Goal: Task Accomplishment & Management: Manage account settings

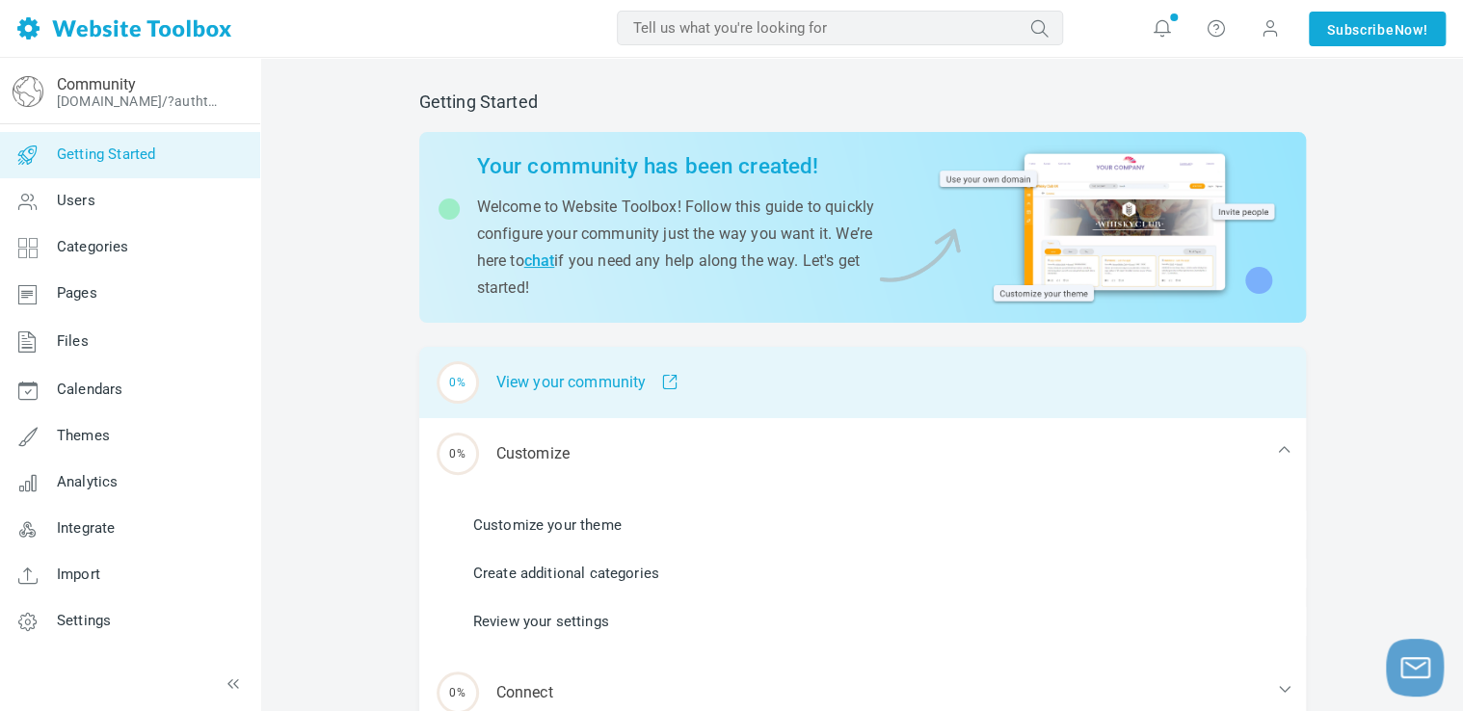
click at [509, 394] on div "0% View your community" at bounding box center [862, 382] width 887 height 71
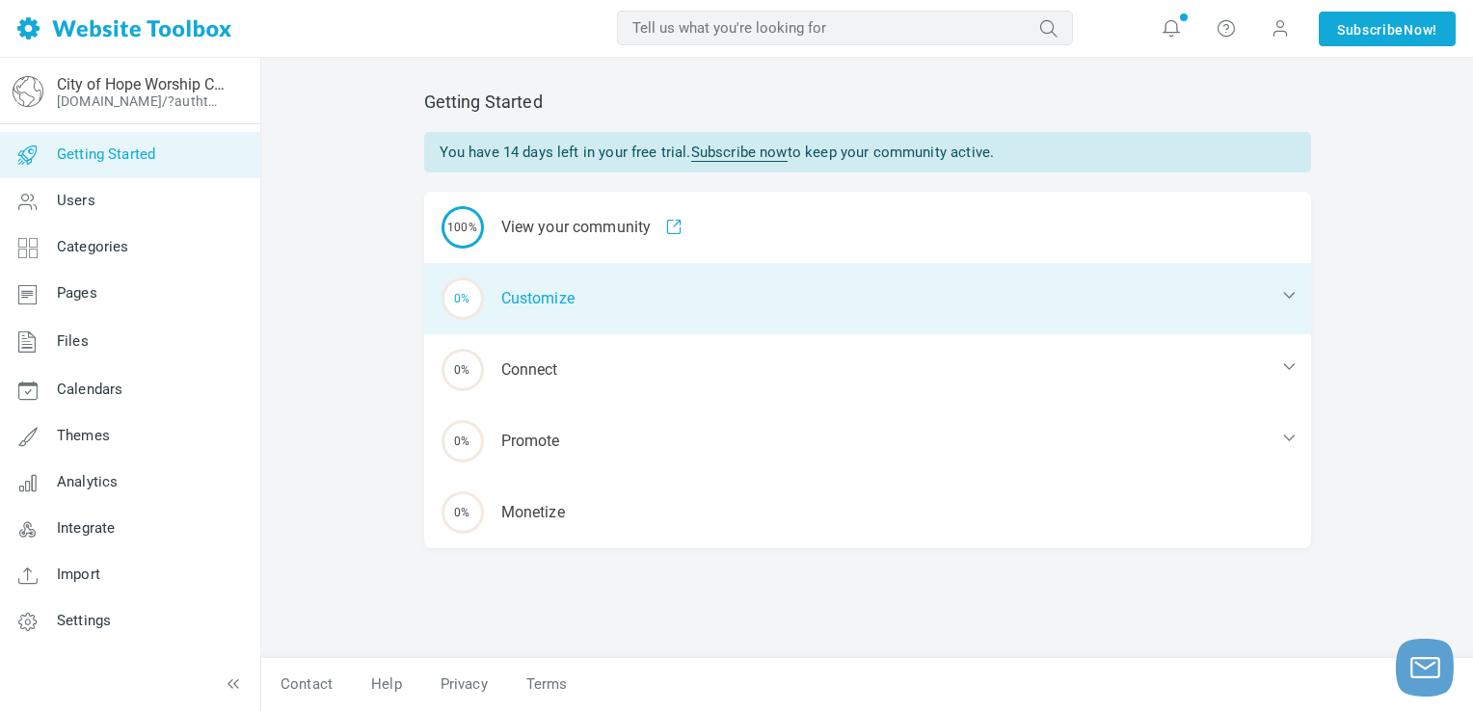
click at [528, 298] on div "0% Customize" at bounding box center [867, 298] width 887 height 71
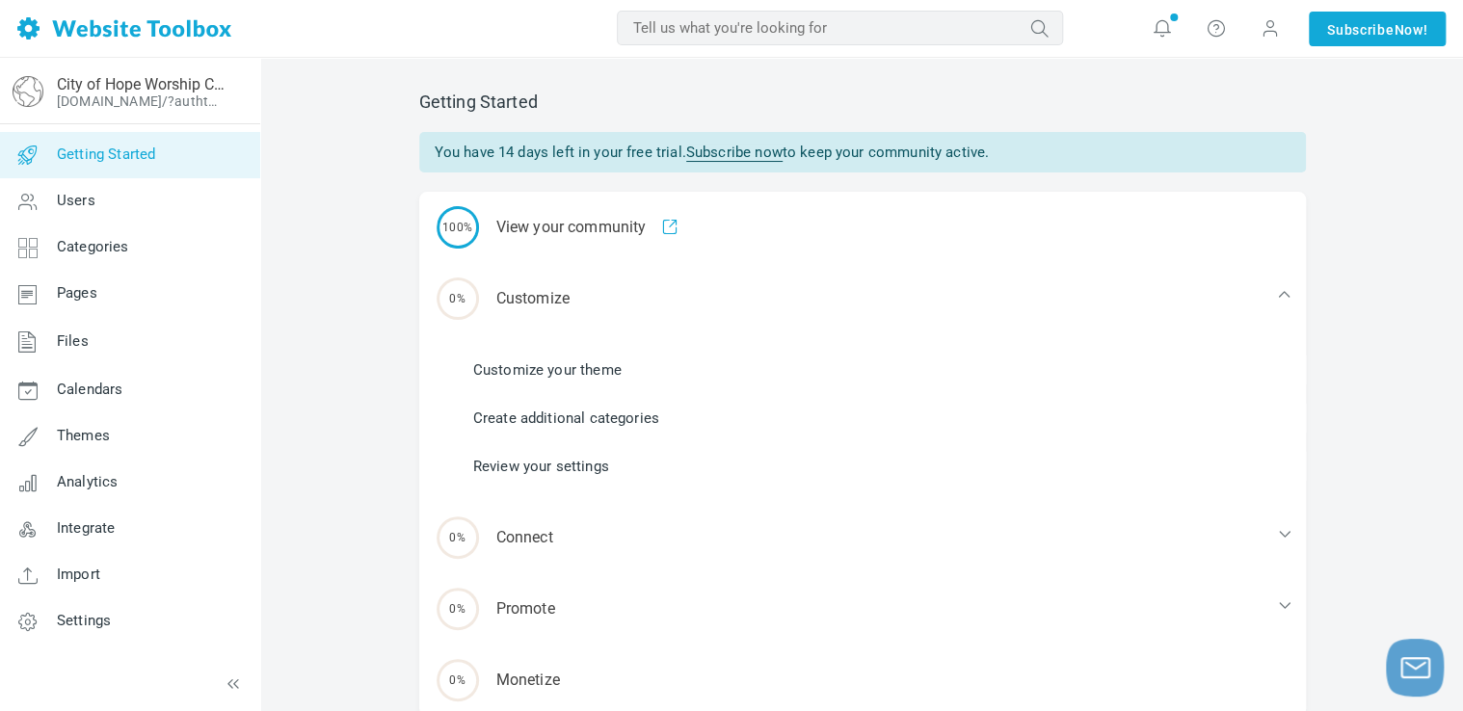
click at [524, 381] on li "Customize your theme" at bounding box center [874, 370] width 864 height 29
click at [527, 364] on link "Customize your theme" at bounding box center [547, 370] width 148 height 21
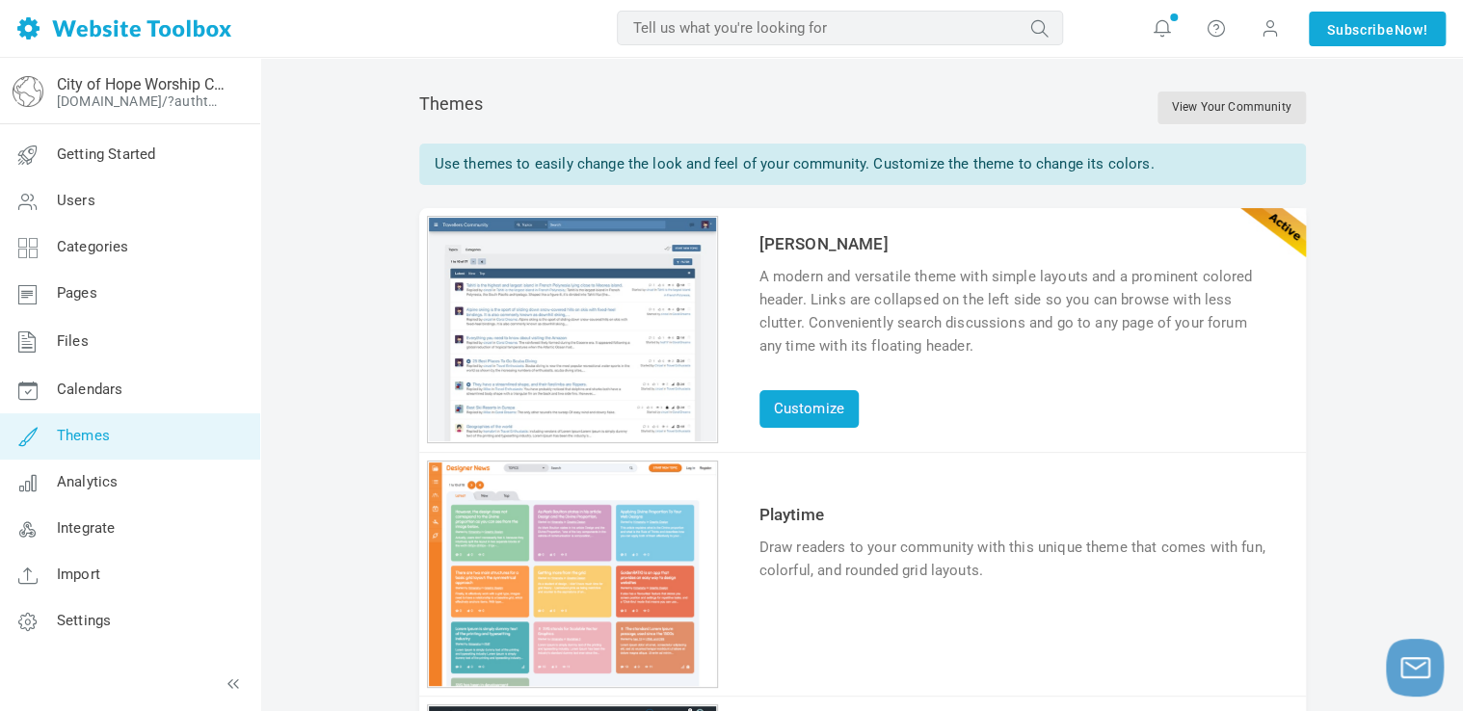
click at [570, 553] on div "1 2 3 4 5 6" at bounding box center [572, 574] width 291 height 227
click at [798, 627] on link "Try & Customize" at bounding box center [831, 630] width 142 height 31
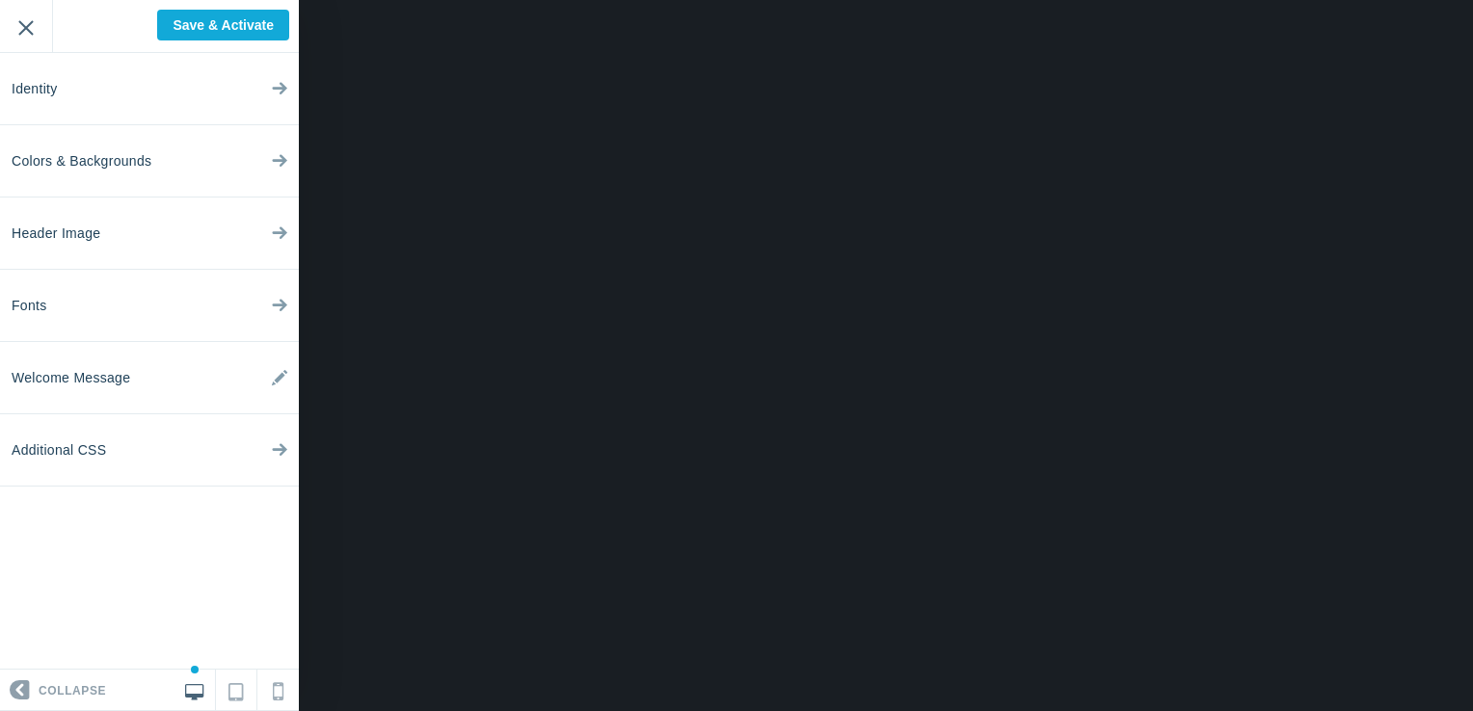
click at [31, 18] on input "Exit" at bounding box center [26, 26] width 52 height 53
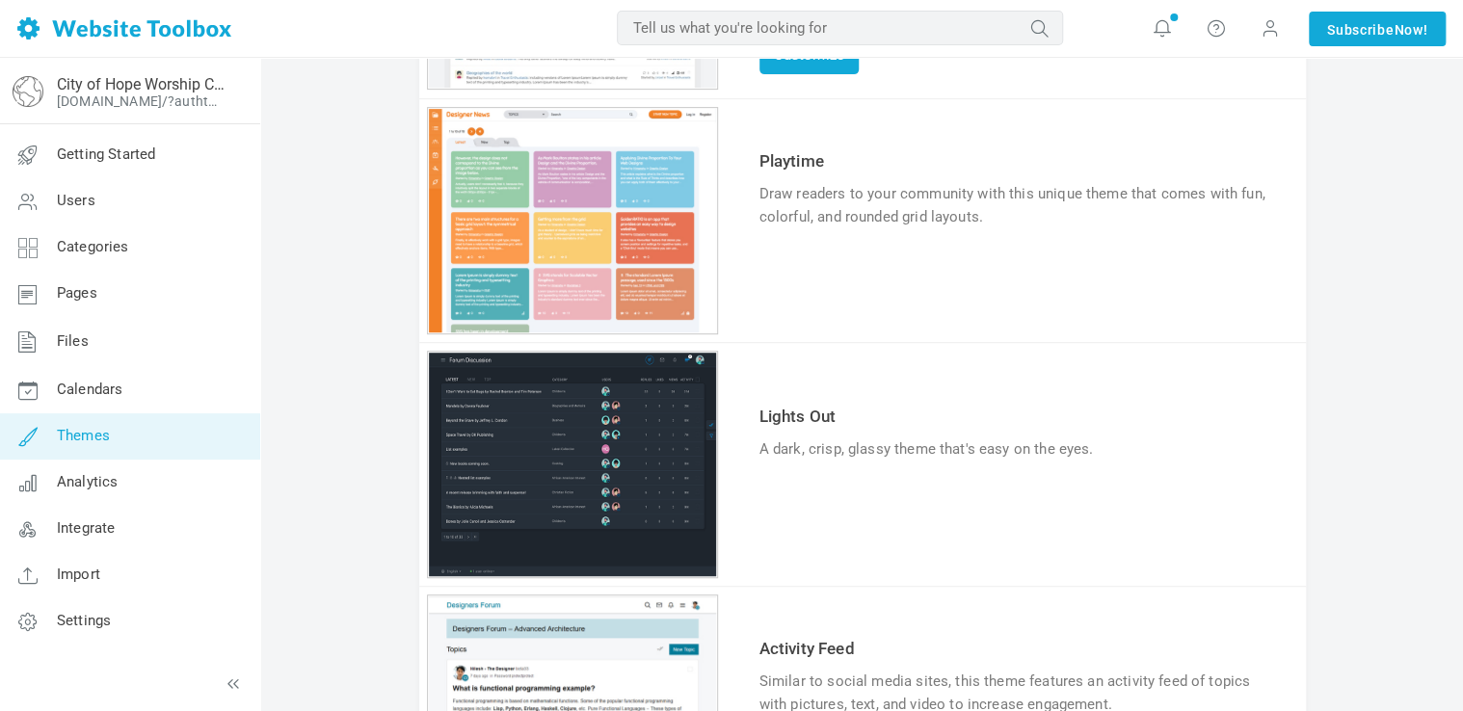
scroll to position [355, 0]
click at [525, 448] on div "1 2 3 4 5 6" at bounding box center [572, 463] width 291 height 227
click at [783, 508] on icon at bounding box center [782, 507] width 16 height 11
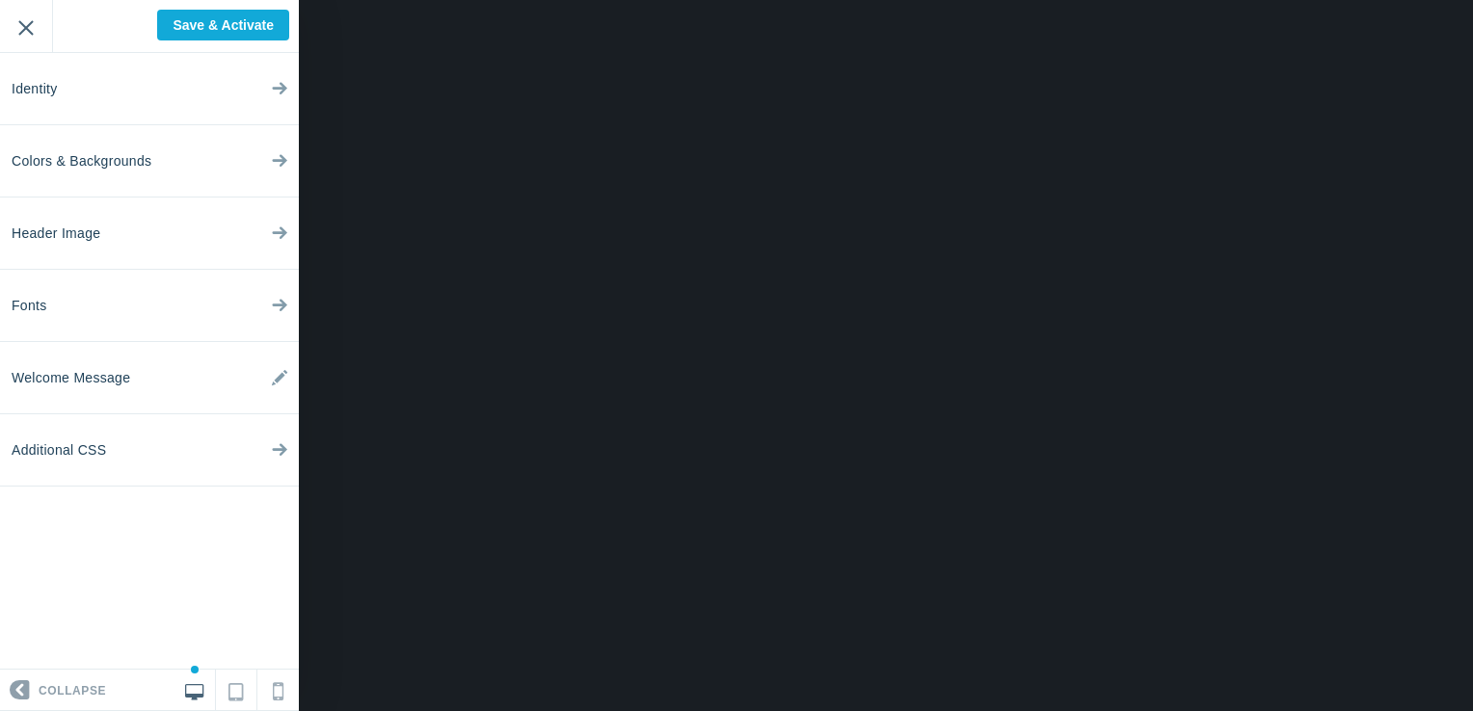
click at [35, 23] on input "Exit" at bounding box center [26, 26] width 52 height 53
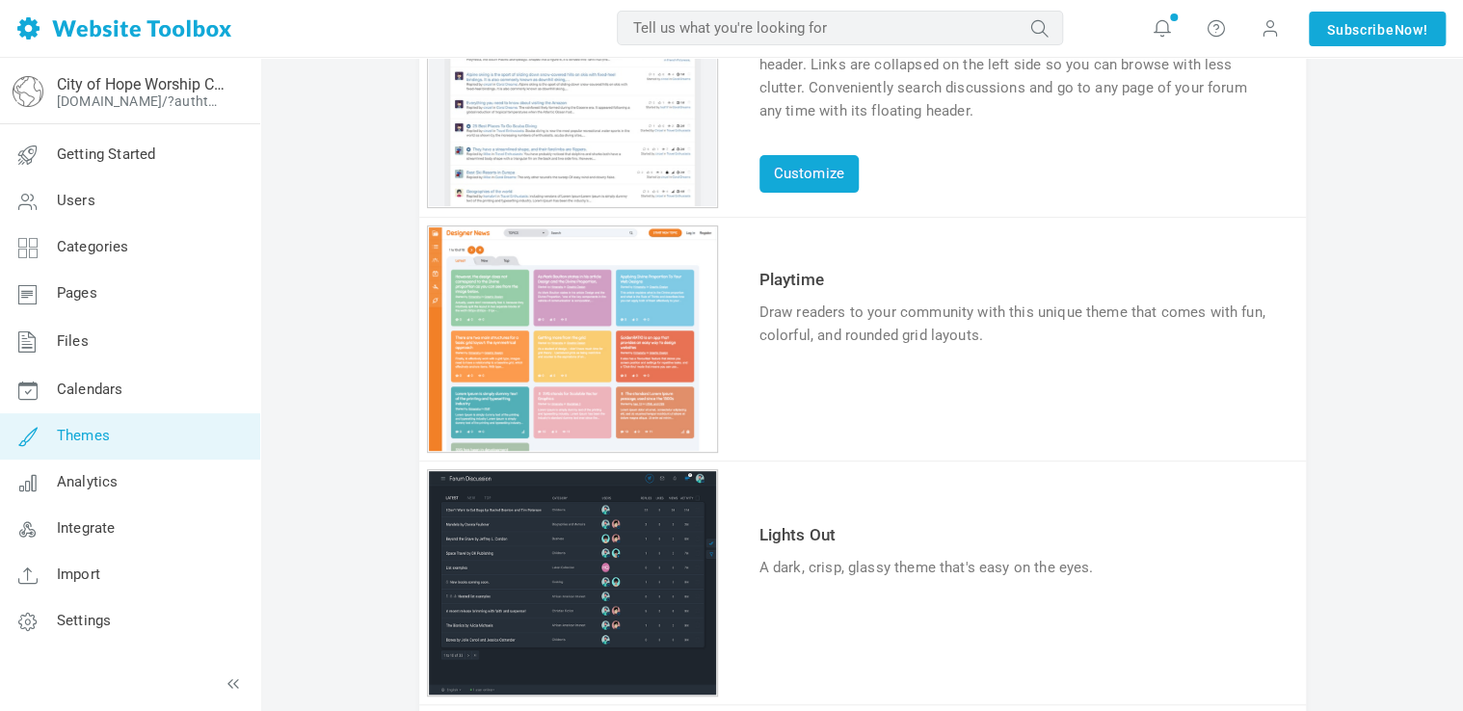
scroll to position [234, 0]
click at [523, 383] on div "1 2 3 4 5 6" at bounding box center [572, 340] width 291 height 227
click at [774, 397] on icon at bounding box center [782, 395] width 16 height 11
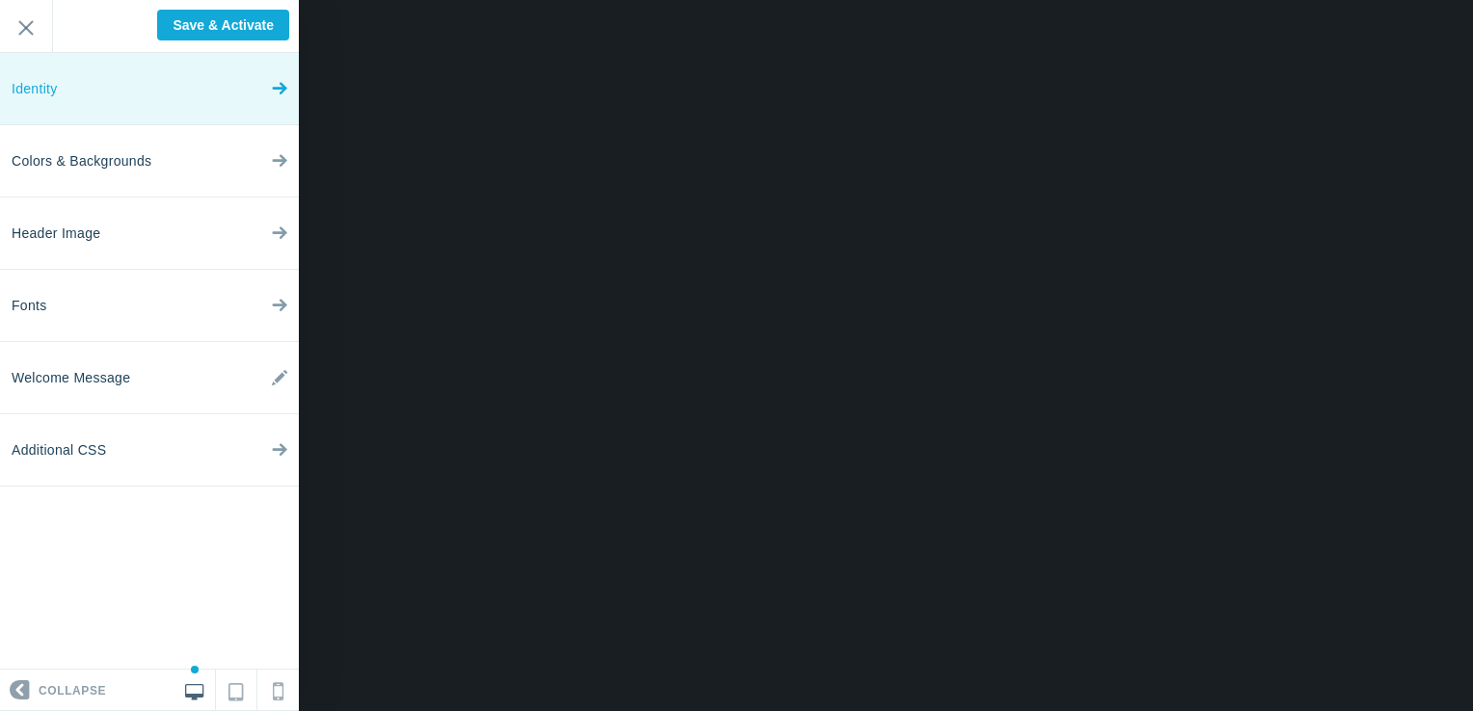
click at [281, 95] on icon at bounding box center [279, 84] width 15 height 72
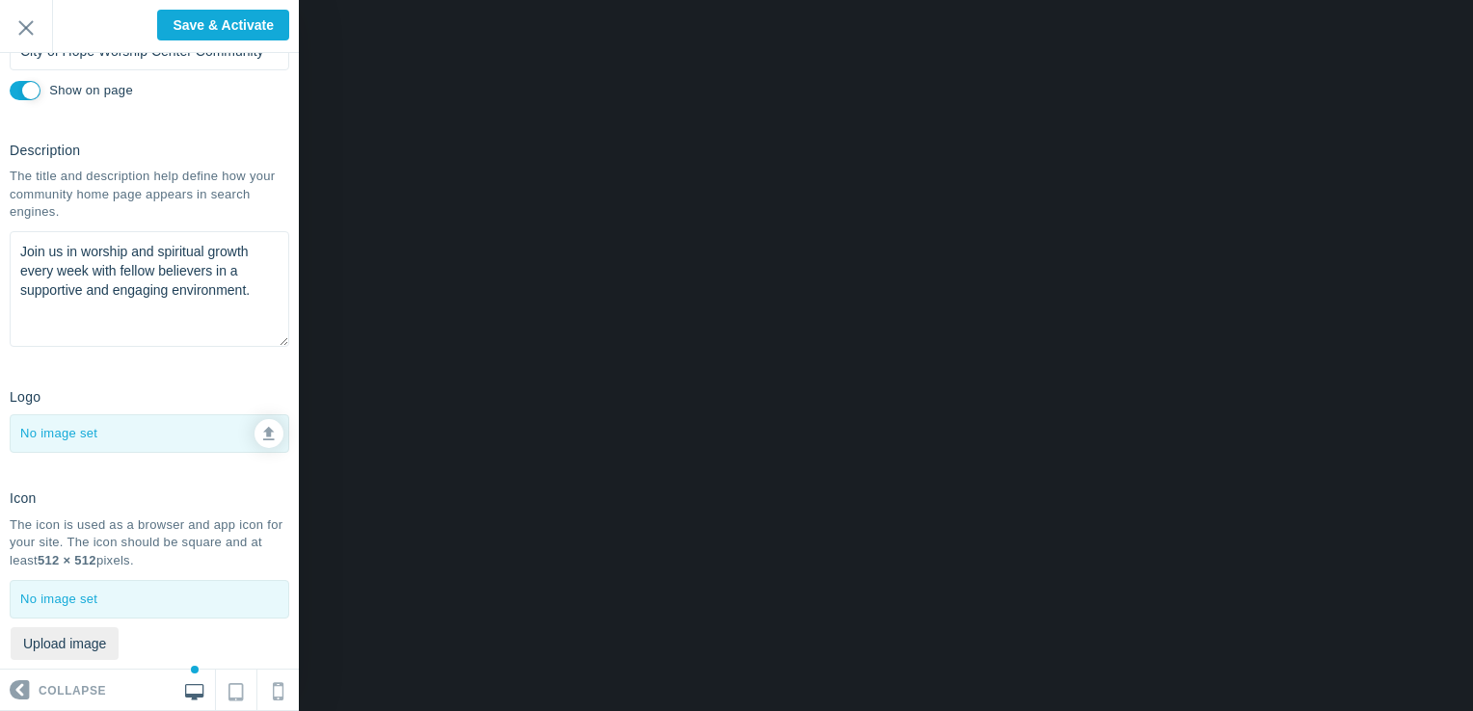
scroll to position [182, 0]
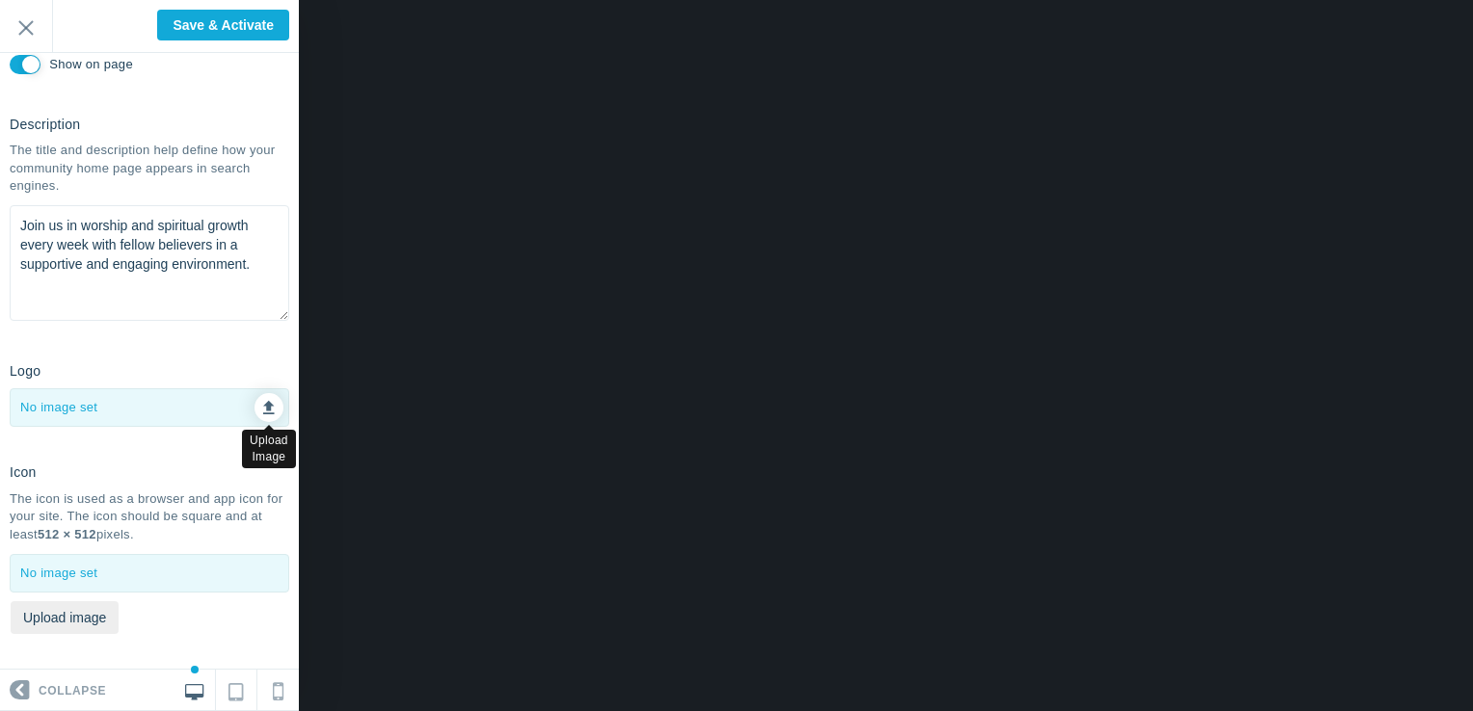
click at [254, 405] on link at bounding box center [268, 407] width 29 height 29
type input "C:\fakepath\Church Unscripted.jpg"
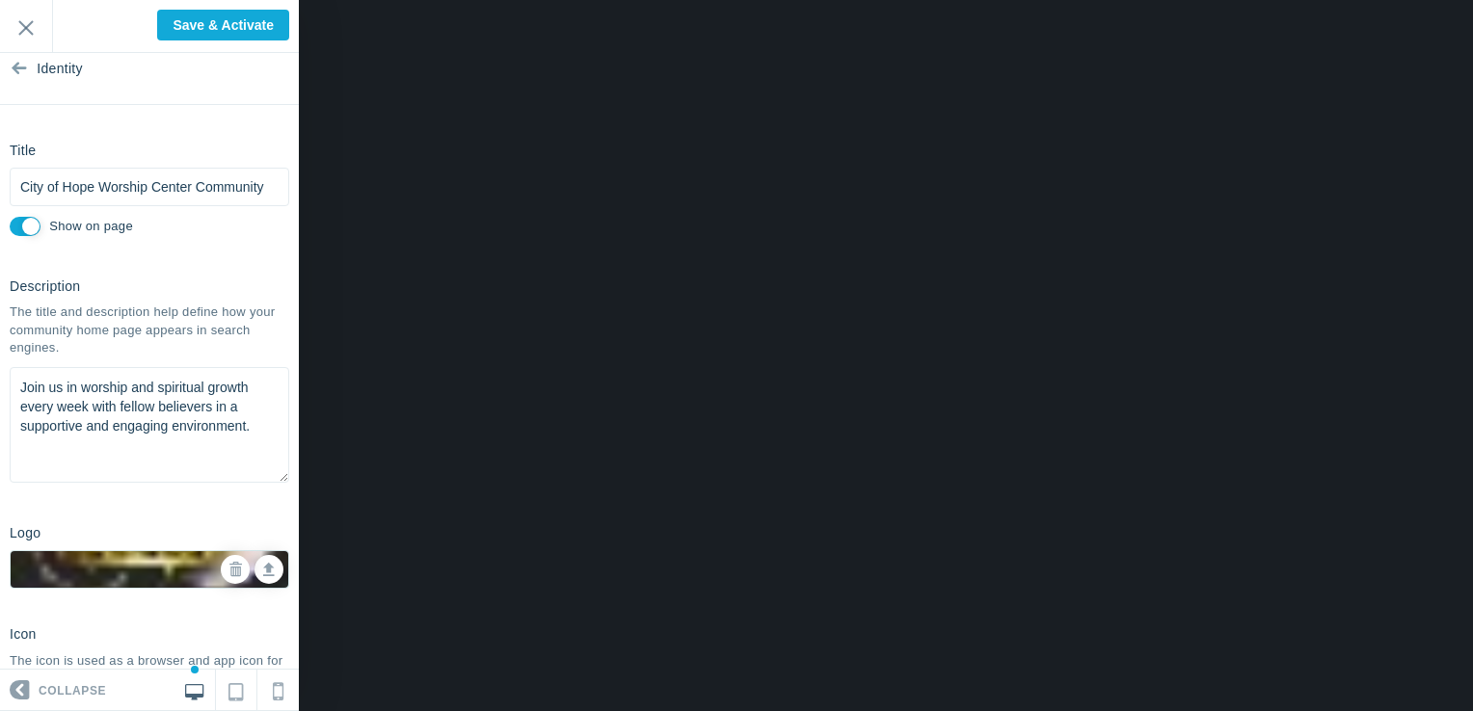
scroll to position [0, 0]
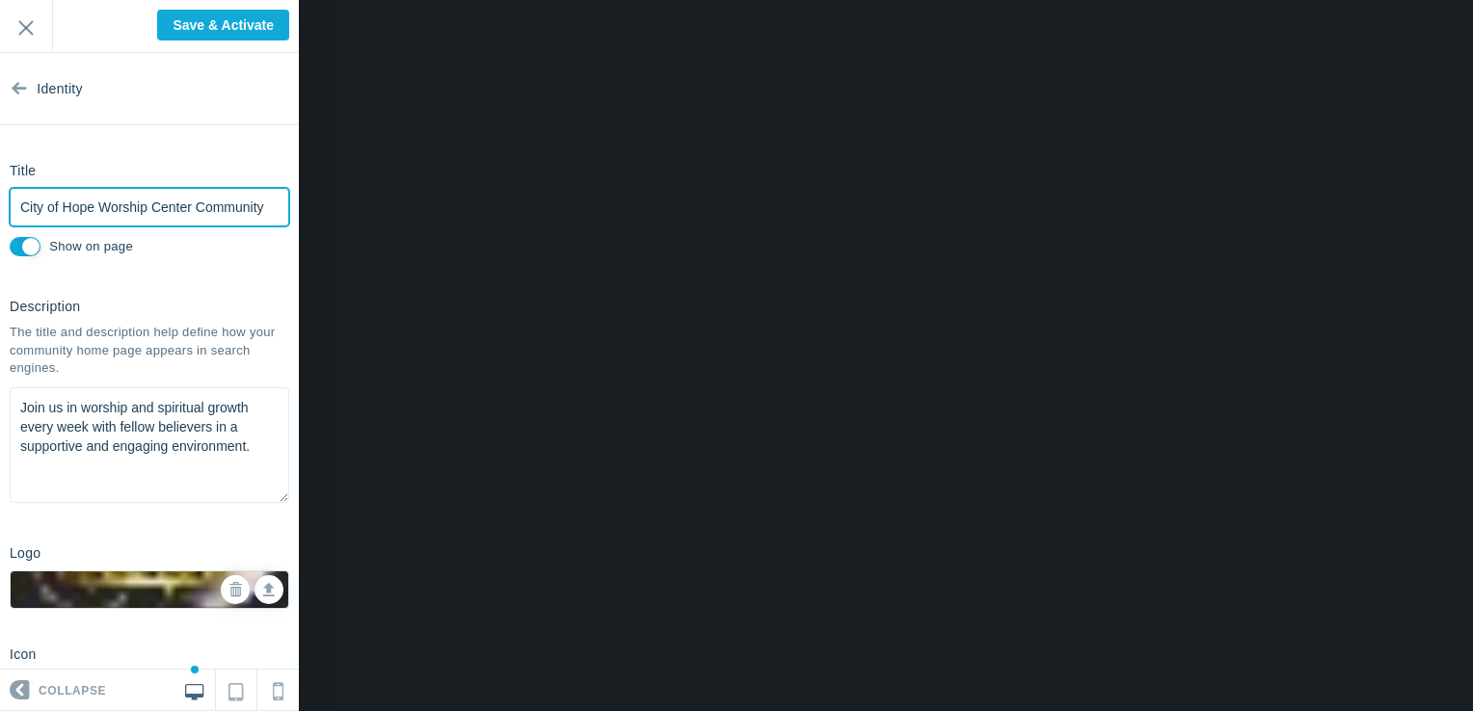
click at [177, 215] on input "City of Hope Worship Center Community" at bounding box center [150, 207] width 280 height 39
type input "U"
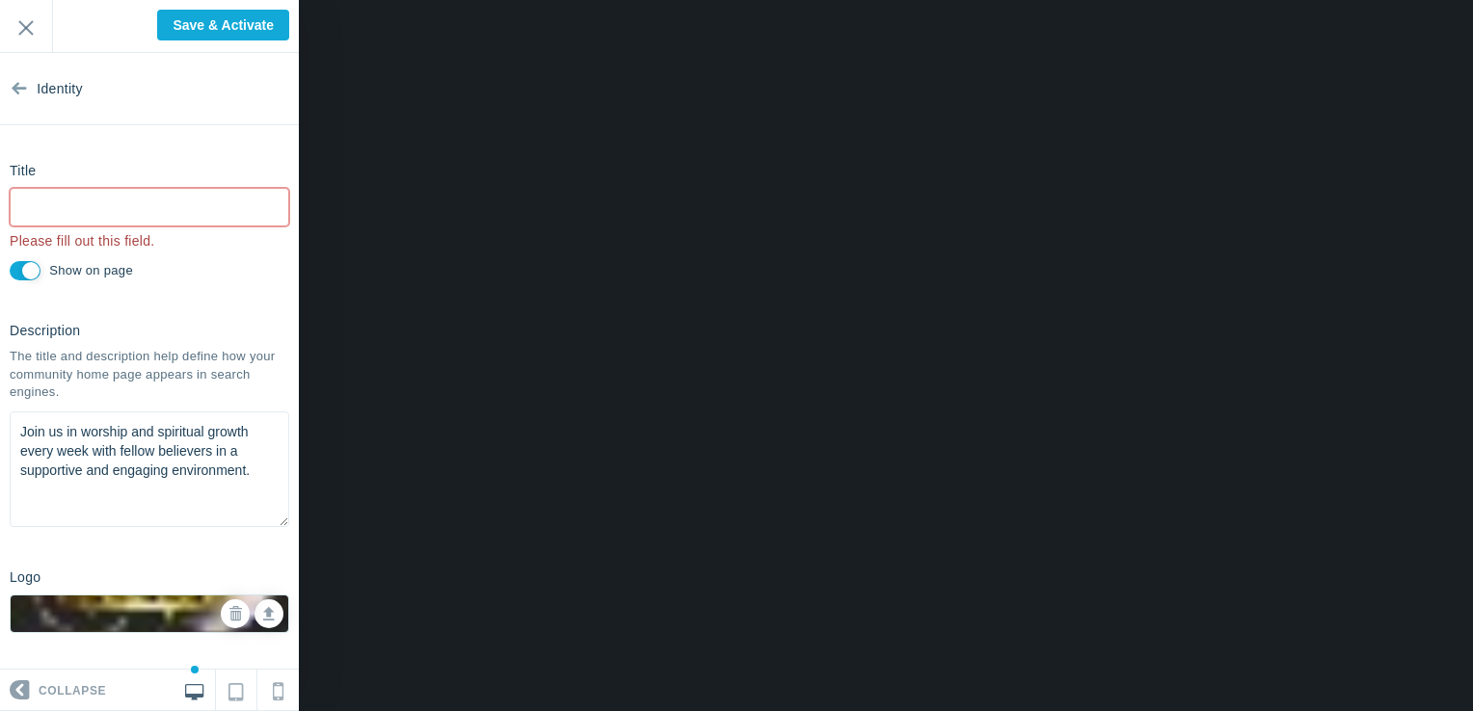
type input "Saved"
type input "C"
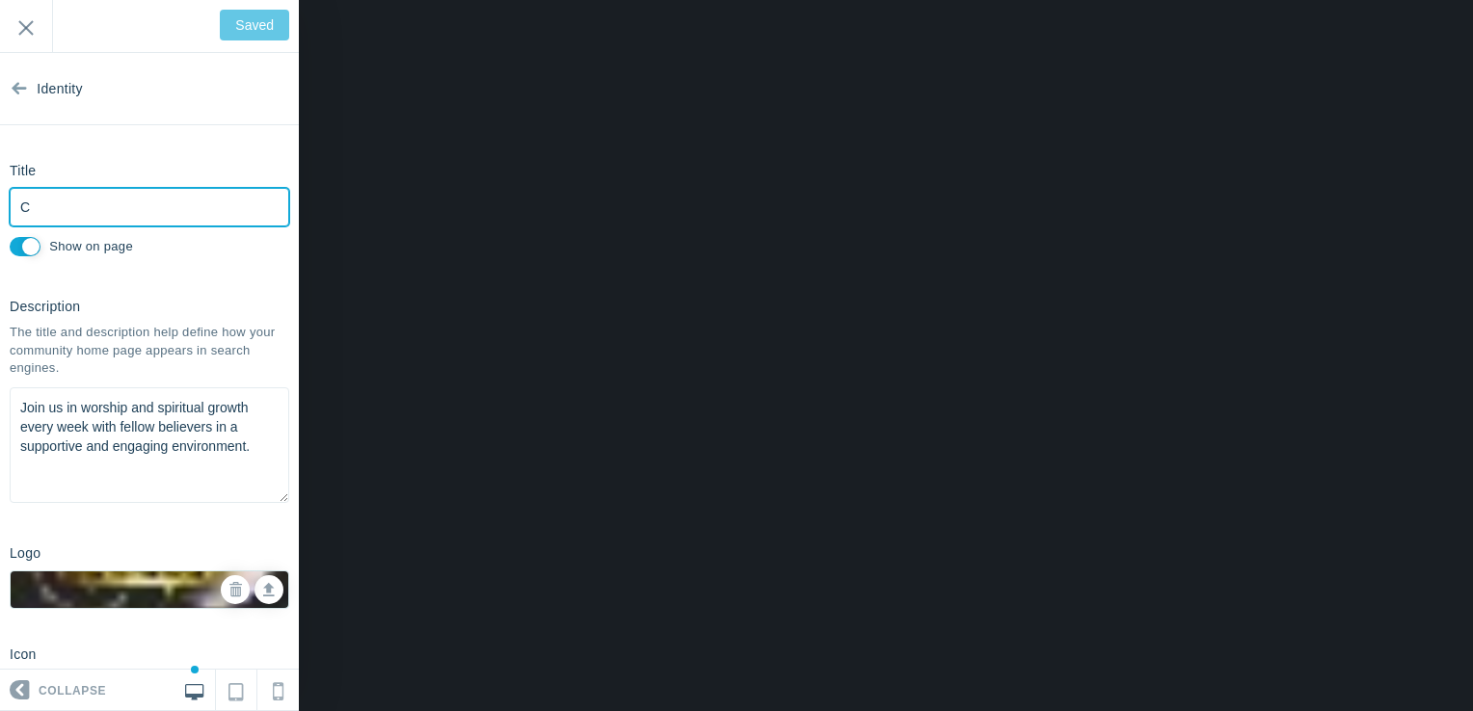
type input "Save & Activate"
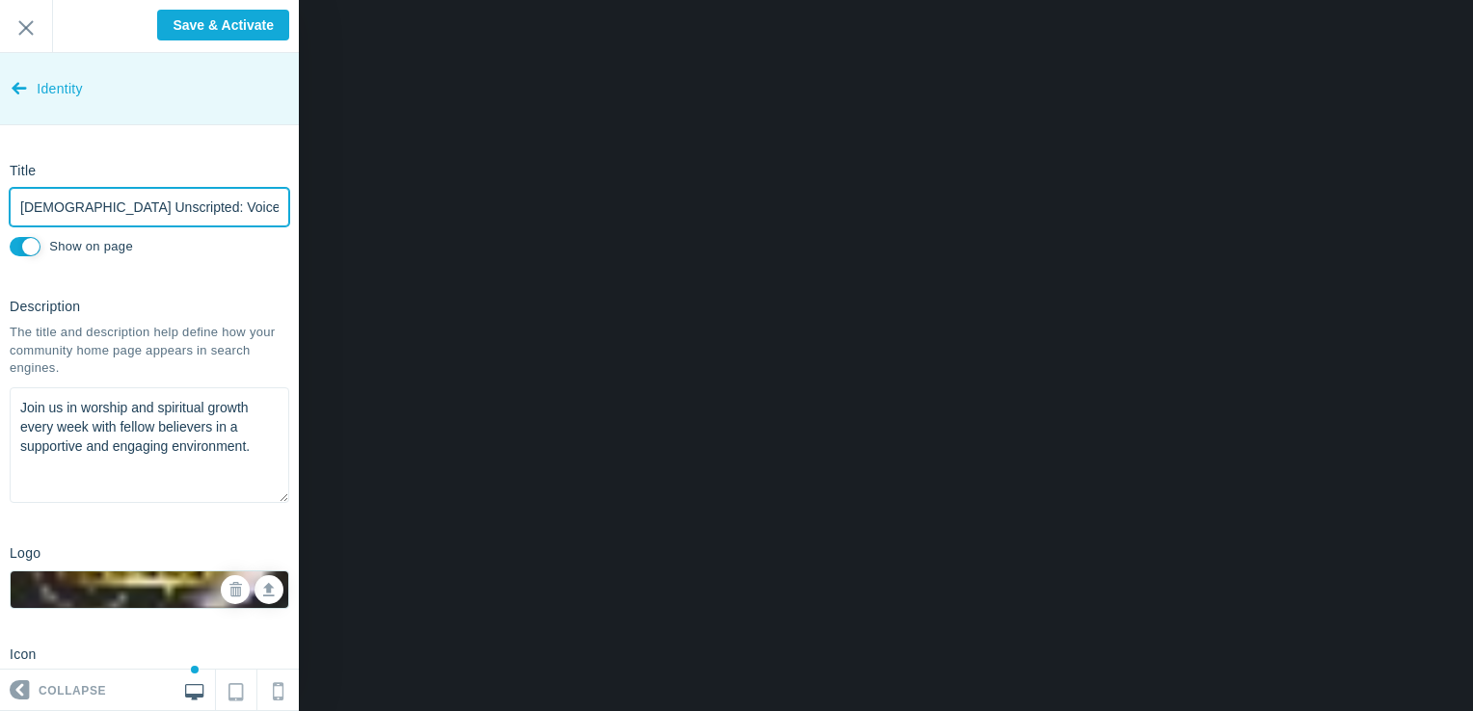
type input "[DEMOGRAPHIC_DATA] Unscripted: Voice of Hope"
click at [23, 96] on icon at bounding box center [19, 84] width 15 height 72
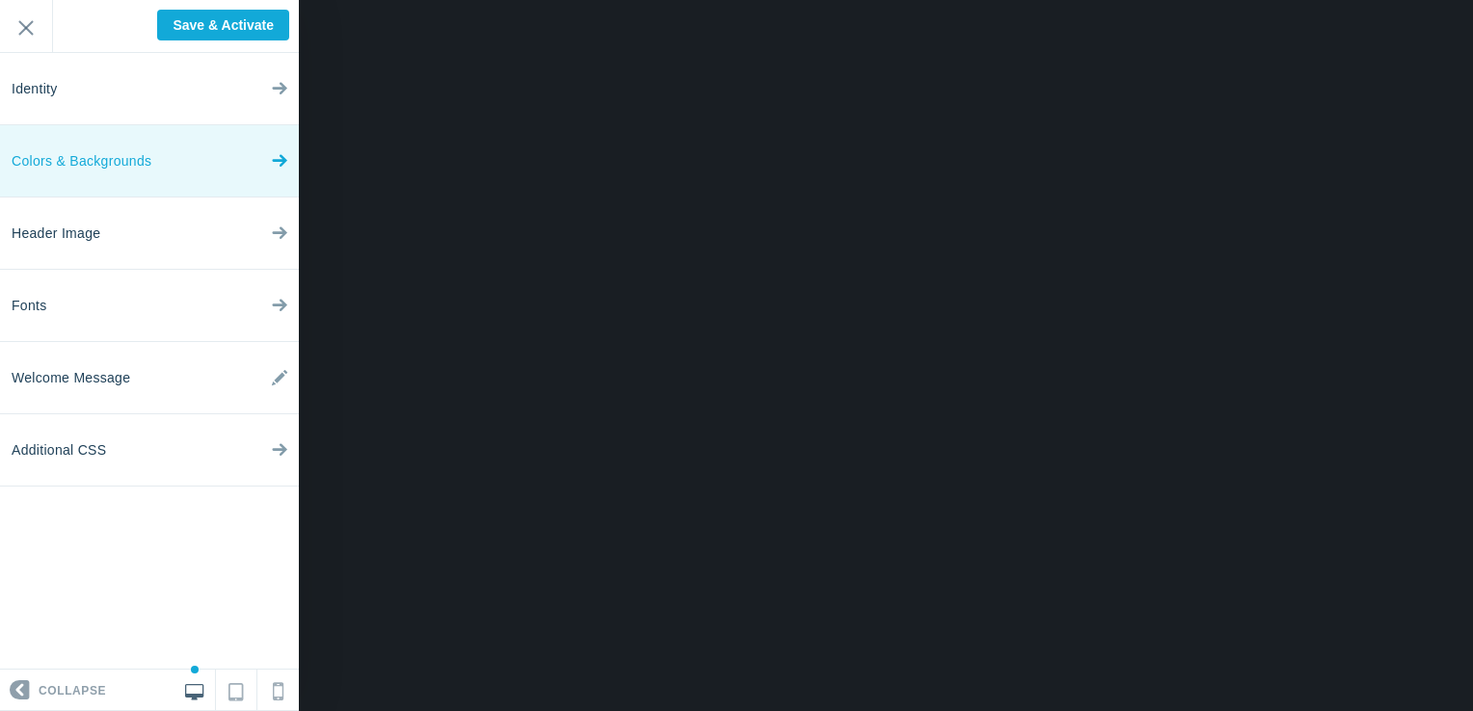
click at [58, 155] on span "Colors & Backgrounds" at bounding box center [82, 161] width 140 height 72
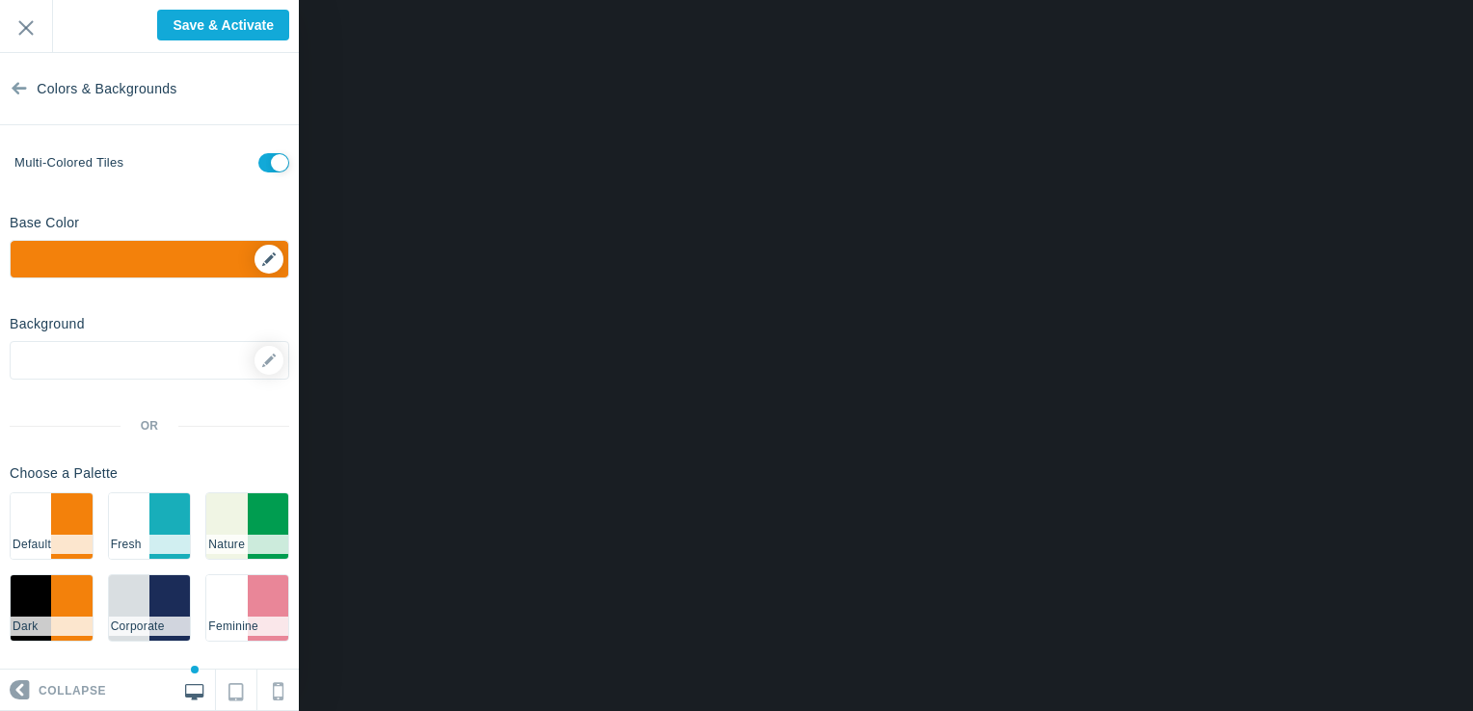
click at [120, 256] on div "▼" at bounding box center [150, 265] width 278 height 48
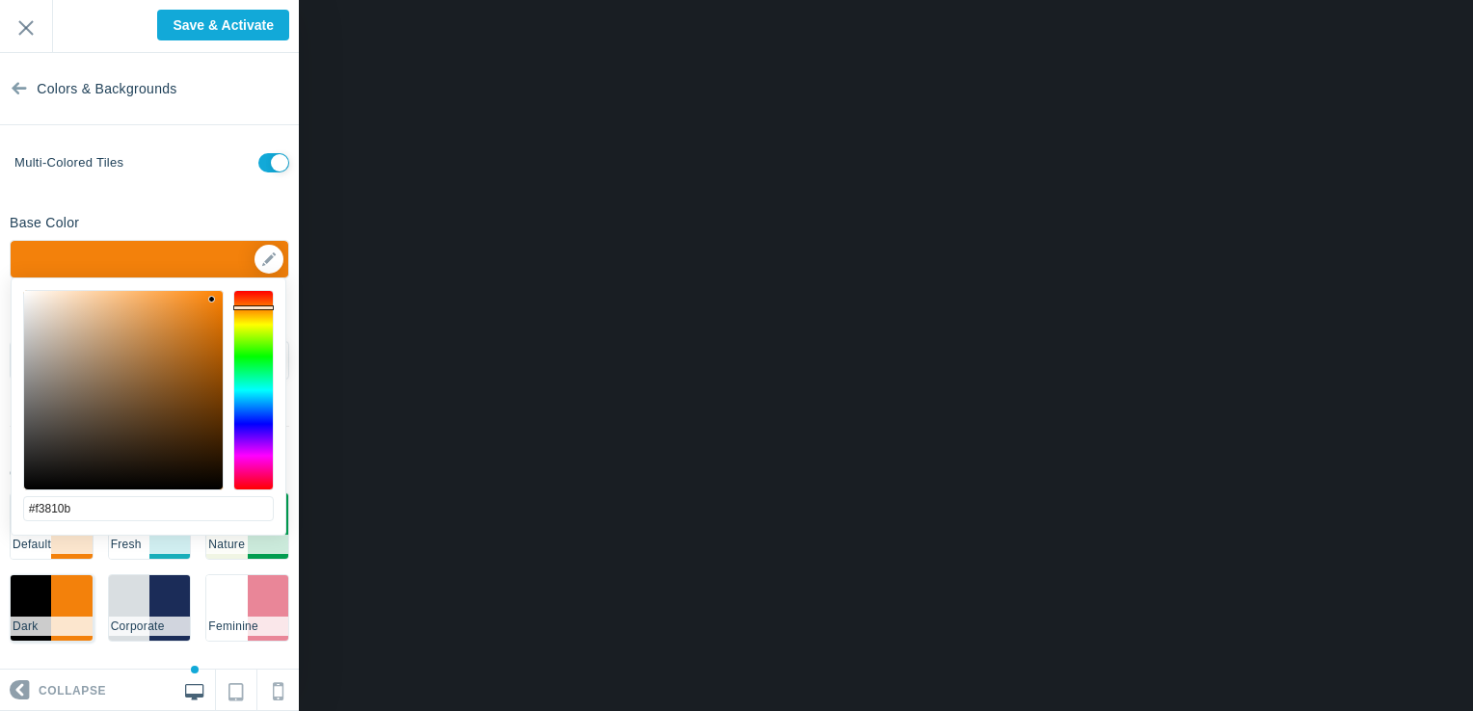
click at [22, 597] on li "#000000" at bounding box center [31, 608] width 40 height 66
checkbox input "false"
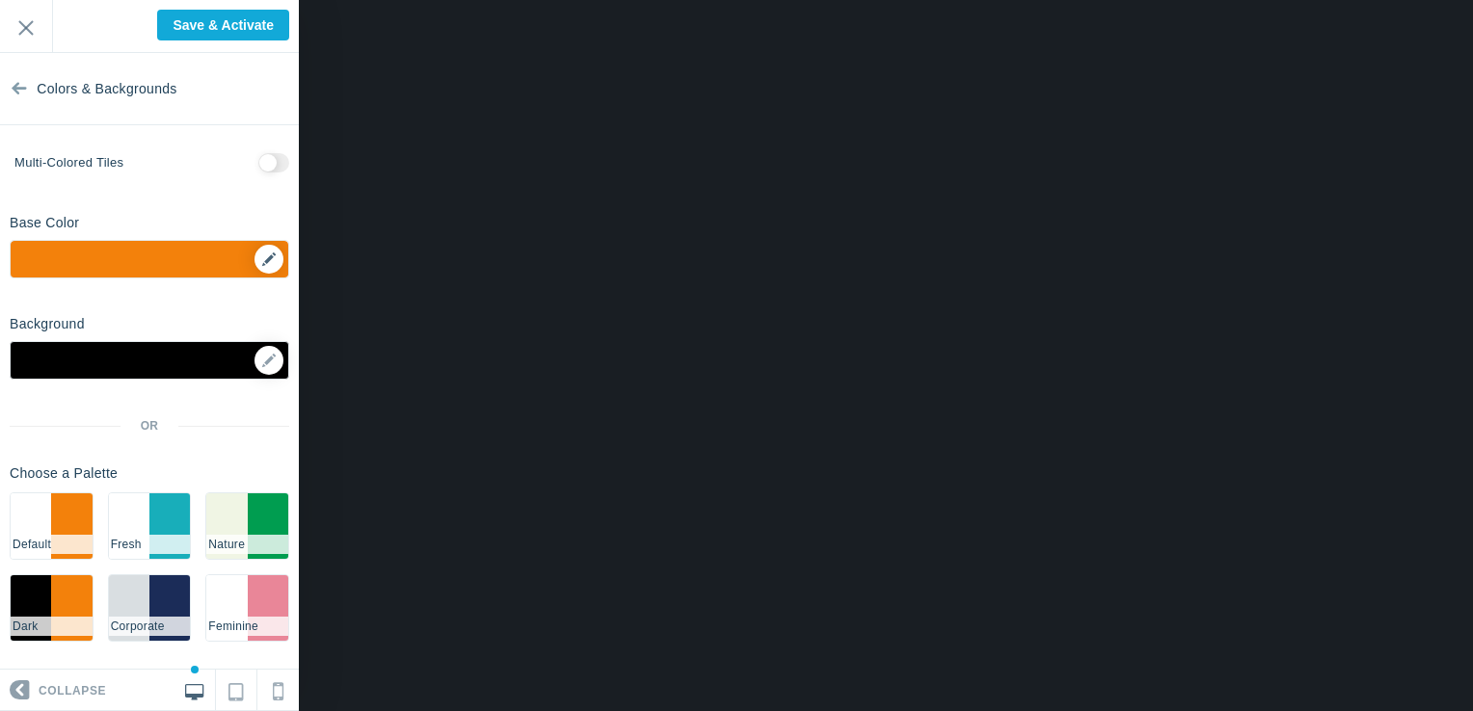
click at [207, 253] on div "▼" at bounding box center [150, 265] width 278 height 48
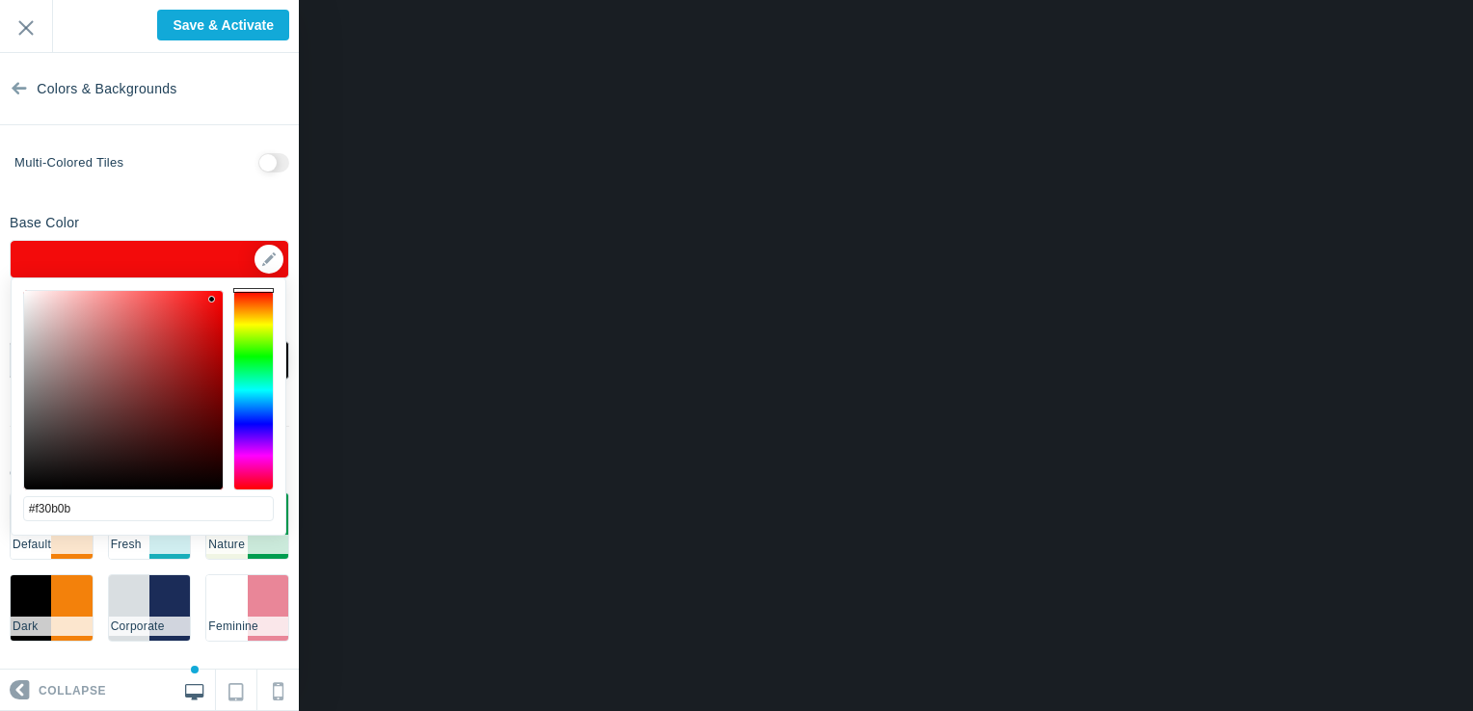
drag, startPoint x: 254, startPoint y: 305, endPoint x: 254, endPoint y: 280, distance: 25.1
click at [254, 280] on div "#f30b0b cancel choose" at bounding box center [149, 547] width 274 height 536
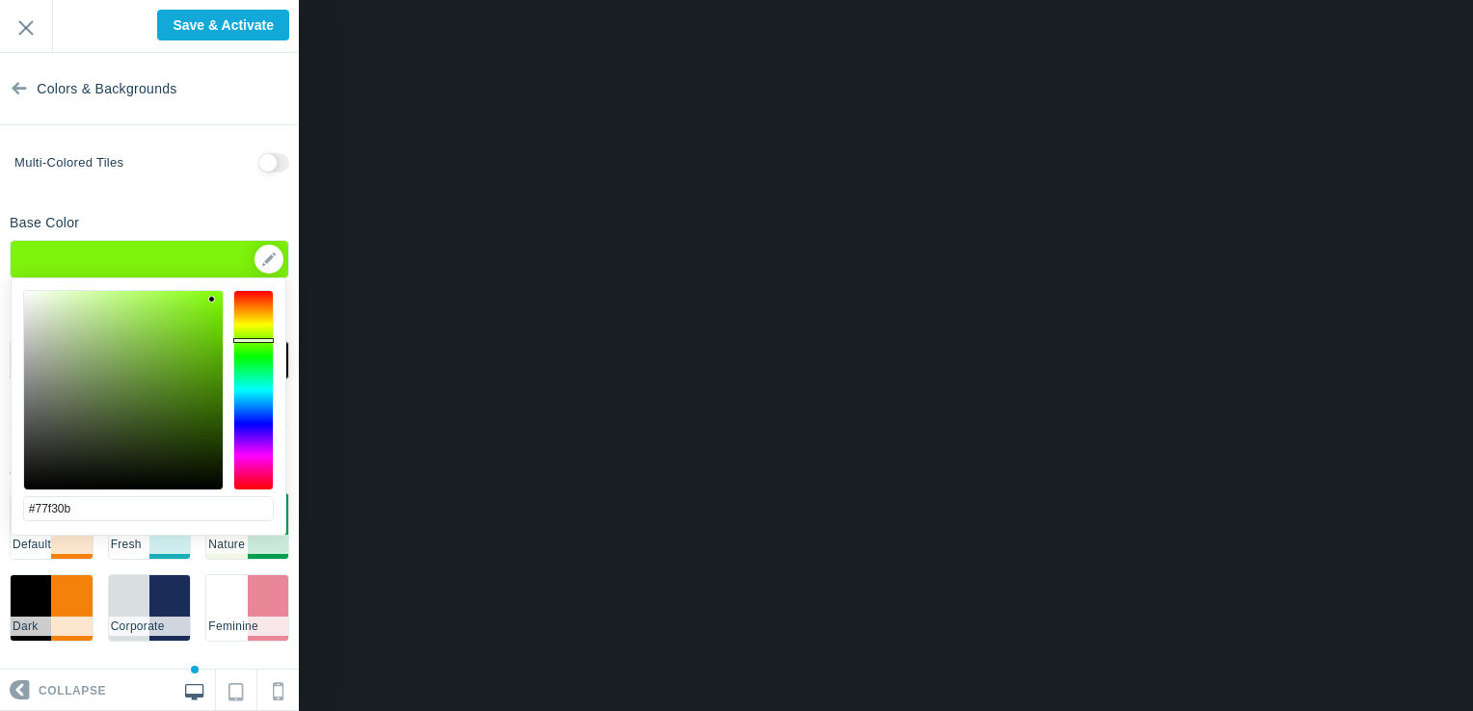
drag, startPoint x: 252, startPoint y: 291, endPoint x: 252, endPoint y: 341, distance: 50.1
click at [252, 341] on div at bounding box center [253, 340] width 40 height 5
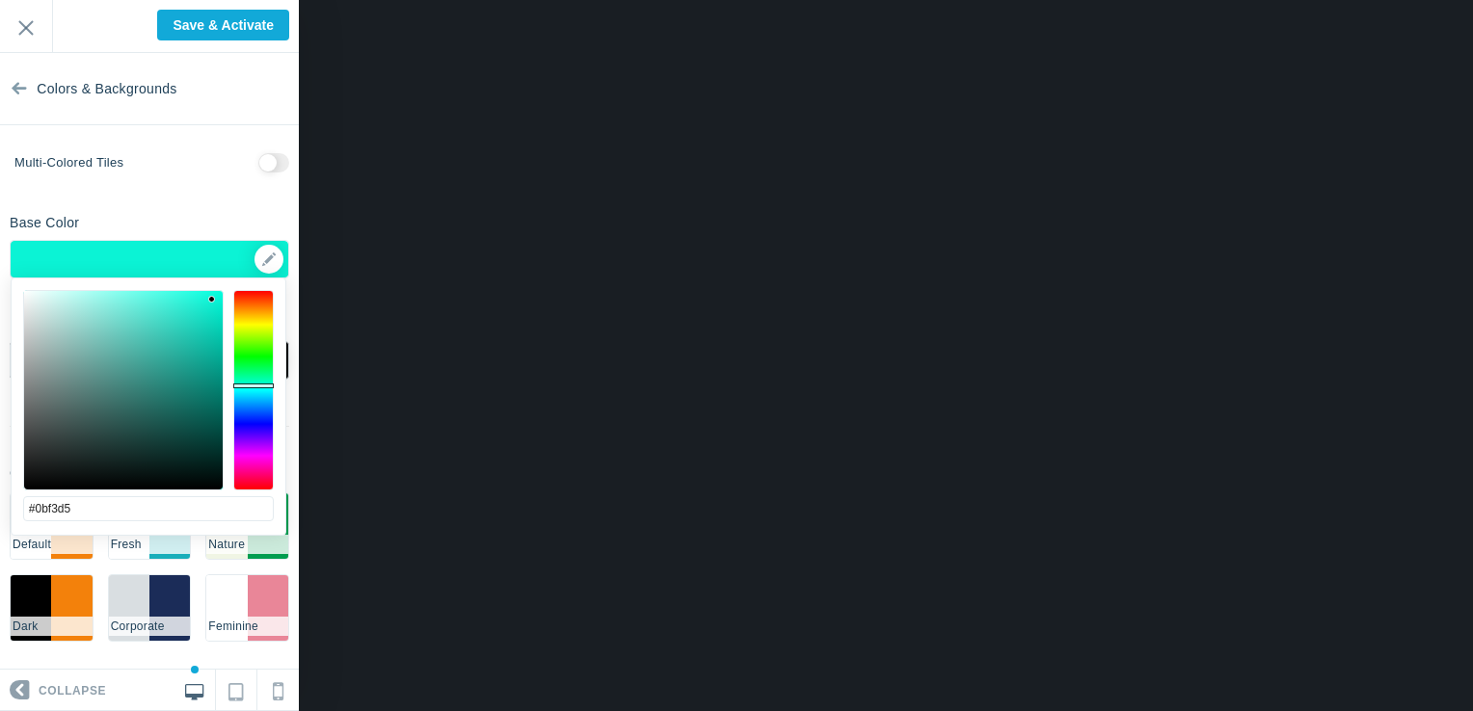
drag, startPoint x: 252, startPoint y: 337, endPoint x: 266, endPoint y: 386, distance: 50.3
click at [266, 386] on div at bounding box center [253, 390] width 40 height 201
click at [256, 410] on div at bounding box center [253, 390] width 40 height 201
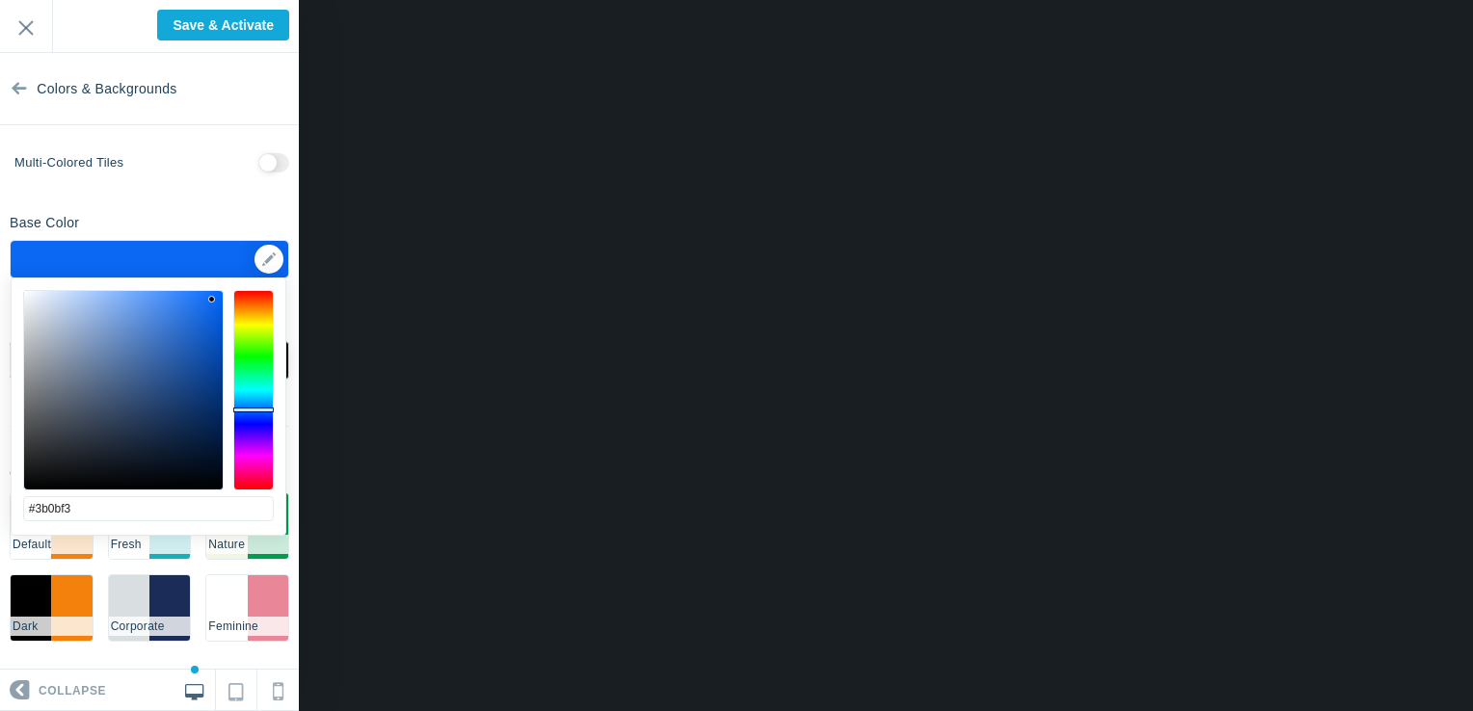
click at [258, 430] on div at bounding box center [253, 390] width 40 height 201
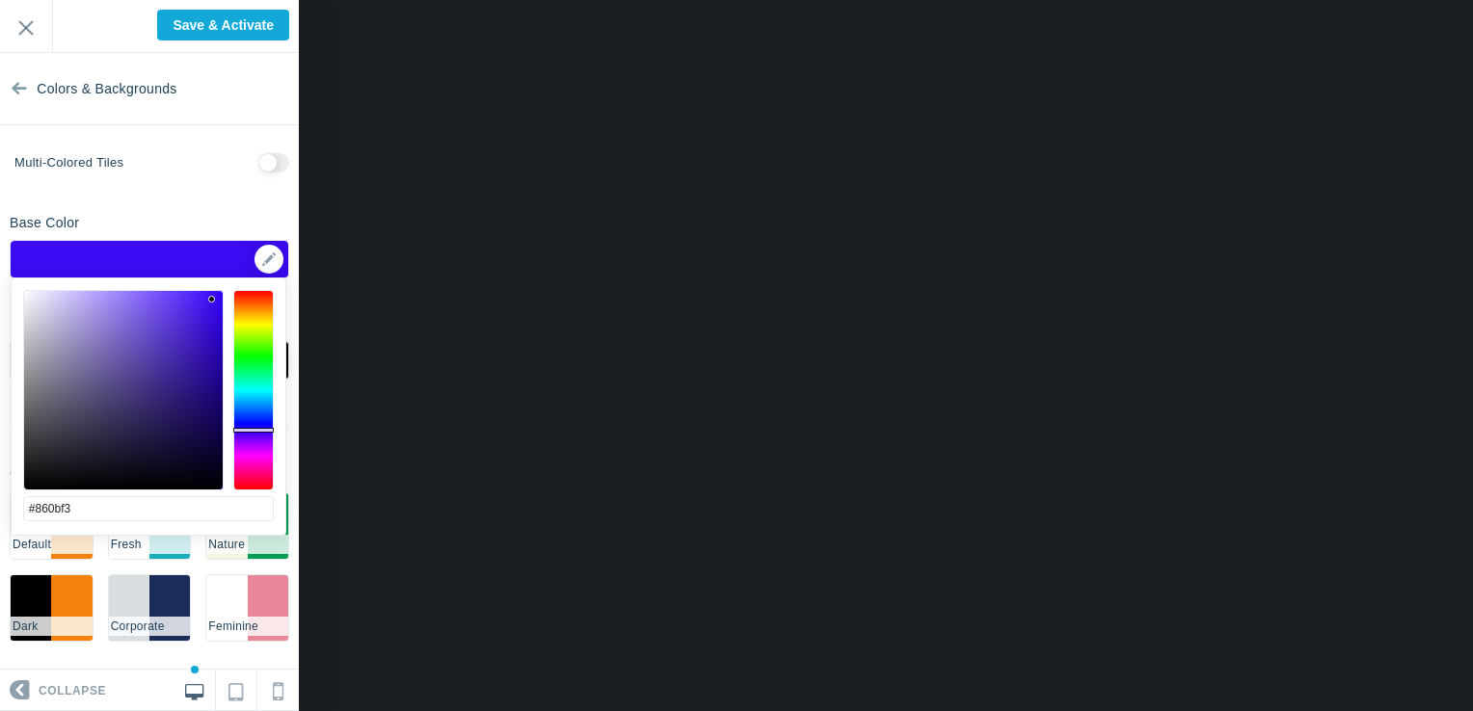
click at [264, 441] on div at bounding box center [253, 390] width 40 height 201
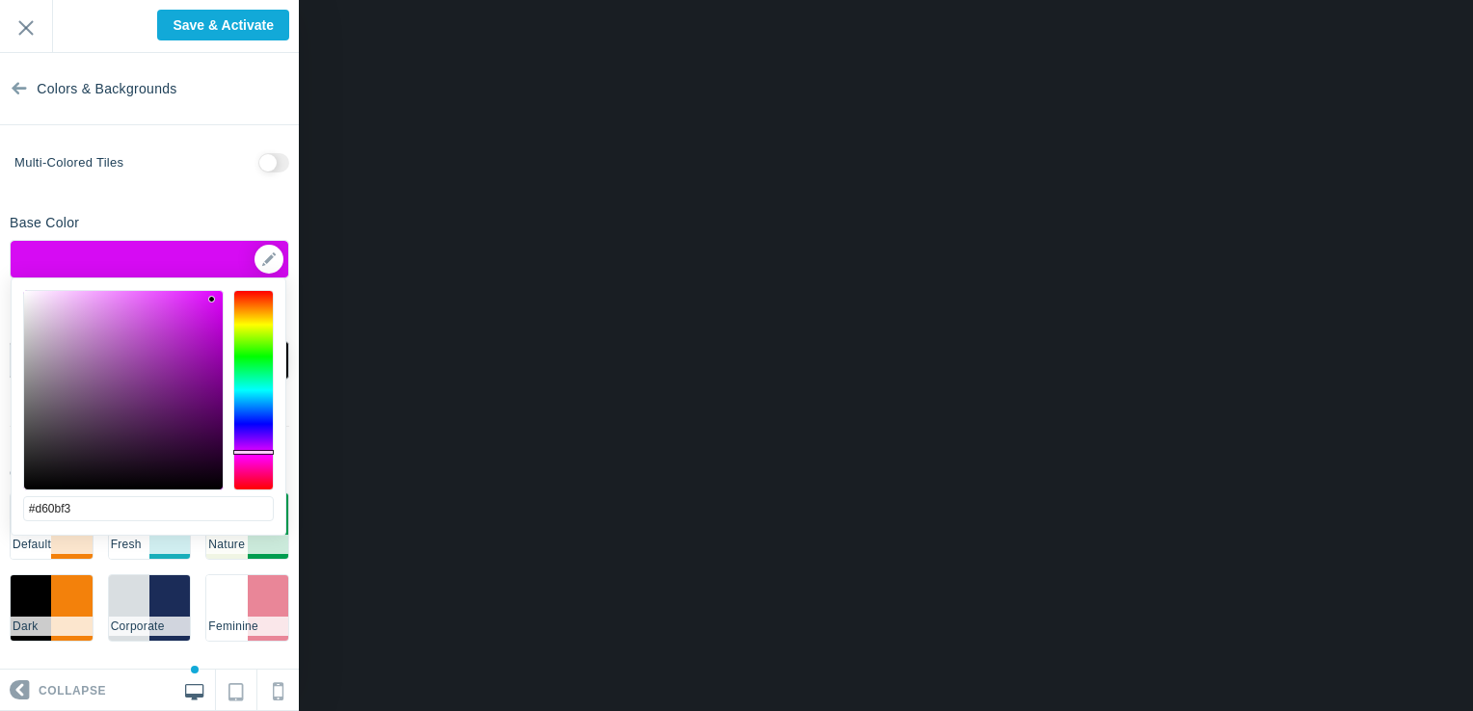
click at [256, 452] on div at bounding box center [253, 390] width 40 height 201
click at [246, 310] on div at bounding box center [253, 390] width 40 height 201
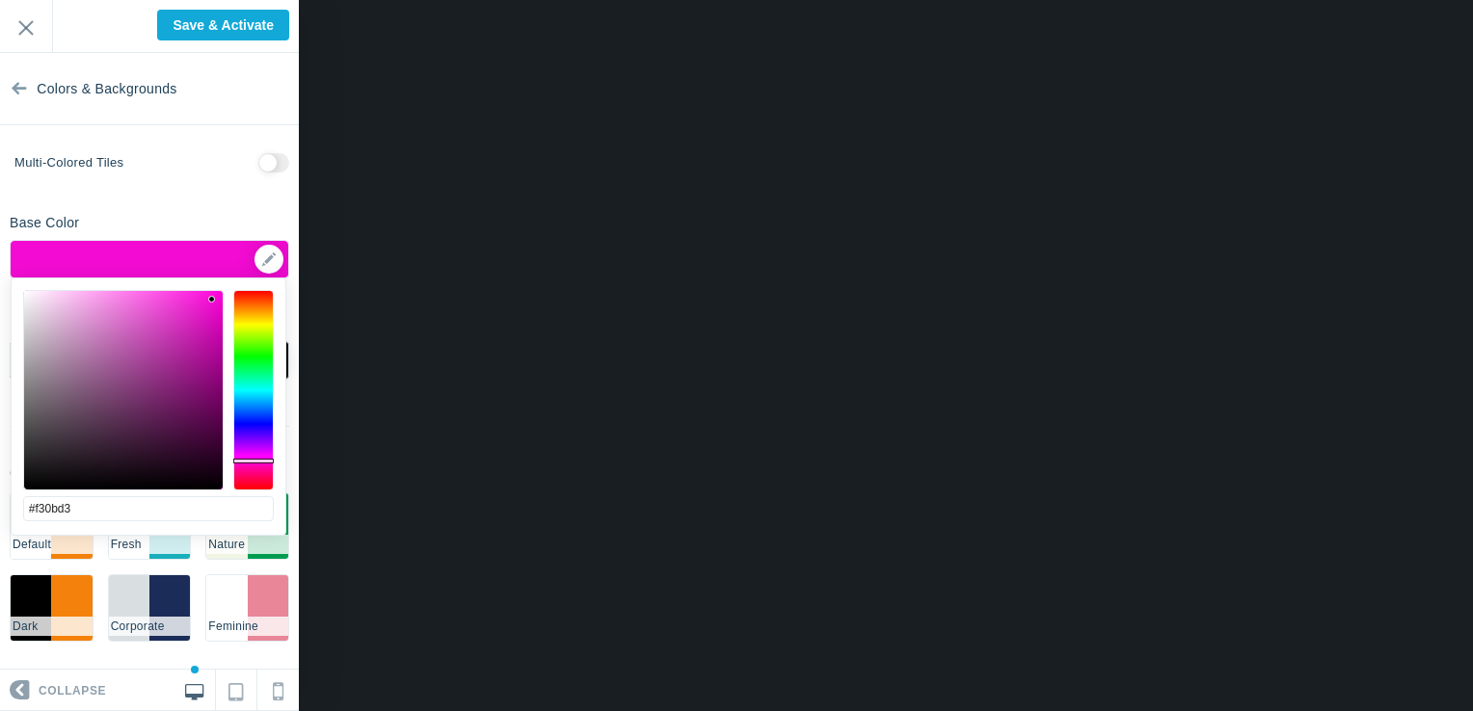
click at [252, 461] on div at bounding box center [253, 390] width 40 height 201
click at [252, 462] on div at bounding box center [253, 461] width 40 height 5
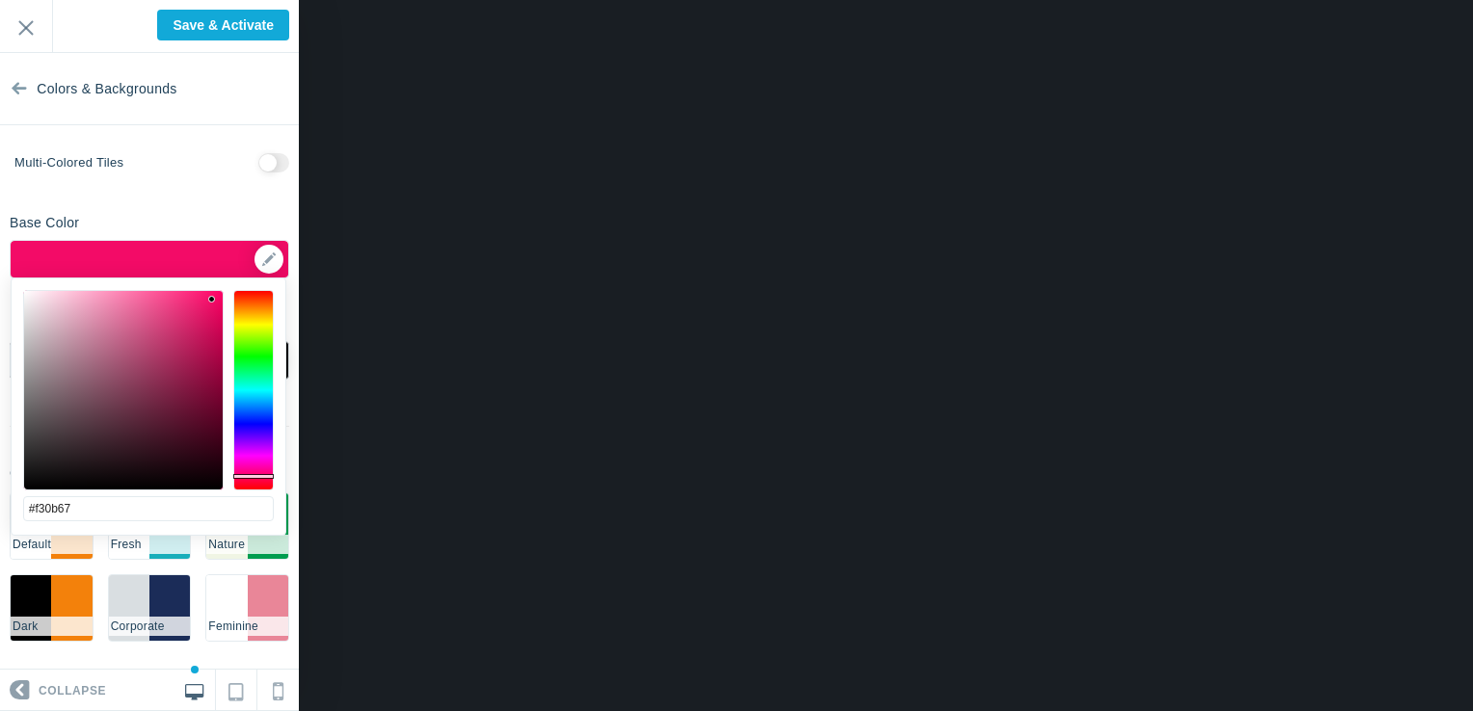
drag, startPoint x: 255, startPoint y: 461, endPoint x: 258, endPoint y: 476, distance: 15.7
click at [258, 476] on div at bounding box center [253, 476] width 40 height 5
click at [210, 379] on div at bounding box center [123, 390] width 199 height 199
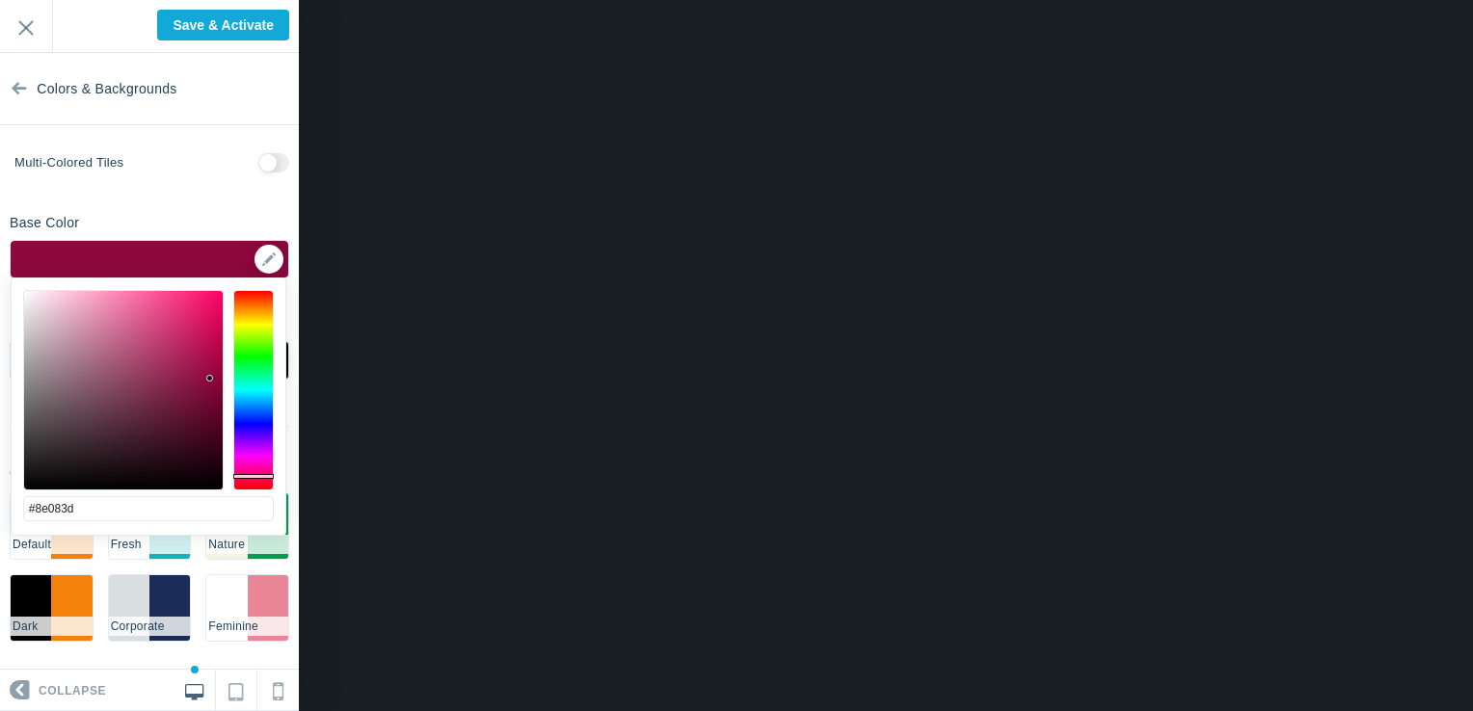
type input "#ba0a50"
click at [211, 344] on div at bounding box center [123, 390] width 199 height 199
click at [258, 156] on input "checkbox" at bounding box center [273, 162] width 31 height 19
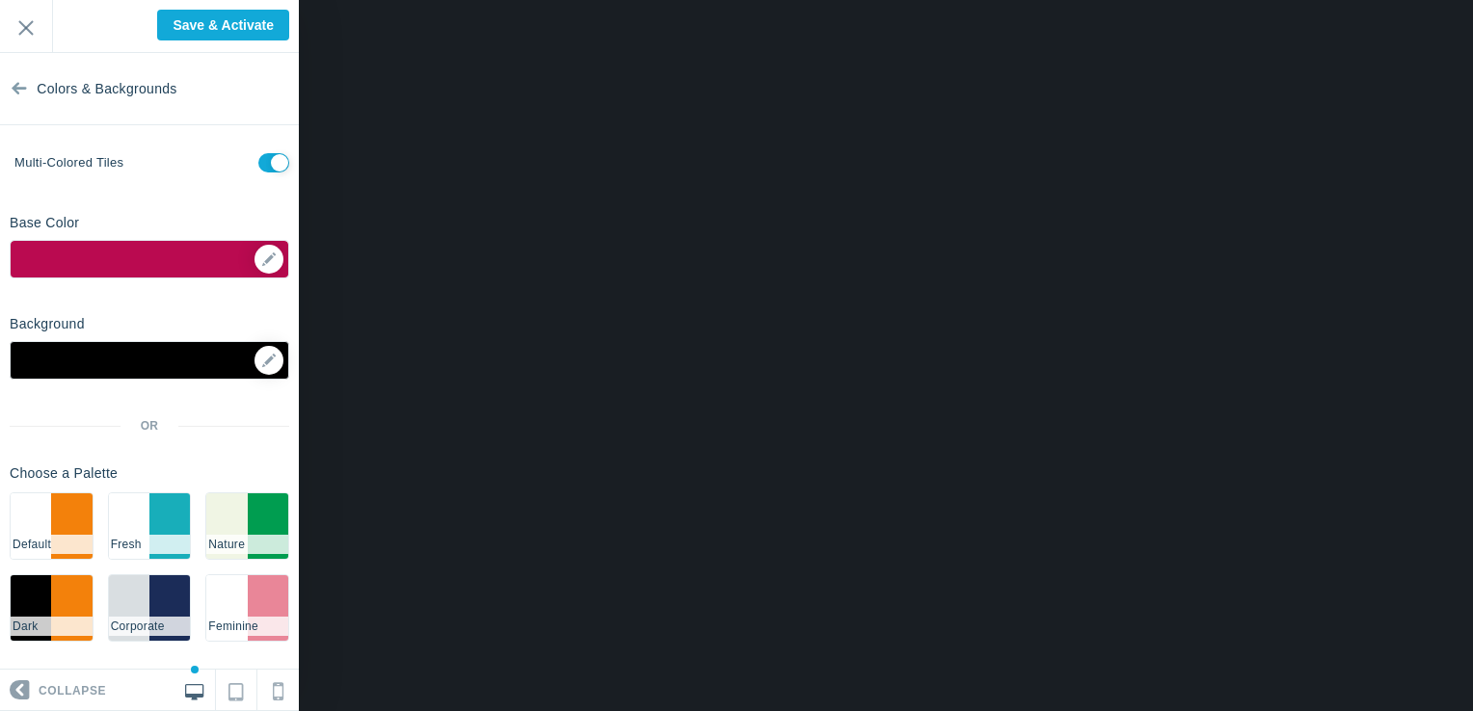
click at [258, 156] on input "checkbox" at bounding box center [273, 162] width 31 height 19
checkbox input "true"
click at [86, 361] on div at bounding box center [150, 360] width 280 height 39
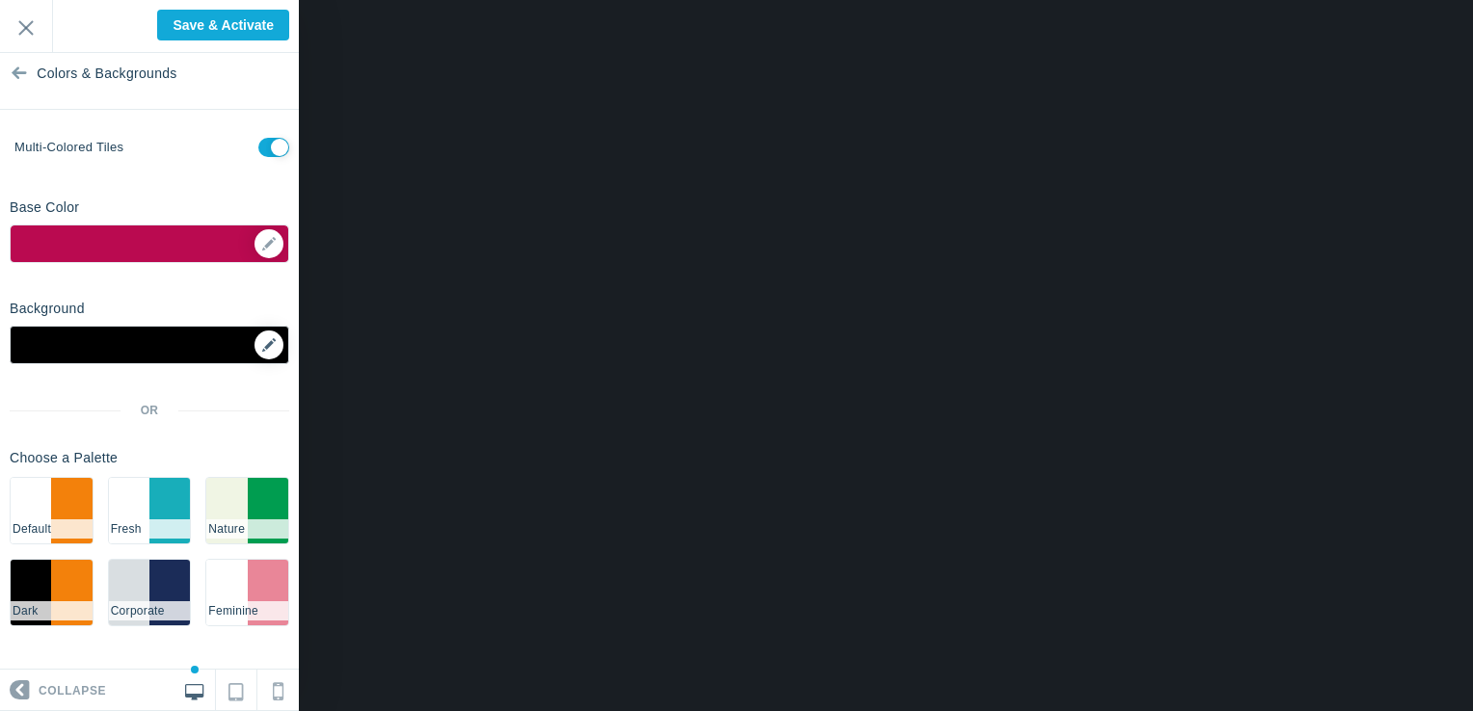
click at [254, 348] on link at bounding box center [268, 345] width 29 height 29
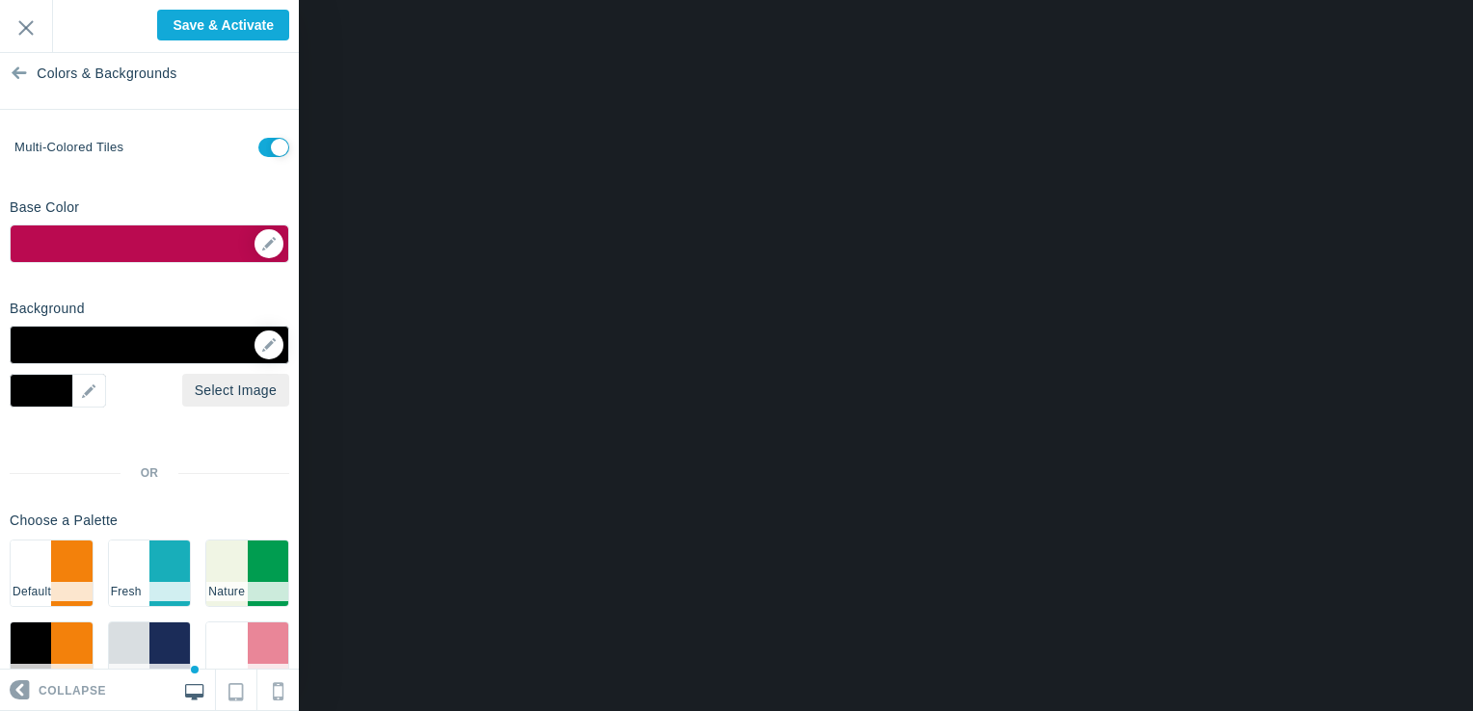
click at [147, 349] on div at bounding box center [150, 345] width 280 height 39
click at [92, 391] on div "▼" at bounding box center [58, 391] width 96 height 34
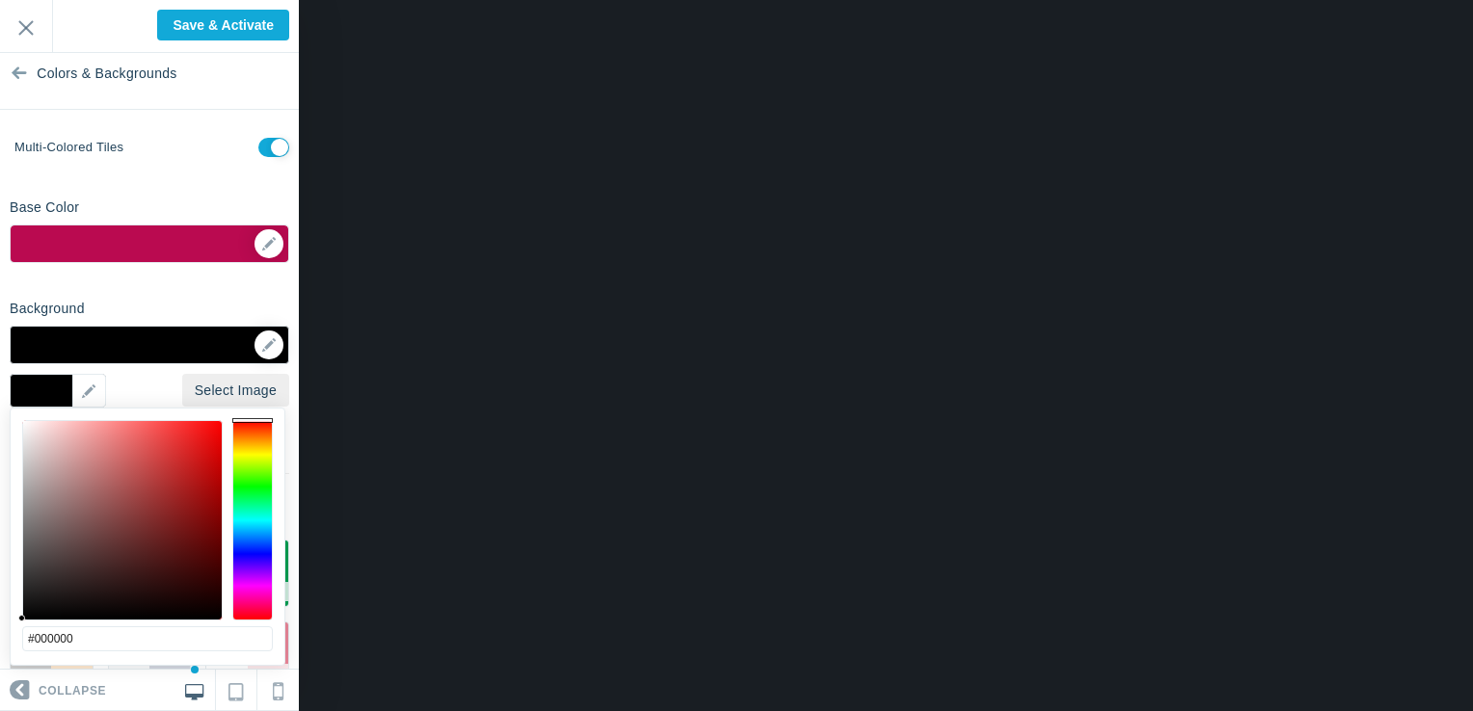
type input "#faf4f4"
click at [27, 424] on div at bounding box center [122, 520] width 199 height 199
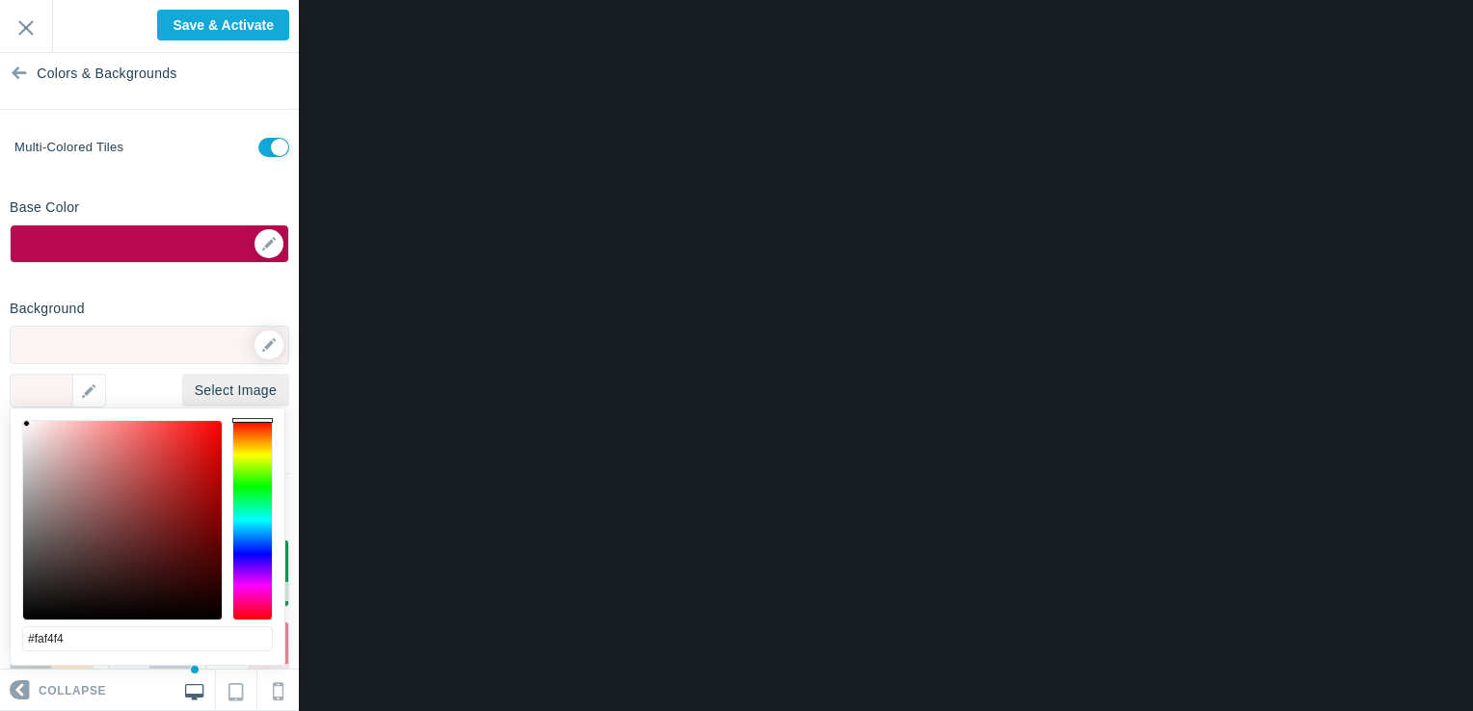
click at [258, 152] on input "checkbox" at bounding box center [273, 147] width 31 height 19
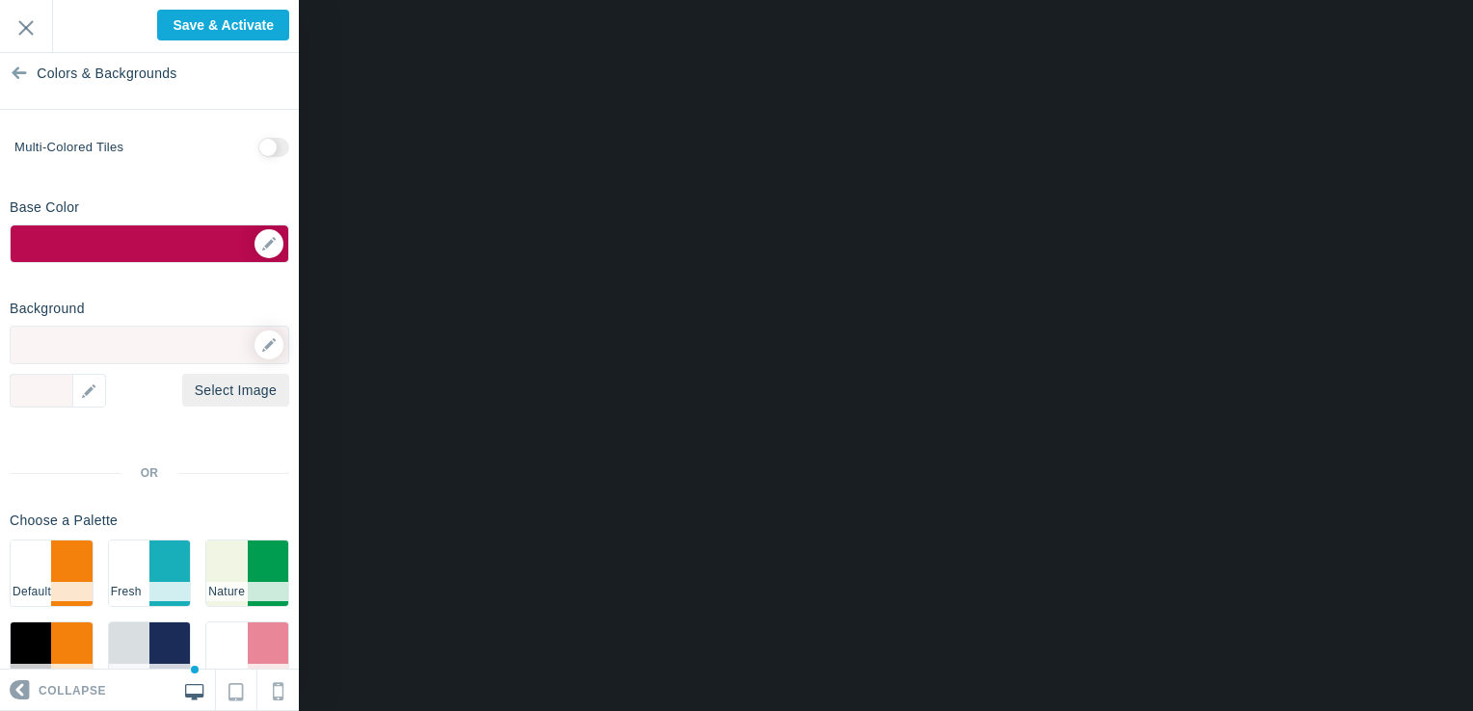
click at [258, 152] on input "checkbox" at bounding box center [273, 147] width 31 height 19
checkbox input "true"
click at [43, 389] on div "▼" at bounding box center [58, 391] width 96 height 34
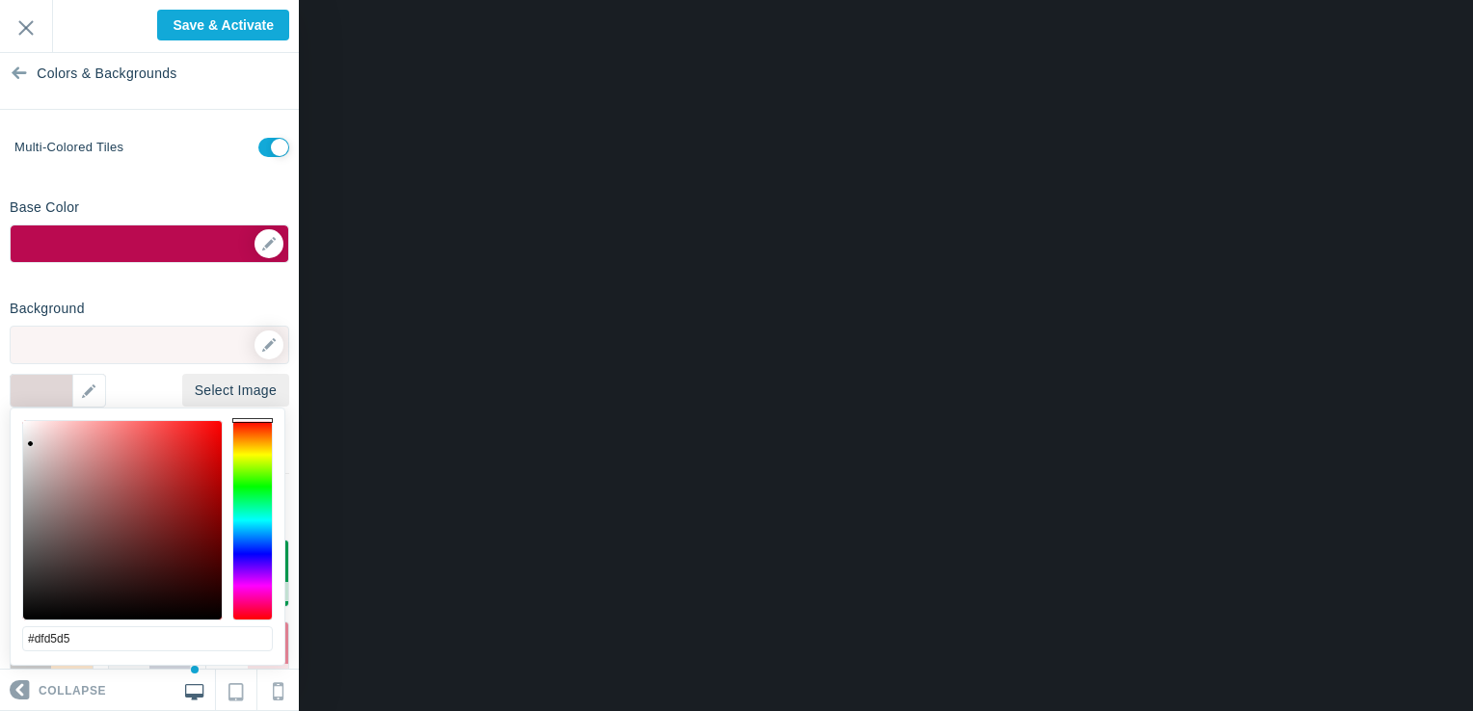
type input "#ded4d4"
drag, startPoint x: 24, startPoint y: 424, endPoint x: 31, endPoint y: 446, distance: 23.2
click at [31, 446] on div at bounding box center [30, 444] width 7 height 7
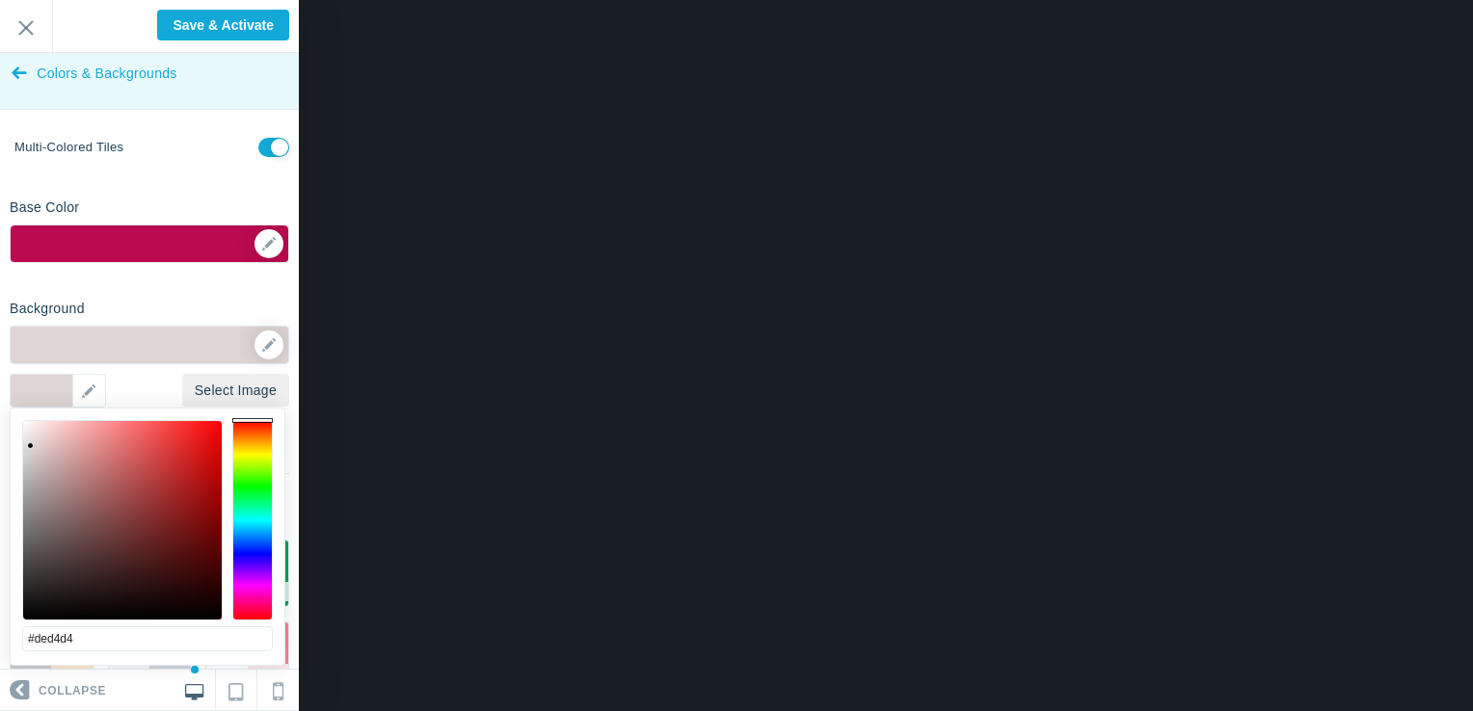
click at [16, 74] on icon at bounding box center [19, 69] width 15 height 72
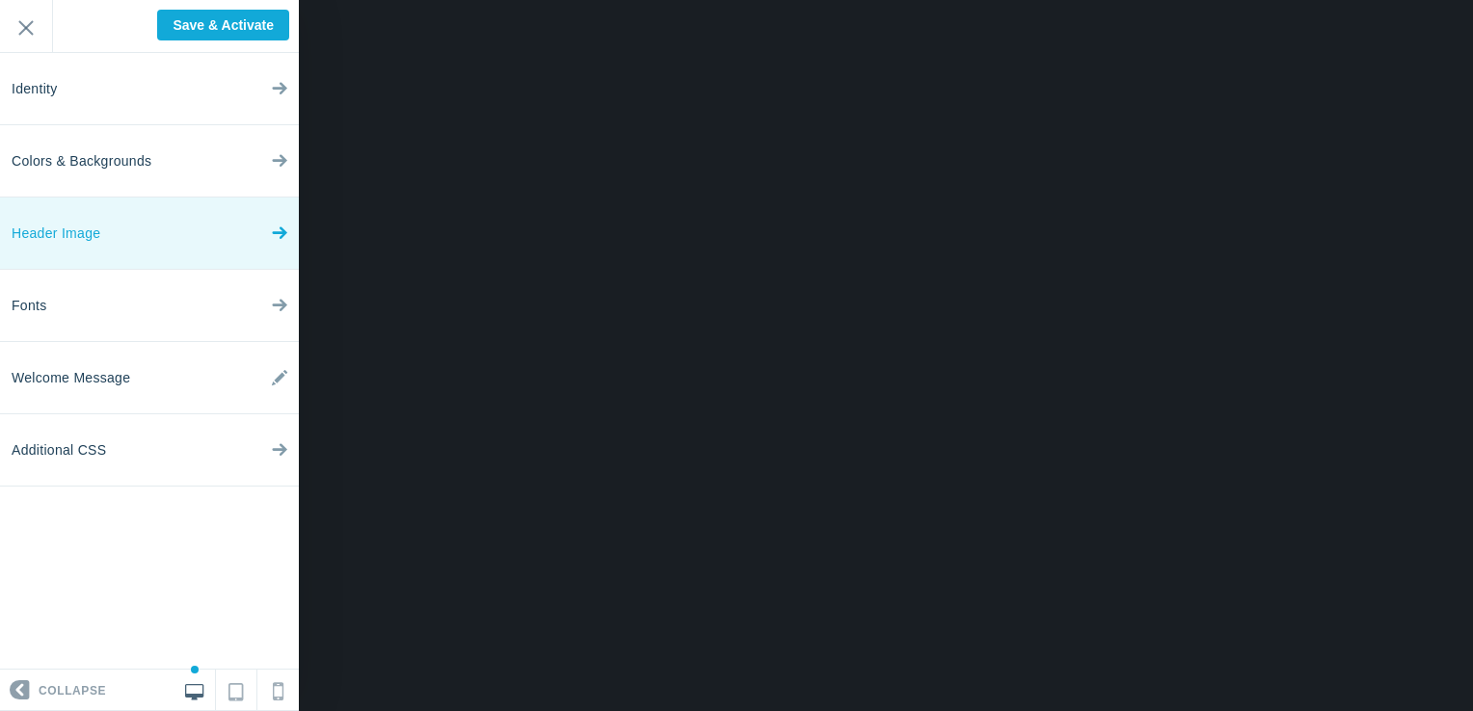
click at [62, 232] on span "Header Image" at bounding box center [56, 234] width 89 height 72
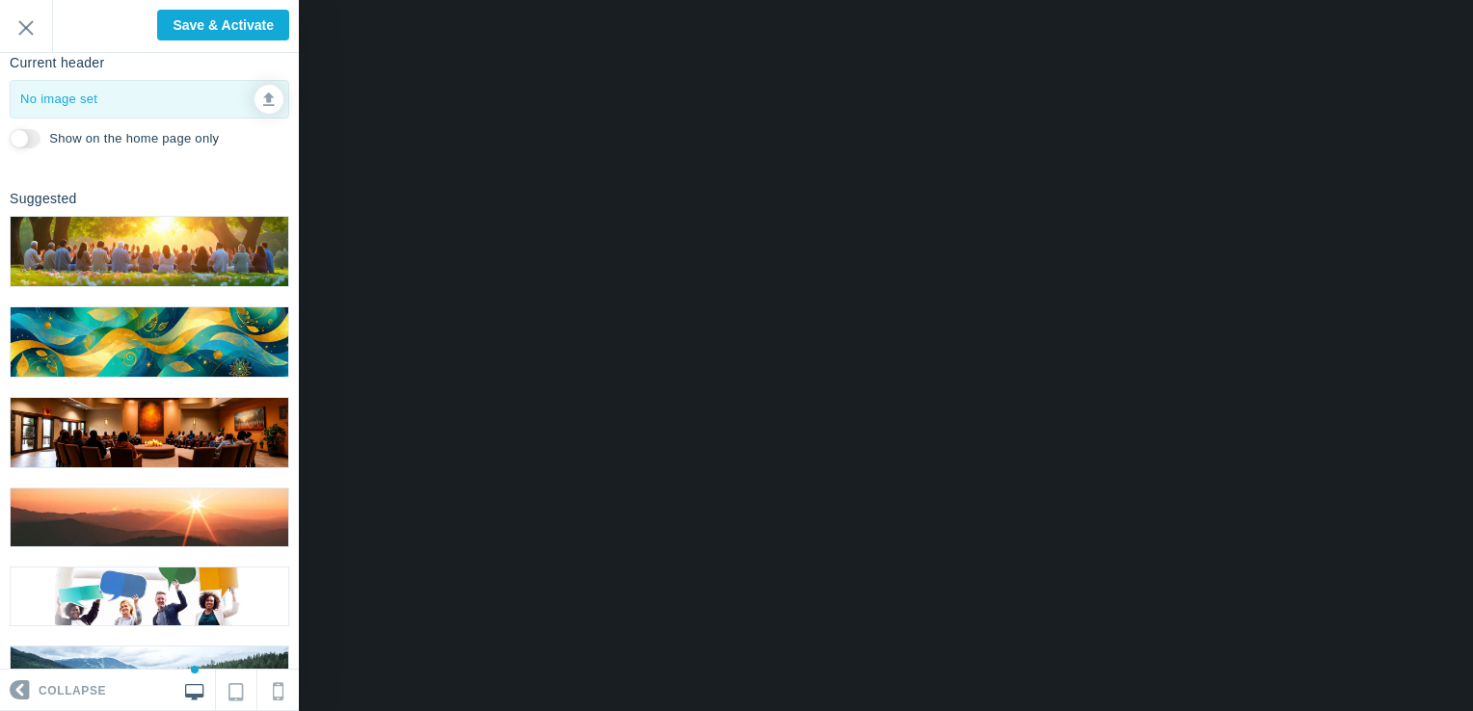
scroll to position [158, 0]
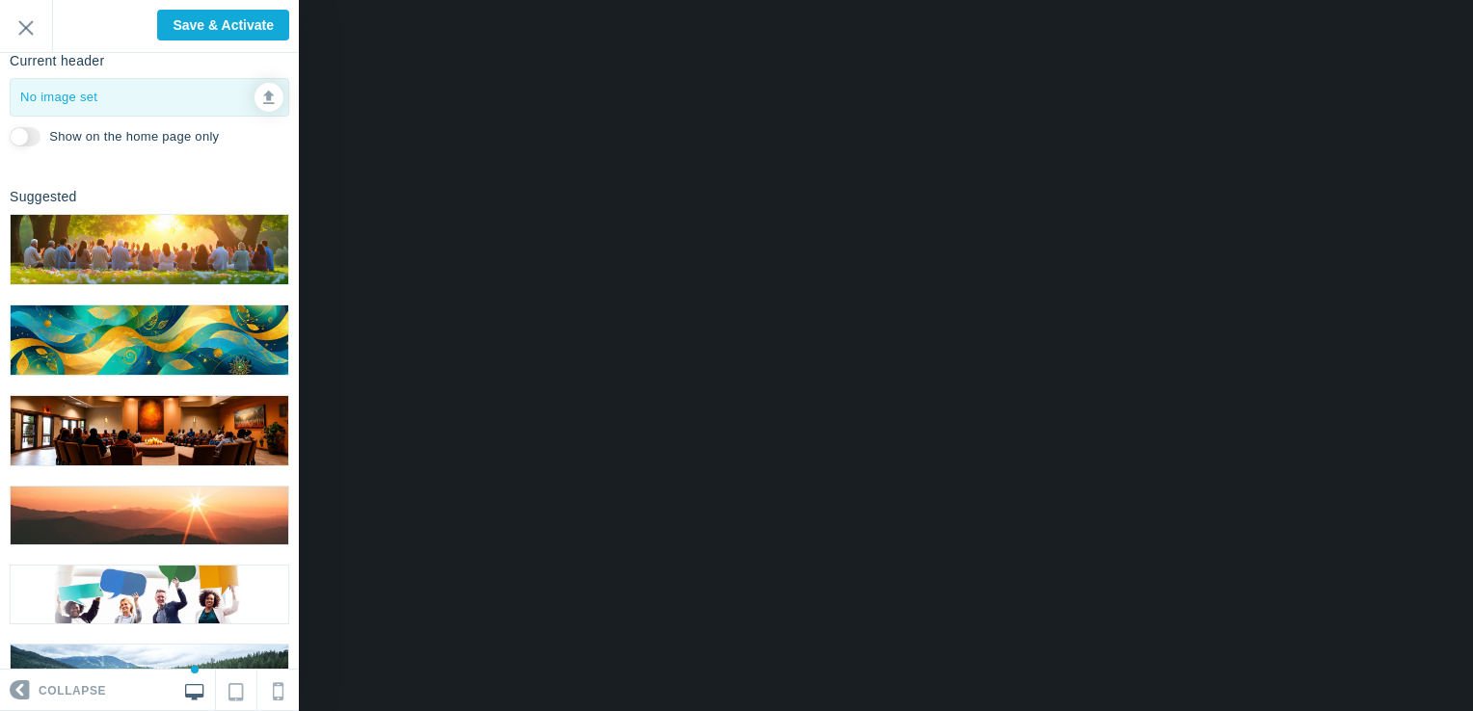
click at [121, 421] on img at bounding box center [150, 430] width 278 height 69
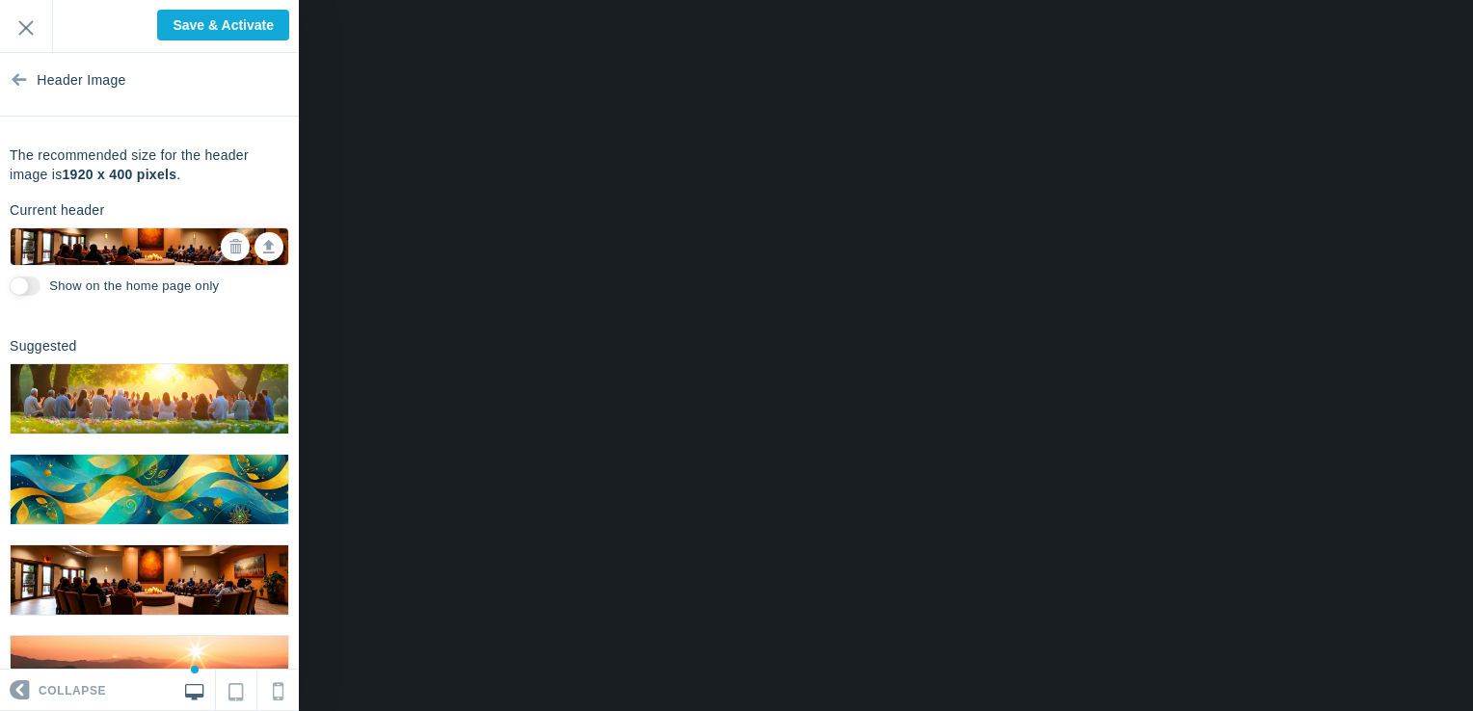
scroll to position [0, 0]
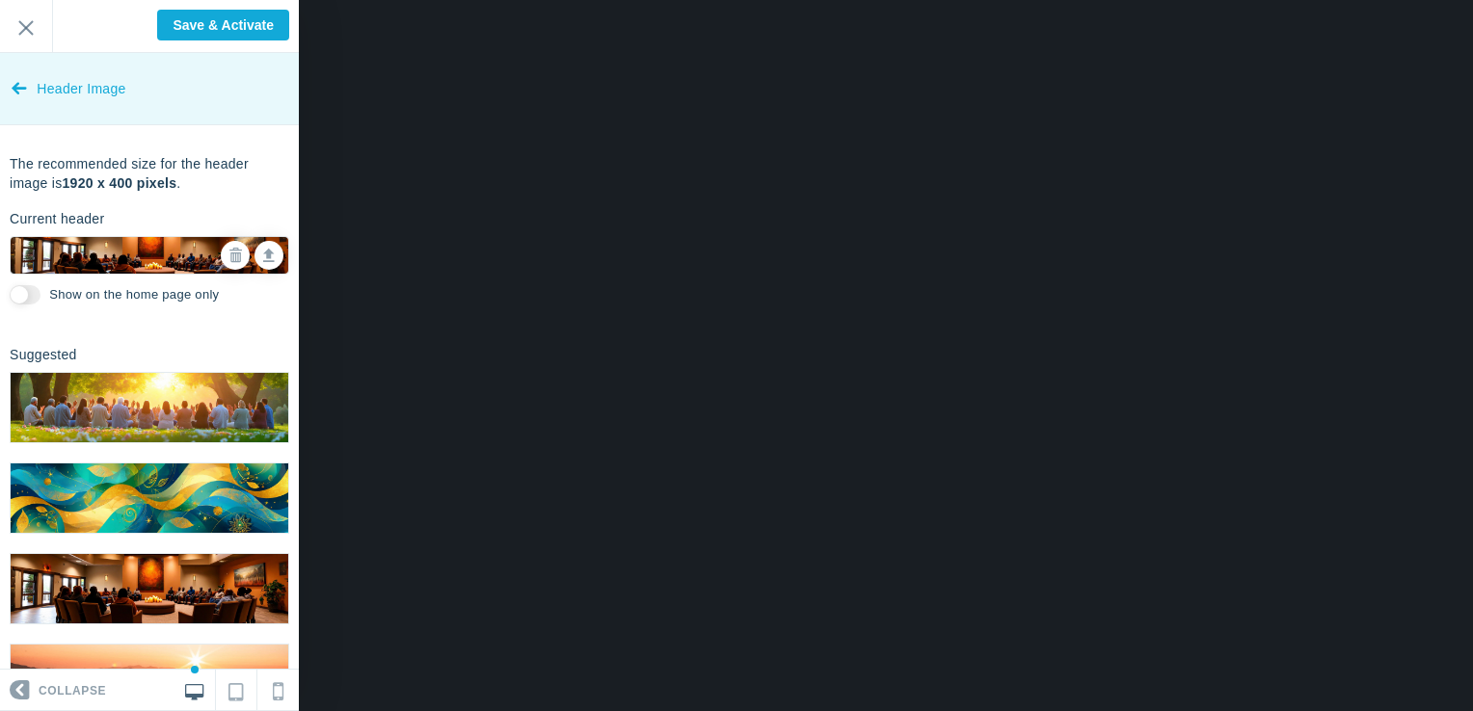
click at [27, 79] on link "Header Image" at bounding box center [149, 89] width 299 height 72
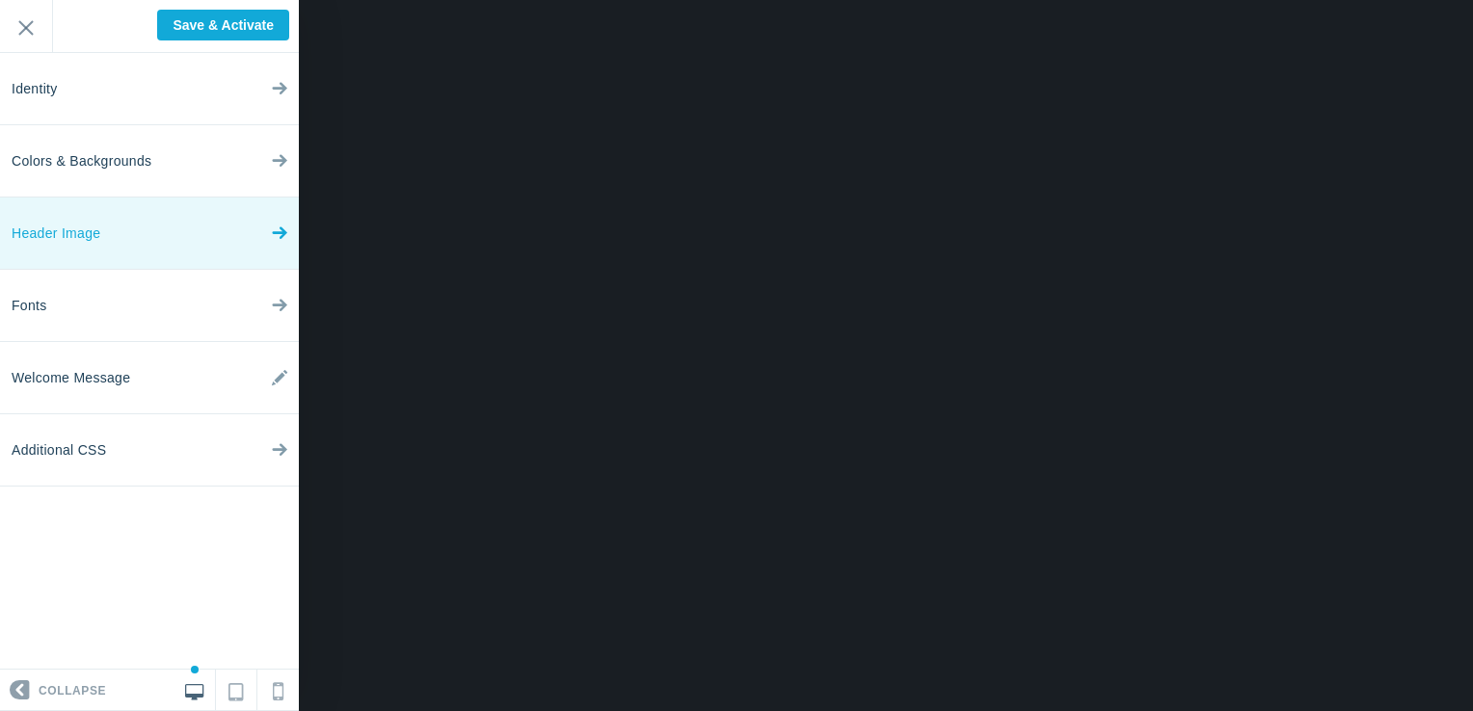
click at [70, 237] on span "Header Image" at bounding box center [56, 234] width 89 height 72
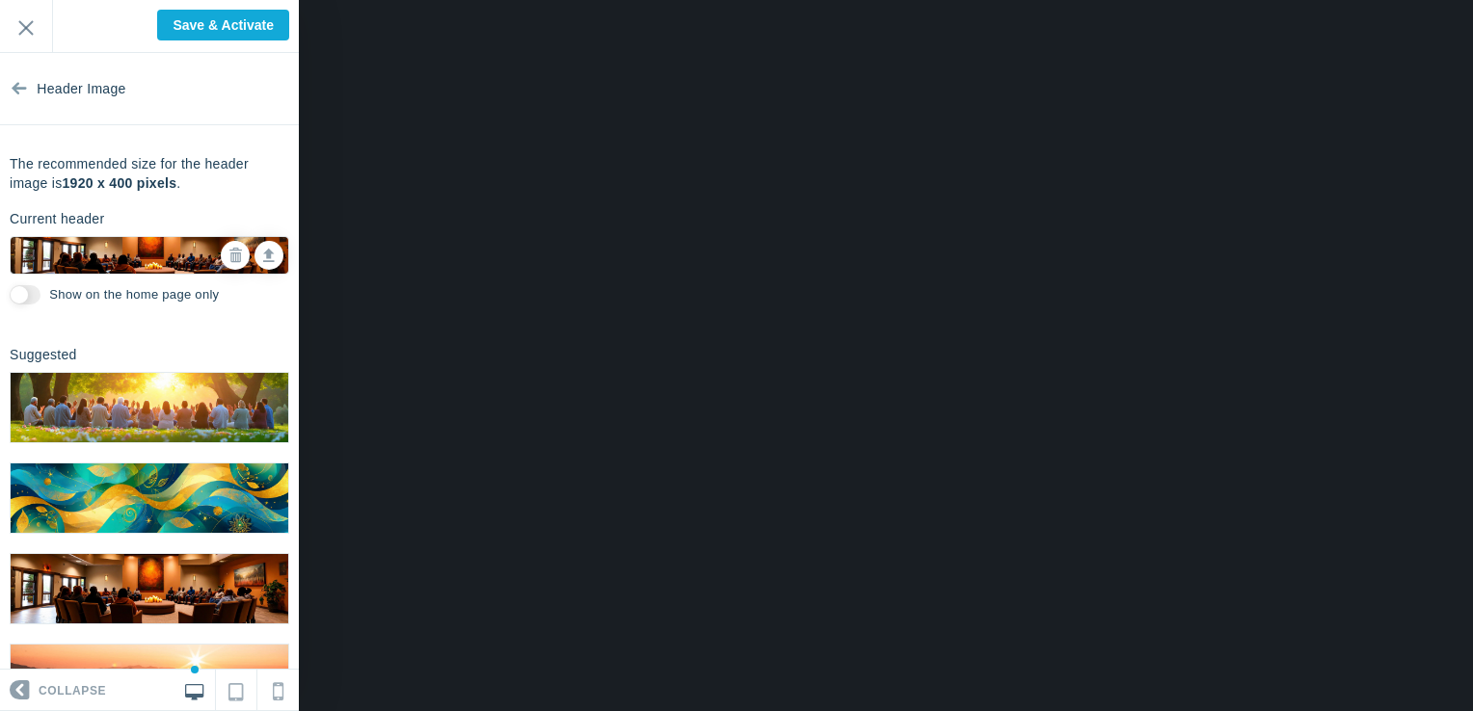
click at [132, 384] on img at bounding box center [150, 407] width 278 height 69
click at [120, 470] on img at bounding box center [150, 498] width 278 height 69
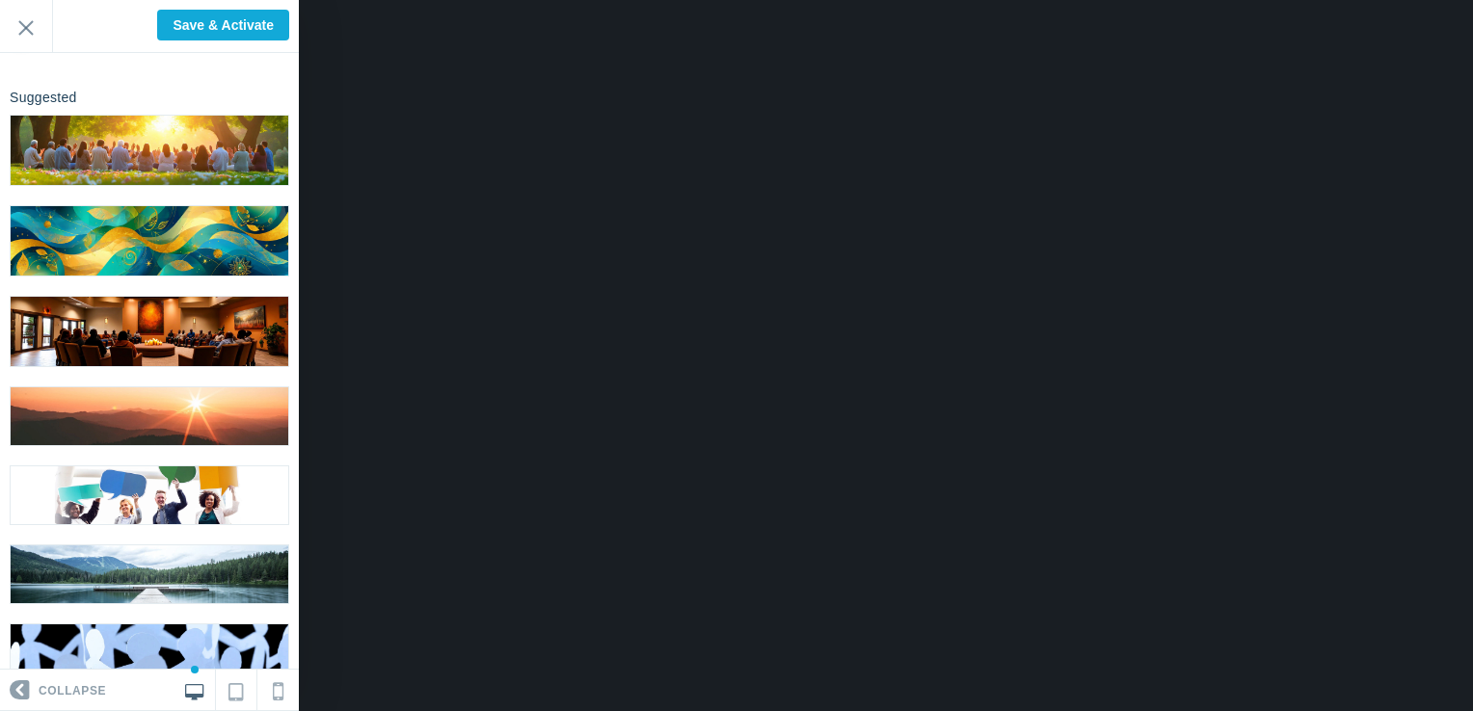
scroll to position [258, 0]
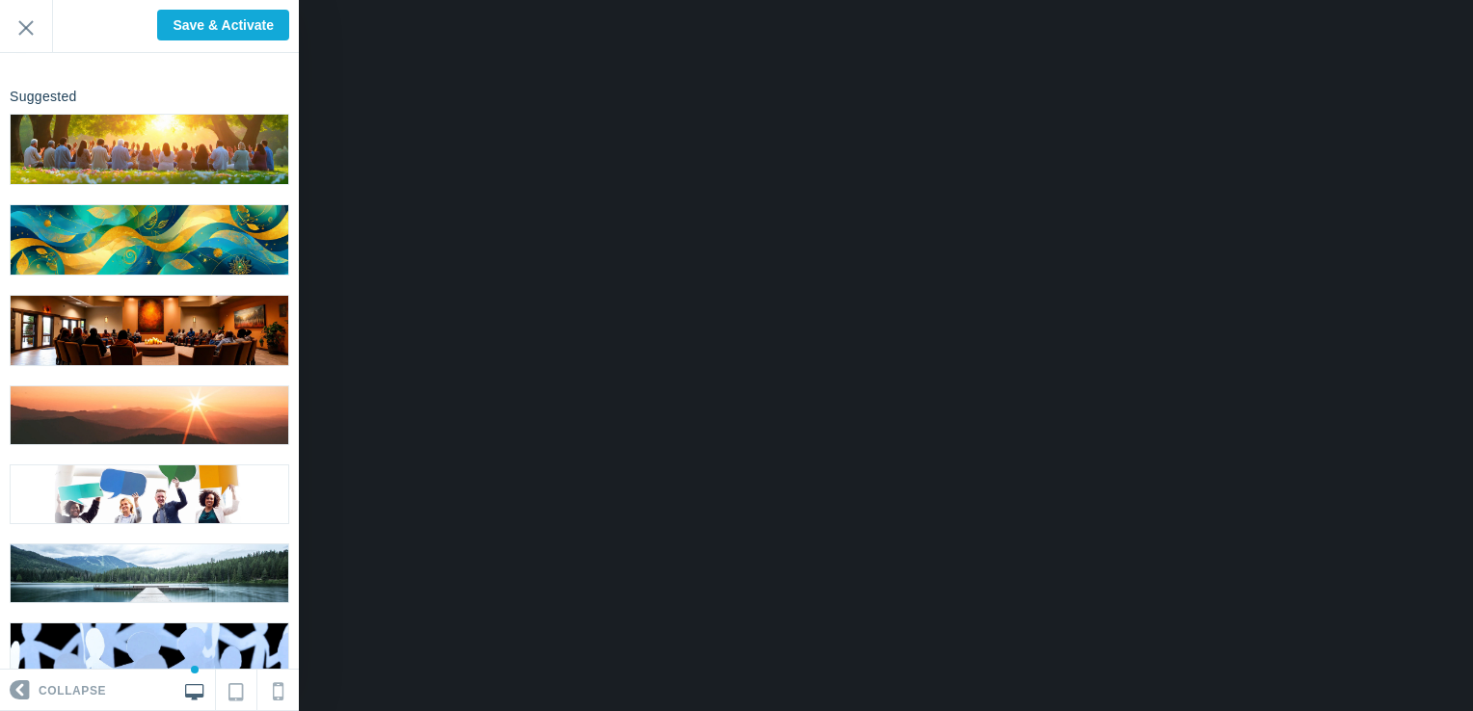
click at [120, 470] on img at bounding box center [150, 495] width 278 height 58
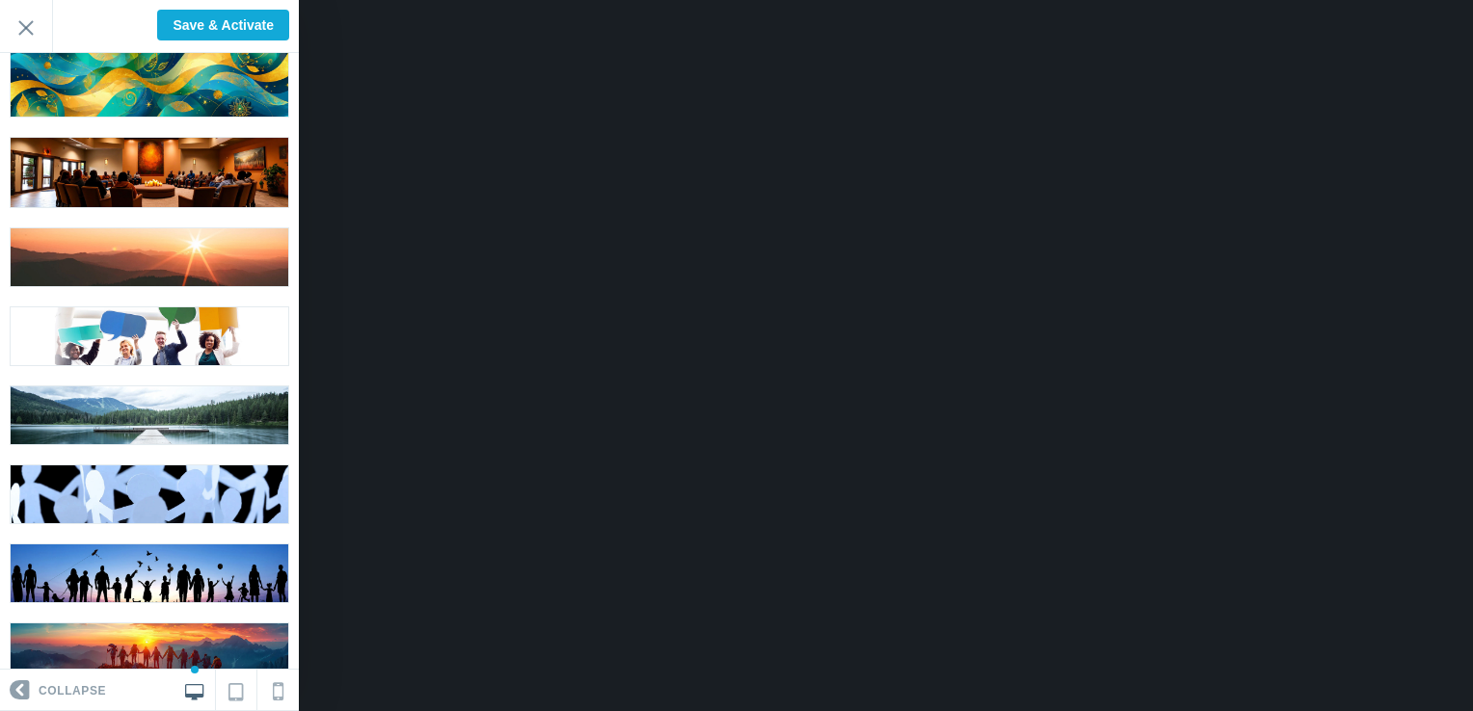
scroll to position [416, 0]
click at [143, 545] on img at bounding box center [150, 574] width 278 height 58
click at [153, 624] on img at bounding box center [150, 653] width 278 height 58
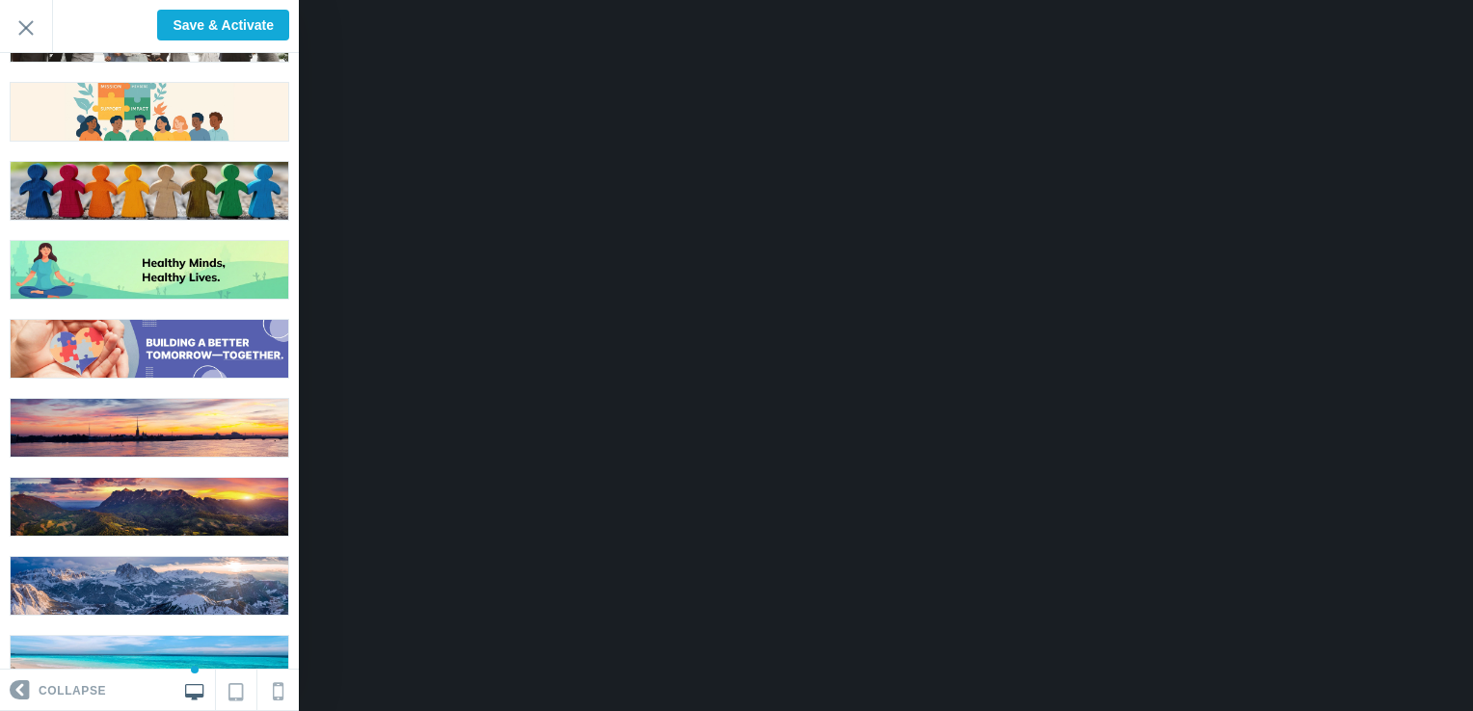
scroll to position [1195, 0]
click at [183, 556] on img at bounding box center [150, 585] width 278 height 58
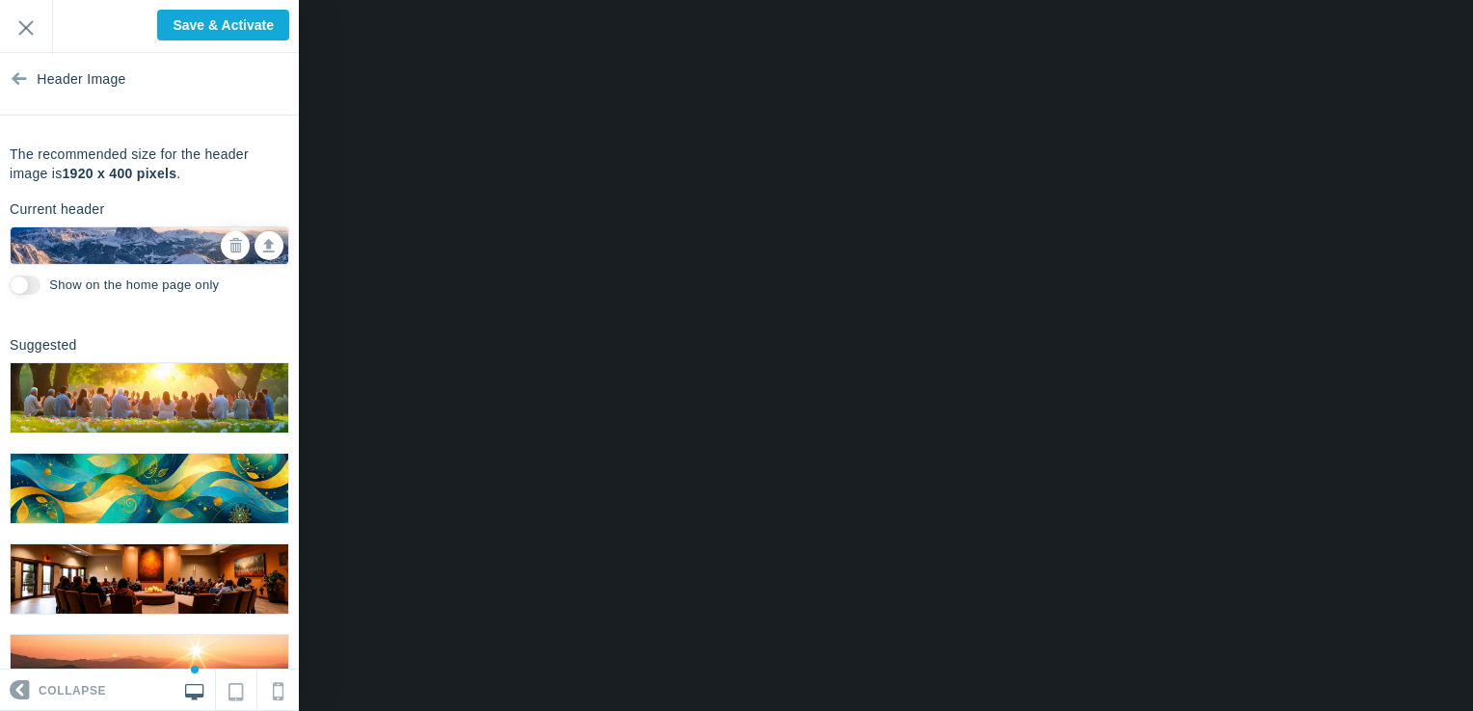
scroll to position [0, 0]
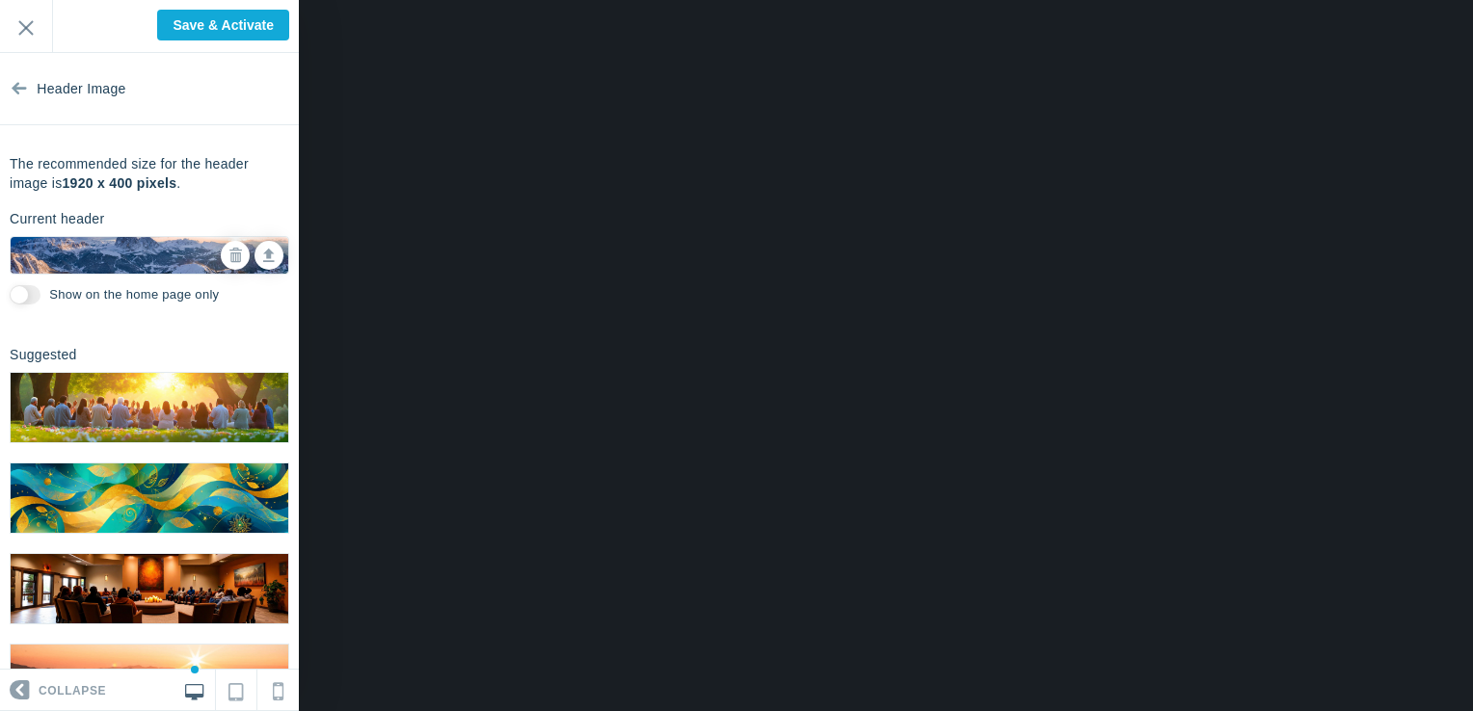
click at [100, 554] on img at bounding box center [150, 588] width 278 height 69
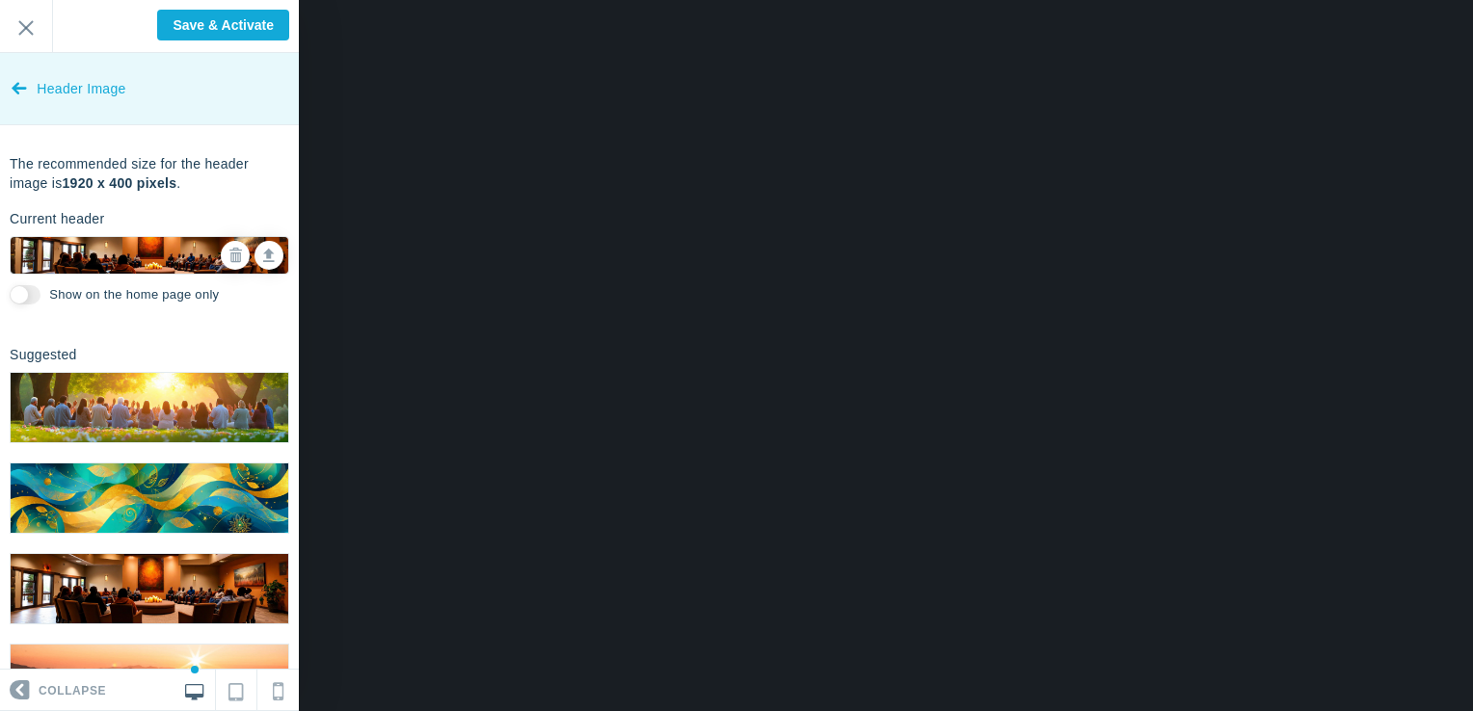
click at [22, 94] on icon at bounding box center [19, 84] width 15 height 72
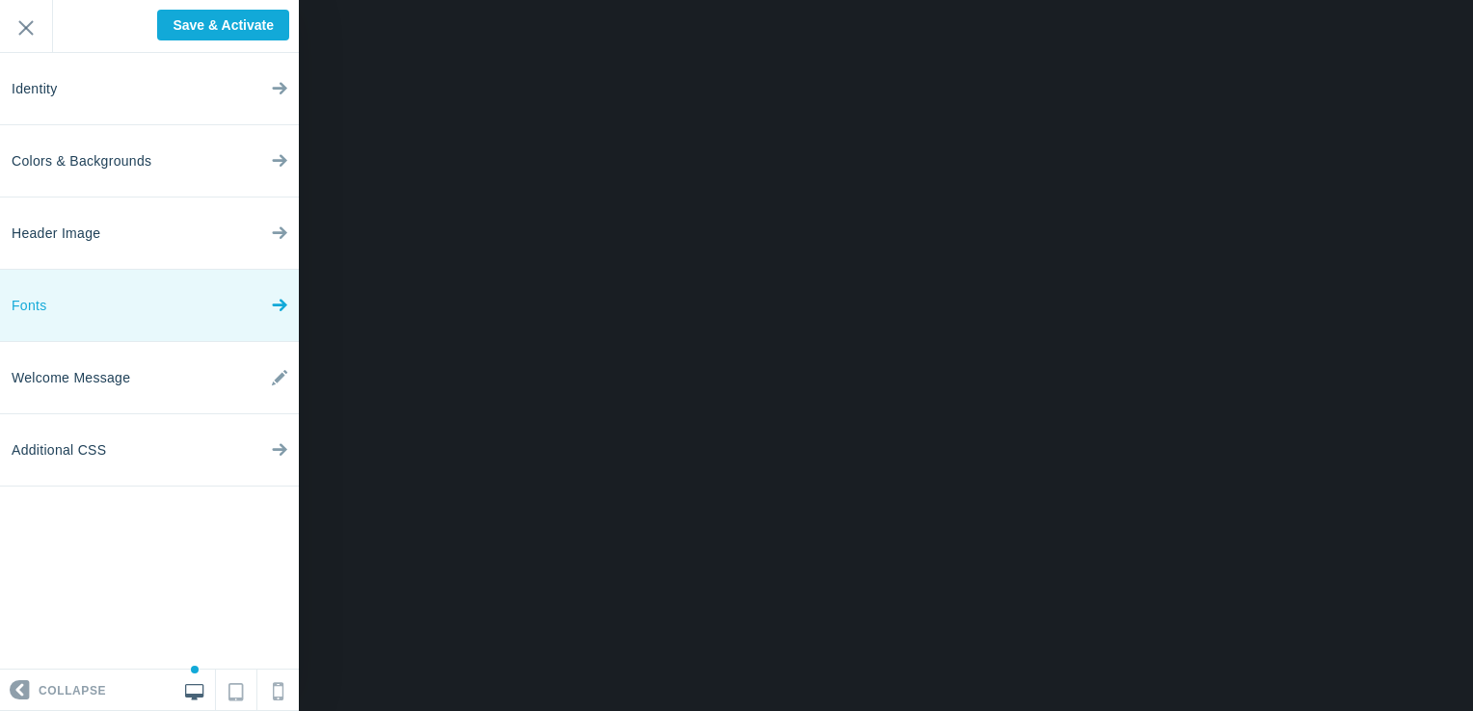
click at [132, 286] on link "Fonts" at bounding box center [149, 306] width 299 height 72
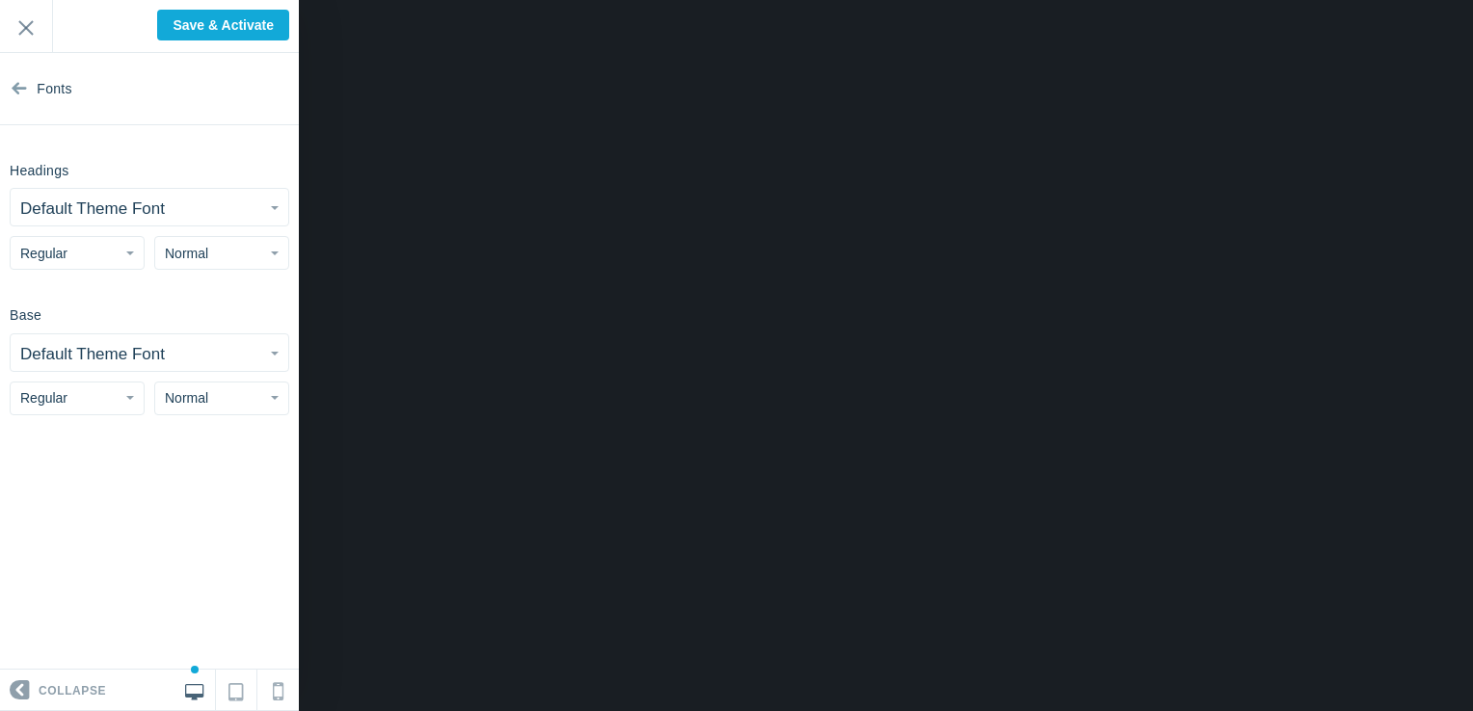
click at [142, 218] on button "Default Theme Font" at bounding box center [150, 207] width 278 height 37
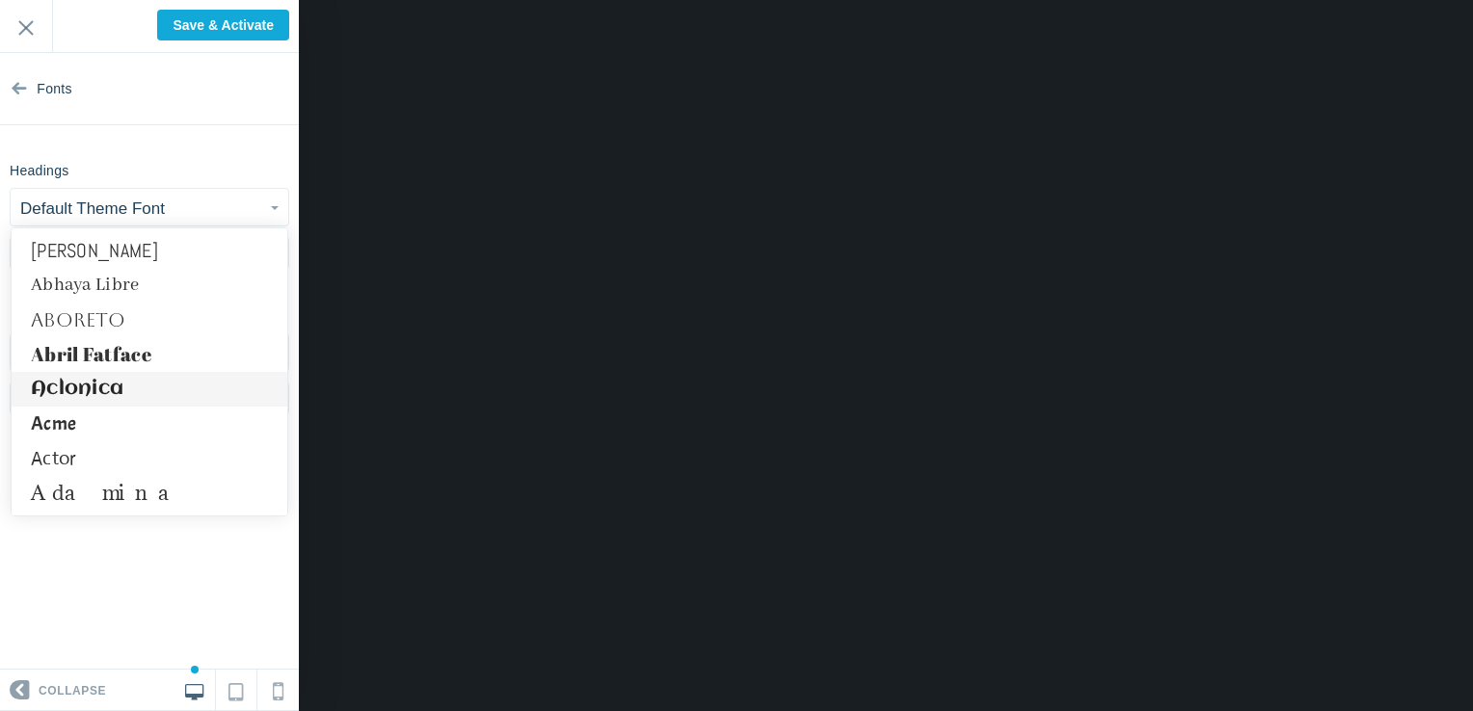
click at [108, 381] on link "Aclonica" at bounding box center [150, 389] width 276 height 35
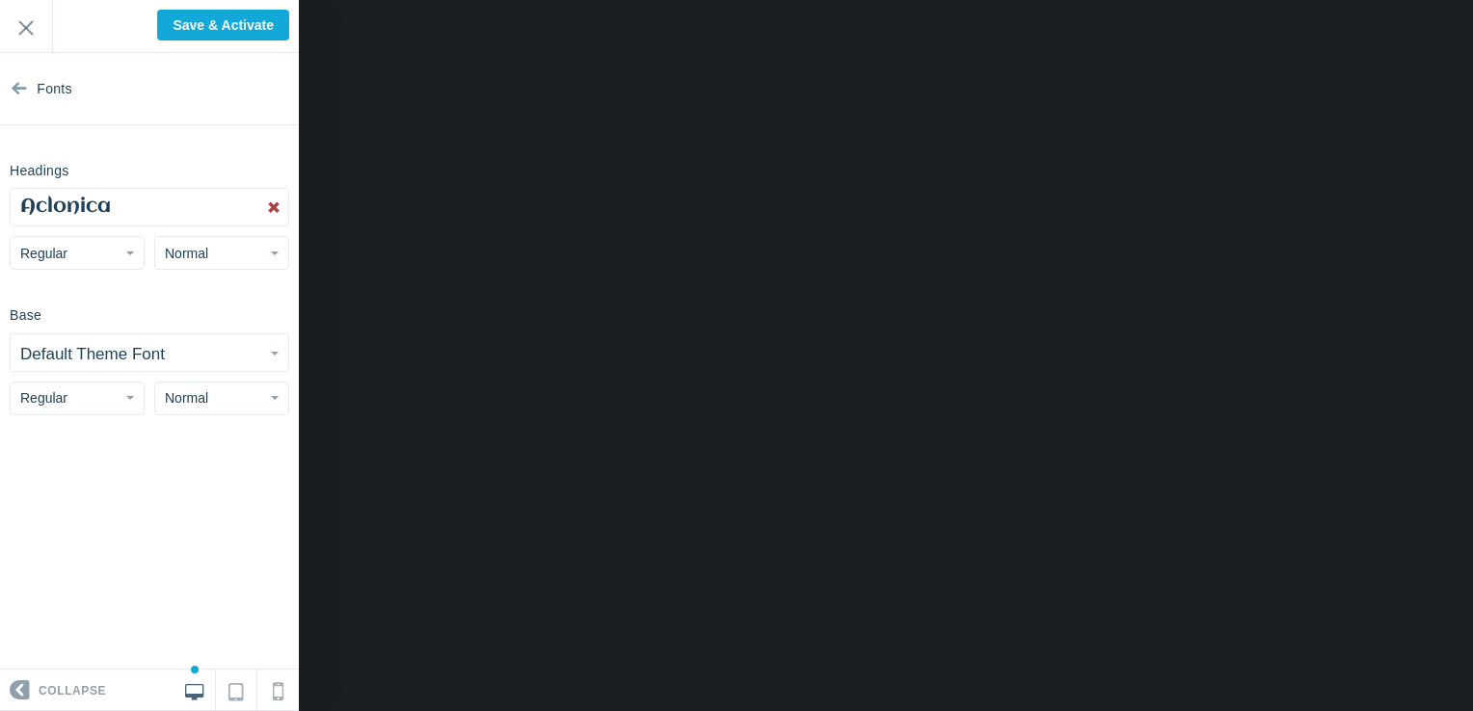
click at [110, 221] on button "Aclonica" at bounding box center [150, 207] width 278 height 37
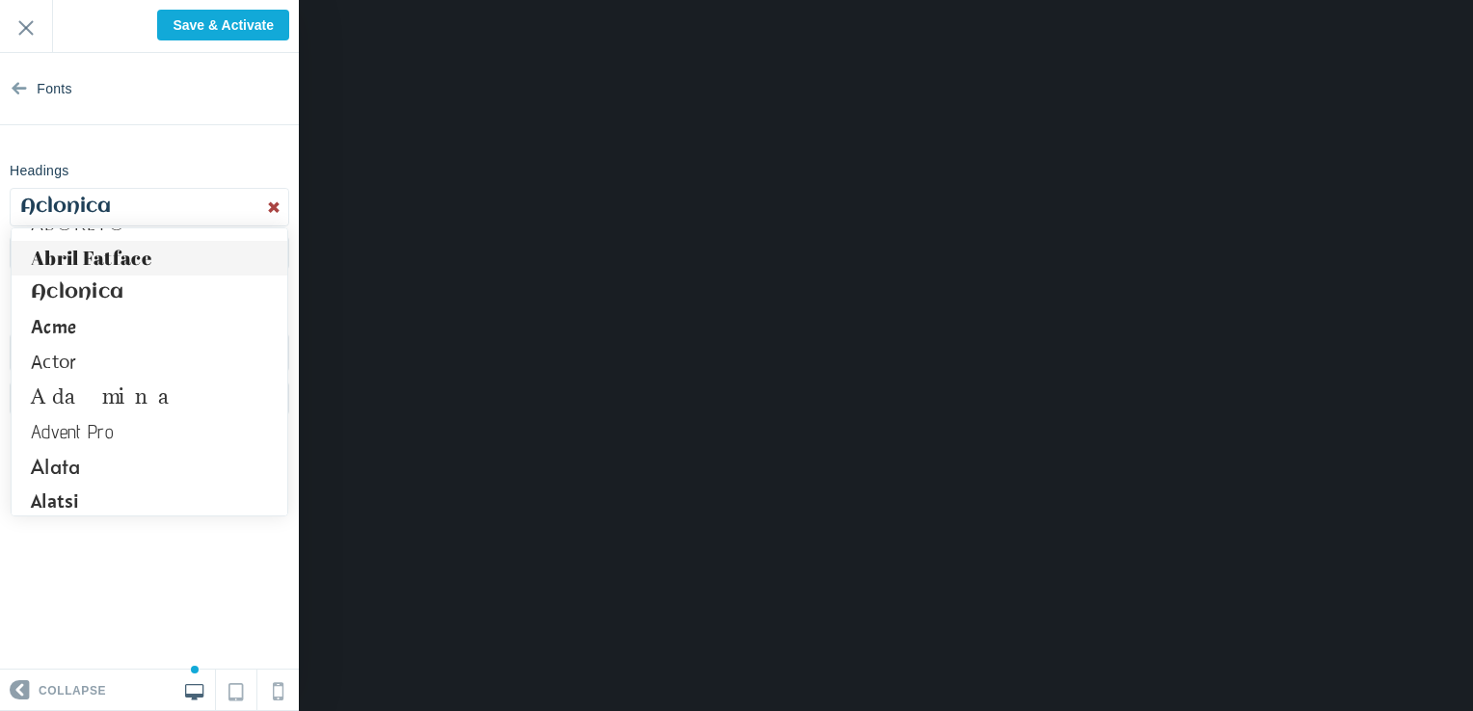
scroll to position [98, 0]
click at [94, 399] on link "Adamina" at bounding box center [150, 395] width 276 height 35
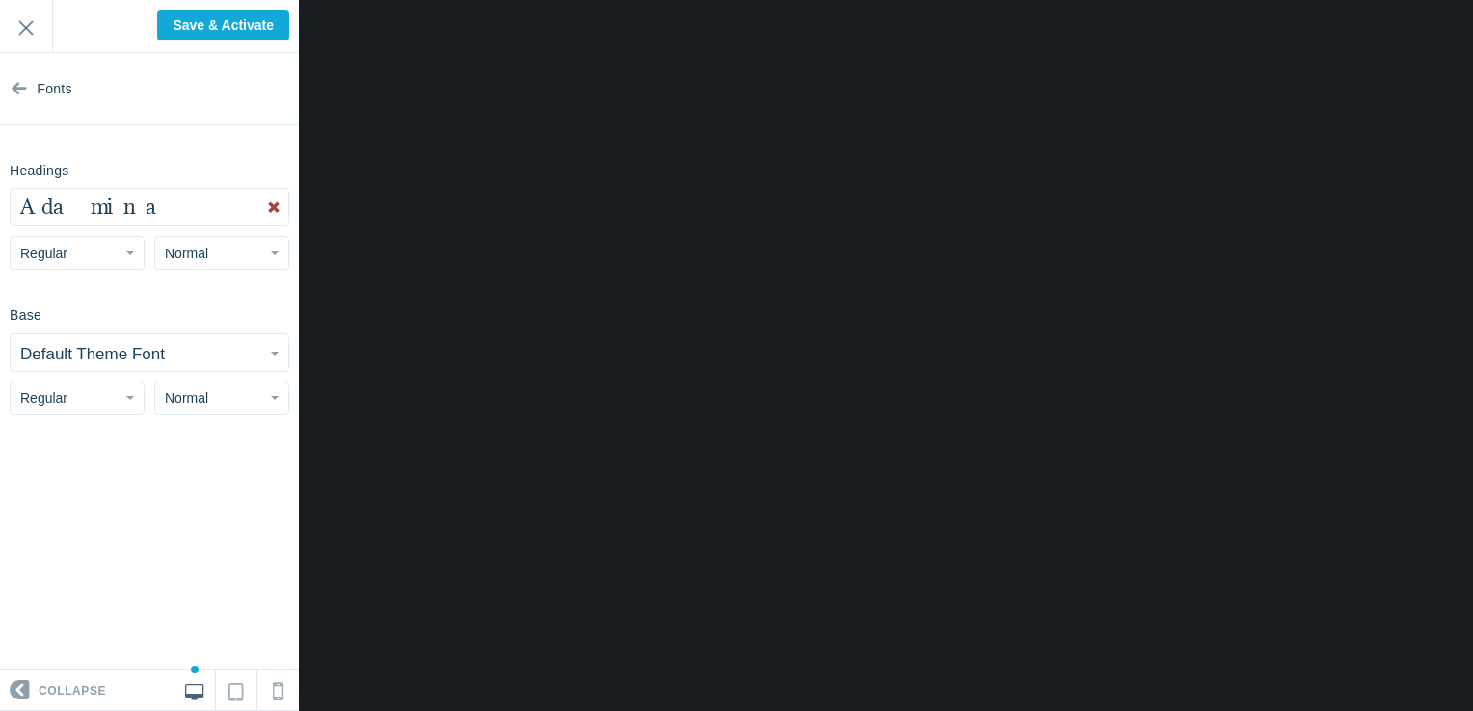
click at [92, 201] on span "Adamina" at bounding box center [101, 207] width 163 height 26
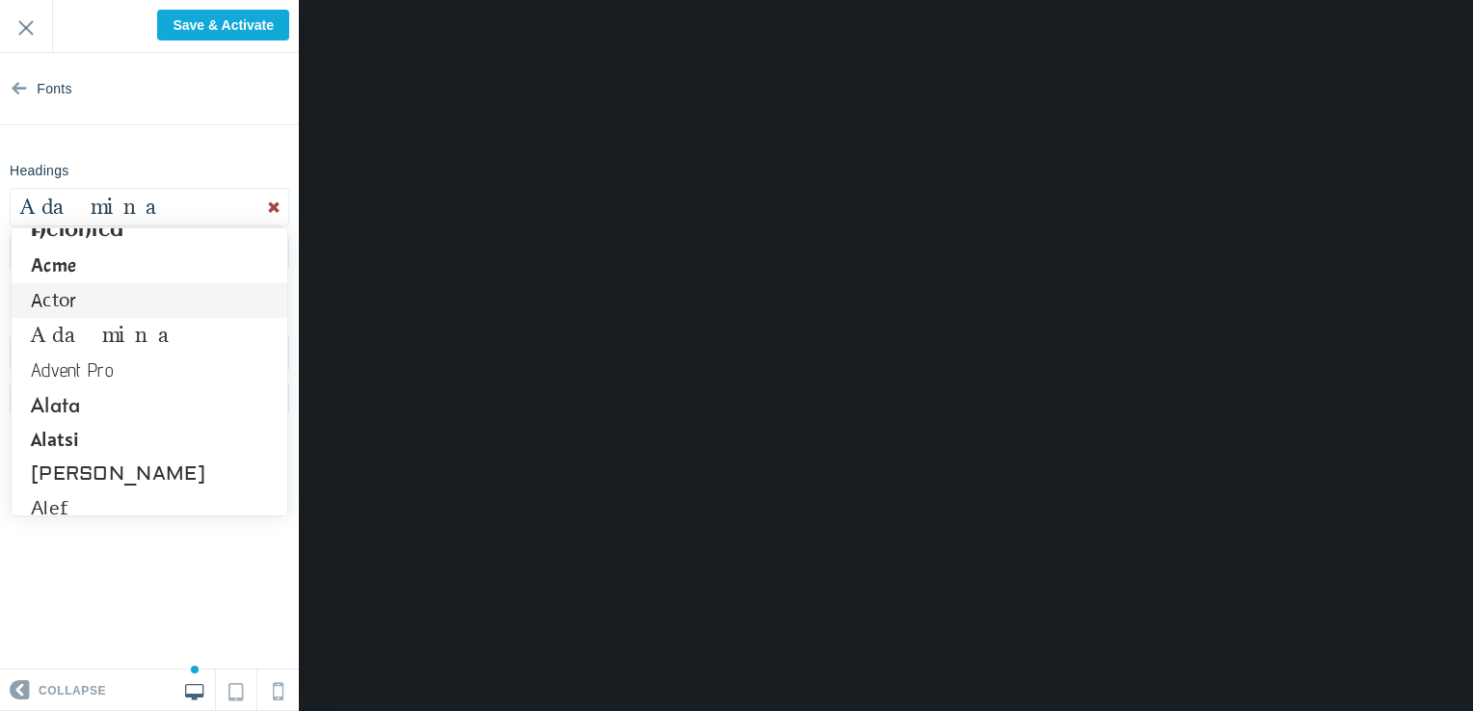
scroll to position [168, 0]
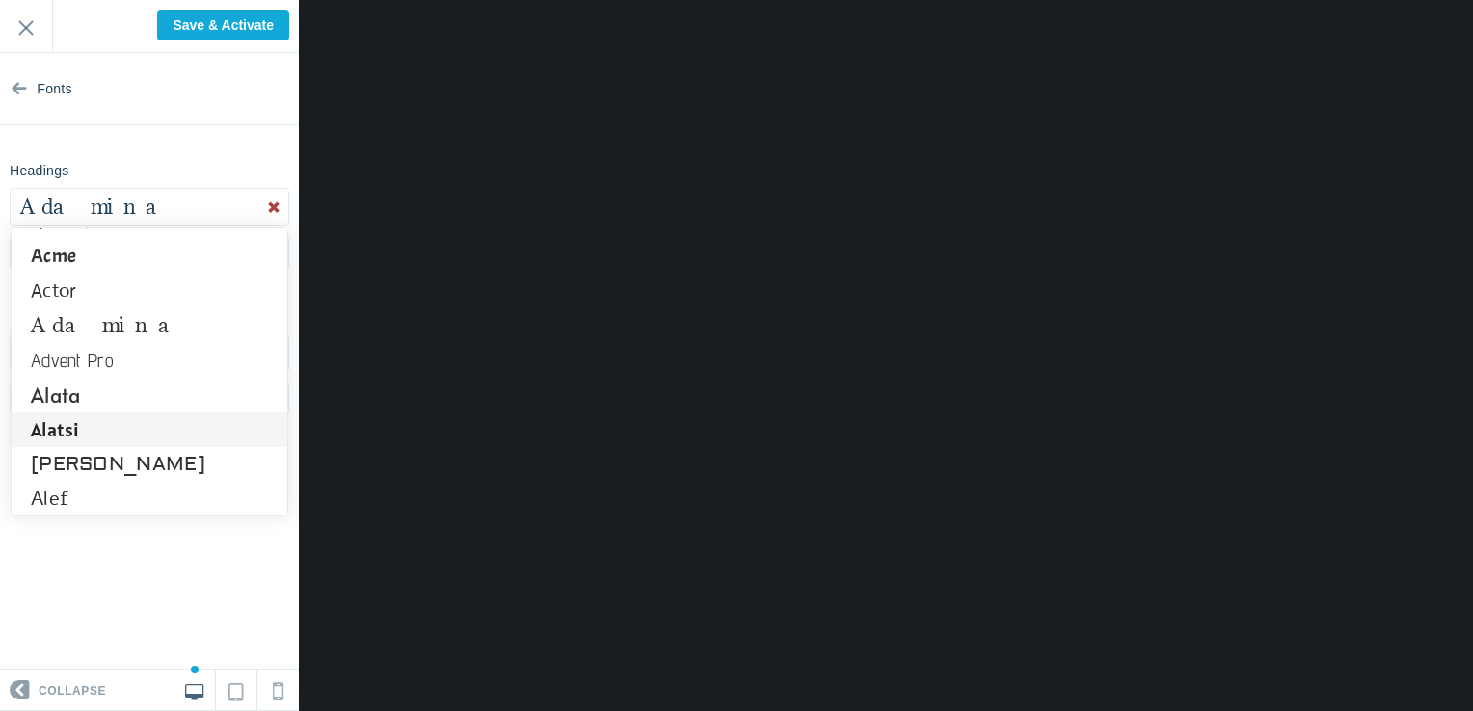
click at [81, 422] on link "Alatsi" at bounding box center [150, 430] width 276 height 35
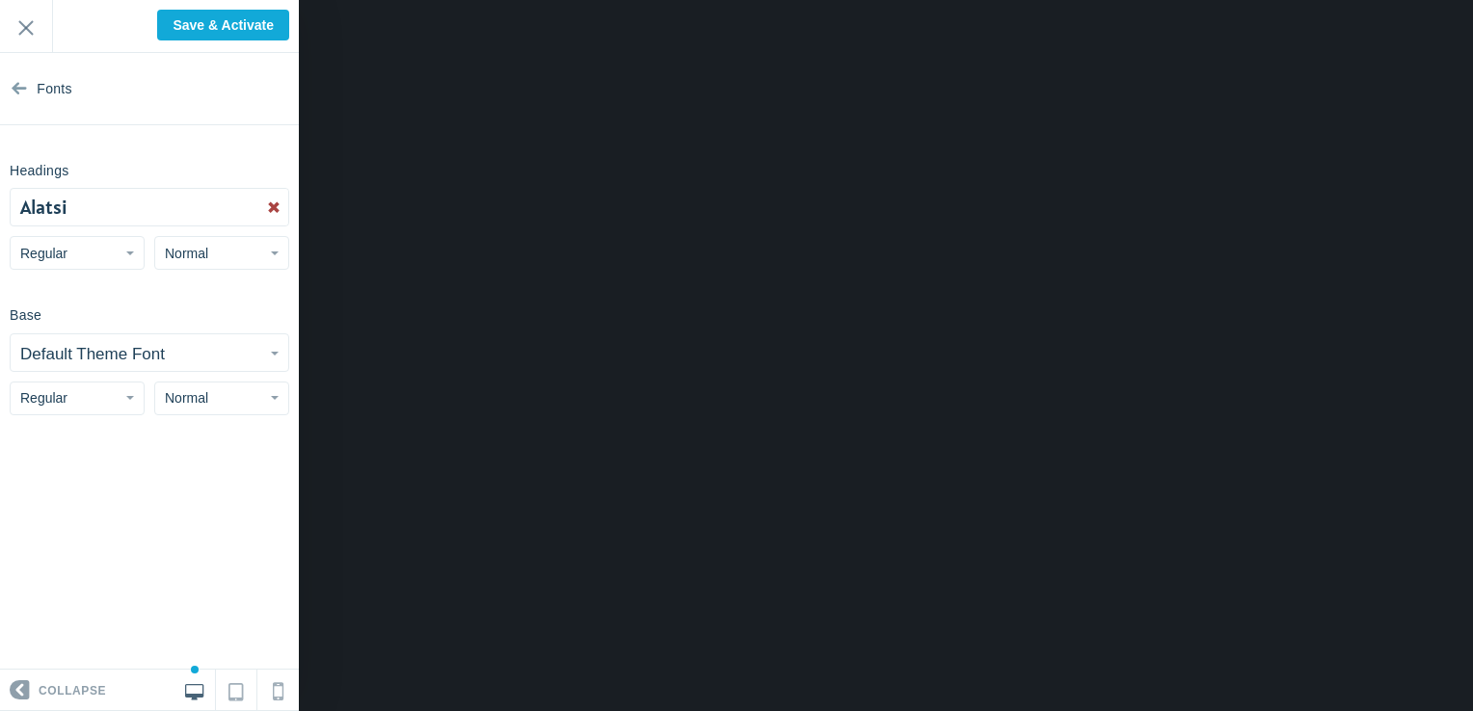
click at [95, 213] on button "Alatsi" at bounding box center [150, 207] width 278 height 37
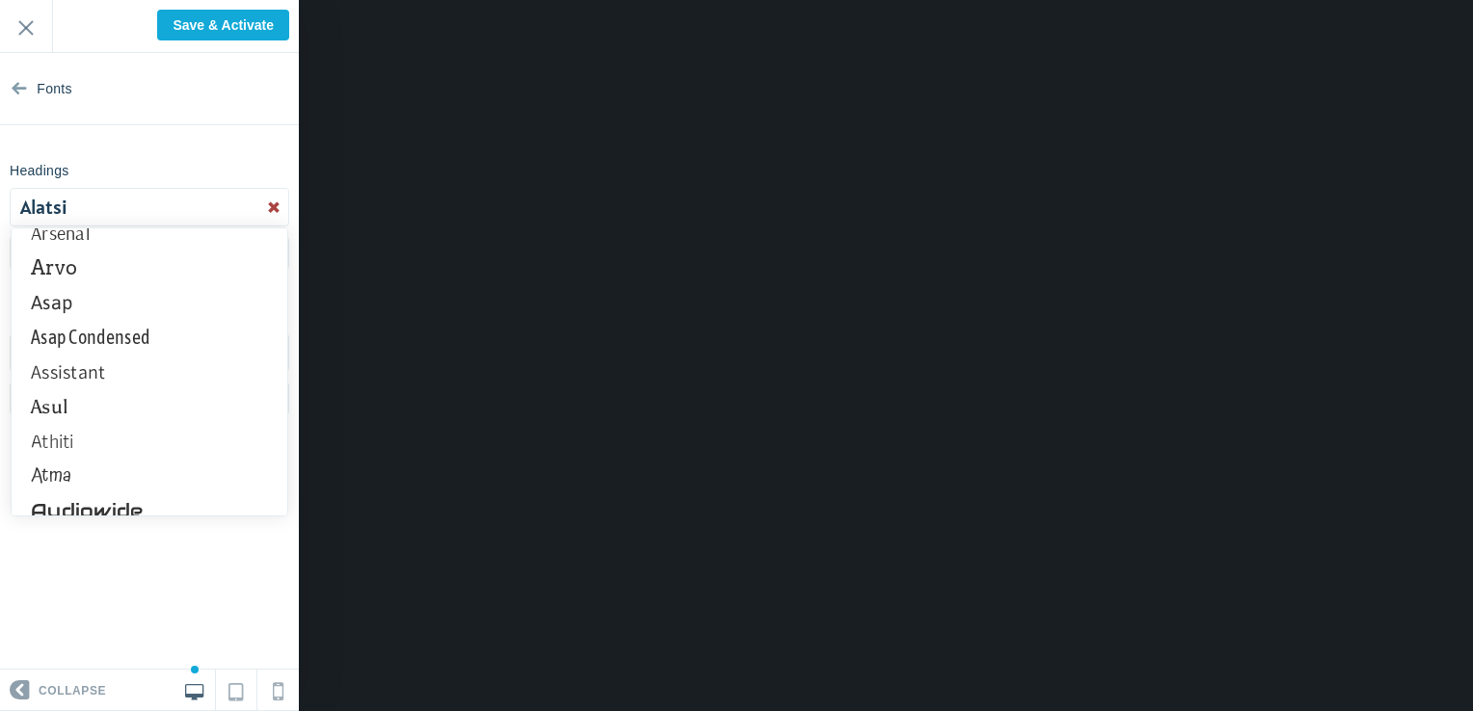
scroll to position [1439, 0]
click at [104, 344] on link "Asap Condensed" at bounding box center [150, 338] width 276 height 35
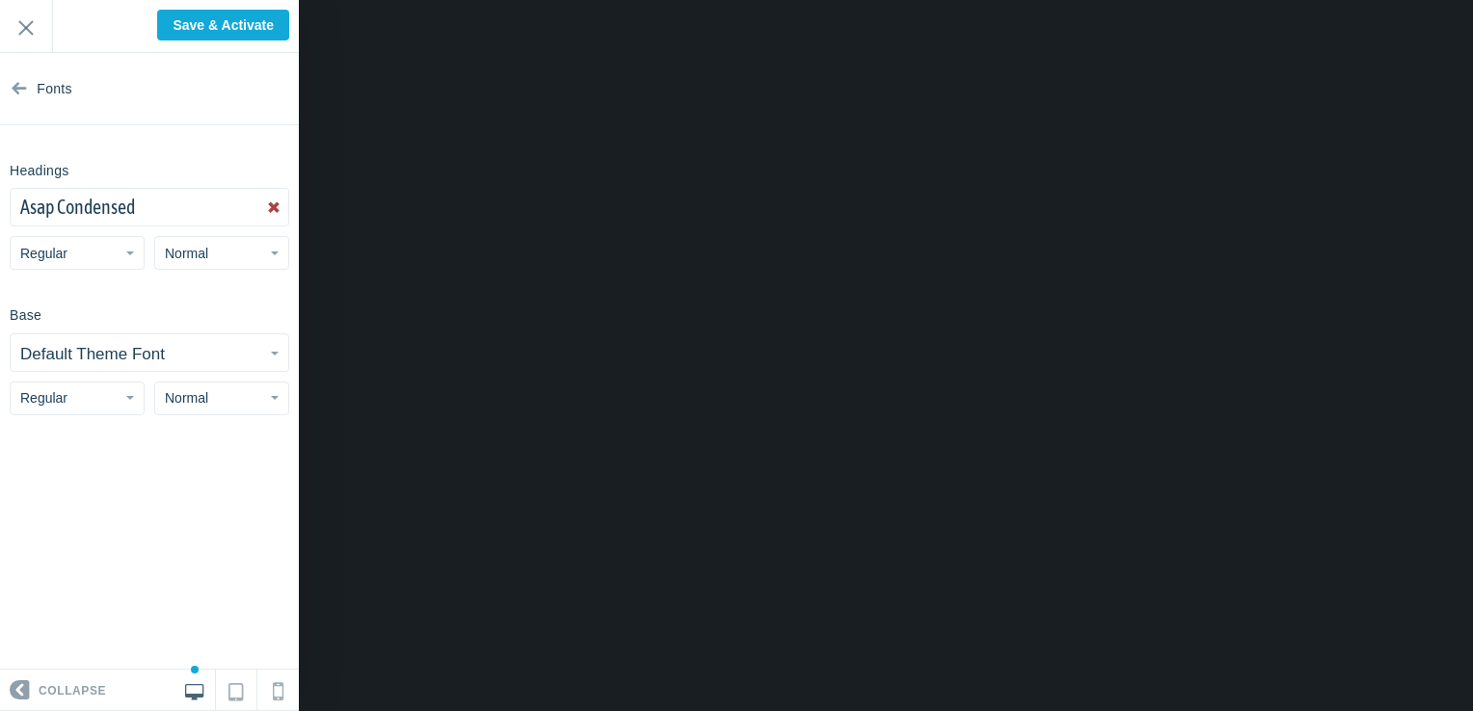
click at [112, 214] on span "Asap Condensed" at bounding box center [77, 207] width 115 height 22
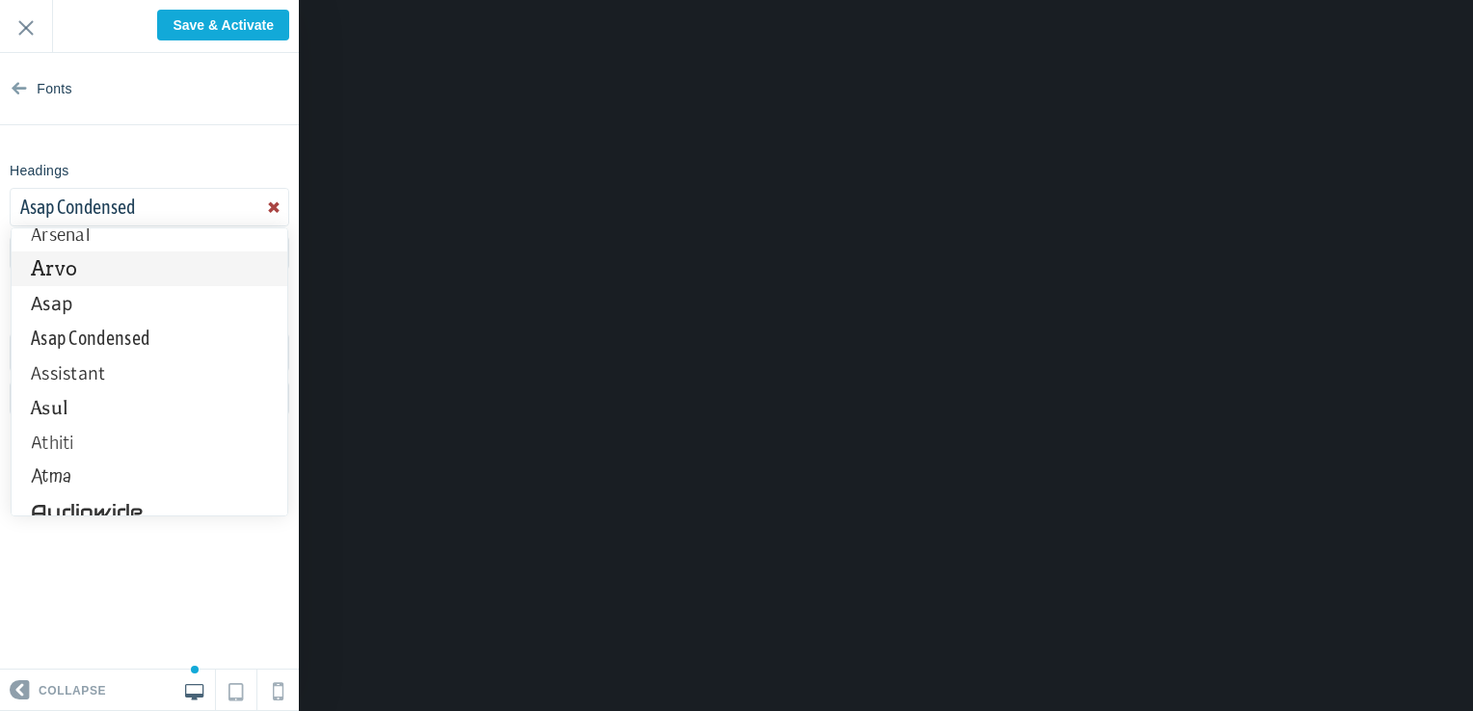
click at [77, 276] on link "Arvo" at bounding box center [150, 269] width 276 height 35
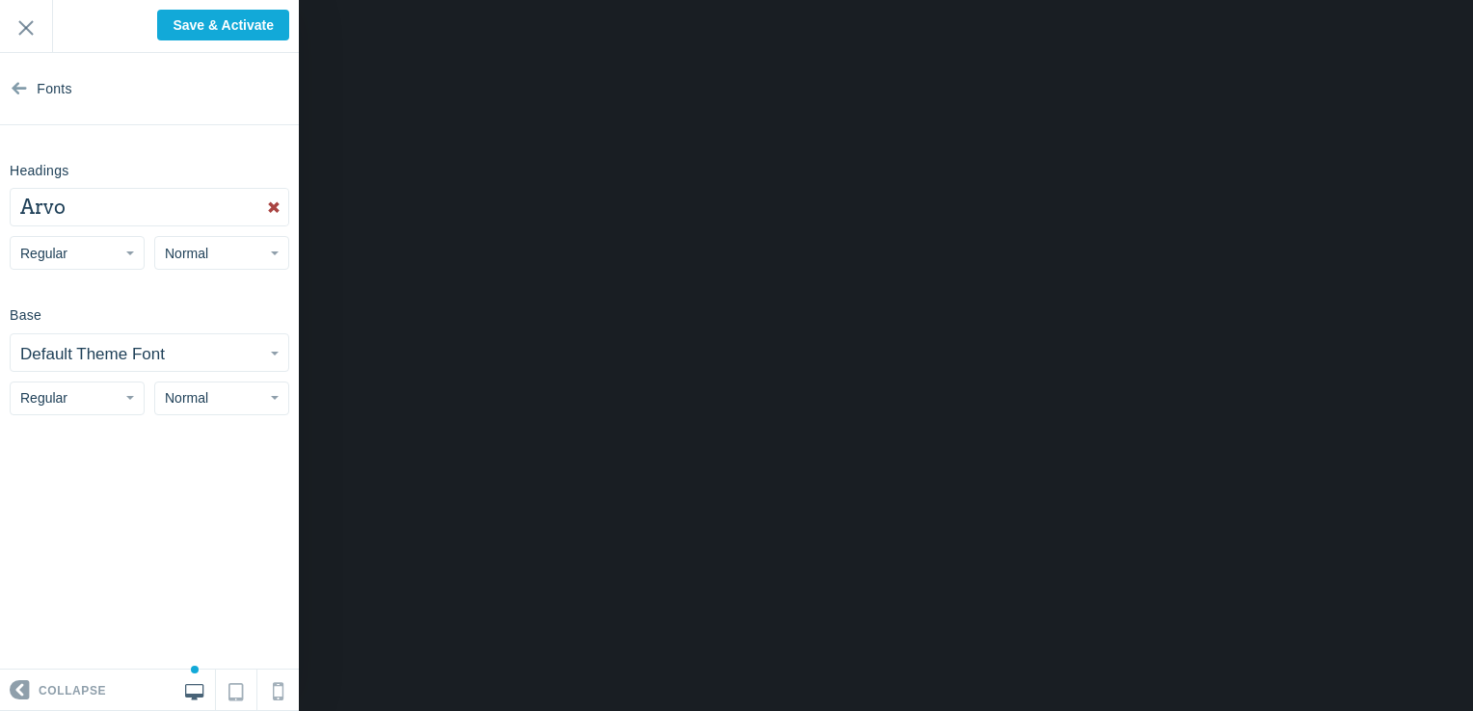
click at [118, 197] on button "Arvo" at bounding box center [150, 207] width 278 height 37
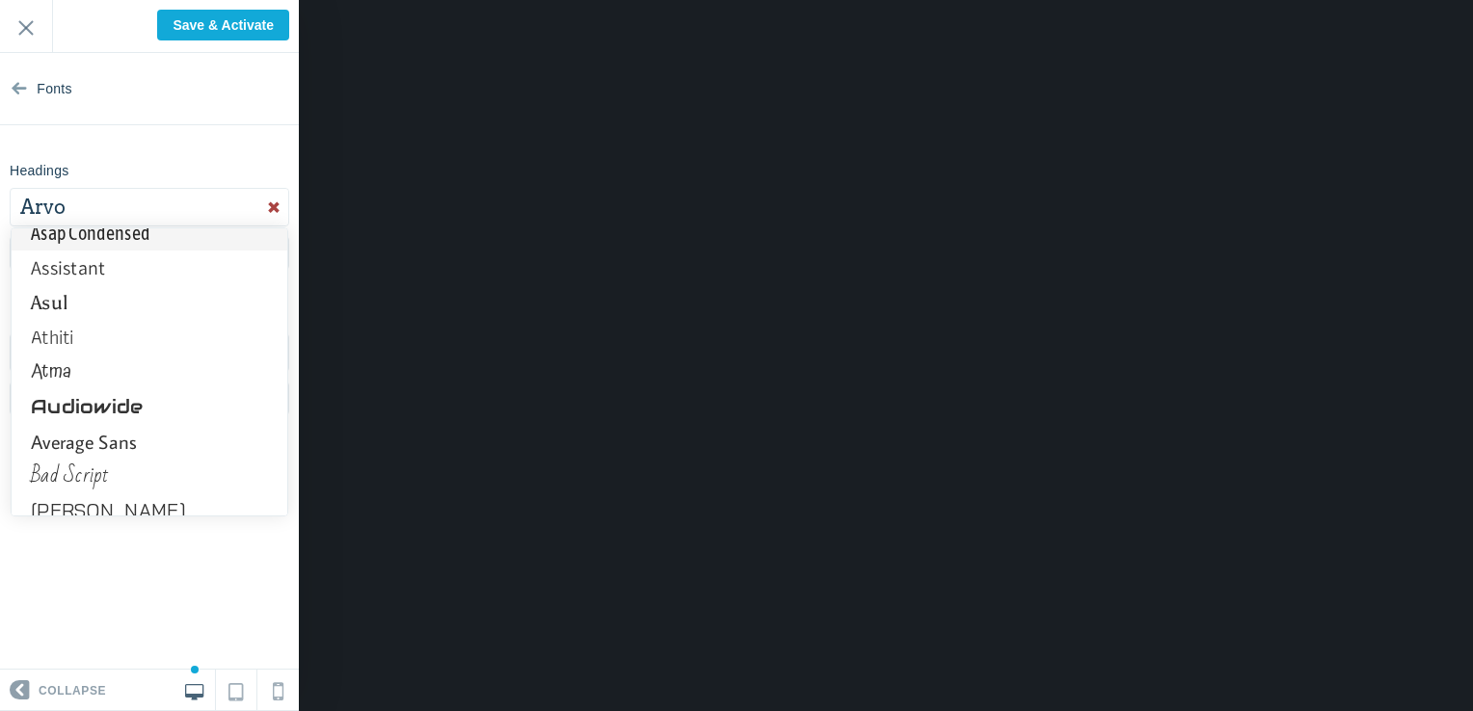
scroll to position [1556, 0]
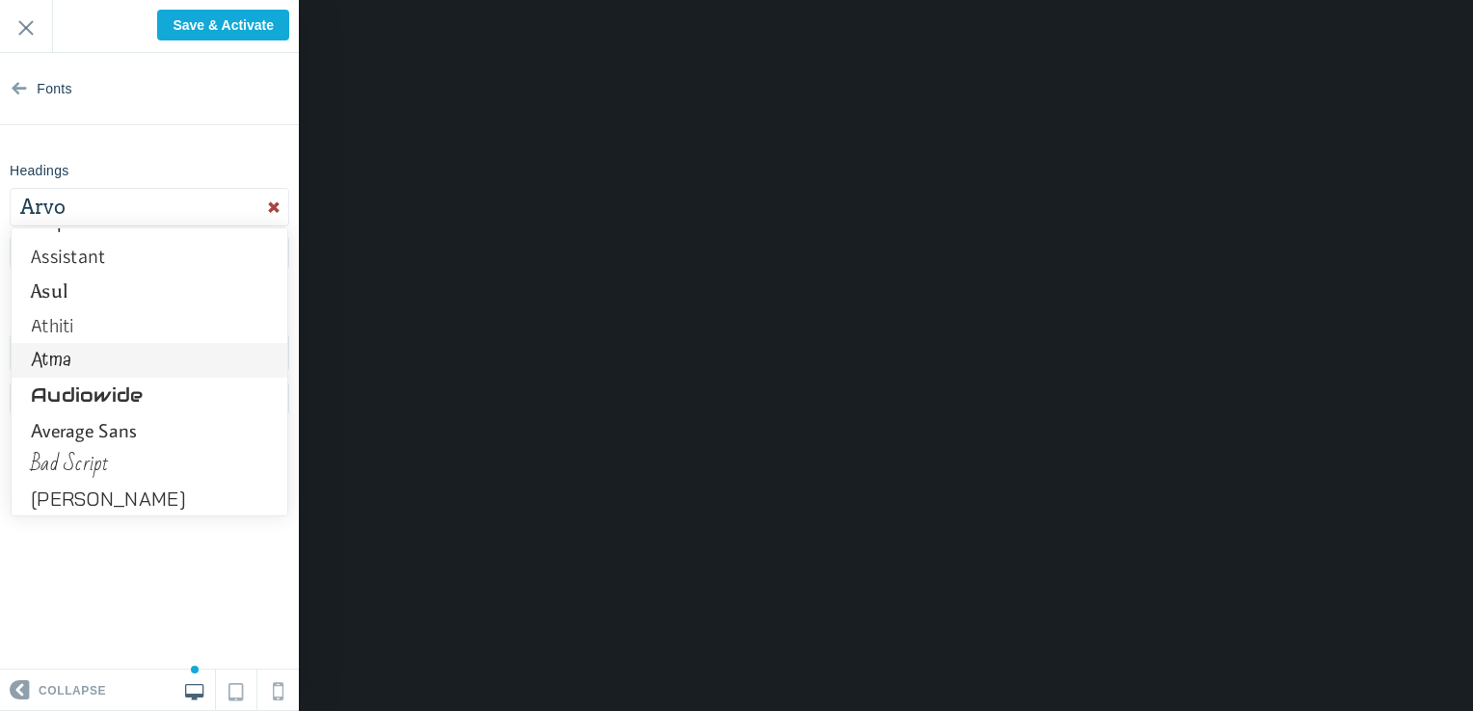
click at [91, 351] on link "Atma" at bounding box center [150, 360] width 276 height 35
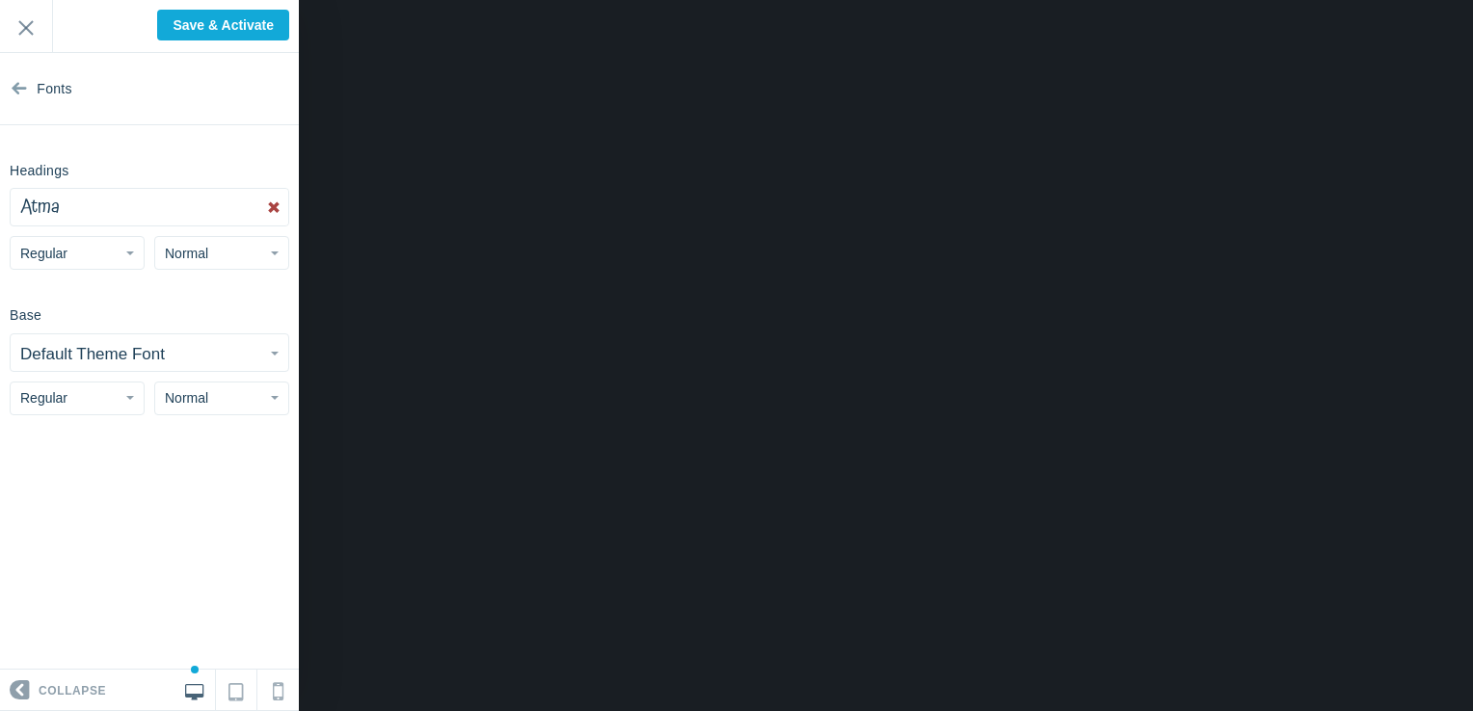
click at [119, 210] on button "Atma" at bounding box center [150, 207] width 278 height 37
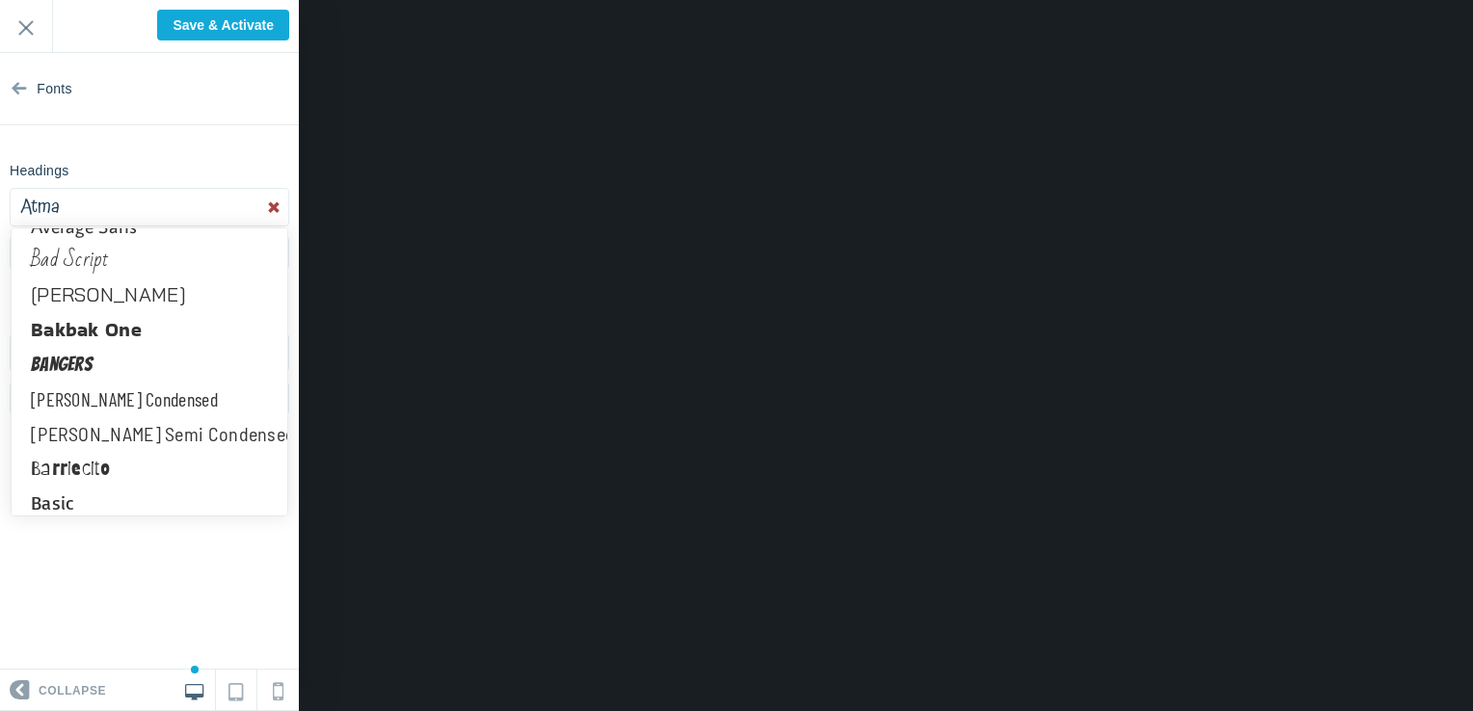
scroll to position [1759, 0]
click at [100, 259] on link "Bad Script" at bounding box center [150, 261] width 276 height 35
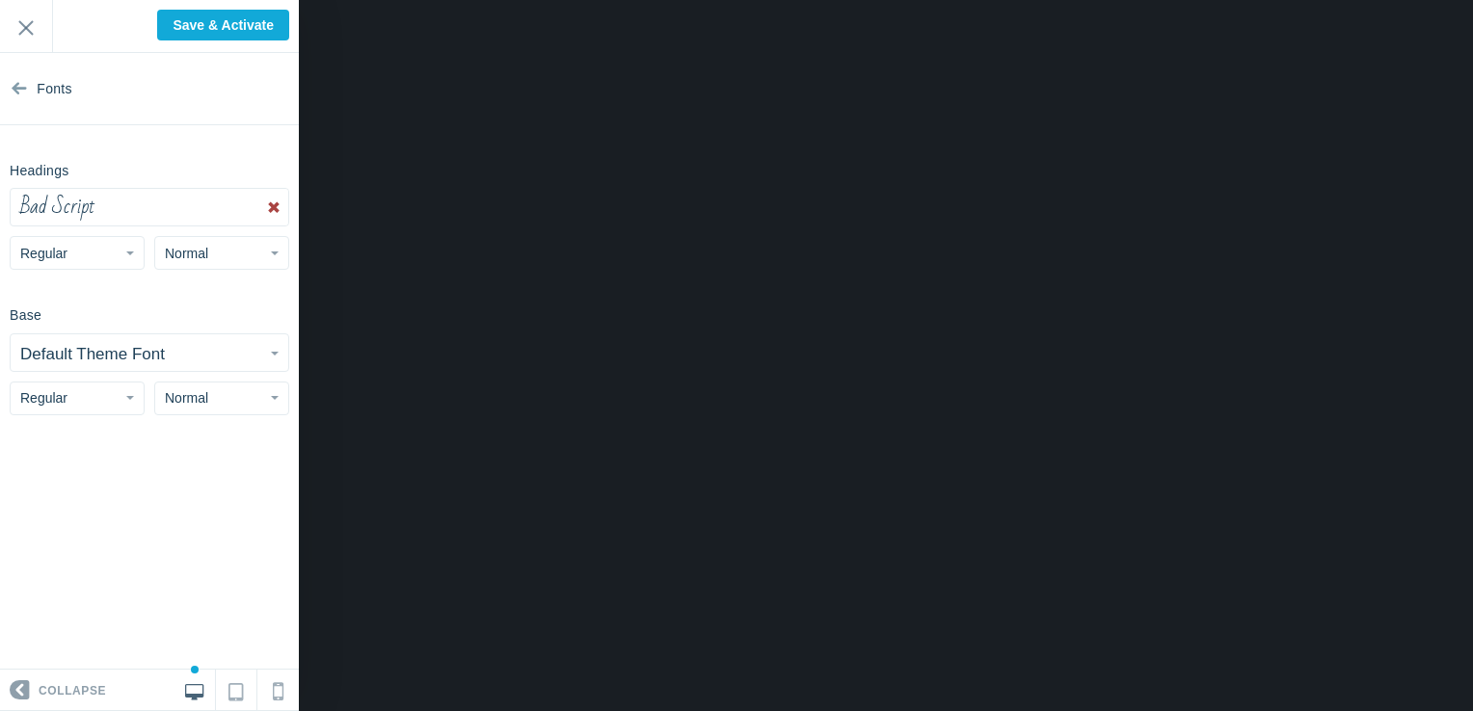
click at [114, 210] on button "Bad Script" at bounding box center [150, 207] width 278 height 37
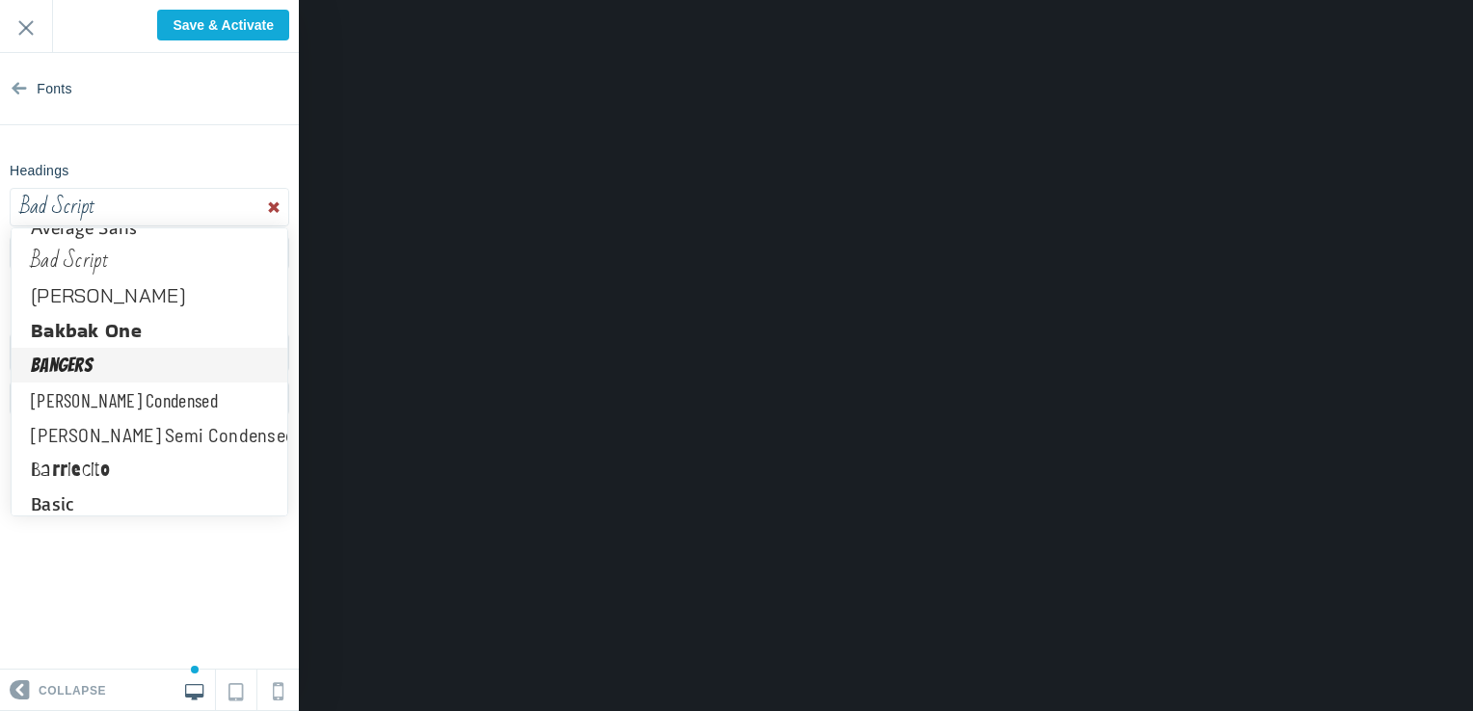
click at [81, 367] on link "Bangers" at bounding box center [150, 365] width 276 height 35
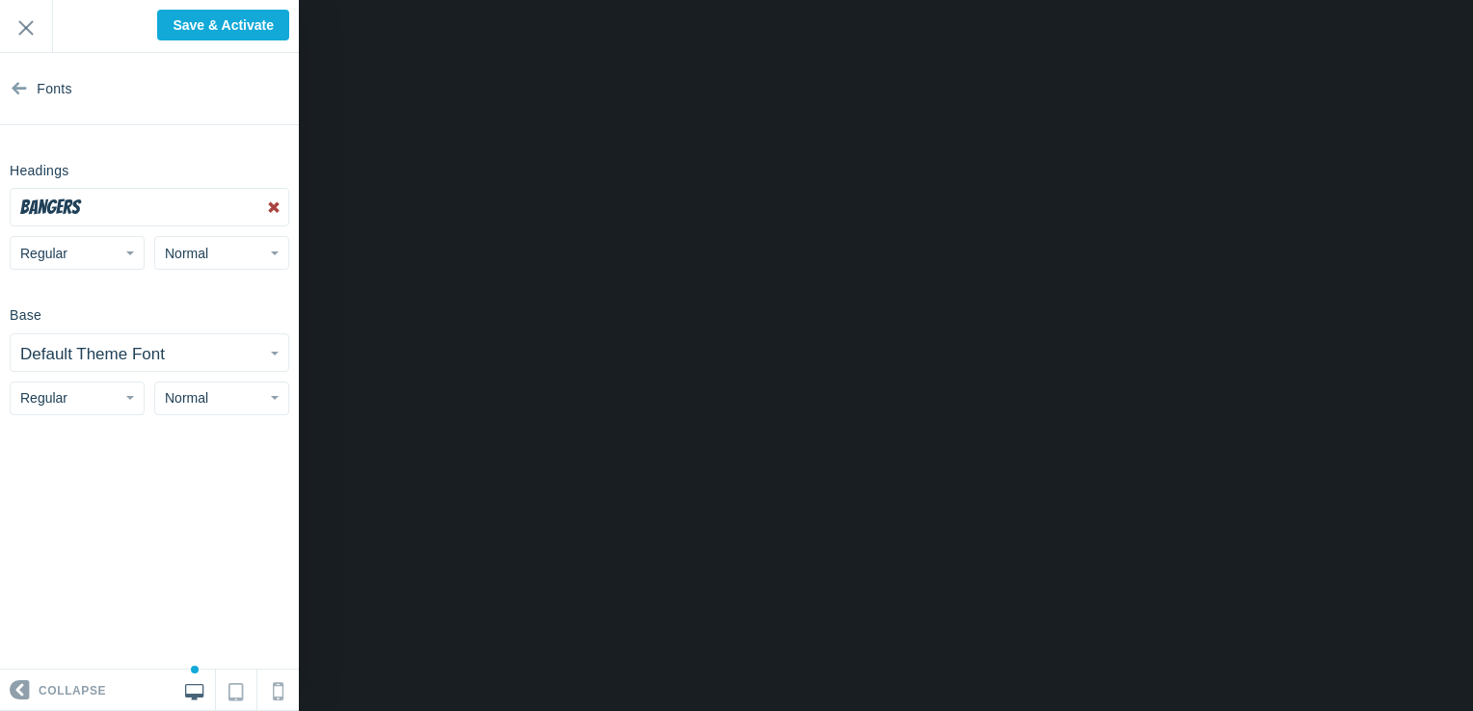
click at [116, 204] on button "Bangers" at bounding box center [150, 207] width 278 height 37
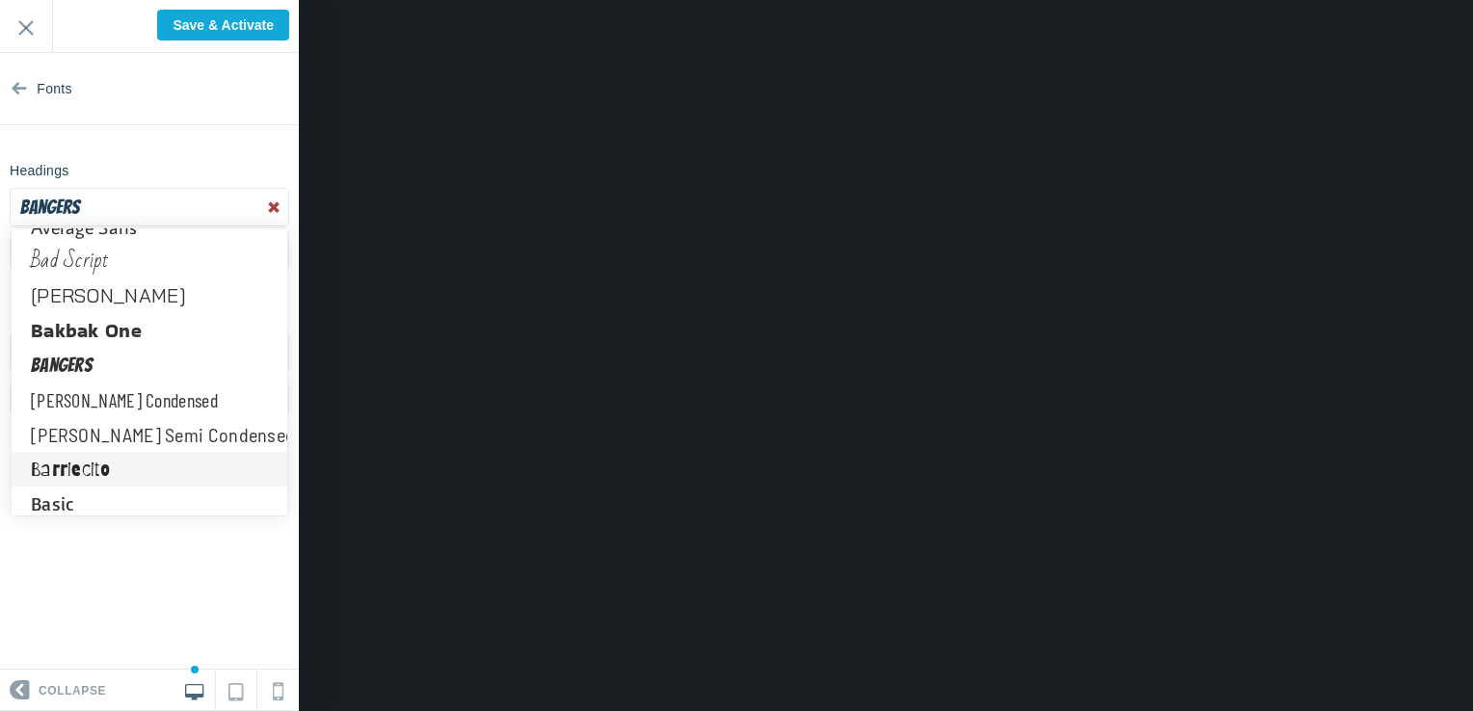
click at [89, 475] on link "Barriecito" at bounding box center [150, 469] width 276 height 35
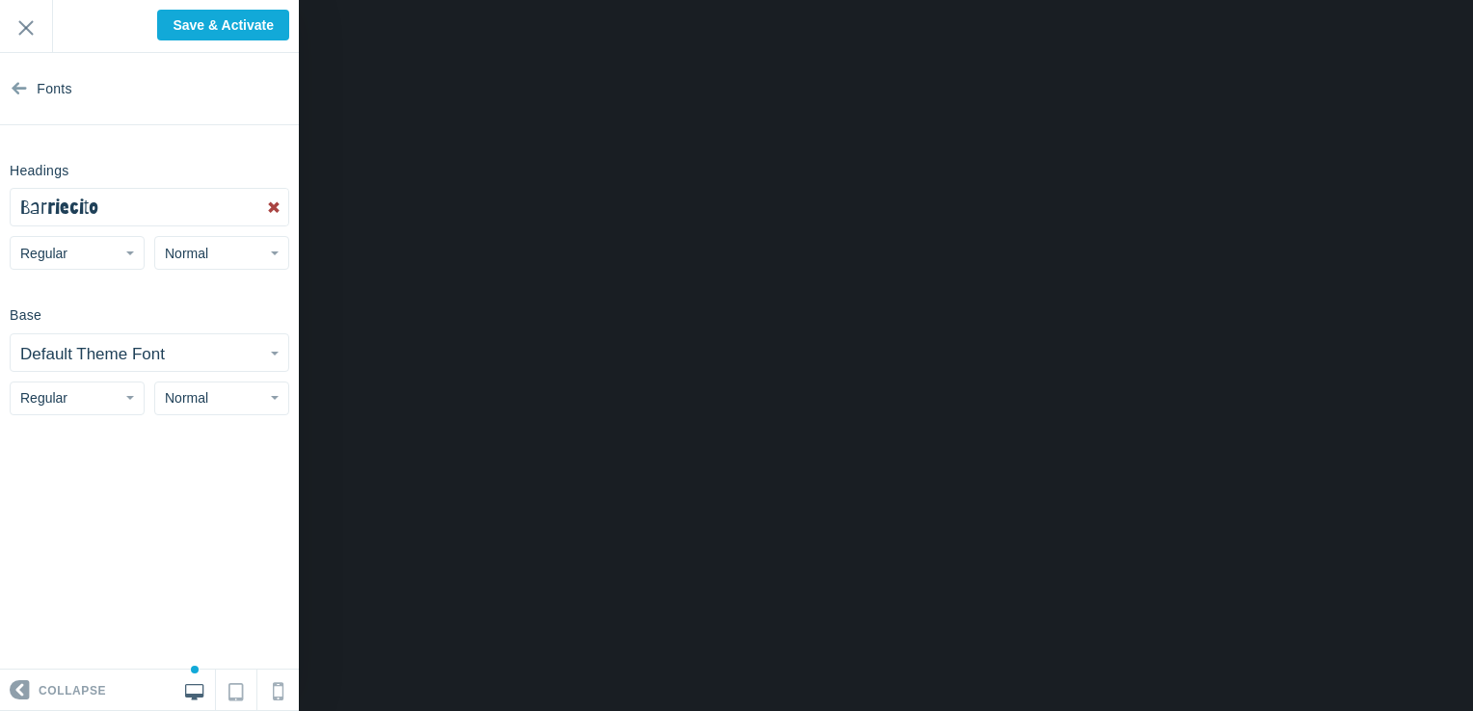
click at [116, 260] on button "Regular" at bounding box center [77, 253] width 135 height 34
click at [70, 359] on link "Bold" at bounding box center [77, 364] width 133 height 35
click at [70, 359] on small "Default Theme Font" at bounding box center [92, 354] width 145 height 18
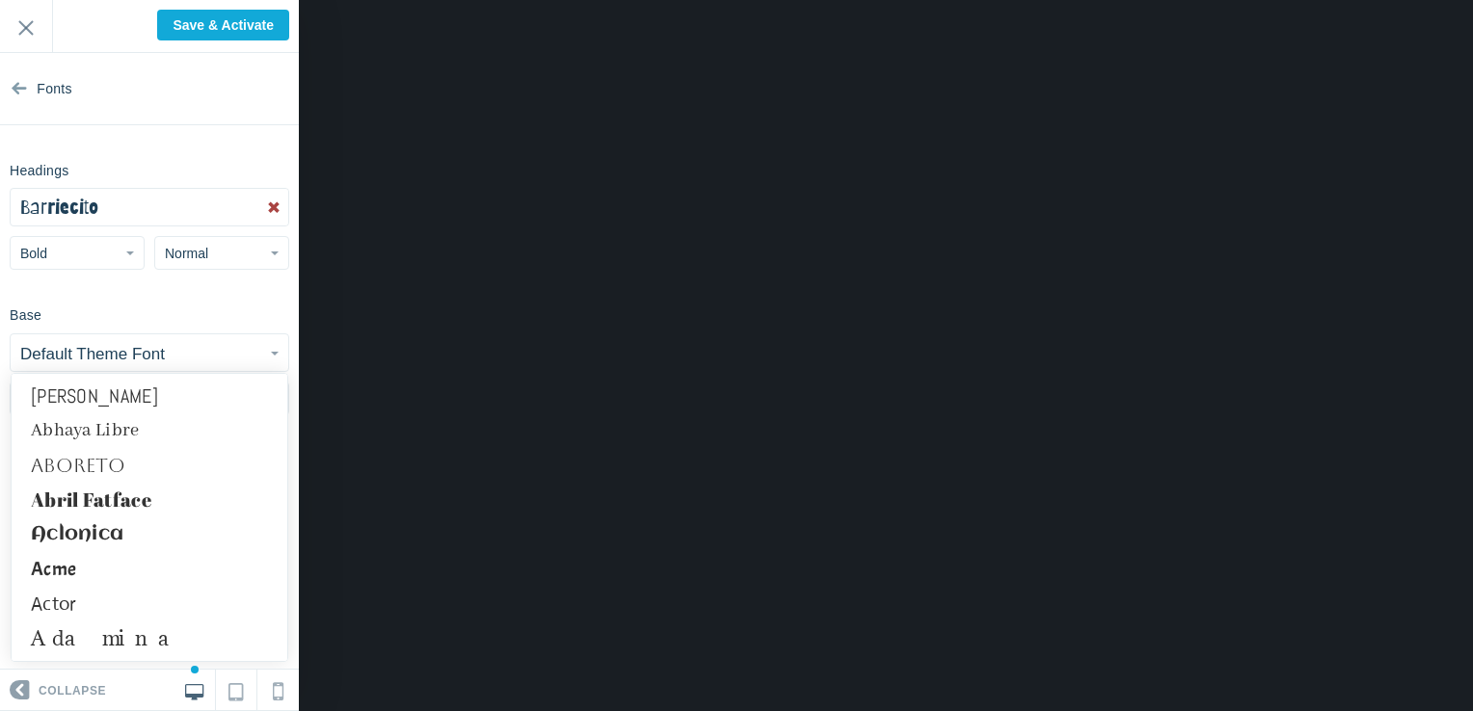
click at [109, 310] on div "Base Default Theme Font Abel Abhaya Libre Aboreto Abril Fatface Aclonica Acme A…" at bounding box center [149, 357] width 299 height 116
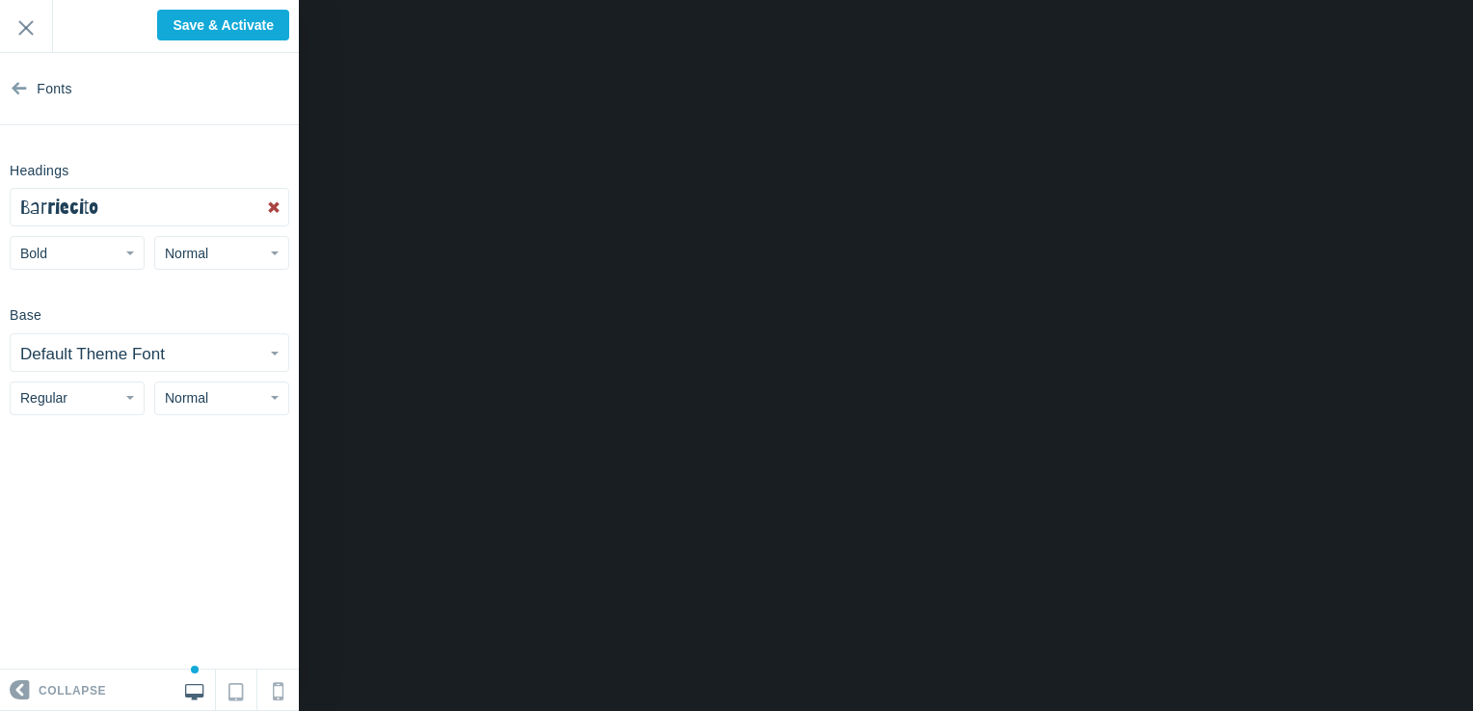
click at [112, 212] on button "Barriecito" at bounding box center [150, 207] width 278 height 37
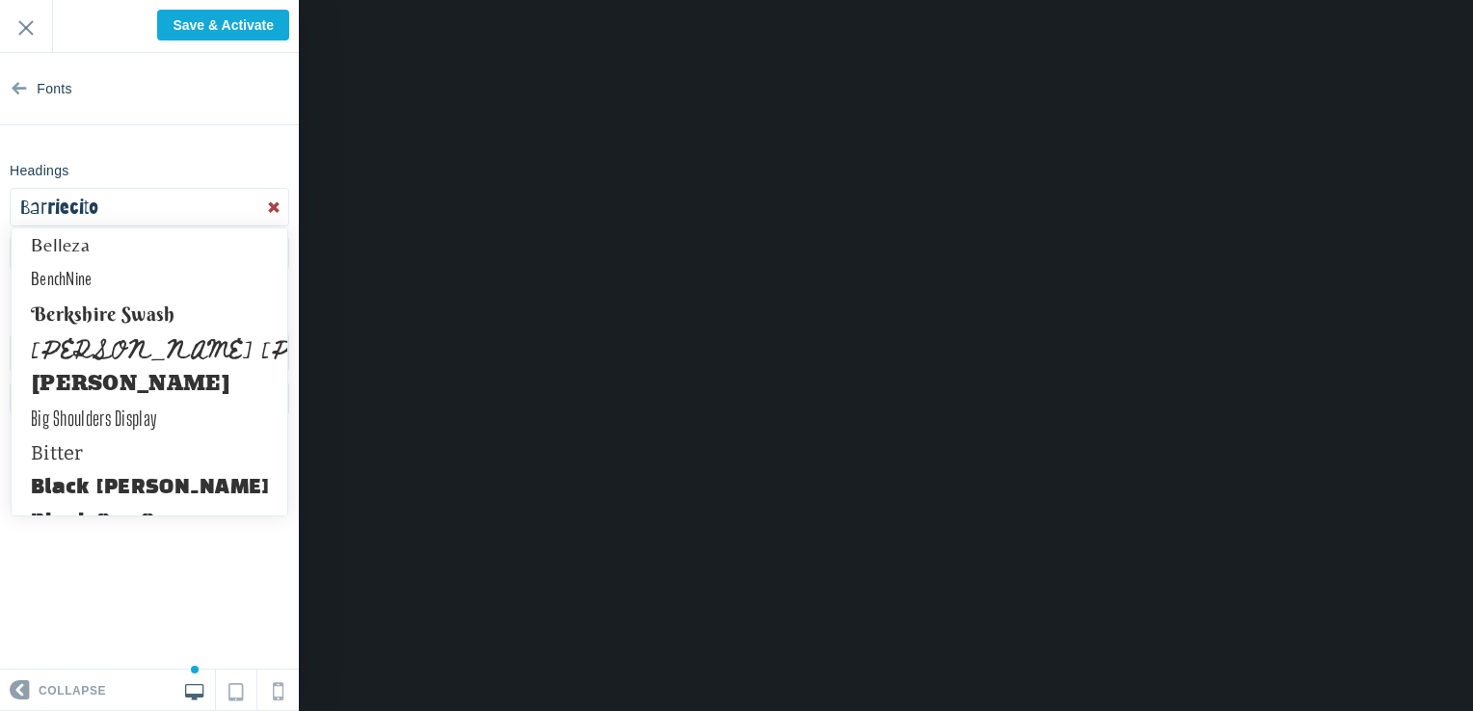
scroll to position [2172, 0]
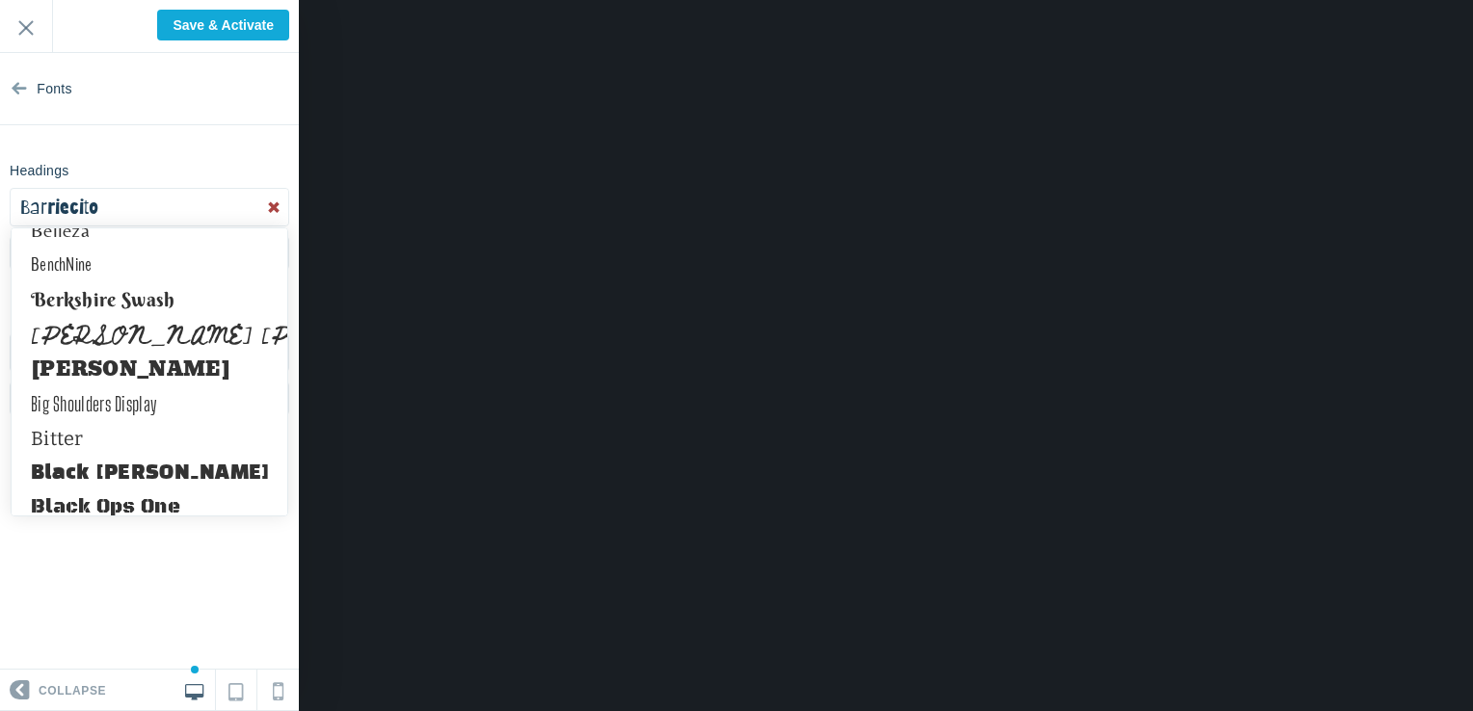
click at [106, 377] on link "Bevan" at bounding box center [150, 369] width 276 height 35
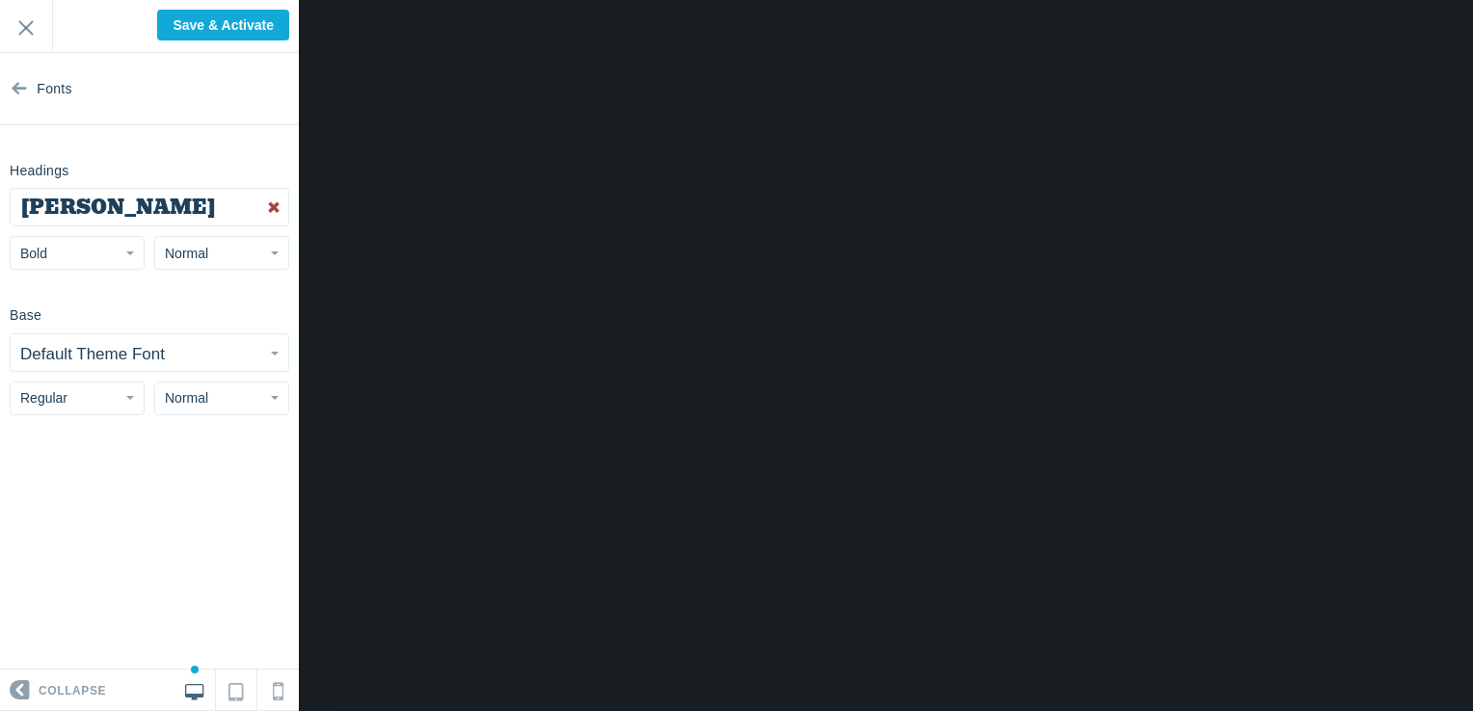
click at [112, 212] on button "Bevan" at bounding box center [150, 207] width 278 height 37
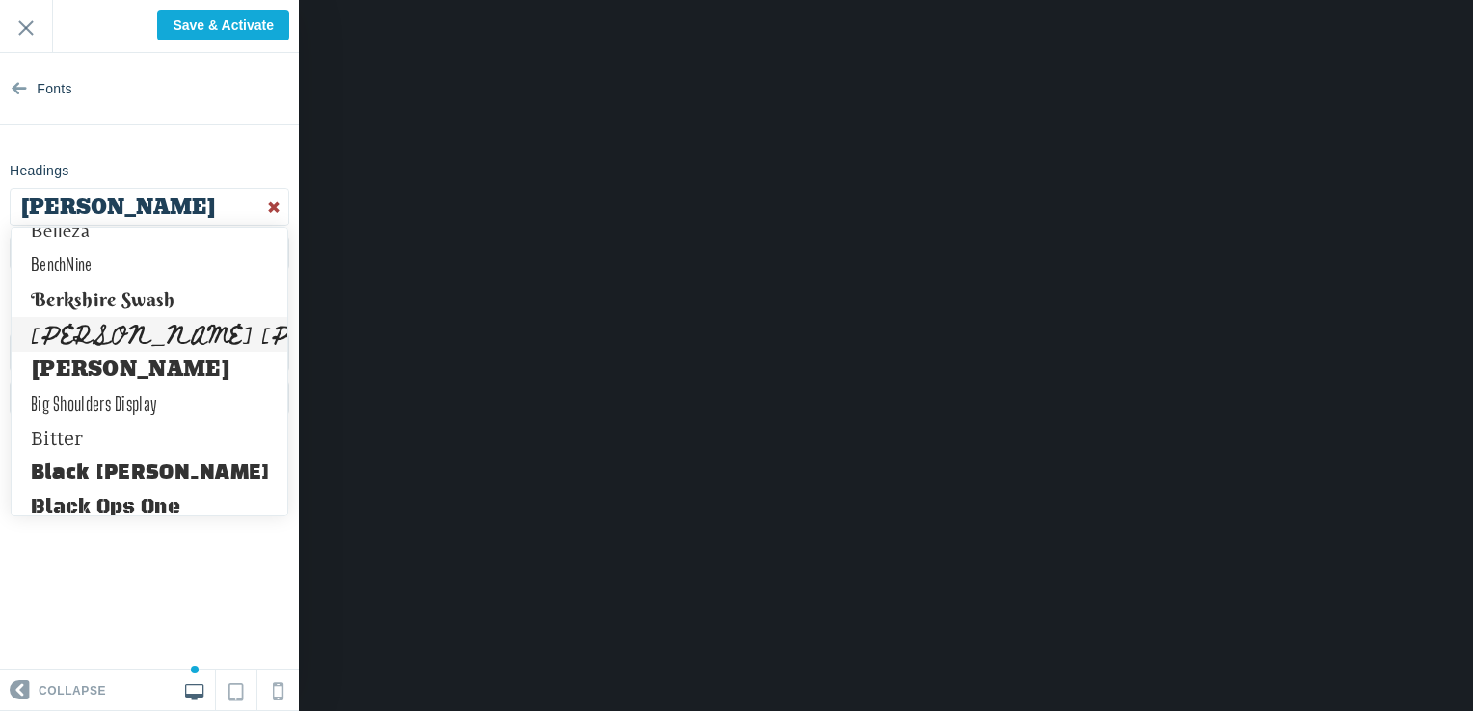
click at [94, 334] on link "Beth Ellen" at bounding box center [150, 334] width 276 height 35
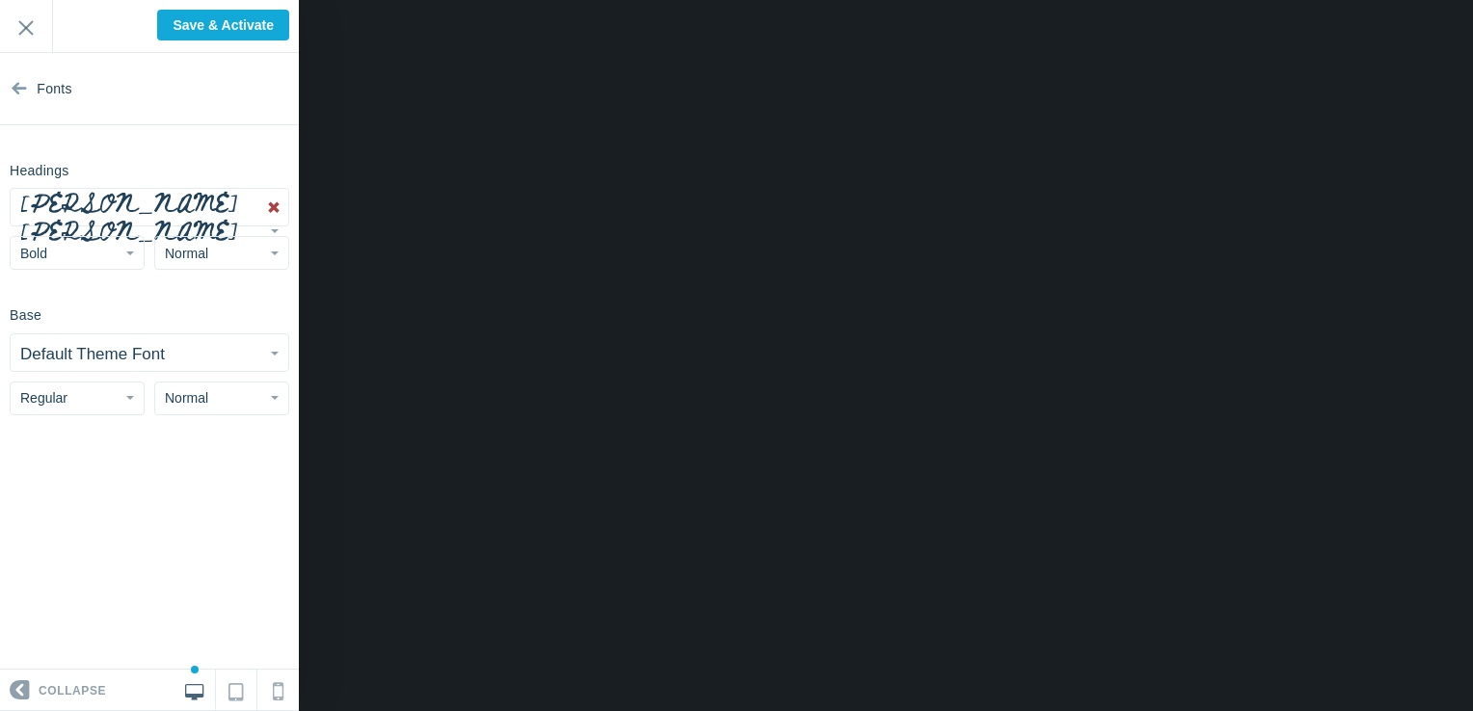
click at [114, 210] on span "Beth Ellen" at bounding box center [129, 215] width 218 height 71
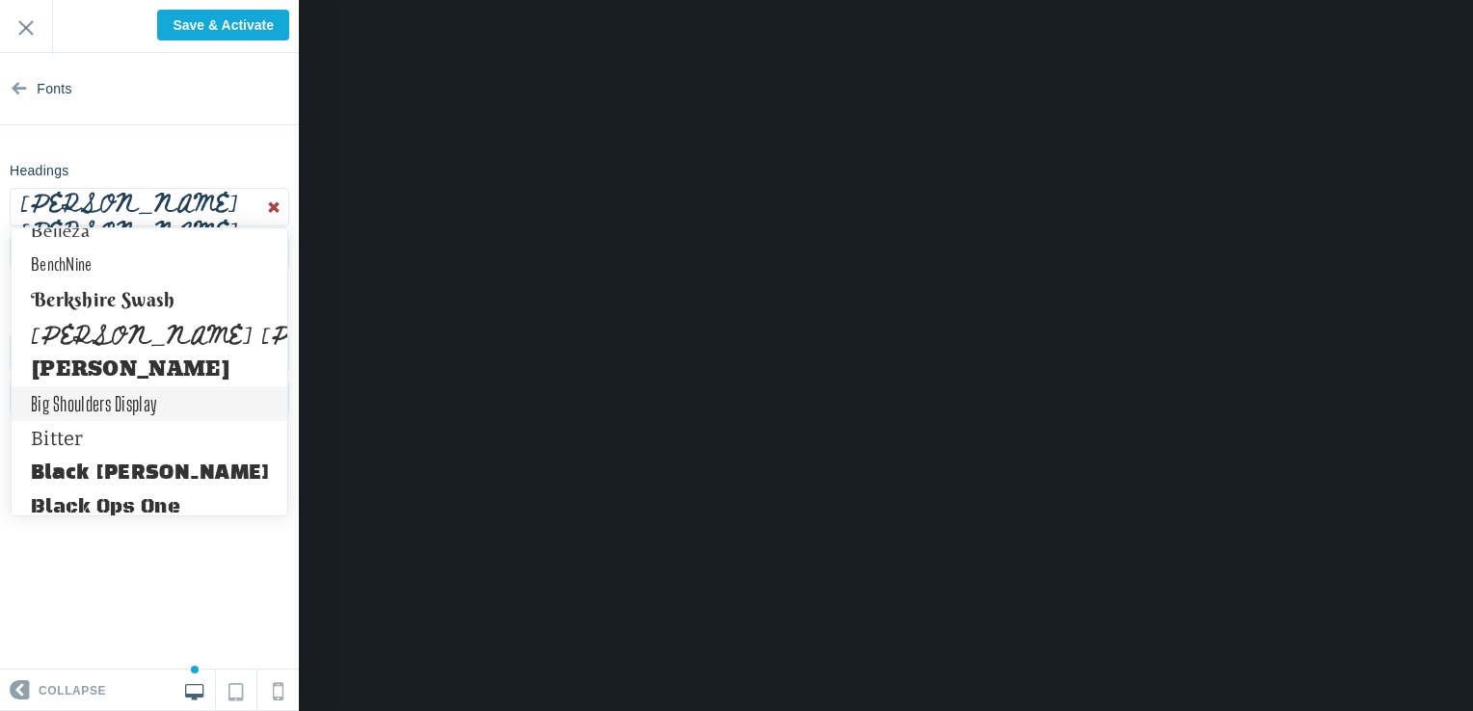
click at [77, 394] on link "Big Shoulders Display" at bounding box center [150, 404] width 276 height 35
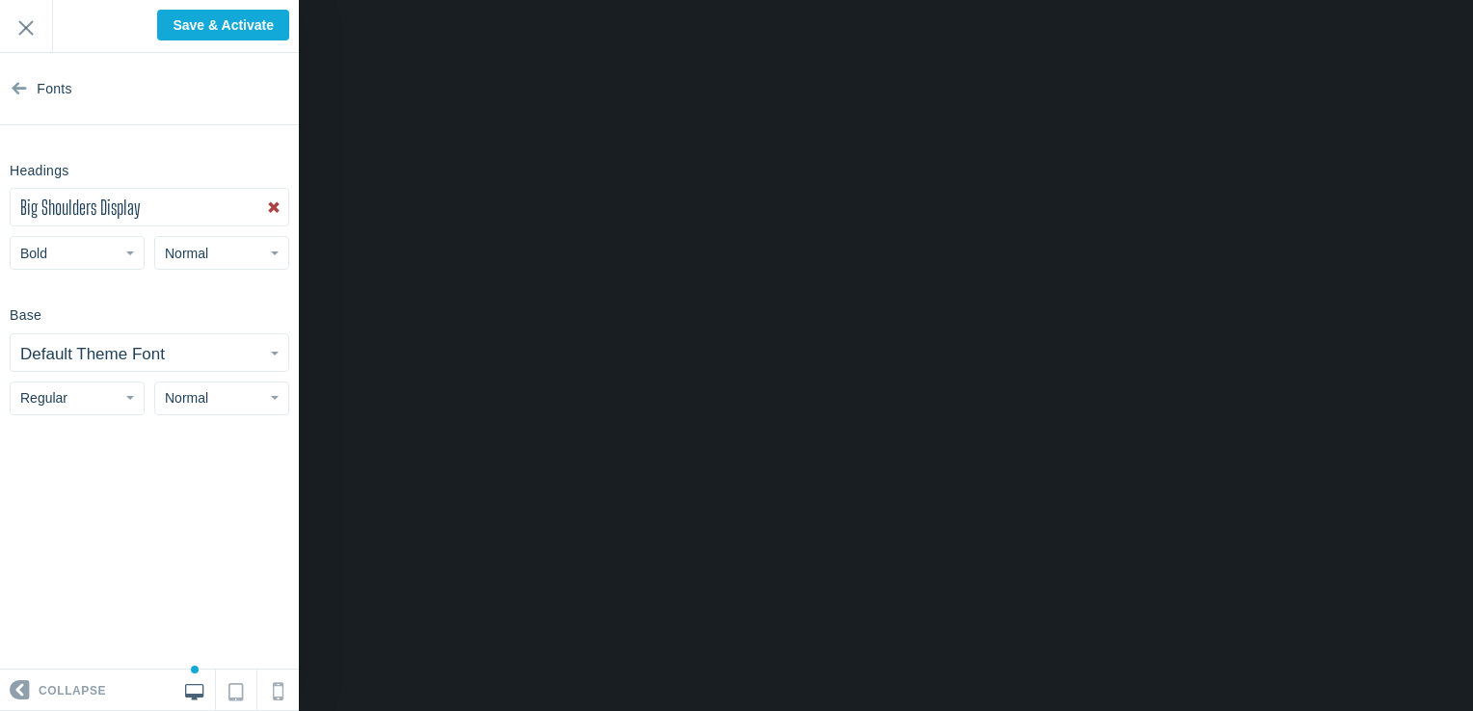
click at [84, 202] on span "Big Shoulders Display" at bounding box center [80, 207] width 120 height 23
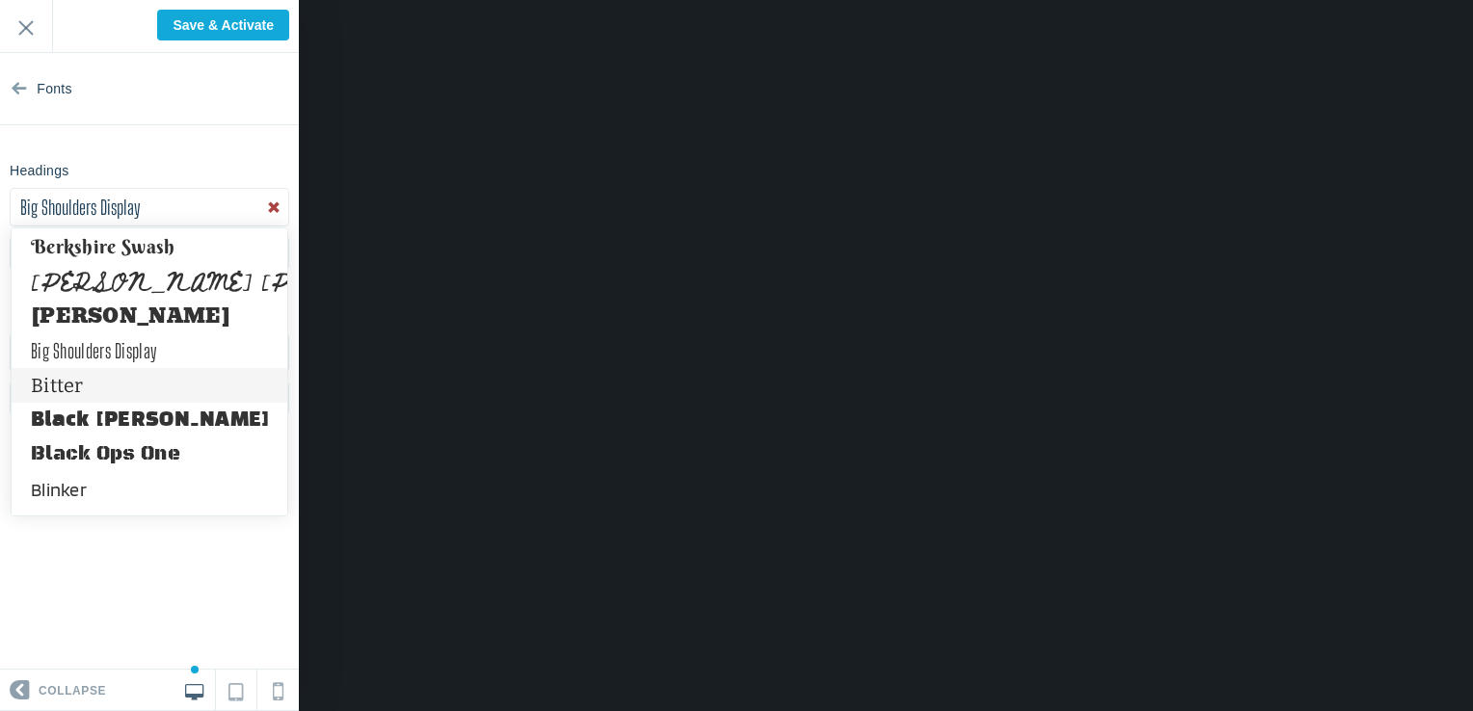
scroll to position [2229, 0]
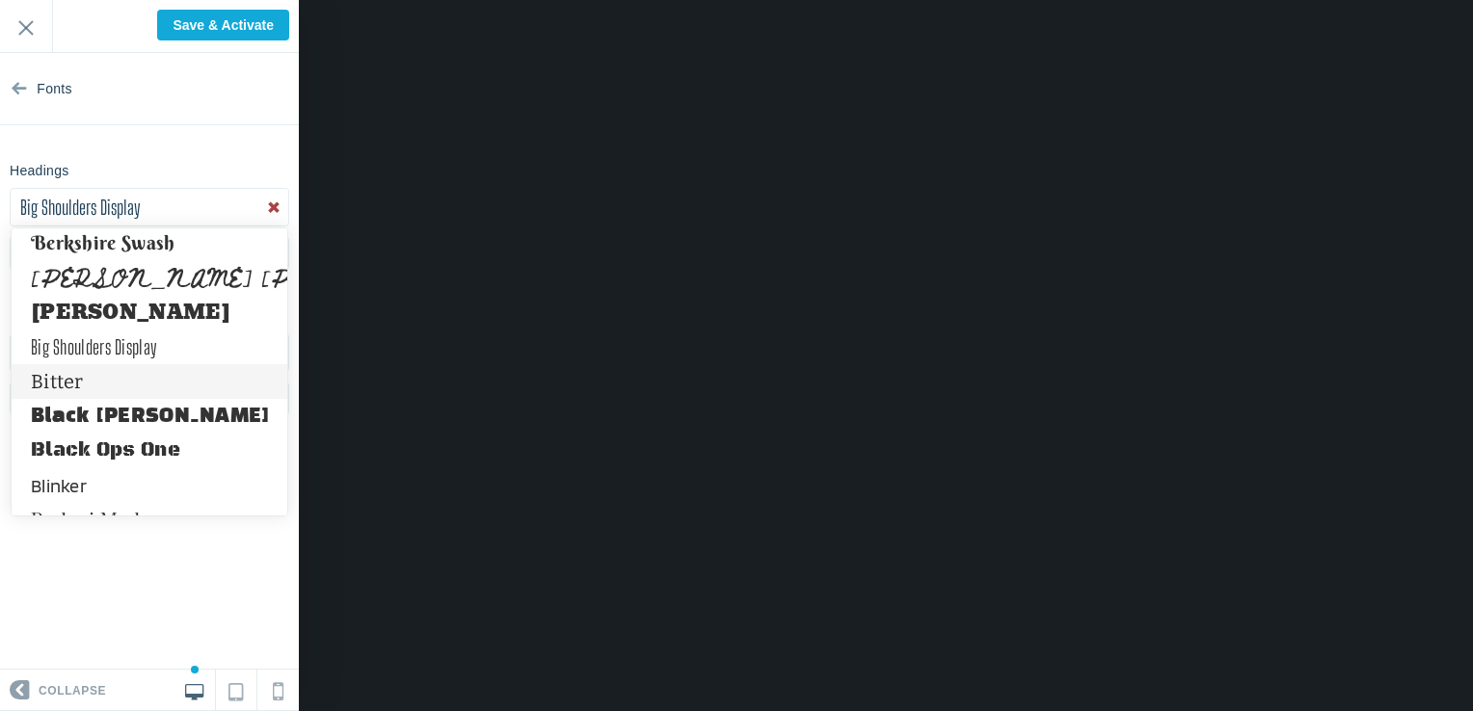
click at [104, 438] on link "Black Ops One" at bounding box center [150, 451] width 276 height 35
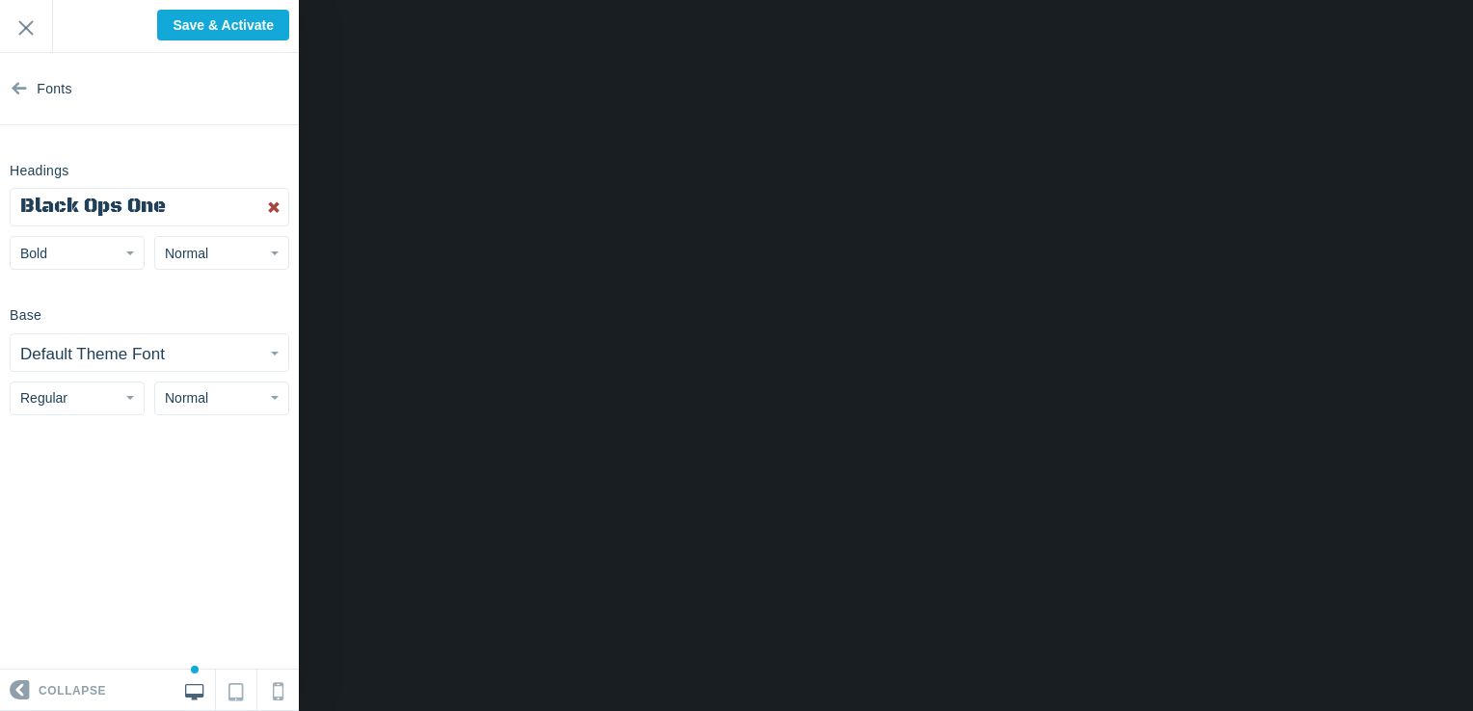
click at [171, 215] on button "Black Ops One" at bounding box center [150, 207] width 278 height 37
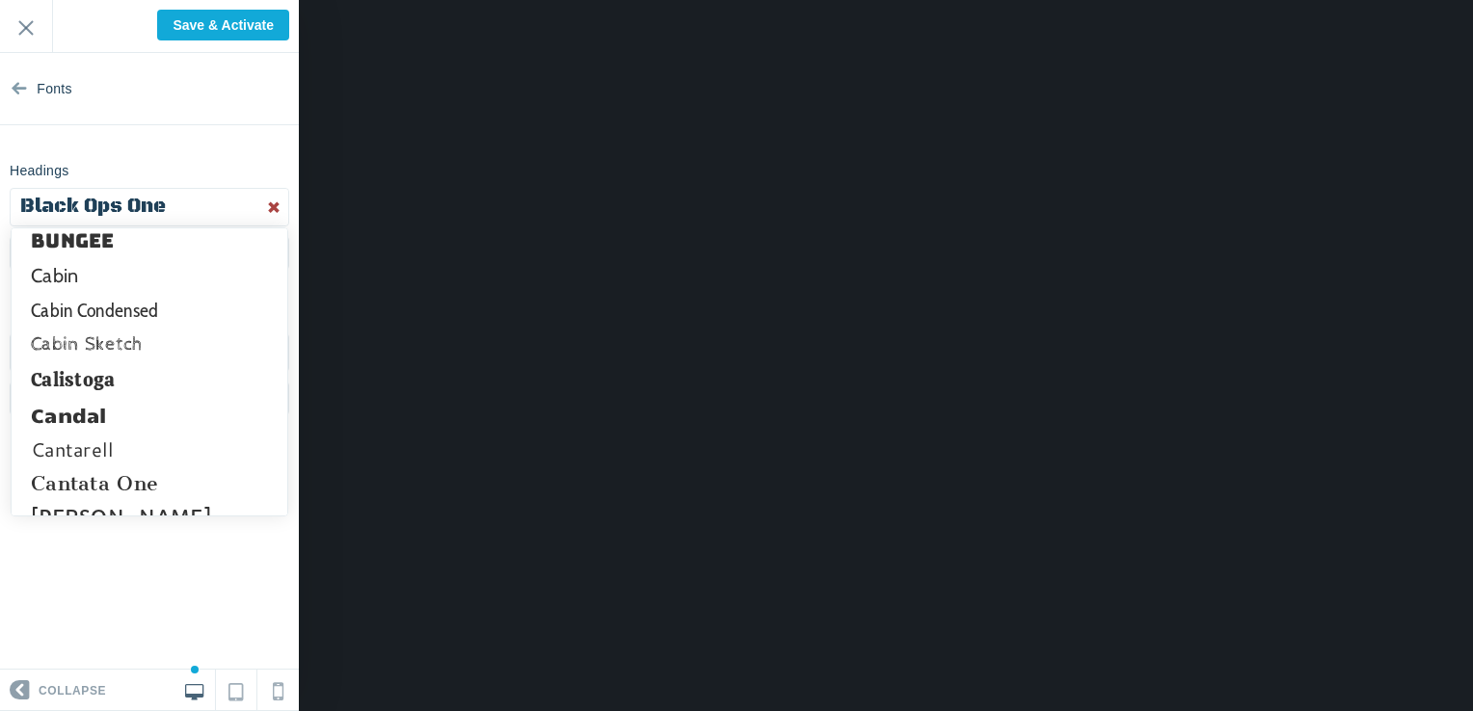
scroll to position [2648, 0]
click at [154, 419] on link "Candal" at bounding box center [150, 413] width 276 height 35
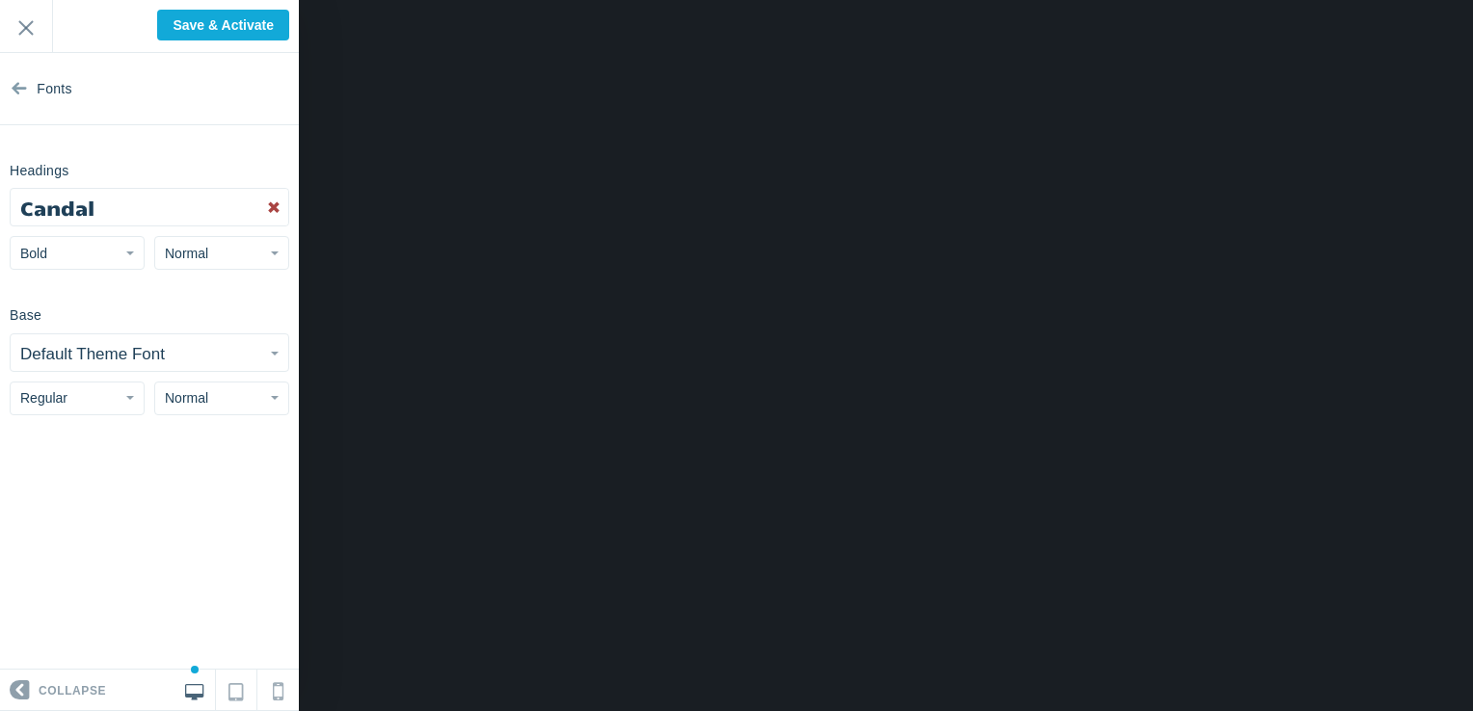
click at [106, 217] on button "Candal" at bounding box center [150, 207] width 278 height 37
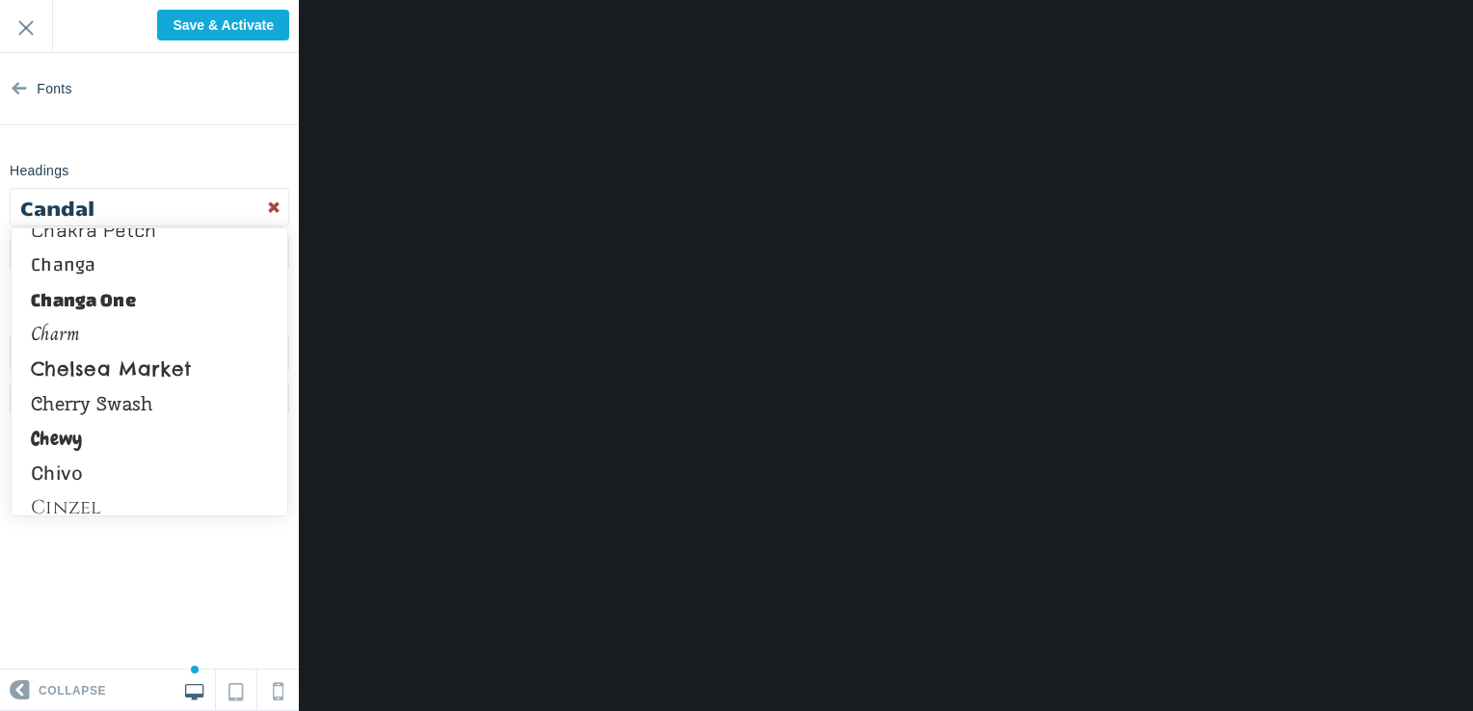
scroll to position [3198, 0]
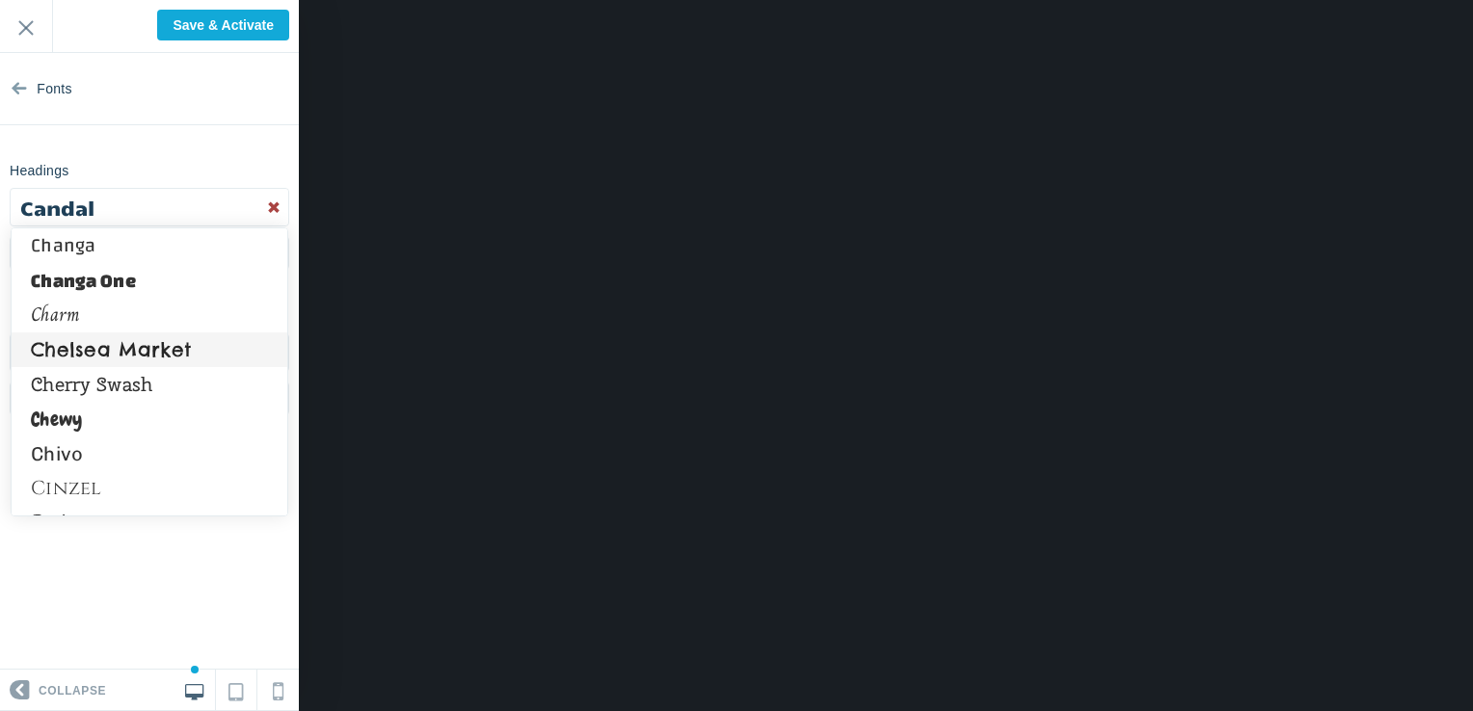
click at [136, 349] on link "Chelsea Market" at bounding box center [150, 350] width 276 height 35
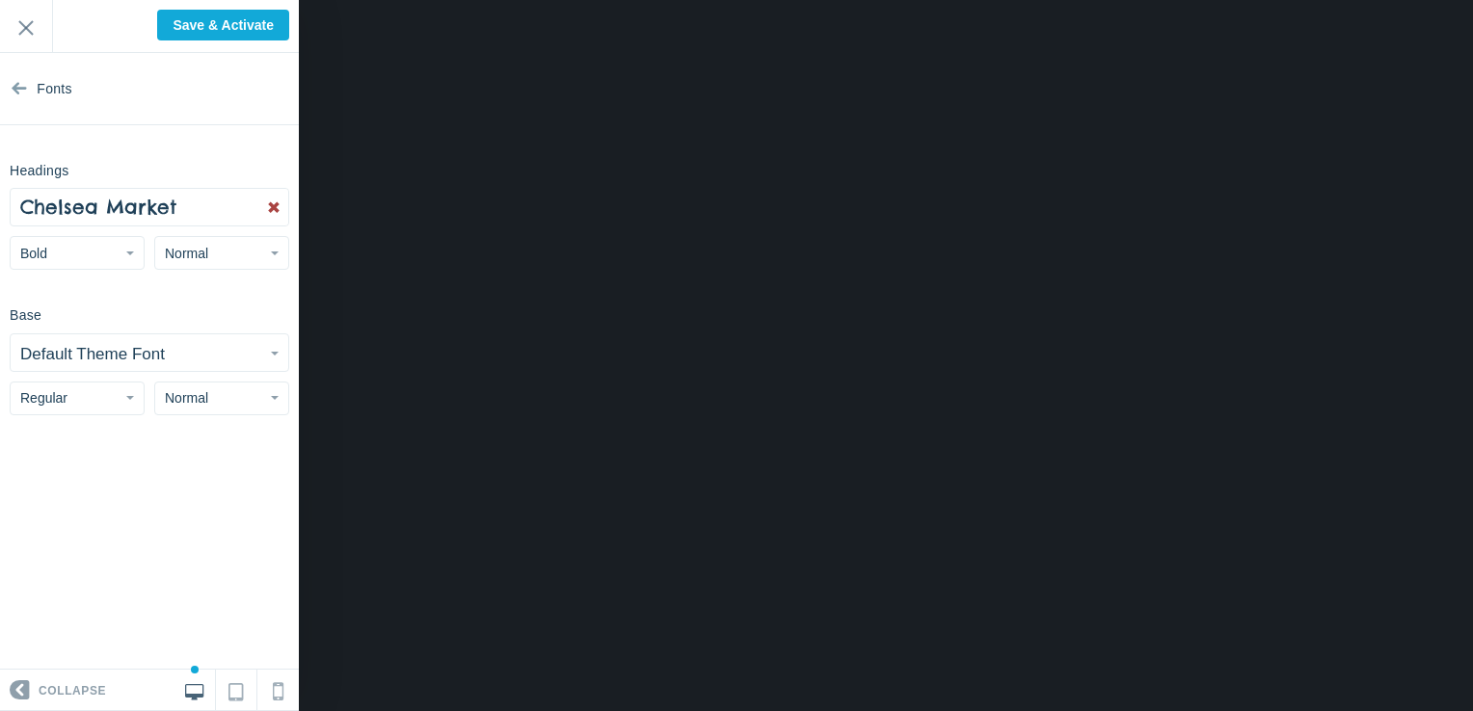
click at [166, 263] on button "Normal" at bounding box center [221, 253] width 135 height 34
click at [202, 366] on link "Large" at bounding box center [221, 364] width 133 height 35
click at [212, 255] on button "Large" at bounding box center [221, 253] width 135 height 34
click at [207, 393] on link "Huge" at bounding box center [221, 399] width 133 height 35
click at [197, 252] on span "Huge" at bounding box center [181, 253] width 32 height 15
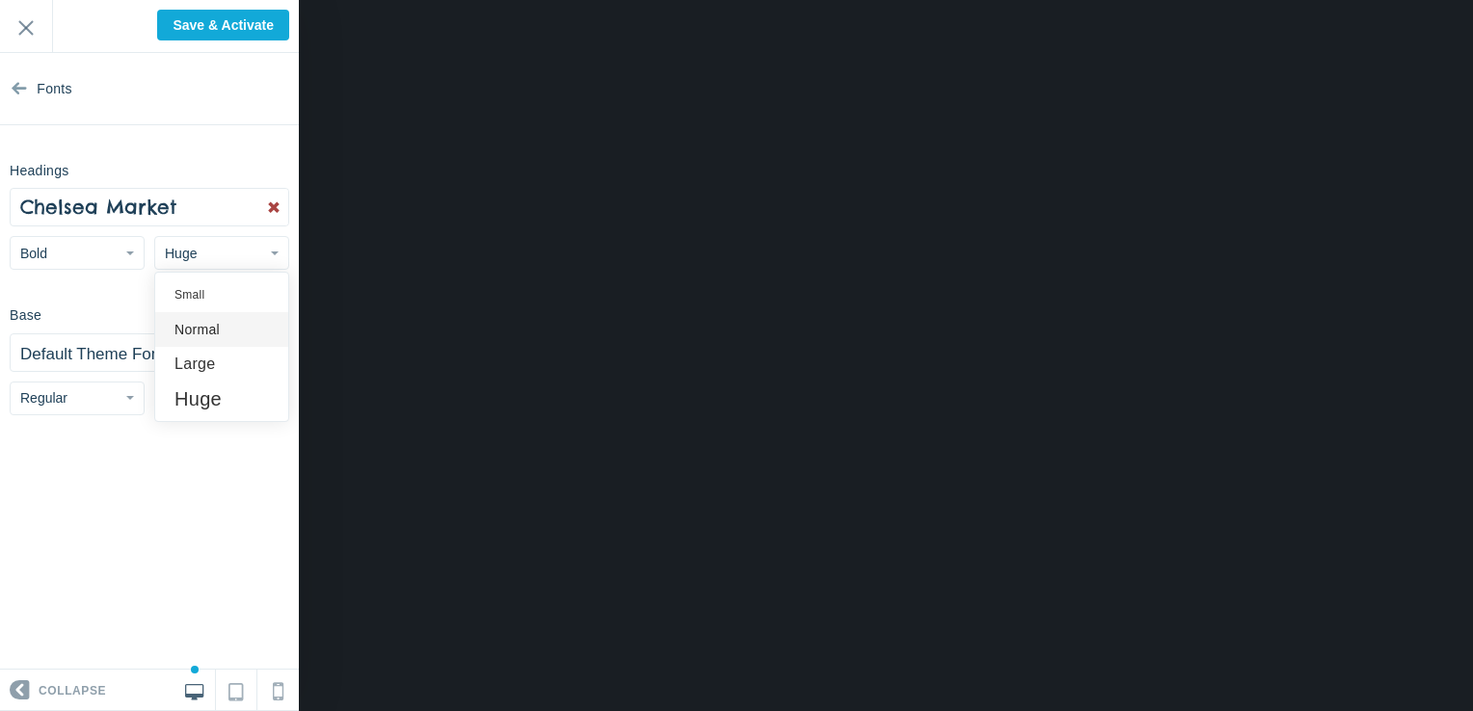
click at [183, 332] on link "Normal" at bounding box center [221, 329] width 133 height 35
click at [67, 236] on button "Bold" at bounding box center [77, 253] width 135 height 34
click at [101, 211] on span "Chelsea Market" at bounding box center [98, 207] width 156 height 24
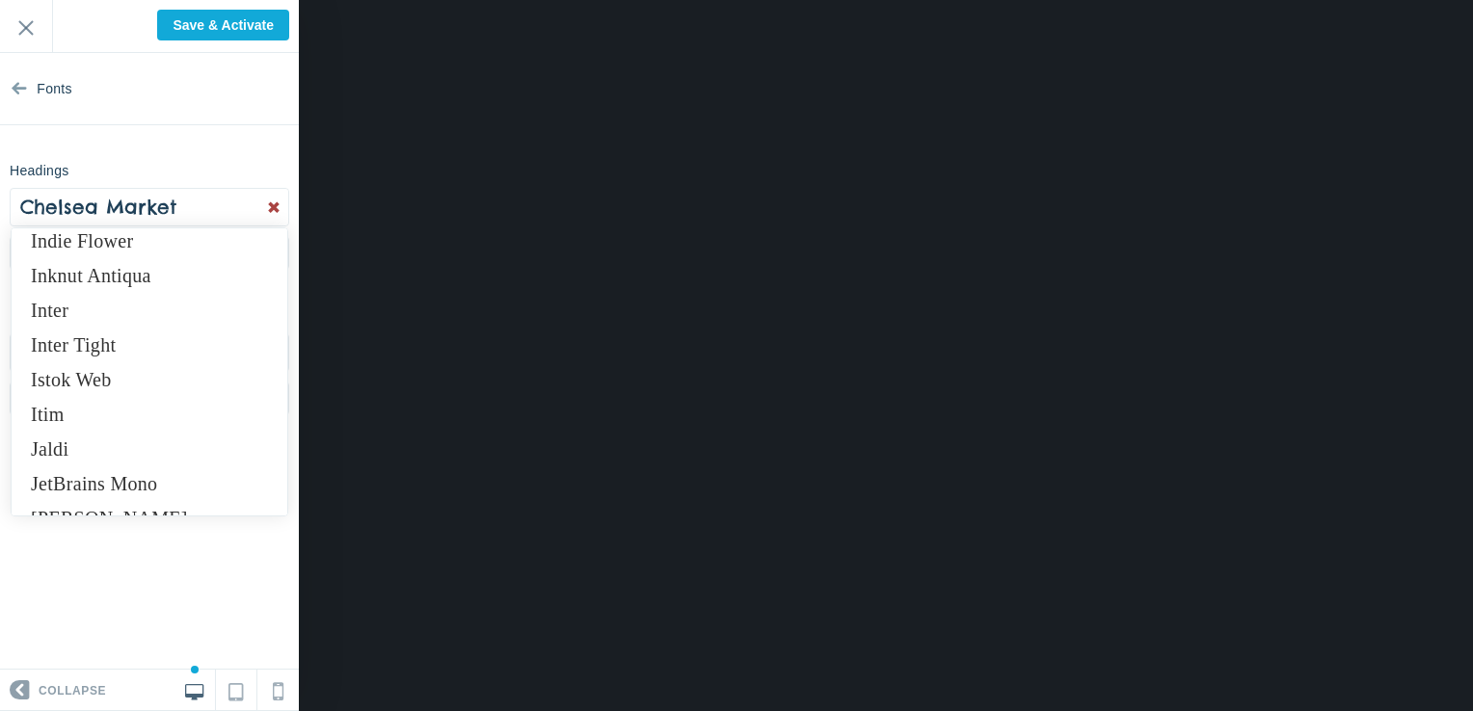
scroll to position [6779, 0]
click at [93, 335] on link "Inter Tight" at bounding box center [150, 343] width 276 height 35
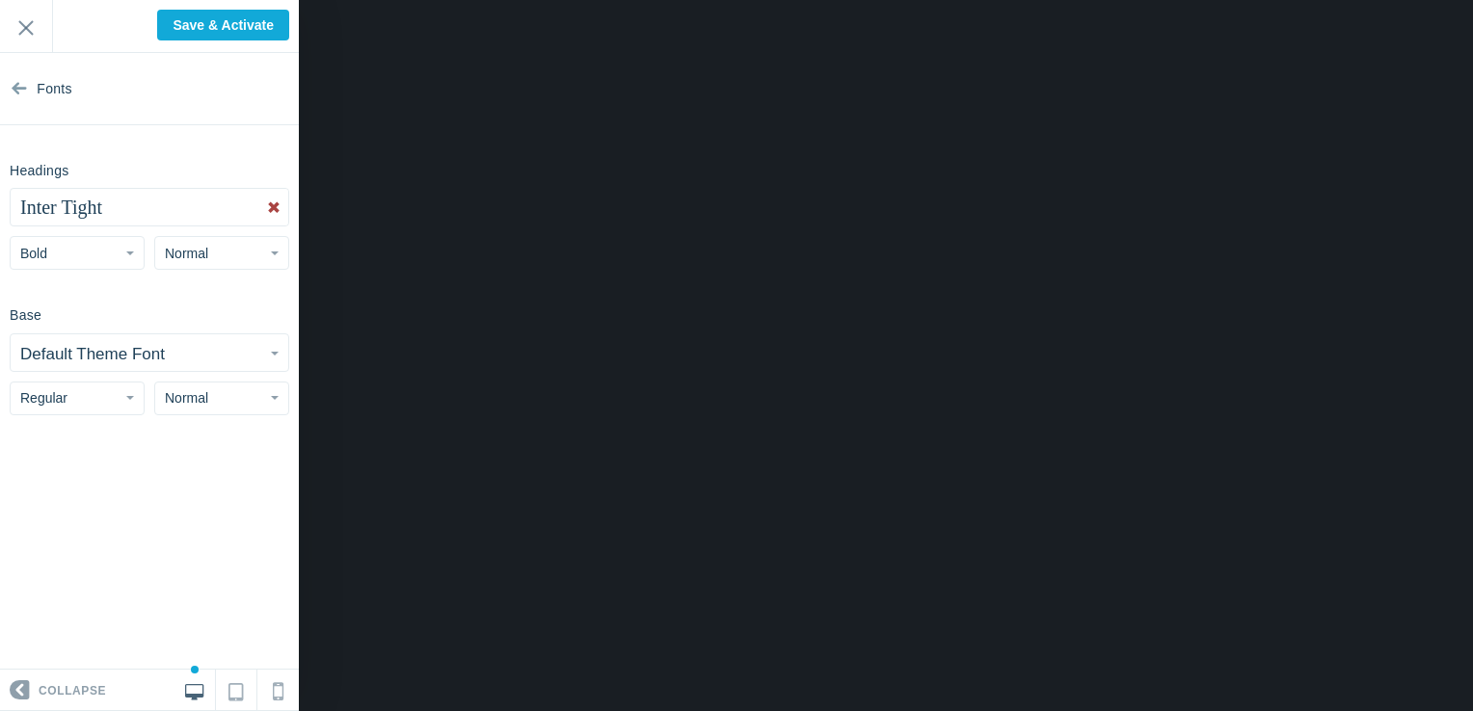
click at [122, 347] on small "Default Theme Font" at bounding box center [92, 354] width 145 height 18
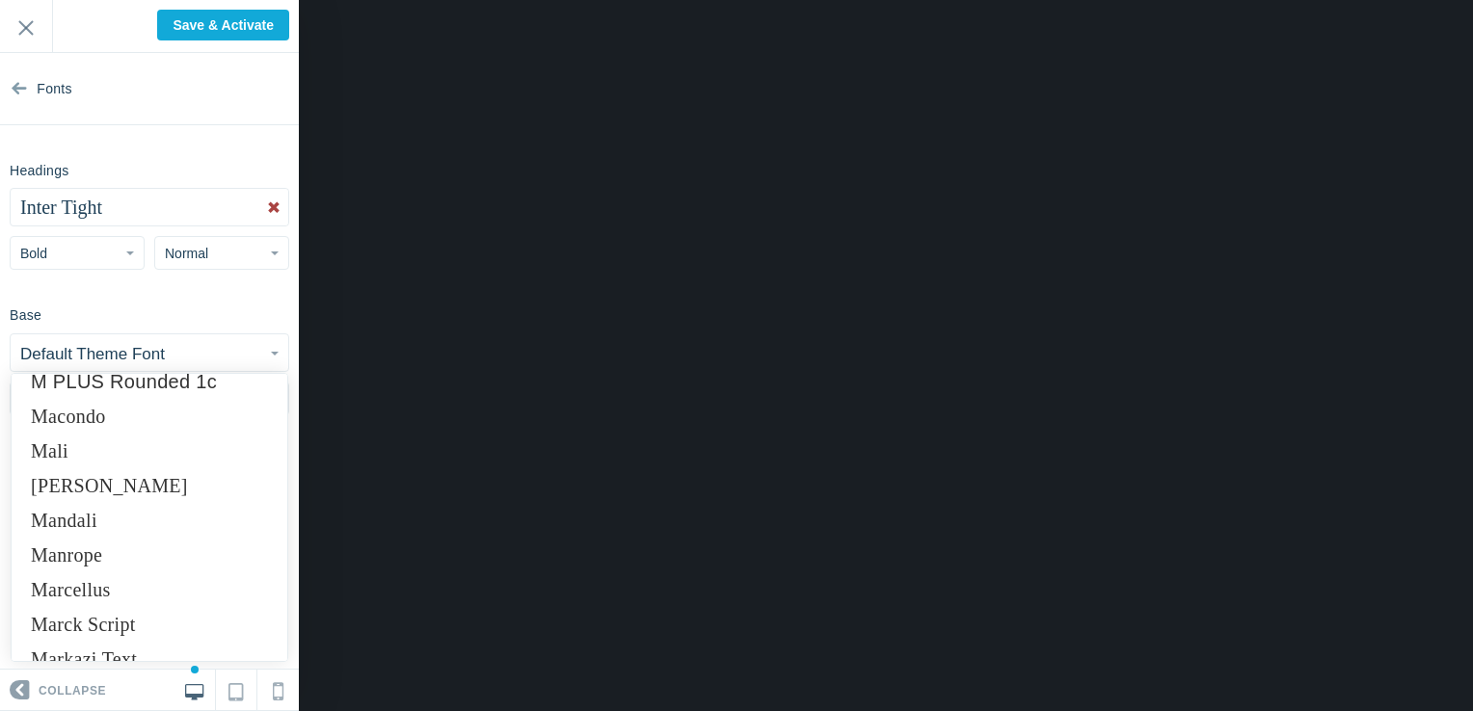
scroll to position [8552, 0]
click at [197, 284] on section "Fonts Headings Inter Tight Abel Abhaya Libre Aboreto Abril Fatface Aclonica Acm…" at bounding box center [149, 361] width 299 height 617
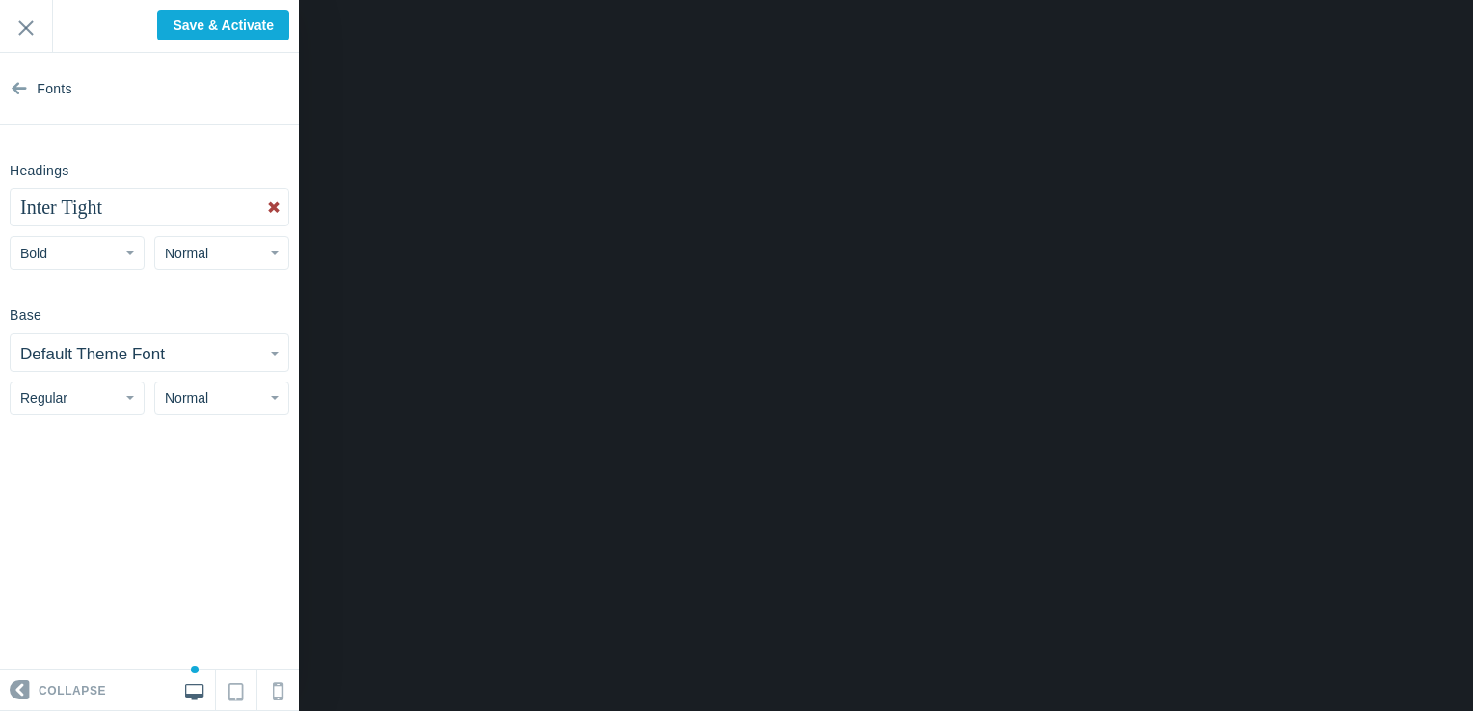
click at [99, 400] on button "Regular" at bounding box center [77, 399] width 135 height 34
click at [76, 505] on link "Bold" at bounding box center [77, 510] width 133 height 35
click at [84, 395] on button "Bold" at bounding box center [77, 399] width 135 height 34
click at [63, 468] on link "Italic" at bounding box center [77, 475] width 133 height 35
click at [88, 388] on button "Italic" at bounding box center [77, 399] width 135 height 34
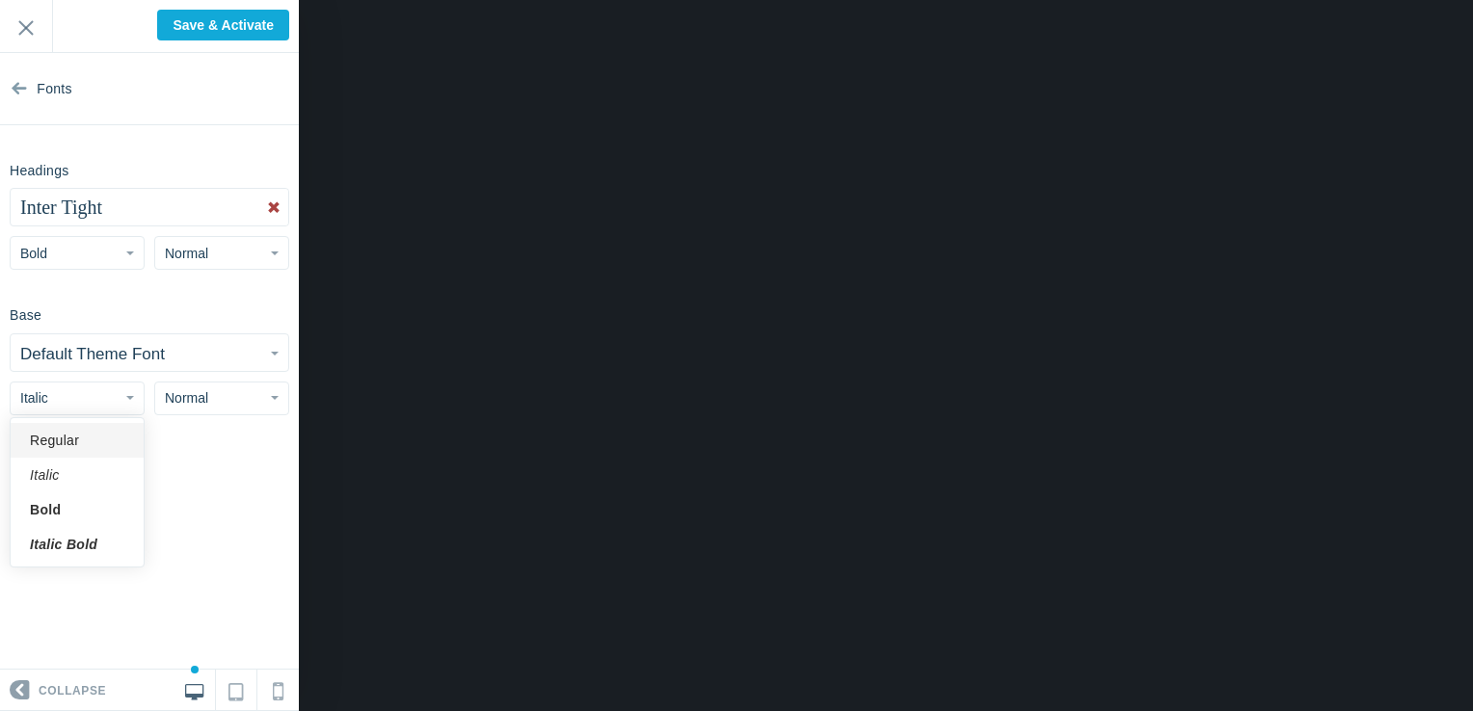
click at [77, 434] on link "Regular" at bounding box center [77, 440] width 133 height 35
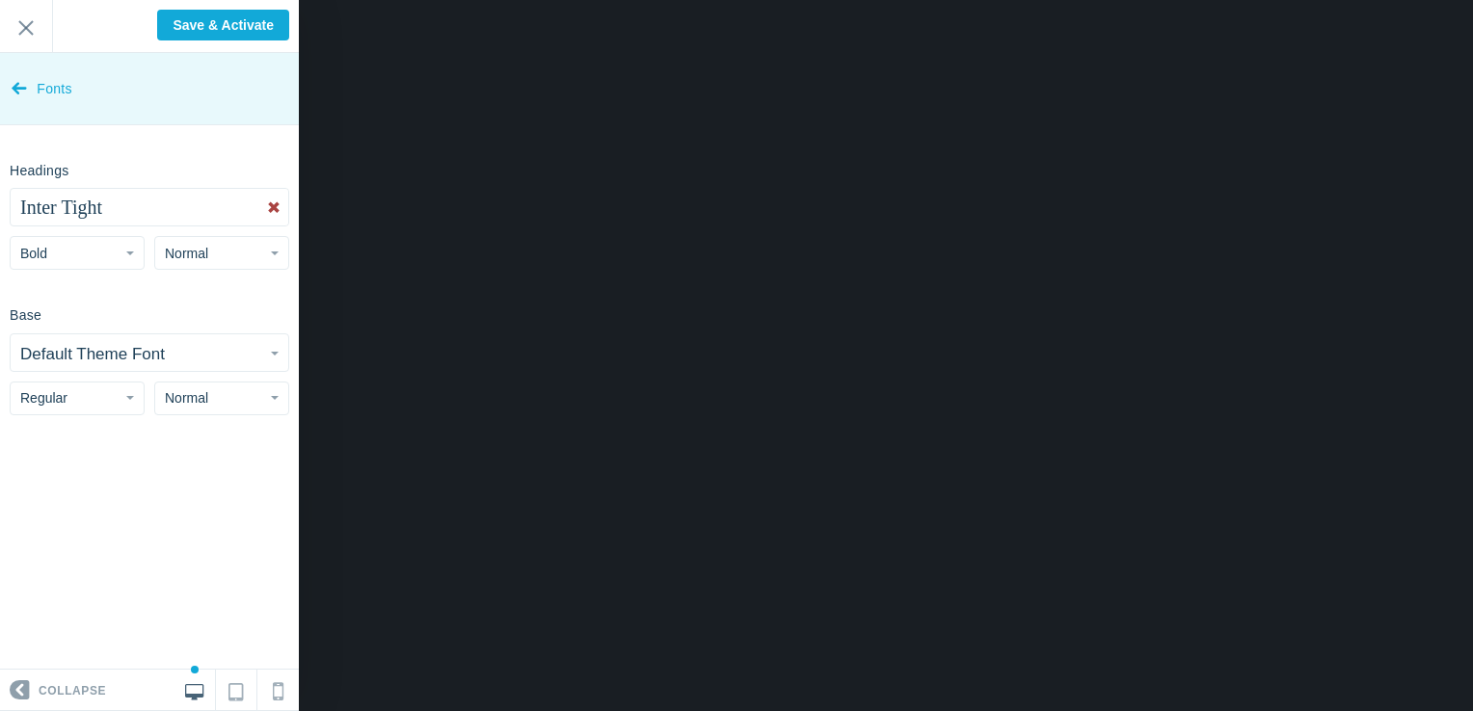
click at [19, 84] on icon at bounding box center [19, 84] width 15 height 72
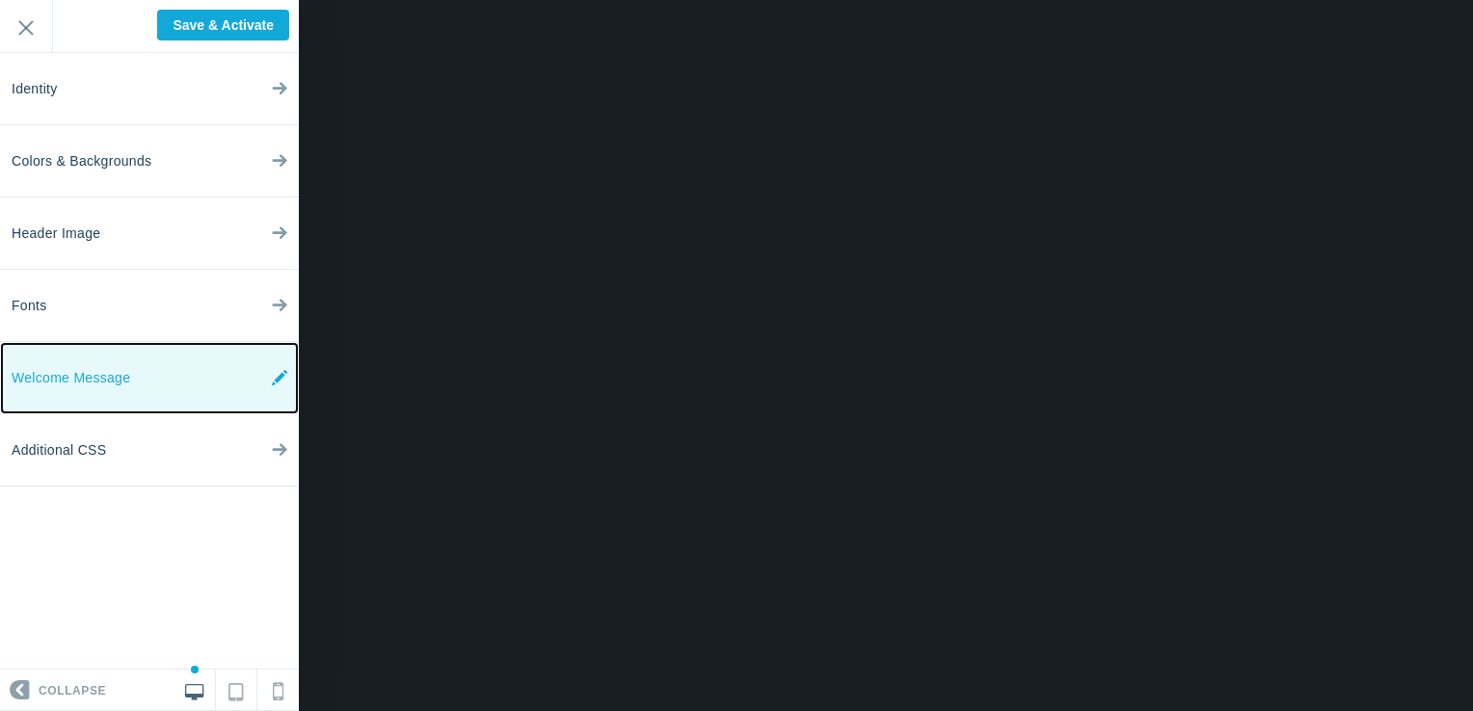
click at [136, 362] on link "Welcome Message" at bounding box center [149, 378] width 299 height 72
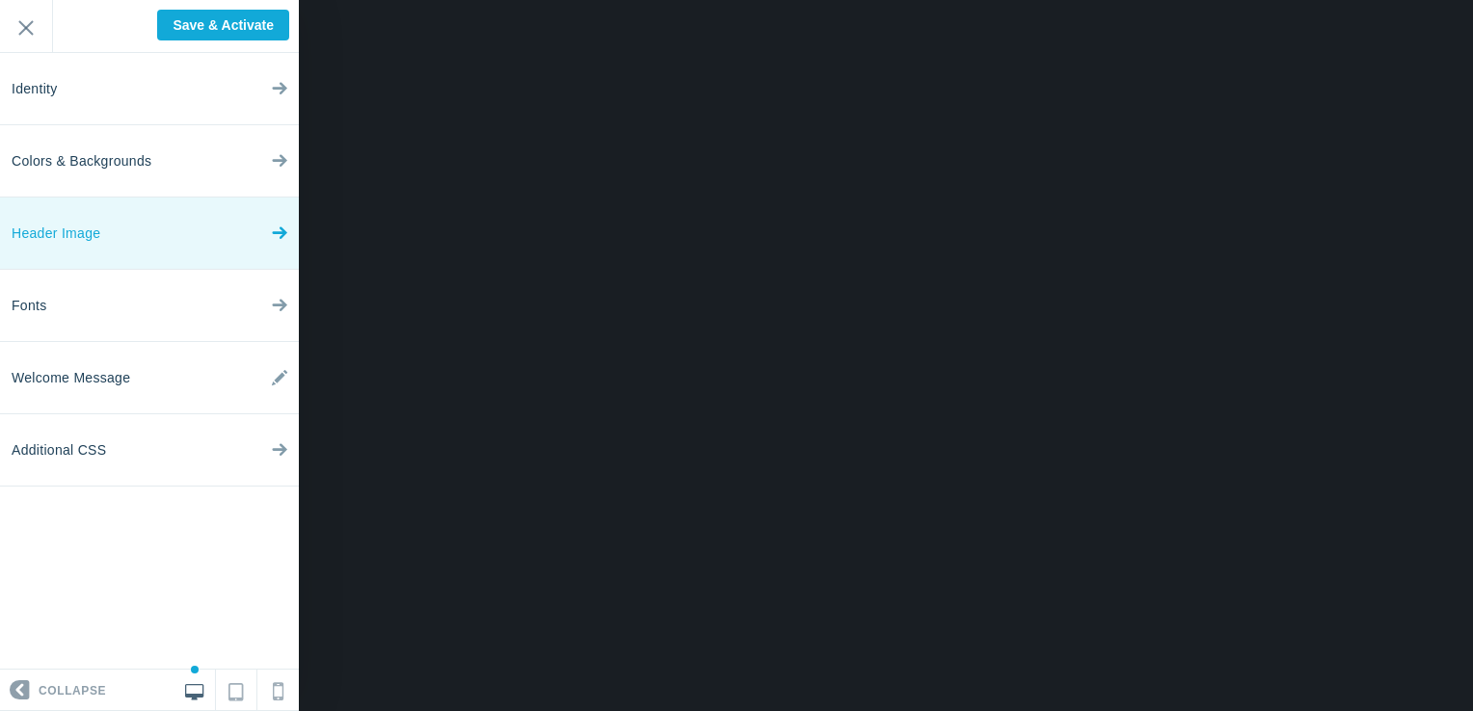
click at [94, 233] on span "Header Image" at bounding box center [56, 234] width 89 height 72
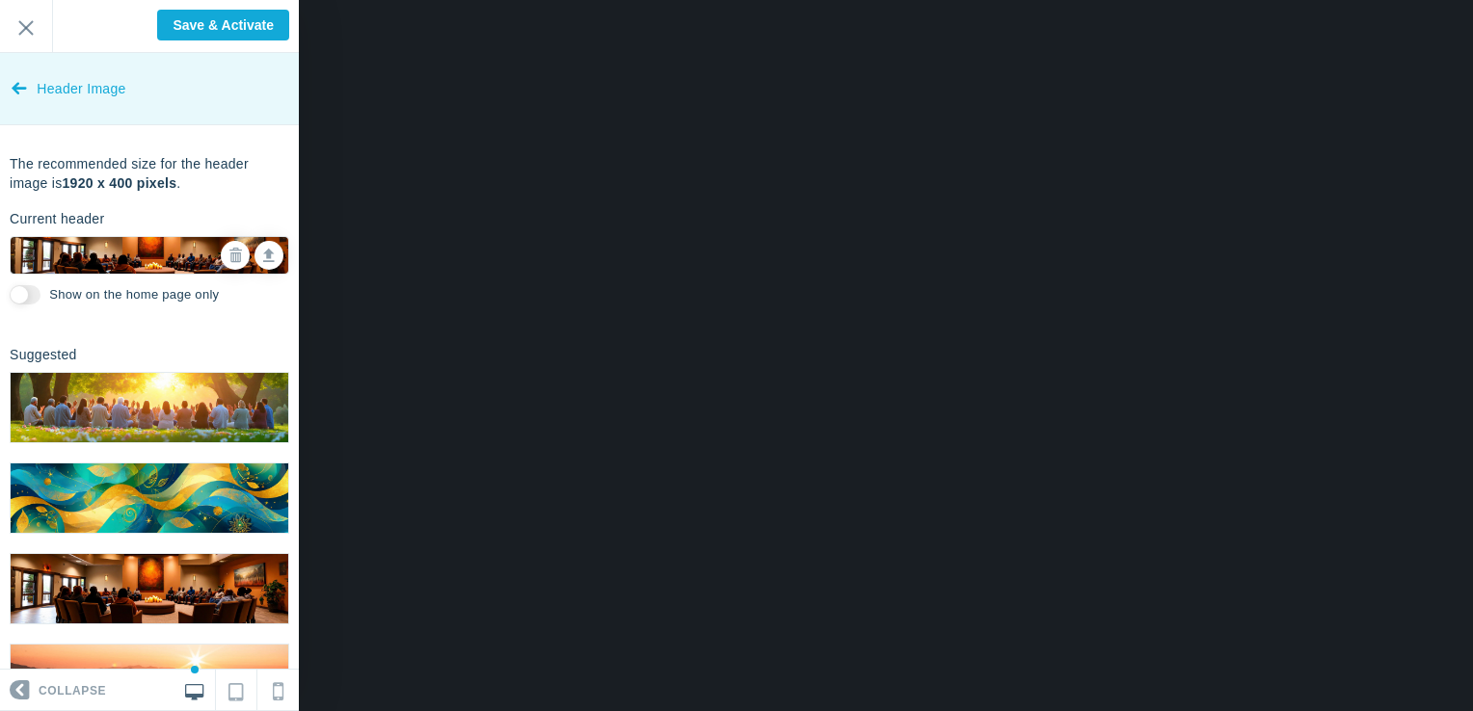
click at [12, 94] on icon at bounding box center [19, 84] width 15 height 72
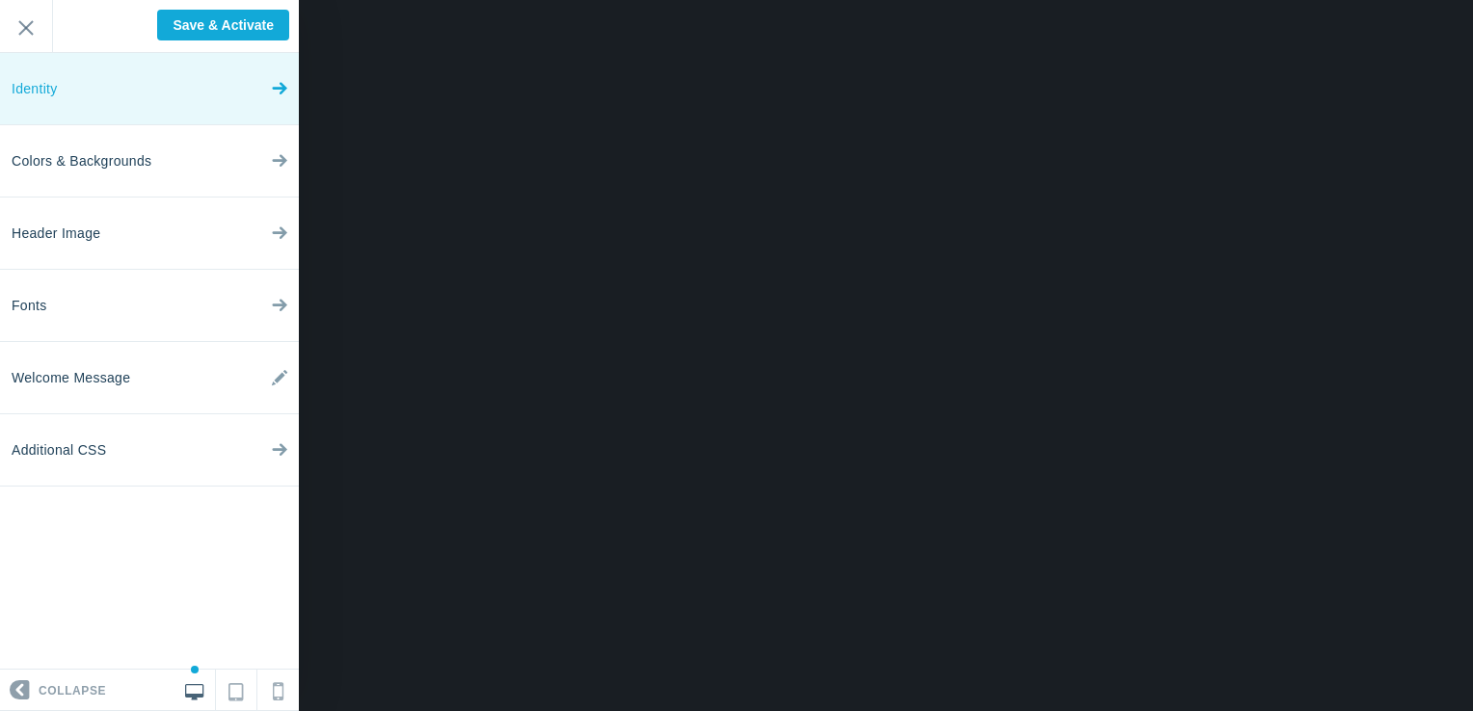
click at [58, 97] on link "Identity" at bounding box center [149, 89] width 299 height 72
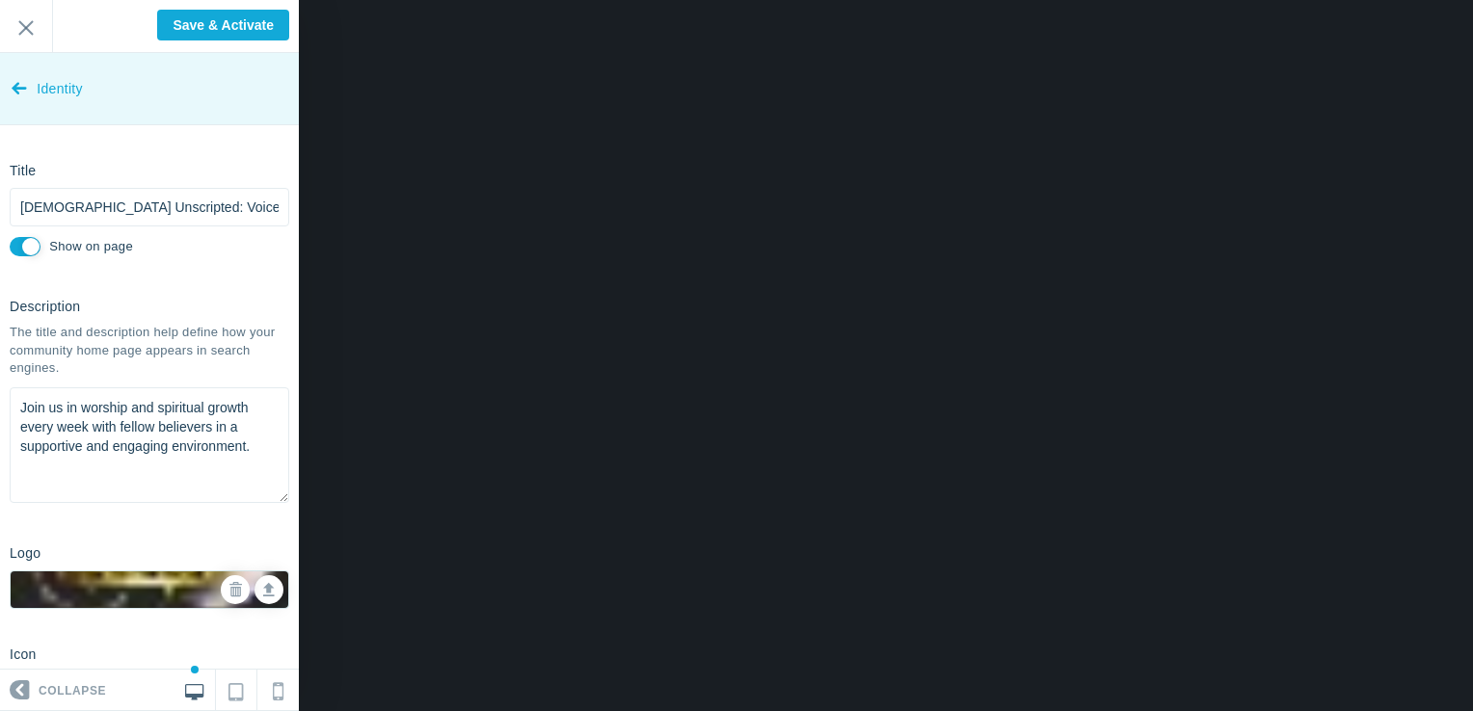
click at [30, 85] on link "Identity" at bounding box center [149, 89] width 299 height 72
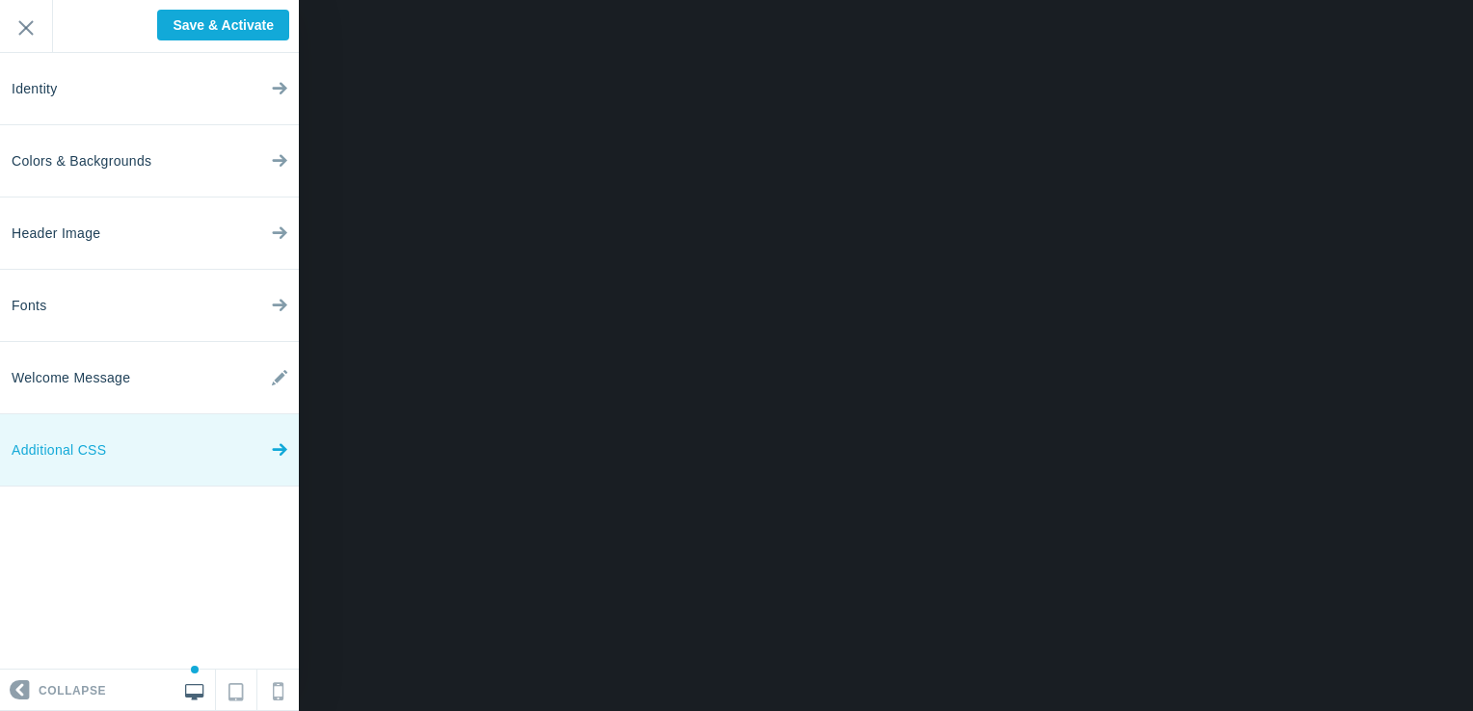
click at [181, 453] on link "Additional CSS" at bounding box center [149, 451] width 299 height 72
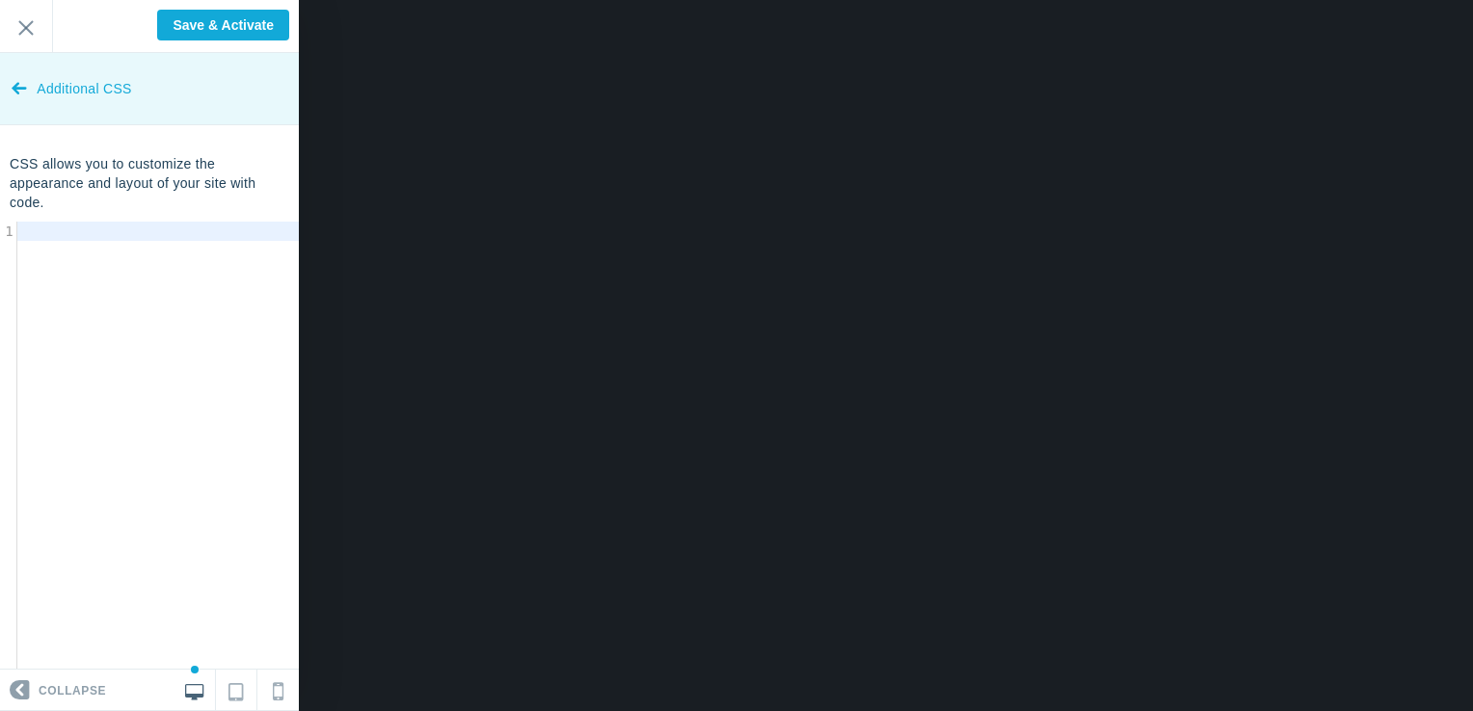
click at [15, 83] on icon at bounding box center [19, 84] width 15 height 72
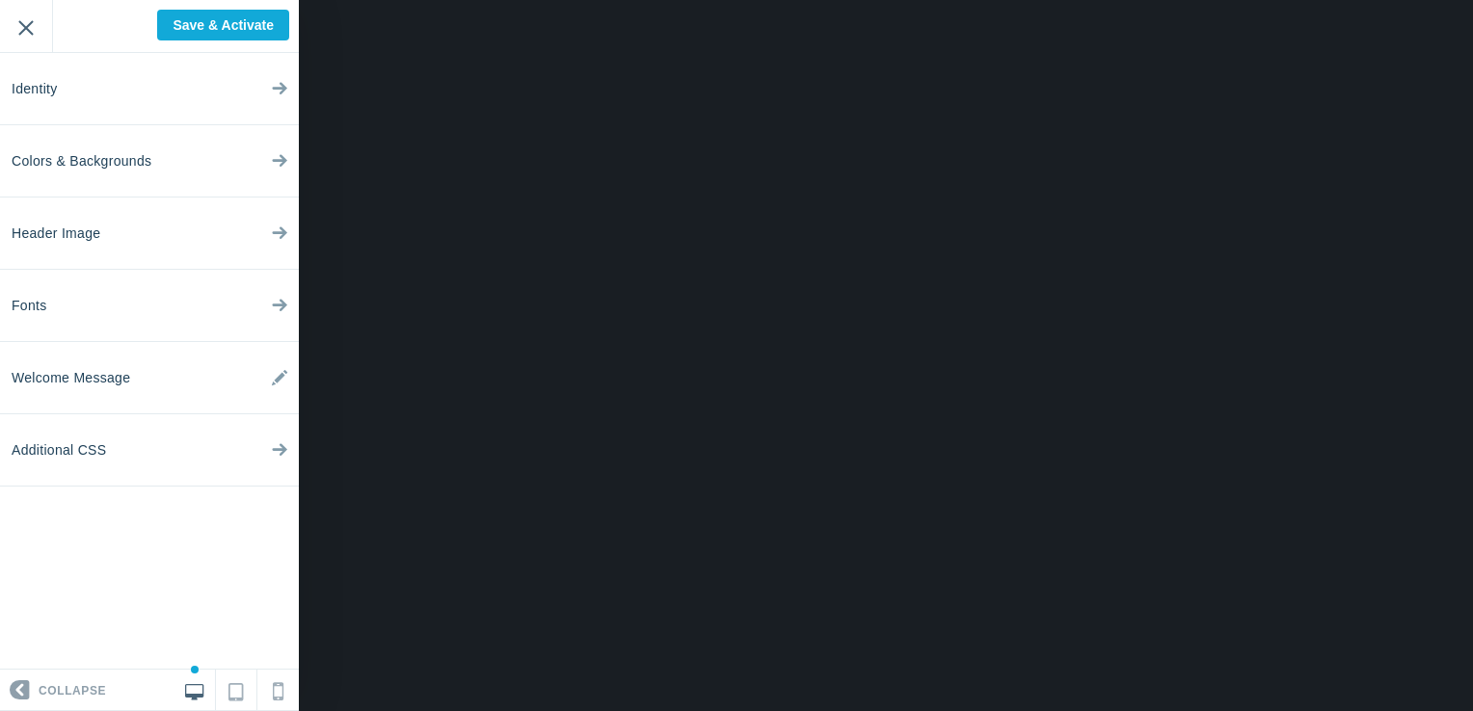
click at [23, 34] on input "Exit" at bounding box center [26, 26] width 52 height 53
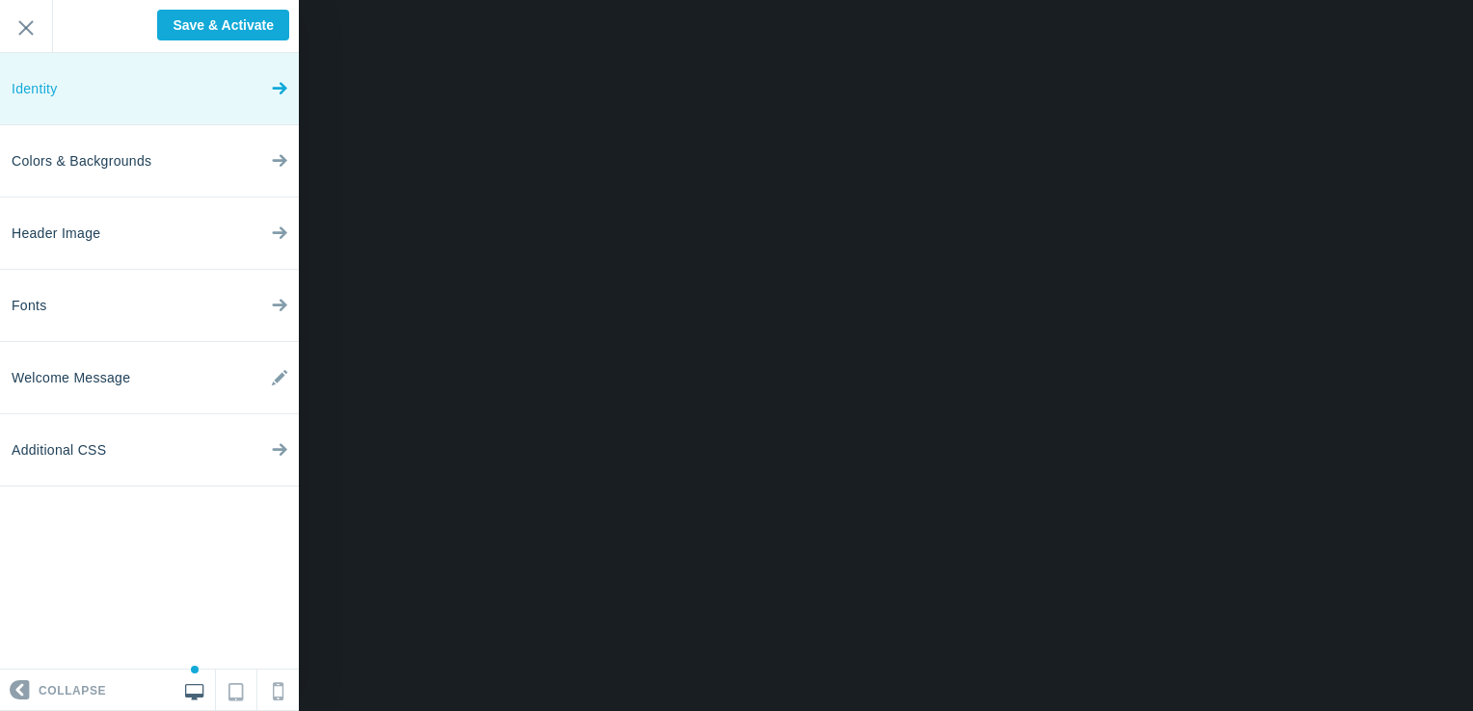
click at [70, 110] on link "Identity" at bounding box center [149, 89] width 299 height 72
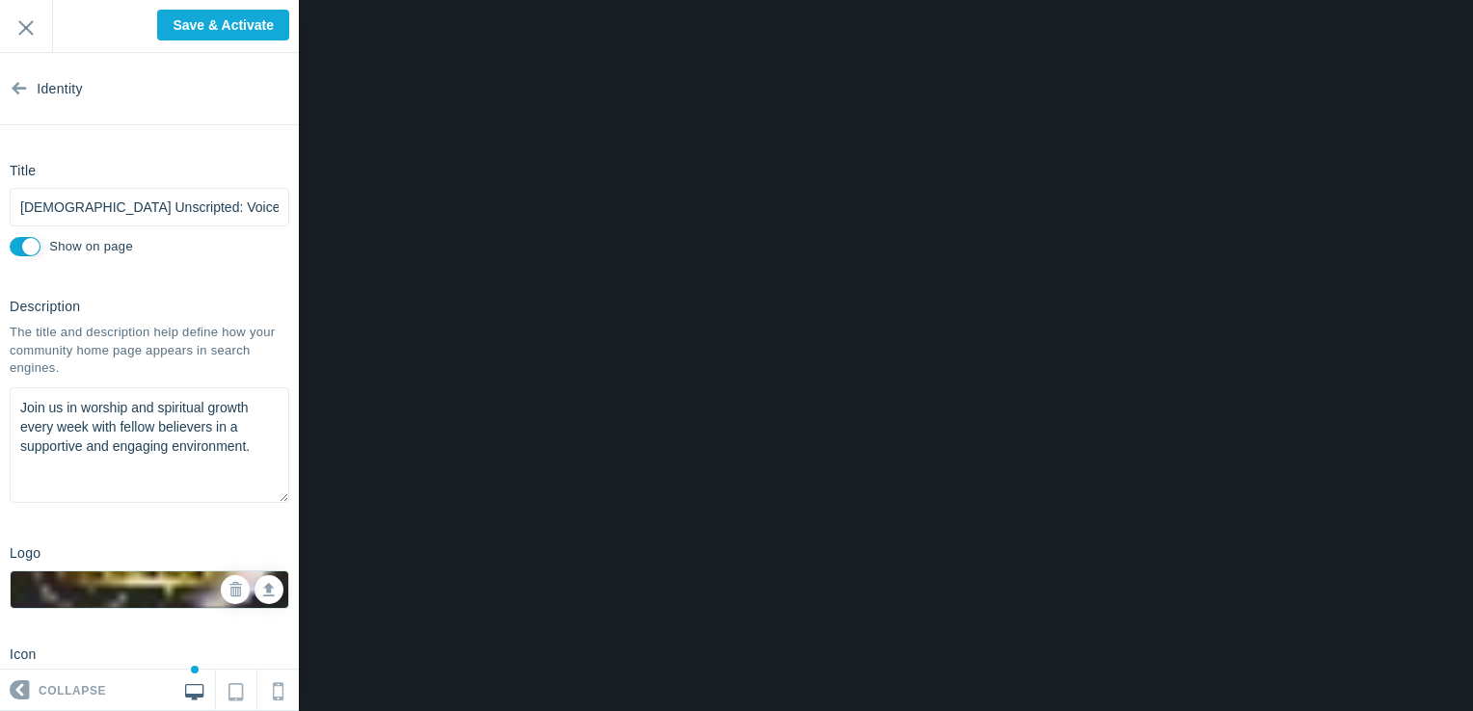
click at [70, 110] on span "Identity" at bounding box center [60, 89] width 46 height 72
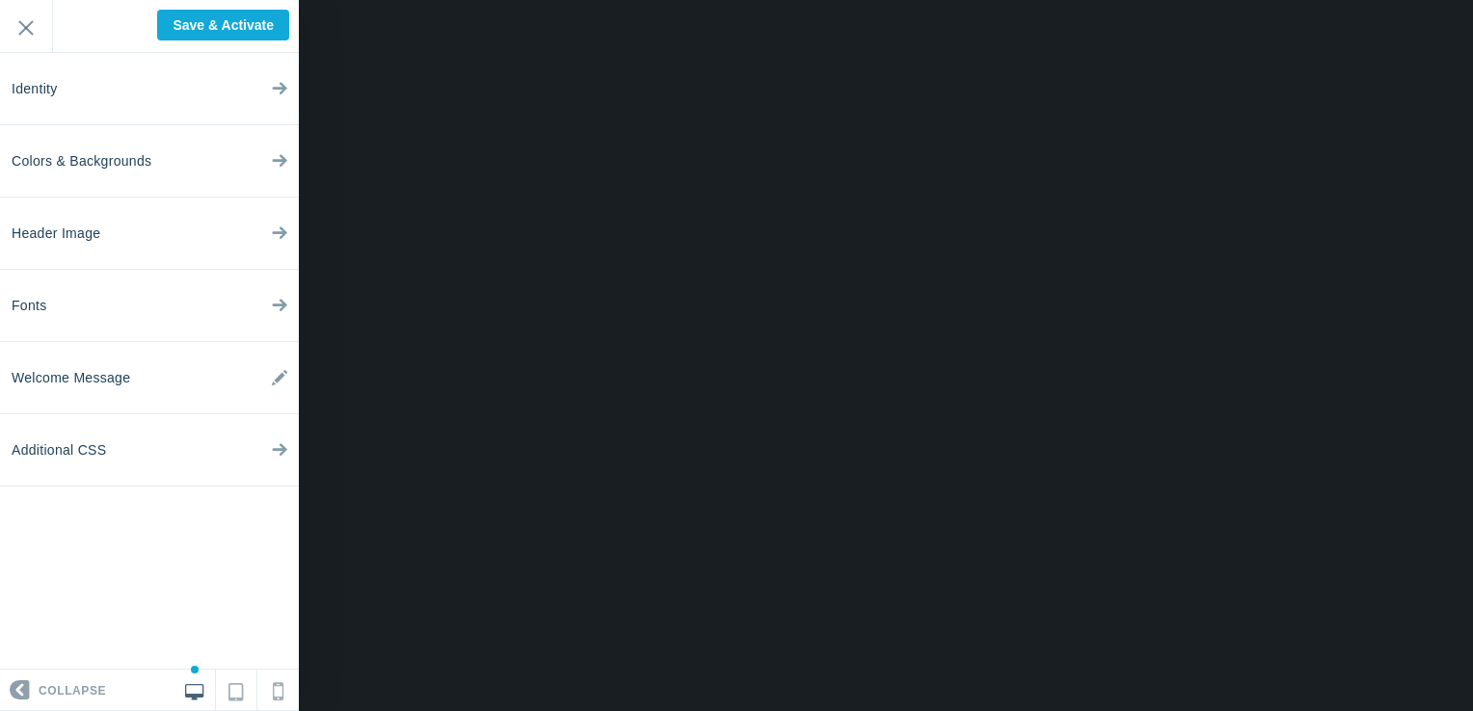
click at [22, 690] on span at bounding box center [14, 691] width 29 height 29
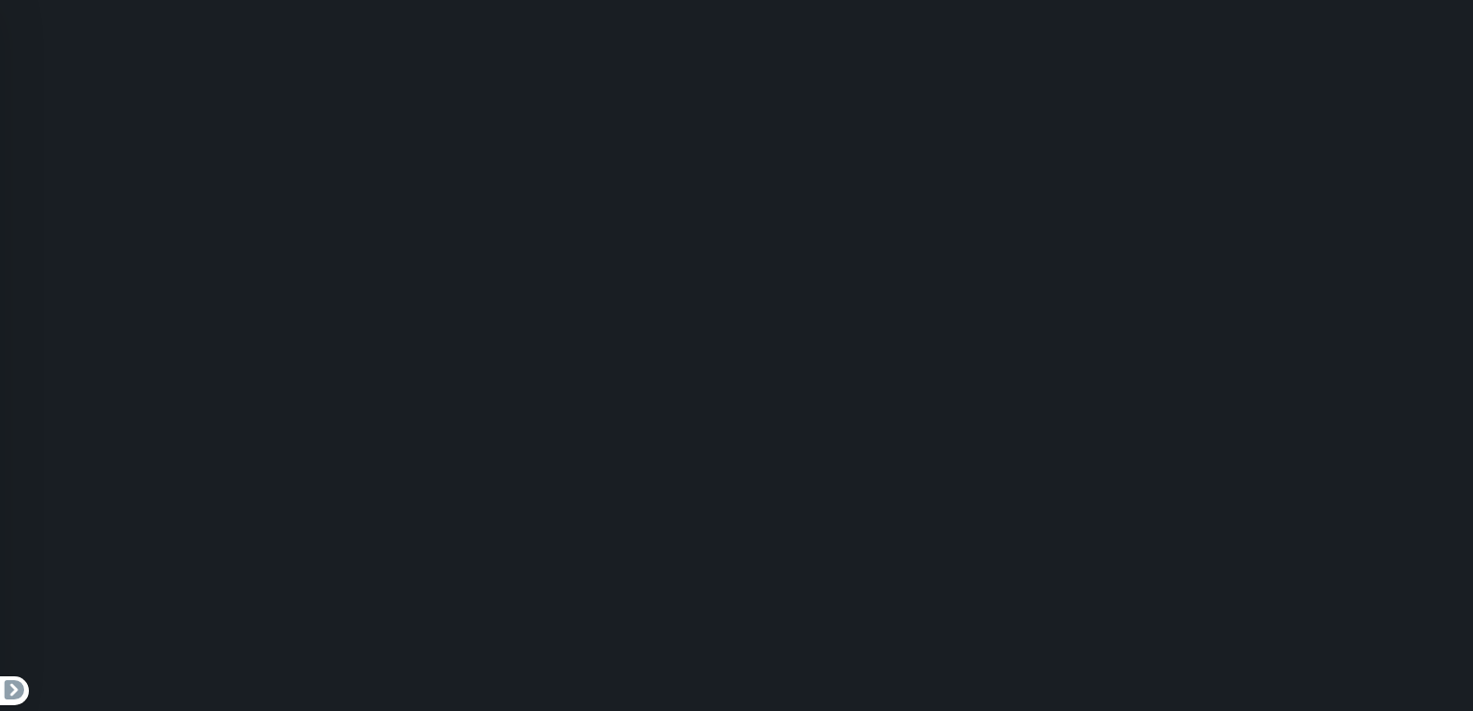
click at [22, 690] on span at bounding box center [14, 691] width 29 height 29
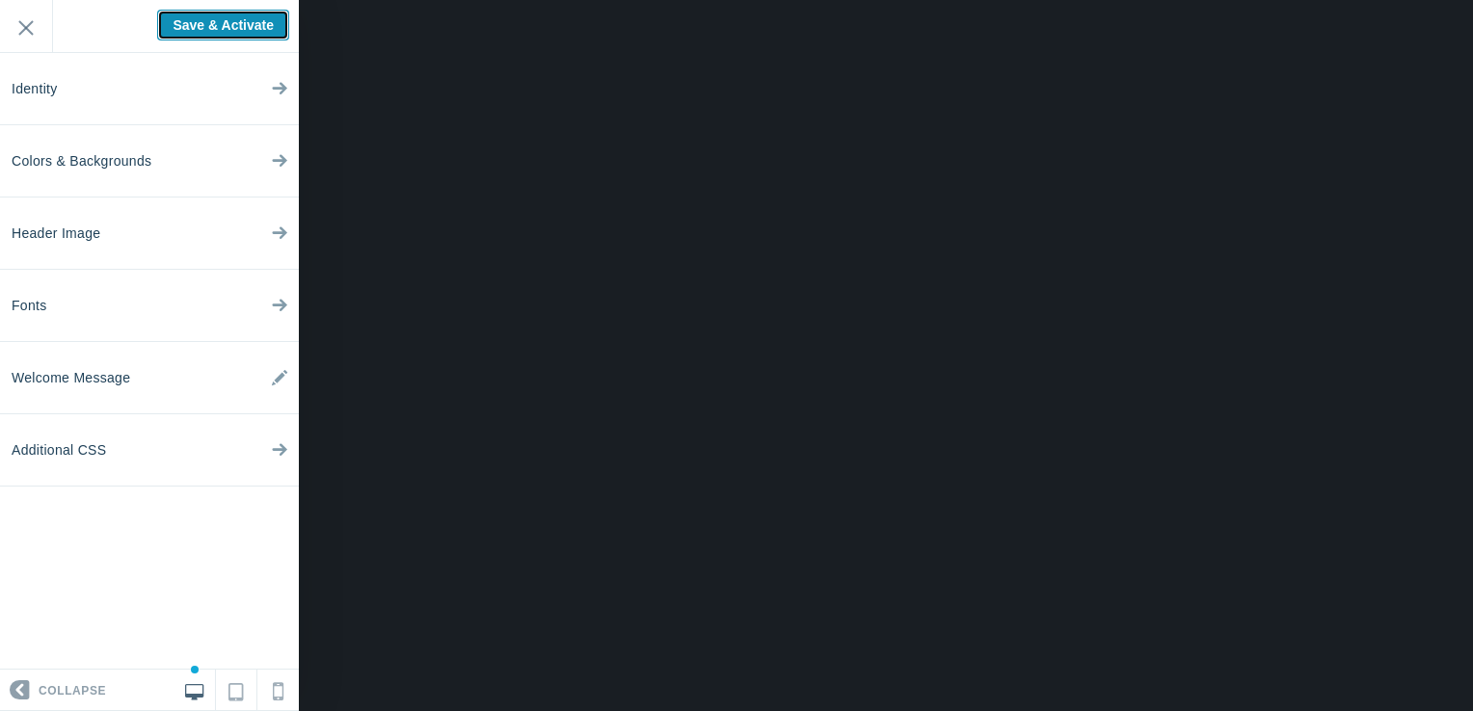
click at [190, 21] on input "Save & Activate" at bounding box center [223, 25] width 132 height 31
type input "Saving..."
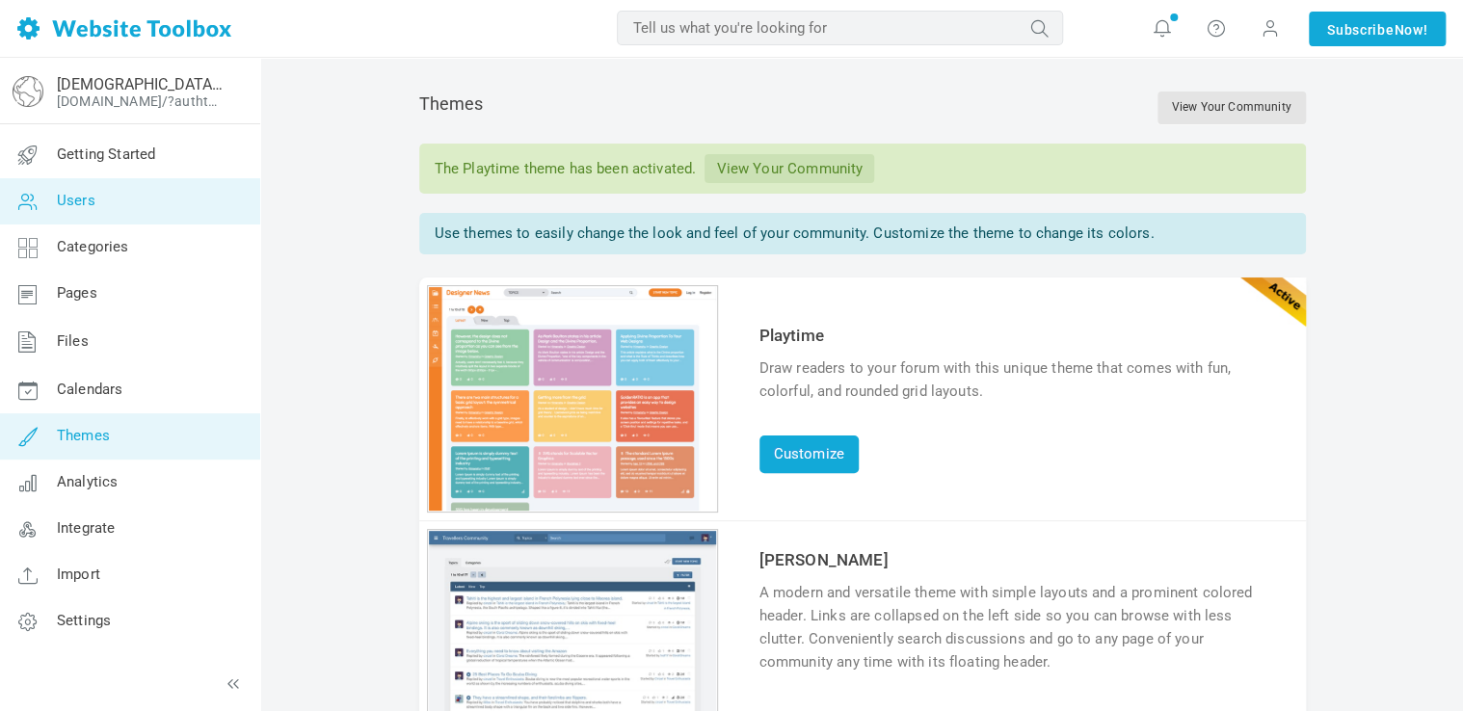
click at [101, 211] on link "Users" at bounding box center [129, 201] width 261 height 46
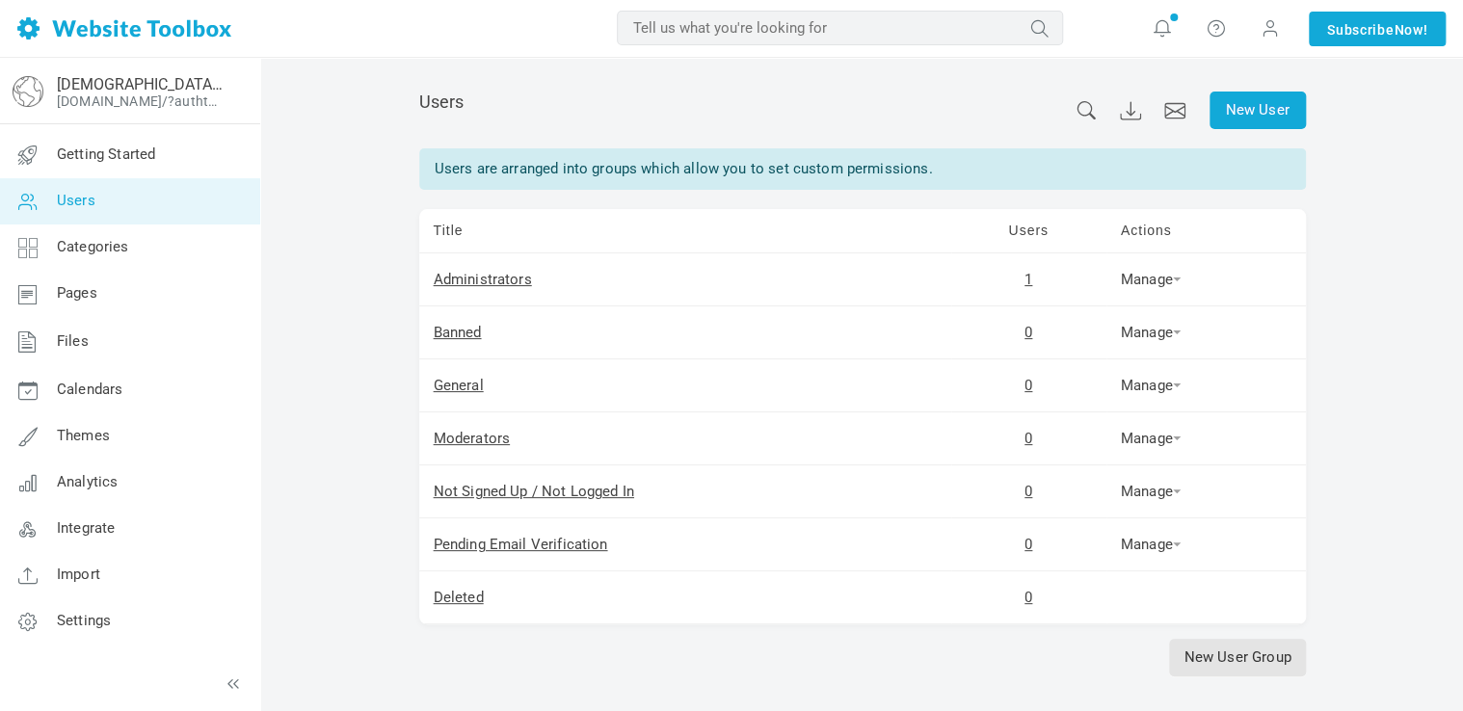
scroll to position [81, 0]
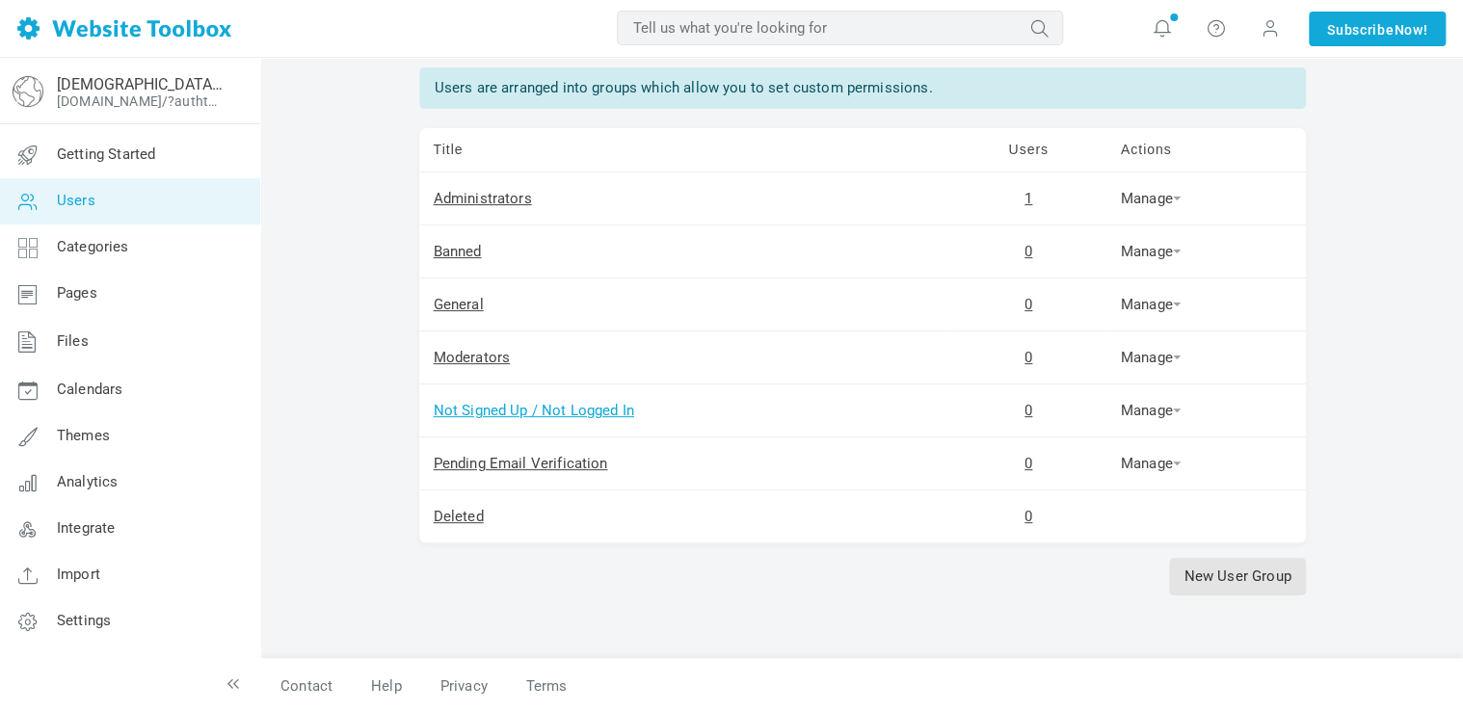
click at [471, 407] on link "Not Signed Up / Not Logged In" at bounding box center [534, 410] width 201 height 17
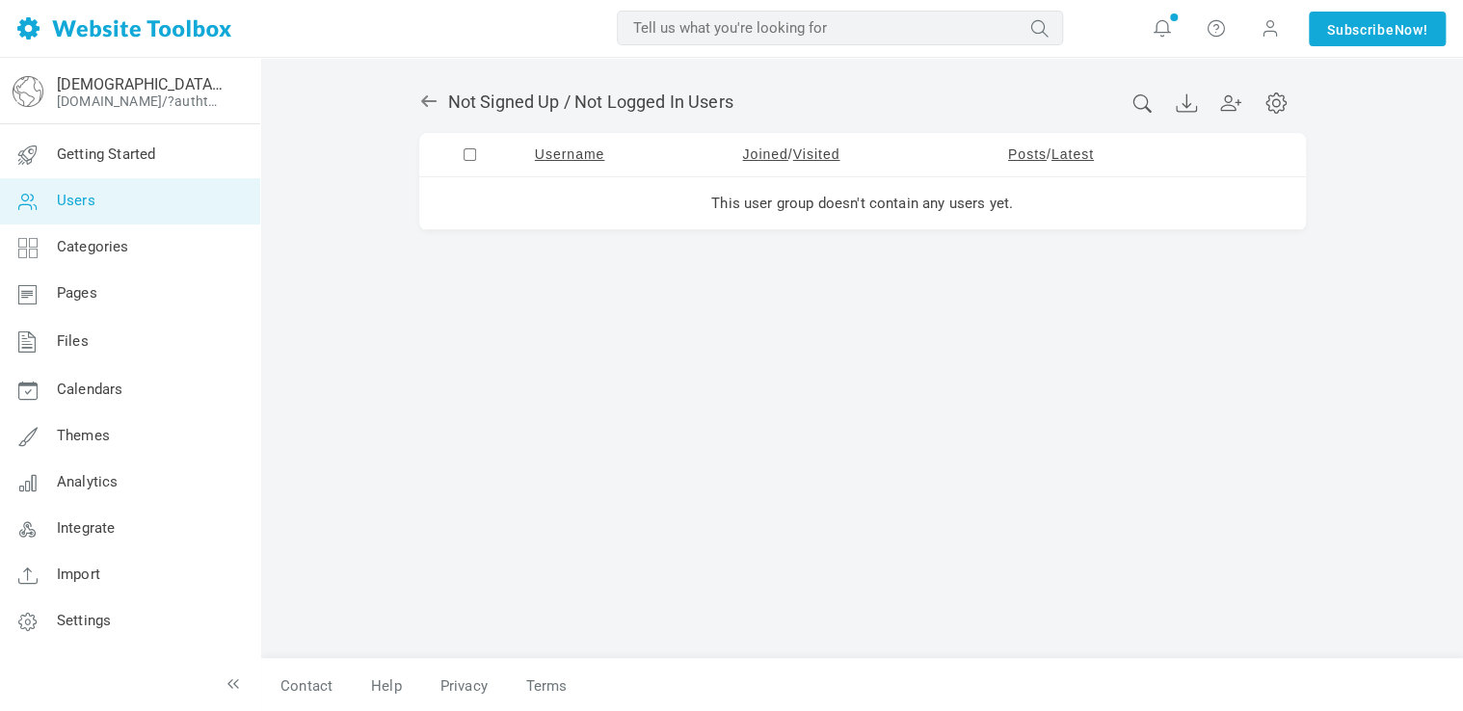
click at [1278, 104] on icon at bounding box center [1275, 103] width 9 height 9
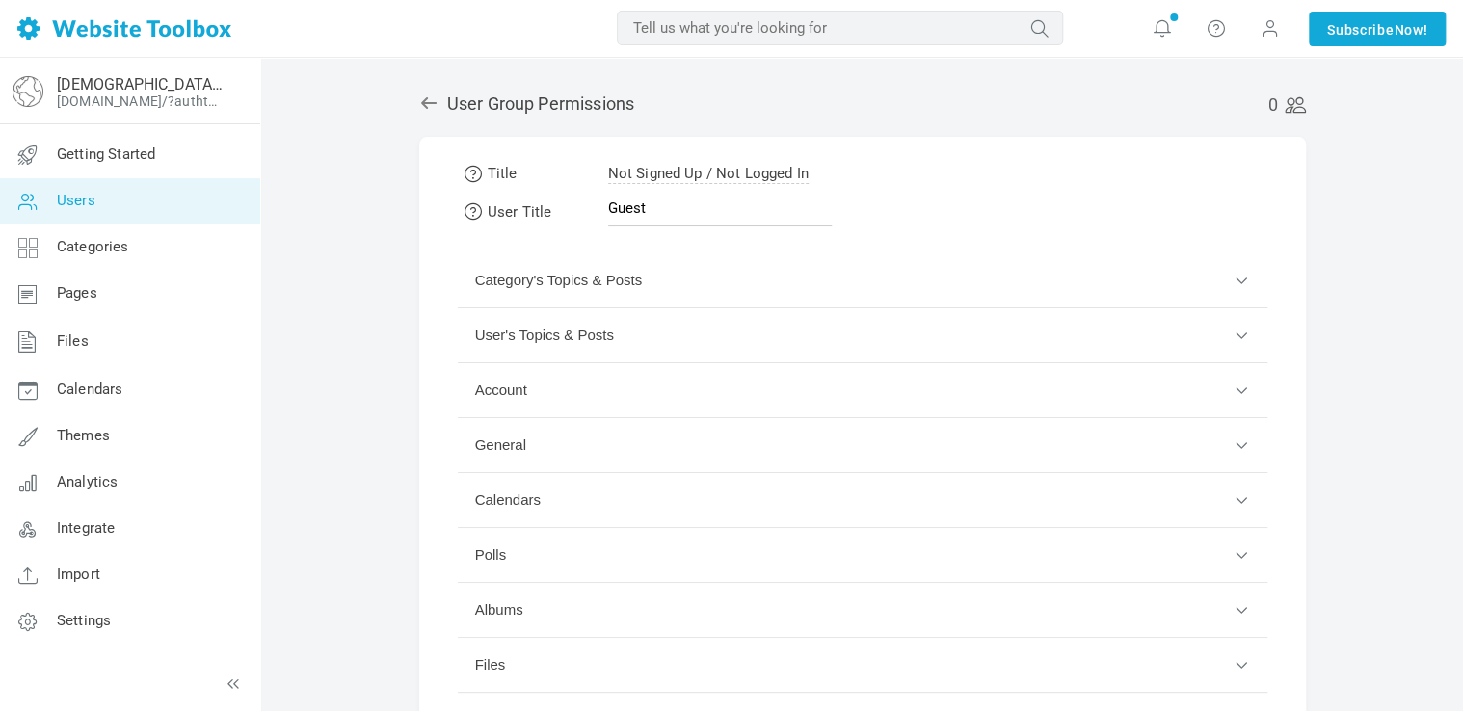
click at [560, 283] on button "Category's Topics & Posts" at bounding box center [863, 281] width 810 height 55
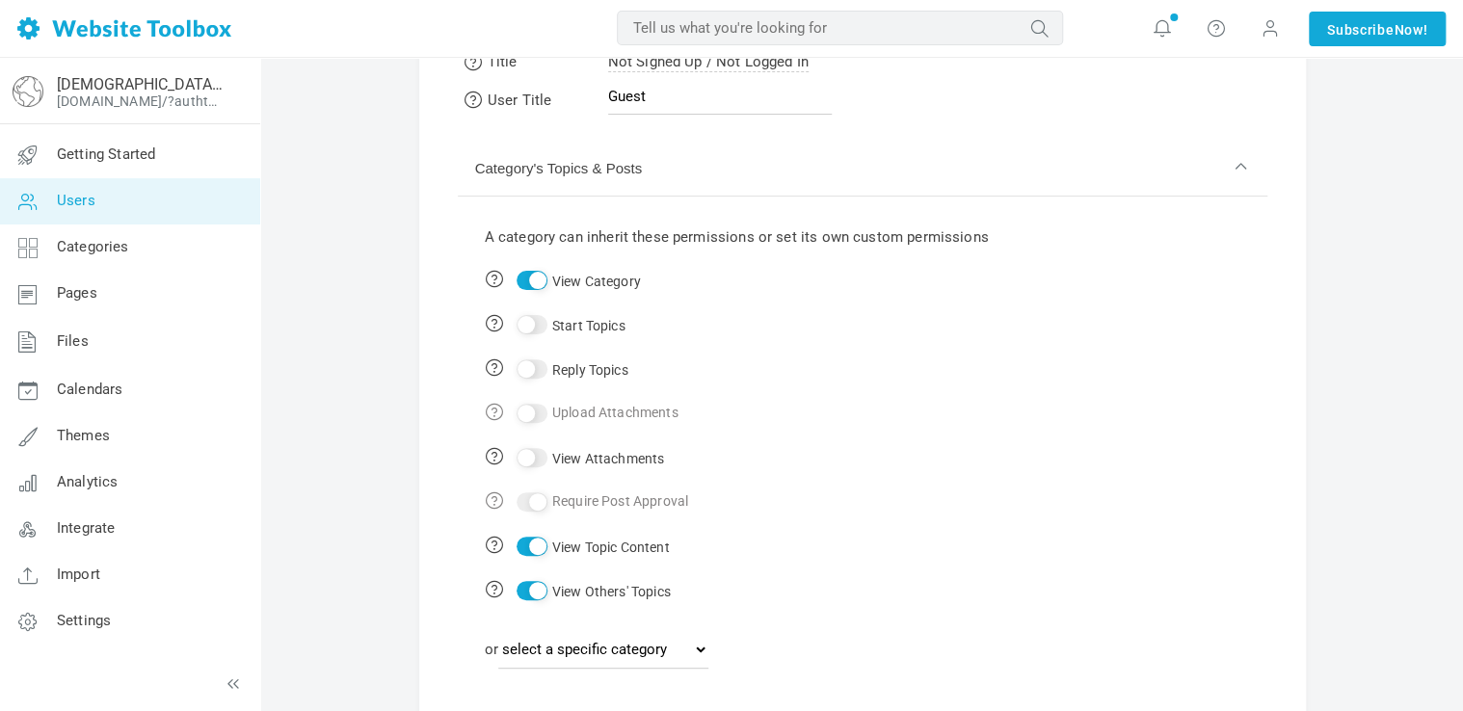
scroll to position [123, 0]
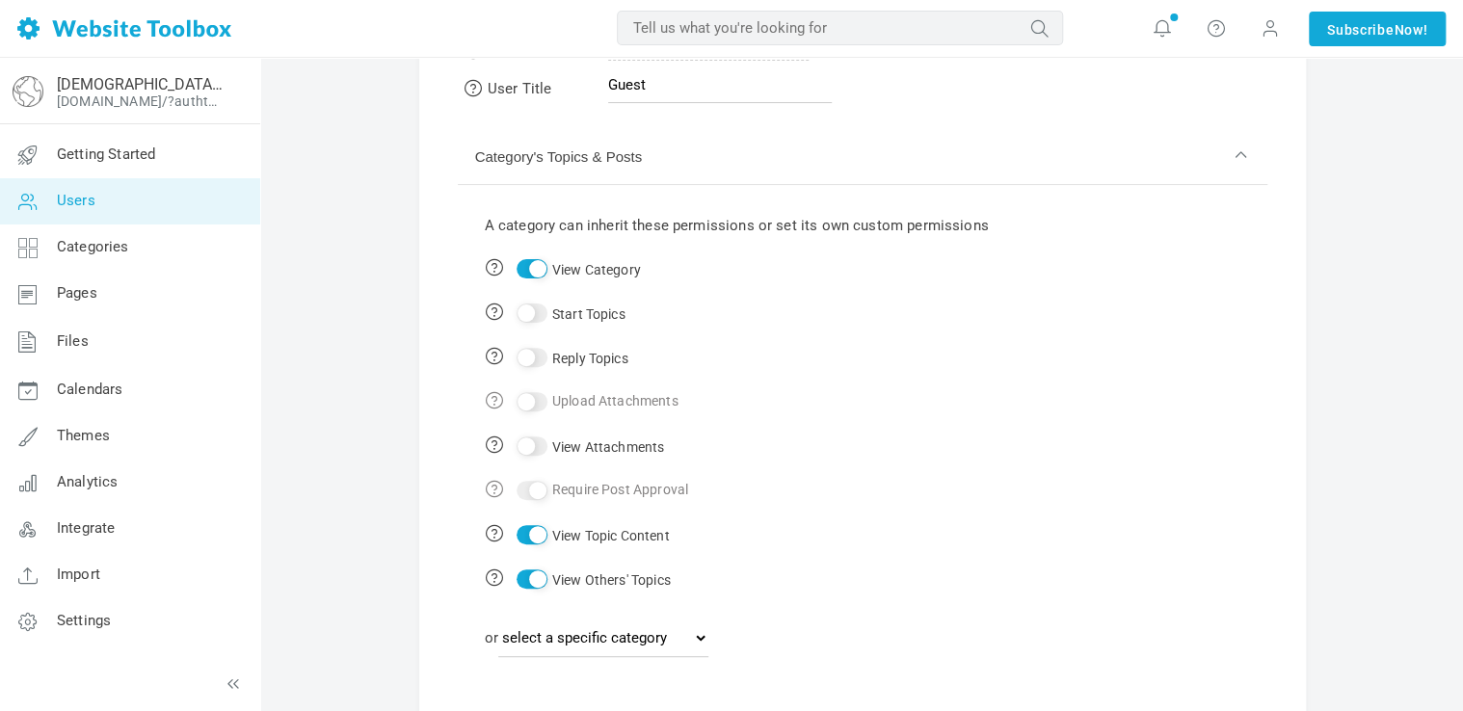
click at [542, 314] on input "Start Topics" at bounding box center [532, 313] width 31 height 19
checkbox input "true"
click at [535, 355] on input "Reply Topics" at bounding box center [532, 357] width 31 height 19
checkbox input "true"
click at [532, 409] on div at bounding box center [533, 401] width 40 height 25
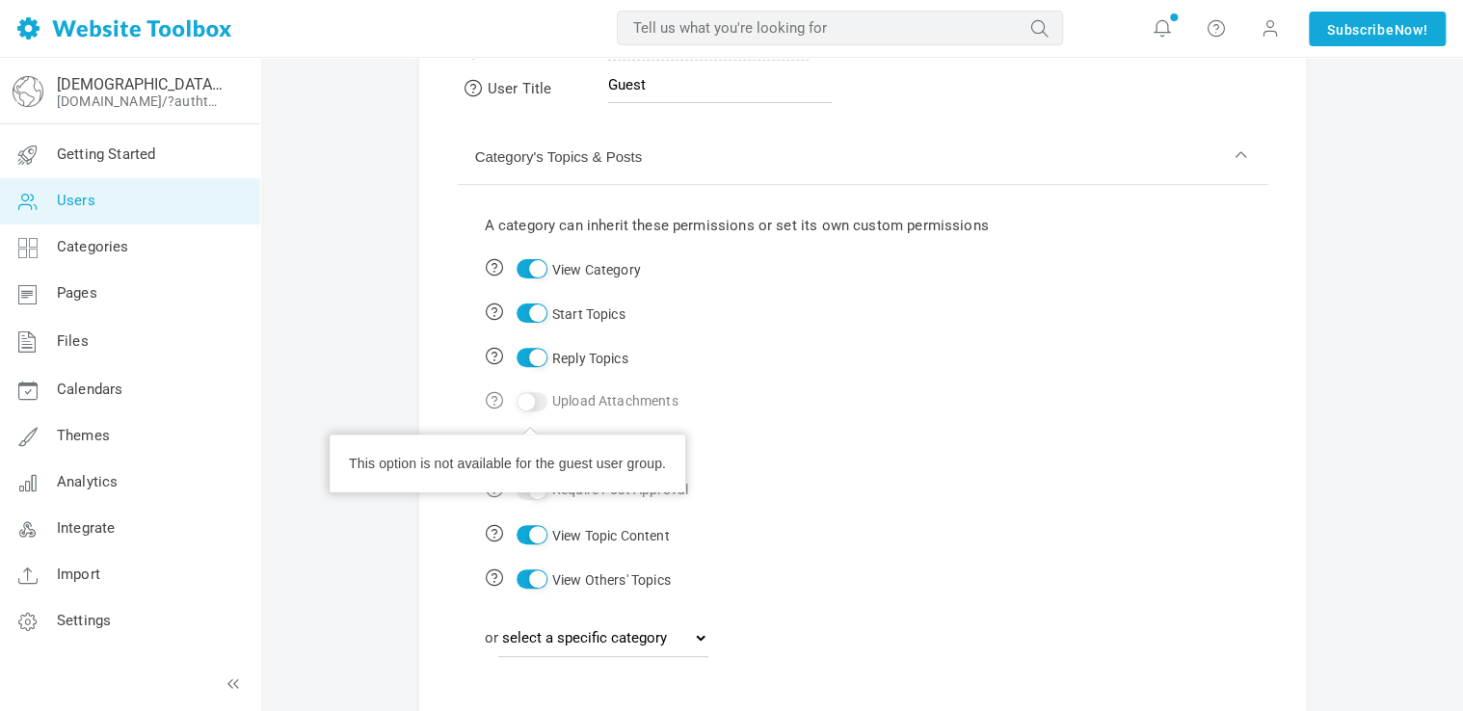
click at [532, 409] on div at bounding box center [533, 401] width 40 height 25
click at [538, 391] on div at bounding box center [533, 401] width 40 height 25
click at [543, 396] on div at bounding box center [533, 401] width 40 height 25
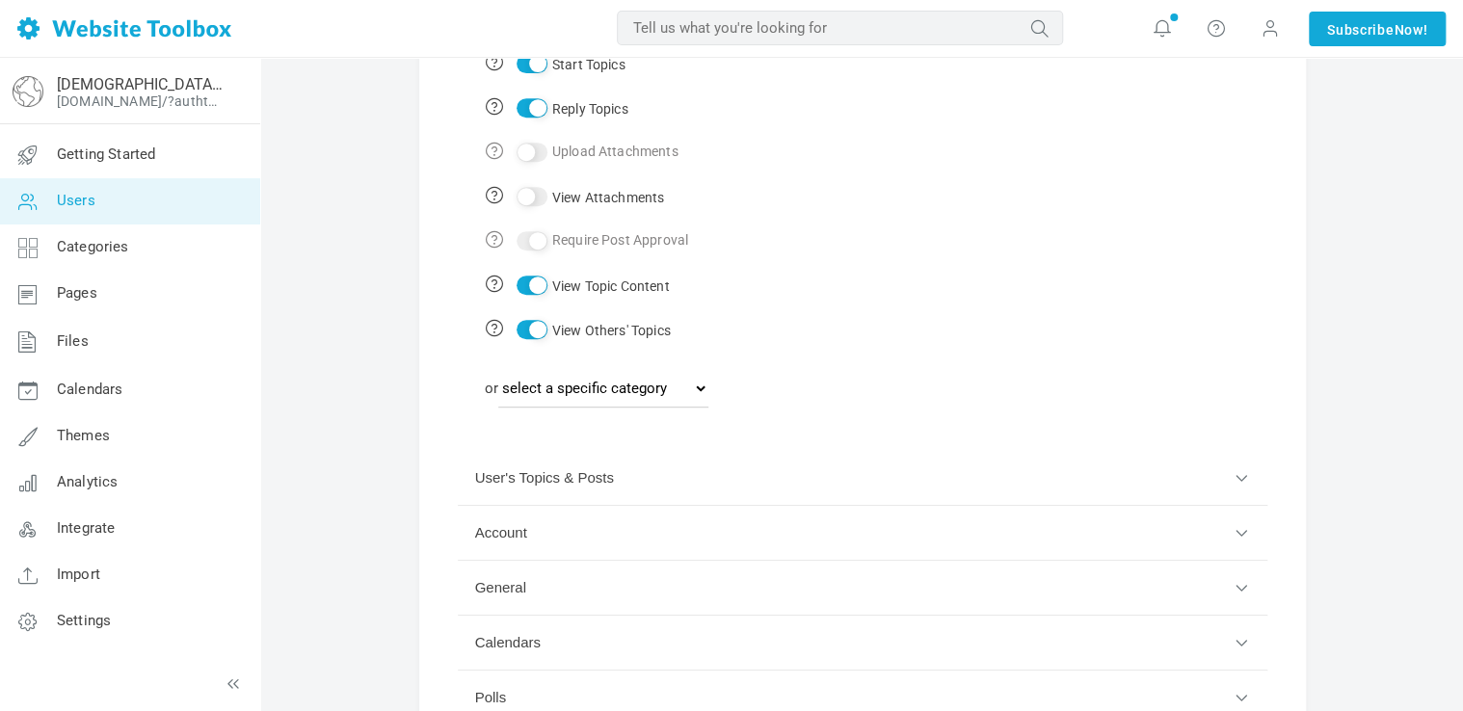
scroll to position [382, 0]
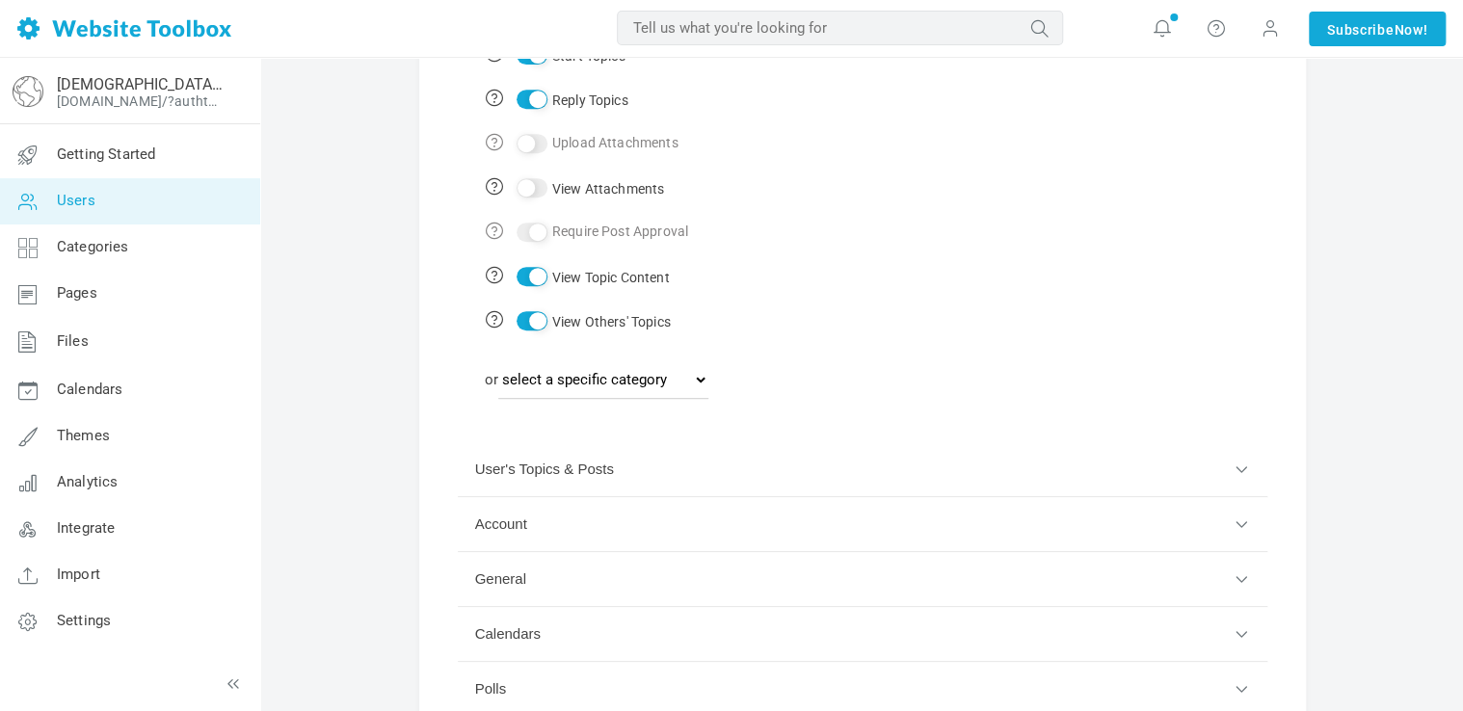
click at [787, 475] on button "User's Topics & Posts" at bounding box center [863, 469] width 810 height 55
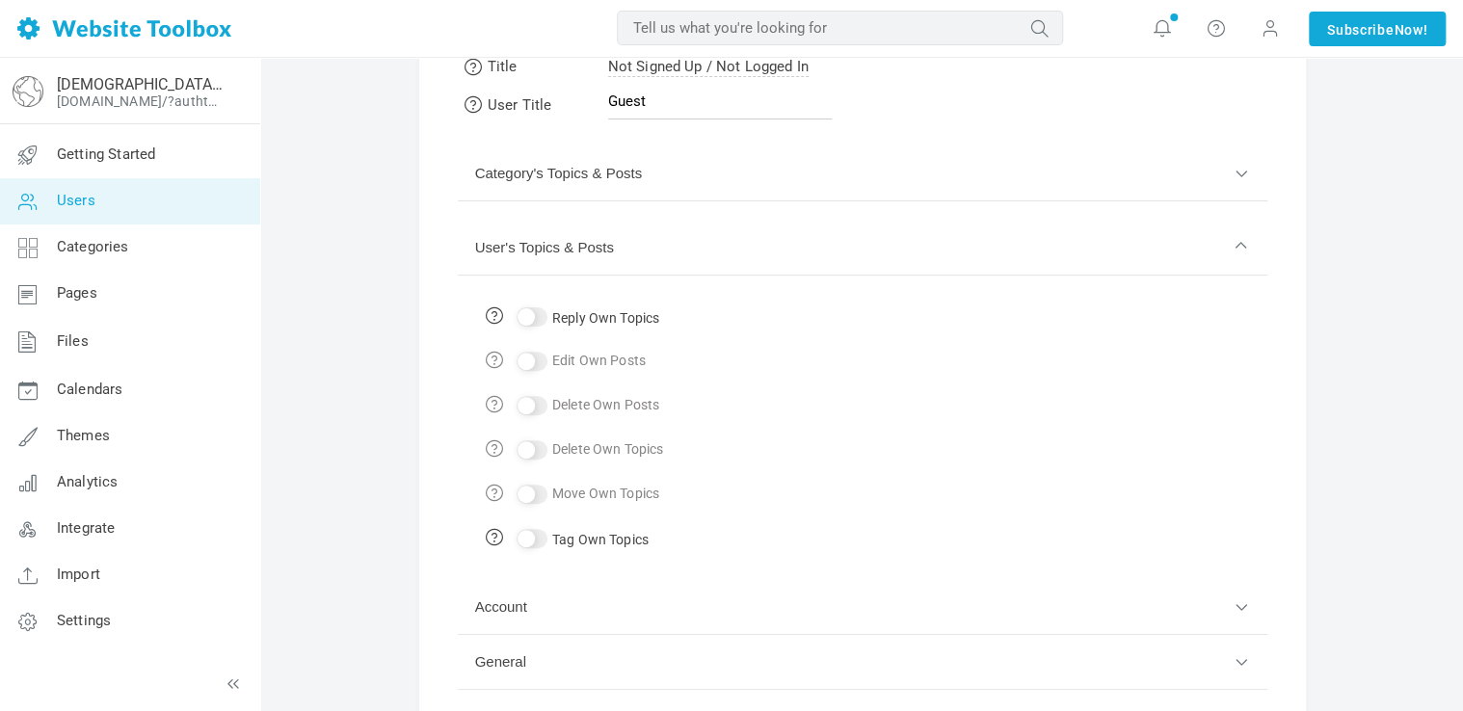
scroll to position [108, 0]
click at [536, 311] on input "Reply Own Topics" at bounding box center [532, 316] width 31 height 19
checkbox input "true"
click at [531, 361] on div at bounding box center [533, 360] width 40 height 25
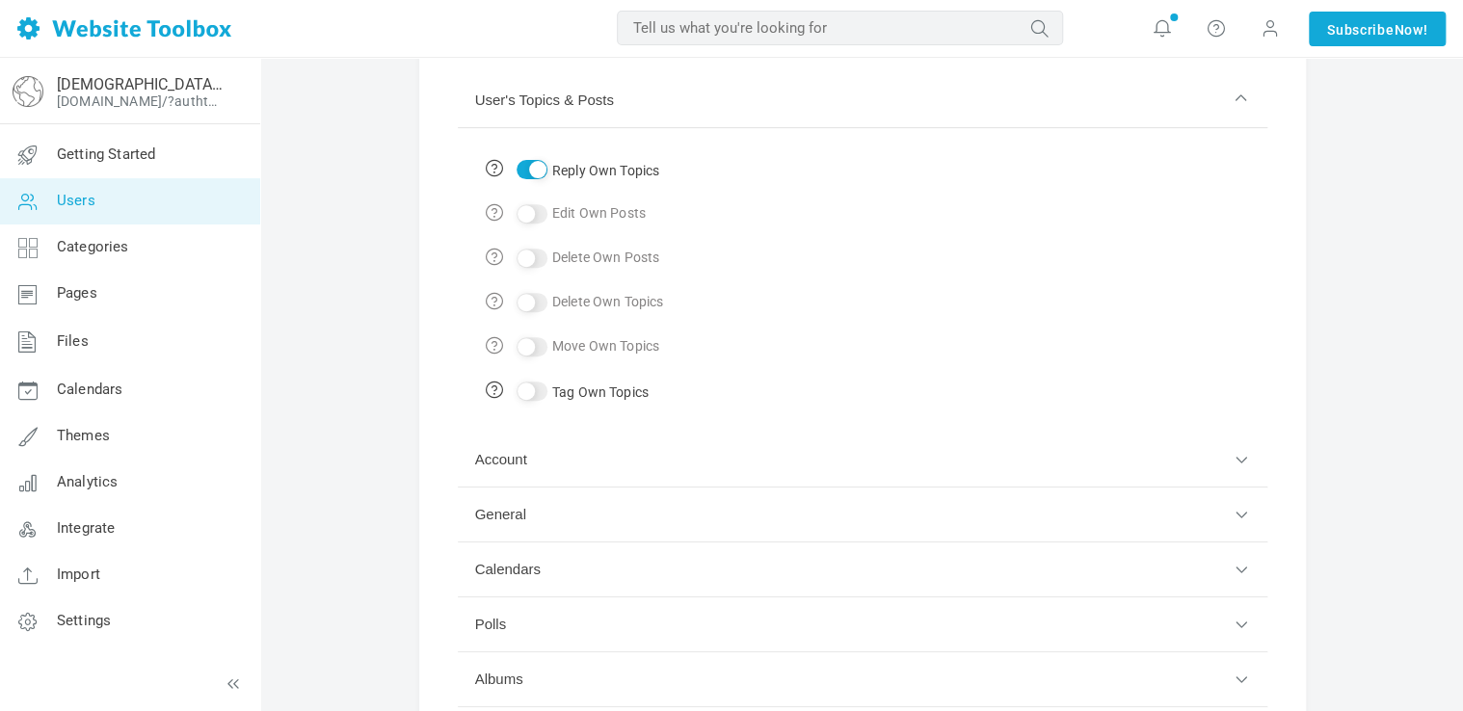
scroll to position [257, 0]
click at [580, 465] on button "Account" at bounding box center [863, 457] width 810 height 55
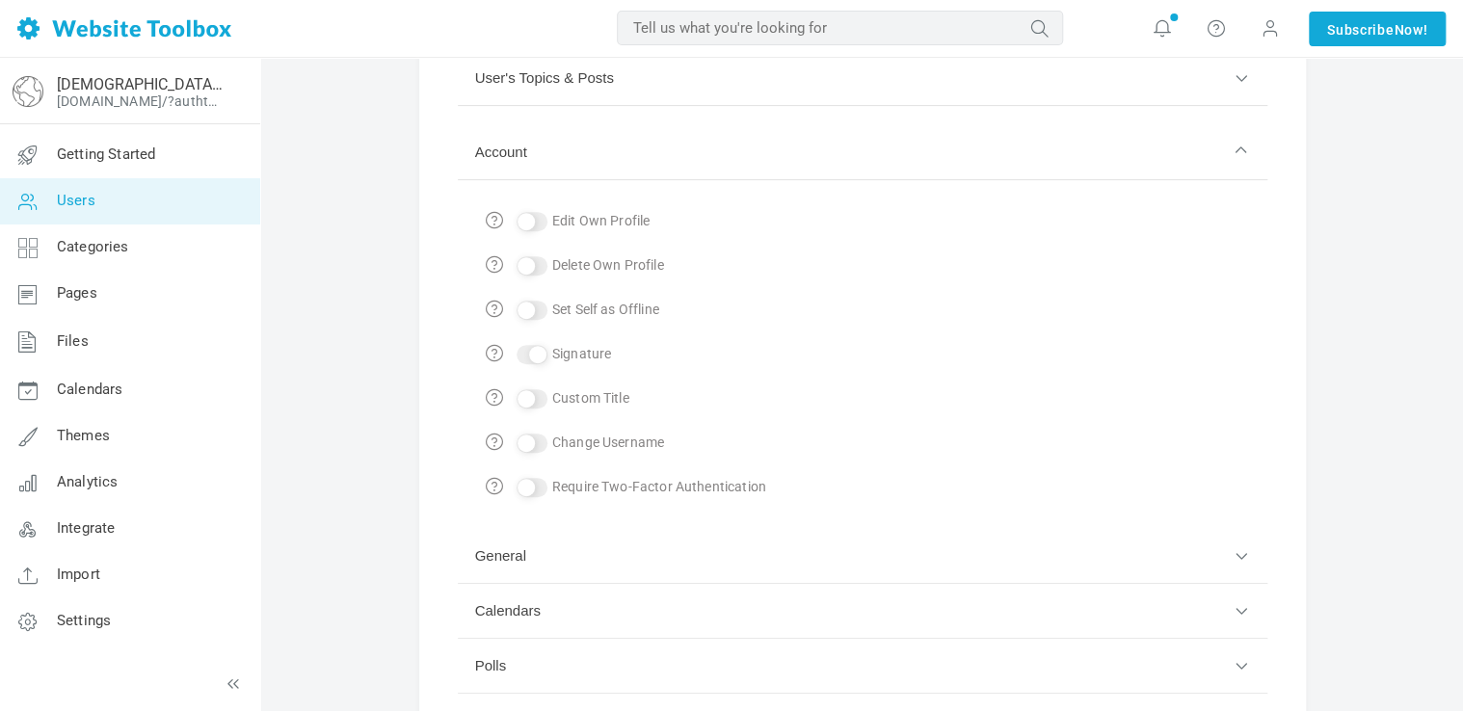
click at [558, 566] on button "General" at bounding box center [863, 556] width 810 height 55
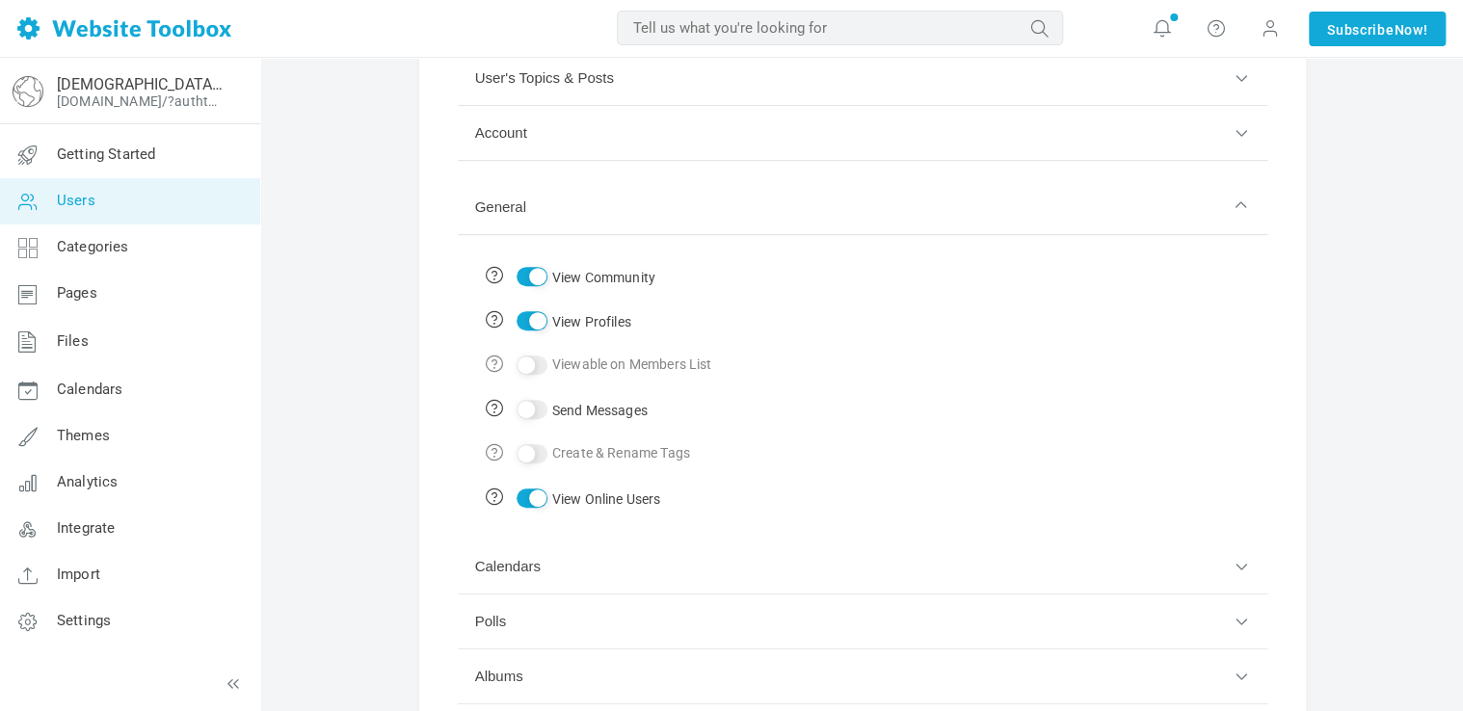
click at [536, 409] on input "Send Messages" at bounding box center [532, 409] width 31 height 19
checkbox input "true"
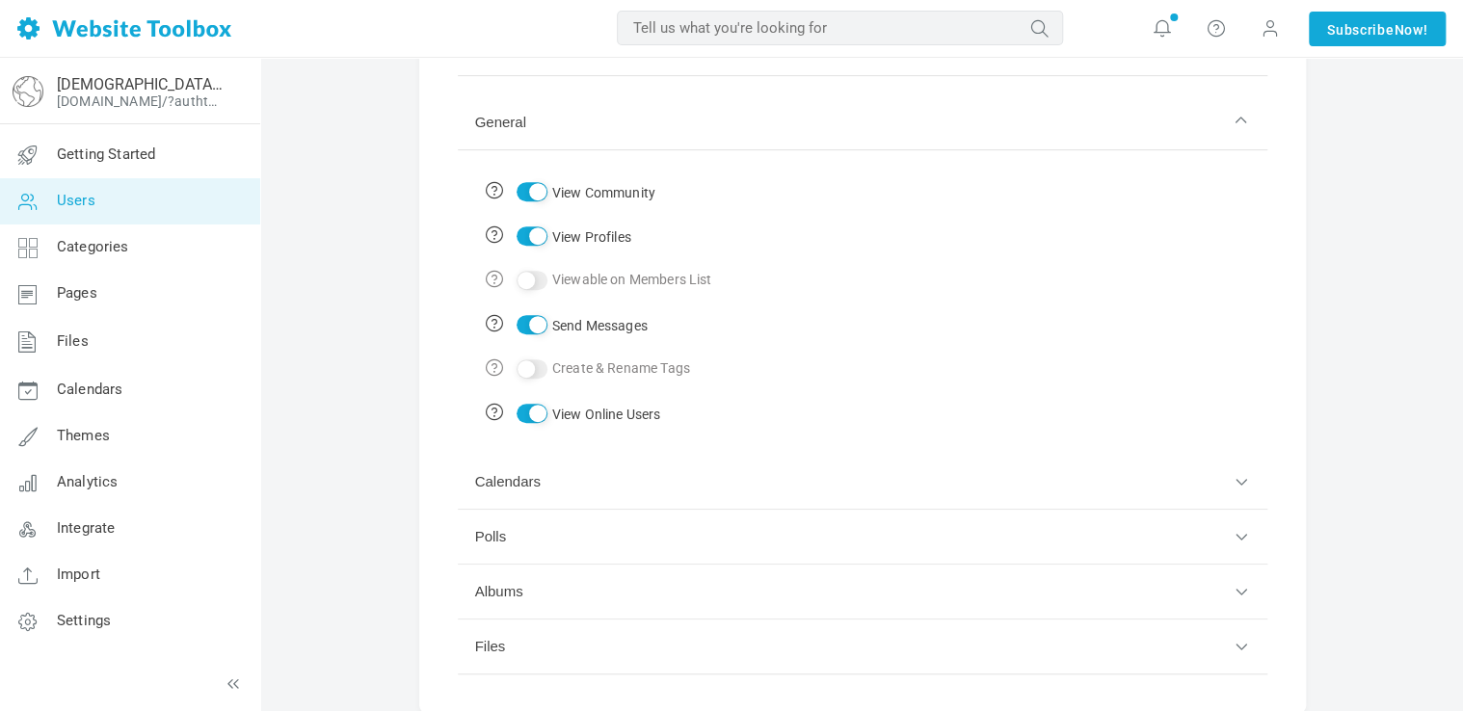
click at [561, 551] on button "Polls" at bounding box center [863, 537] width 810 height 55
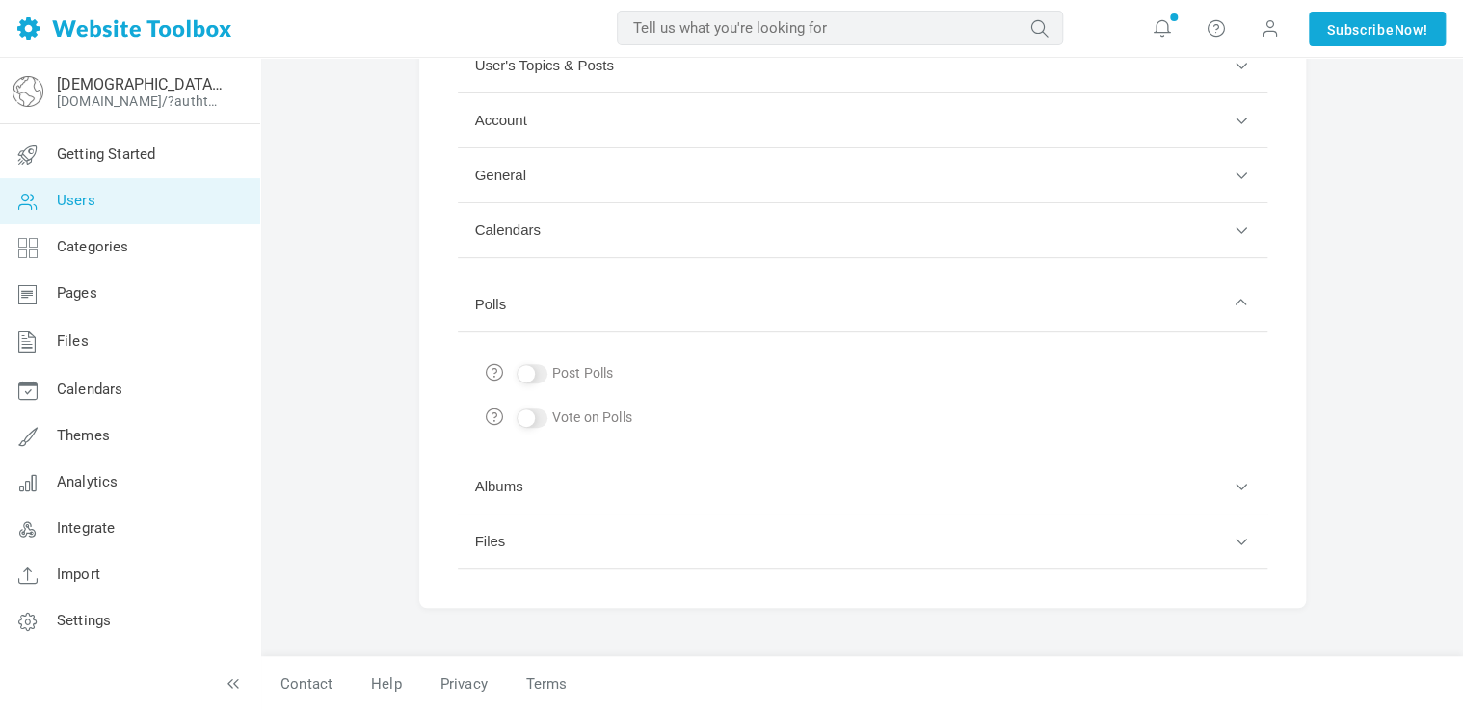
scroll to position [267, 0]
click at [533, 373] on div at bounding box center [533, 376] width 40 height 25
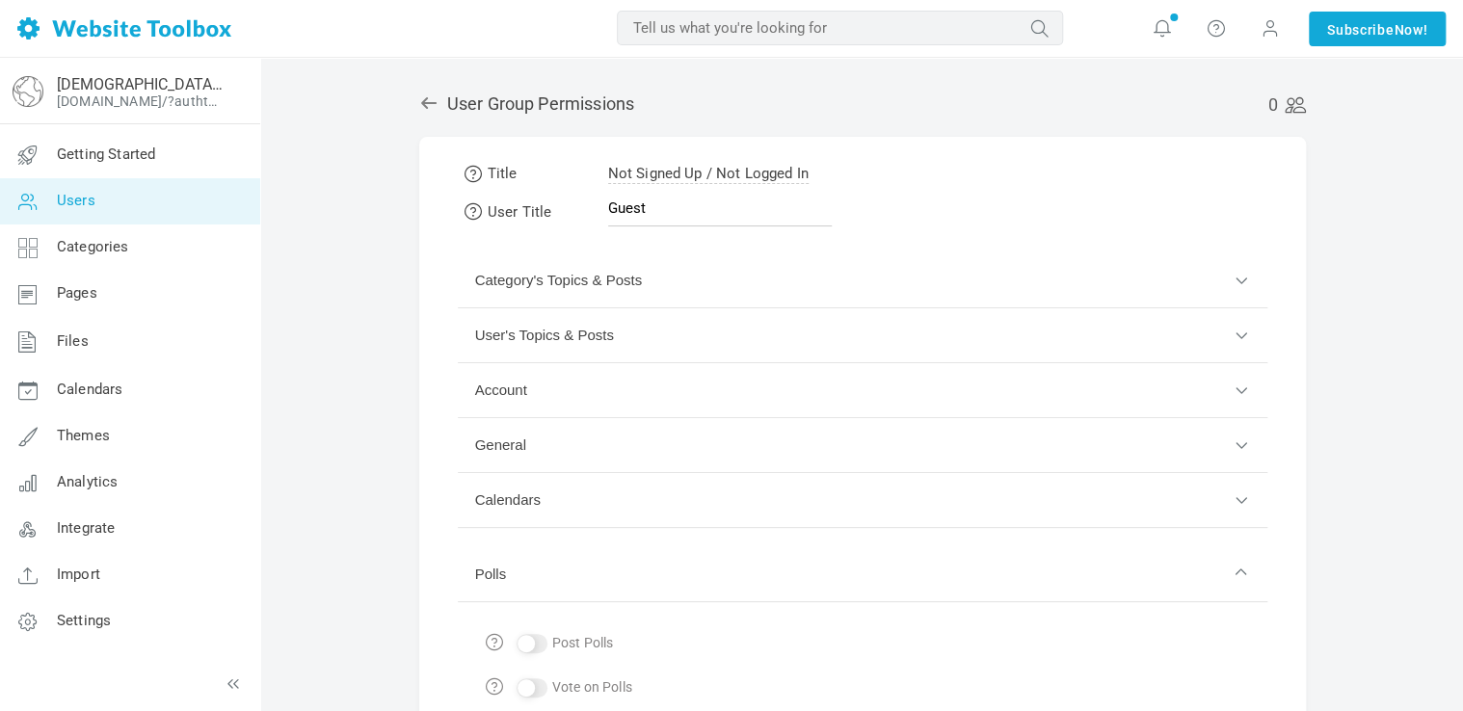
scroll to position [0, 0]
click at [443, 107] on link at bounding box center [433, 104] width 28 height 20
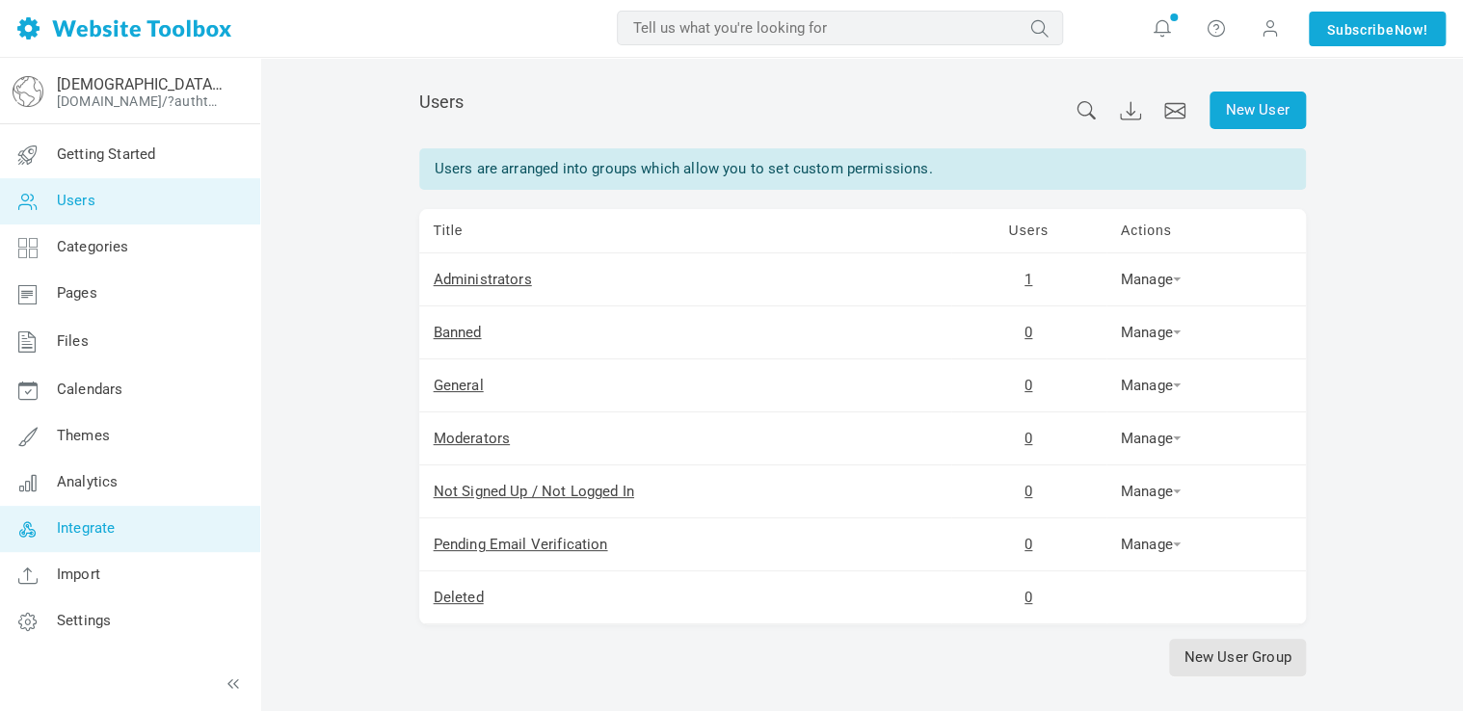
click at [120, 531] on link "Integrate" at bounding box center [129, 529] width 261 height 46
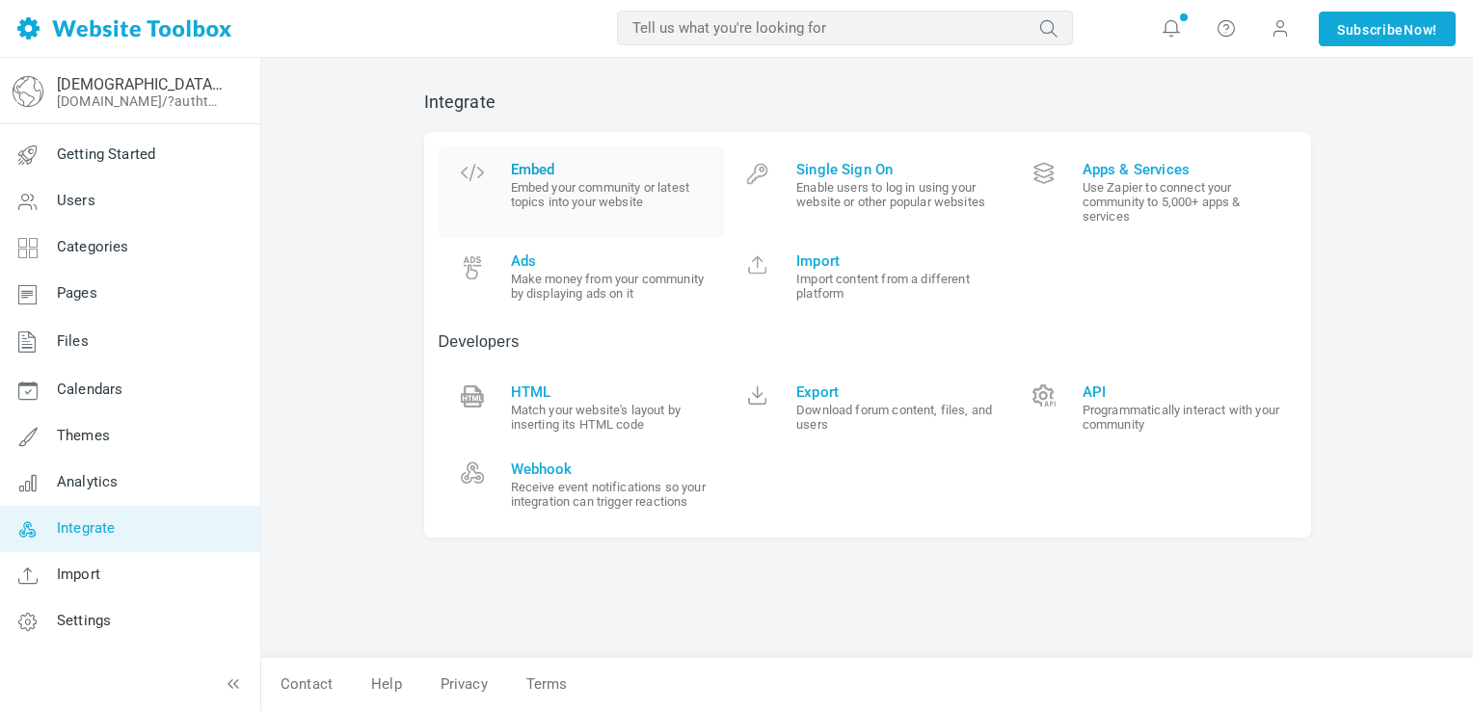
click at [508, 201] on link "Embed Embed your community or latest topics into your website" at bounding box center [582, 193] width 286 height 92
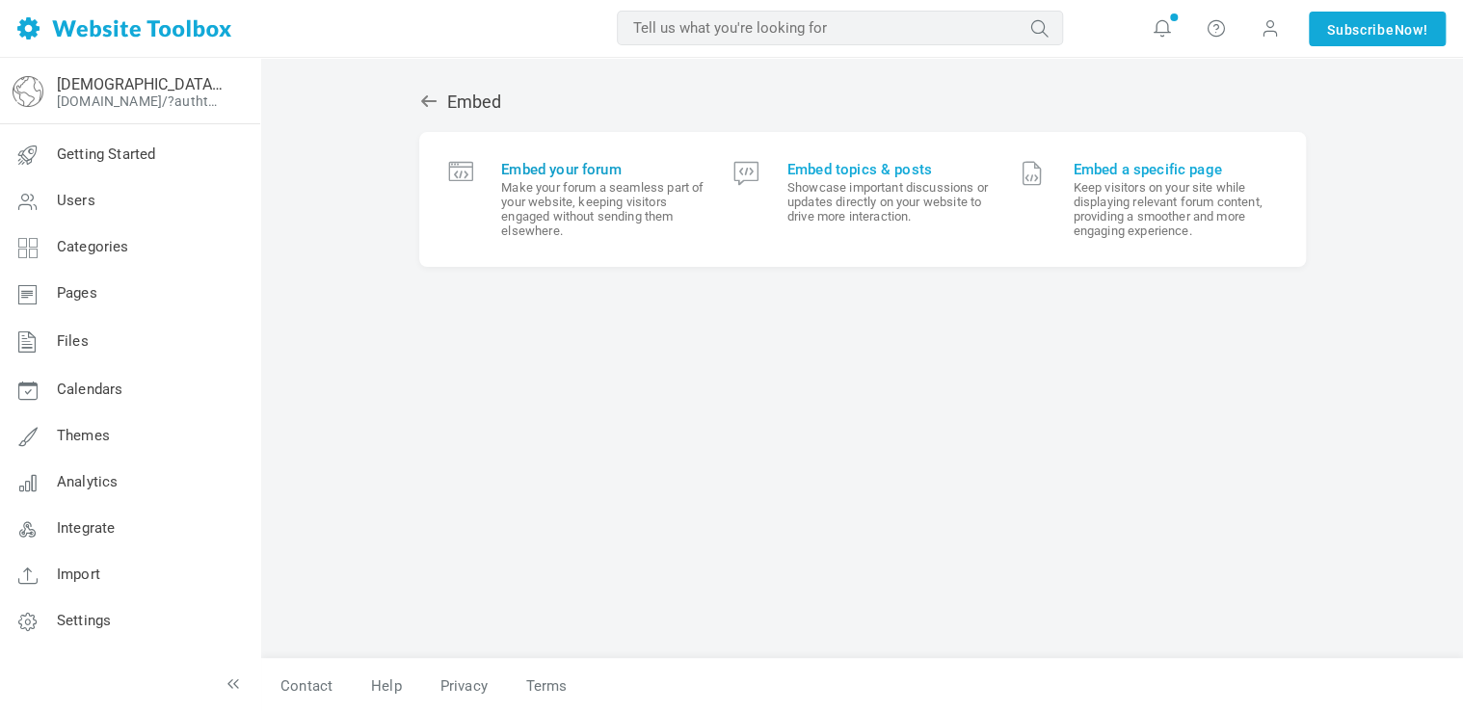
click at [526, 201] on small "Make your forum a seamless part of your website, keeping visitors engaged witho…" at bounding box center [602, 209] width 203 height 58
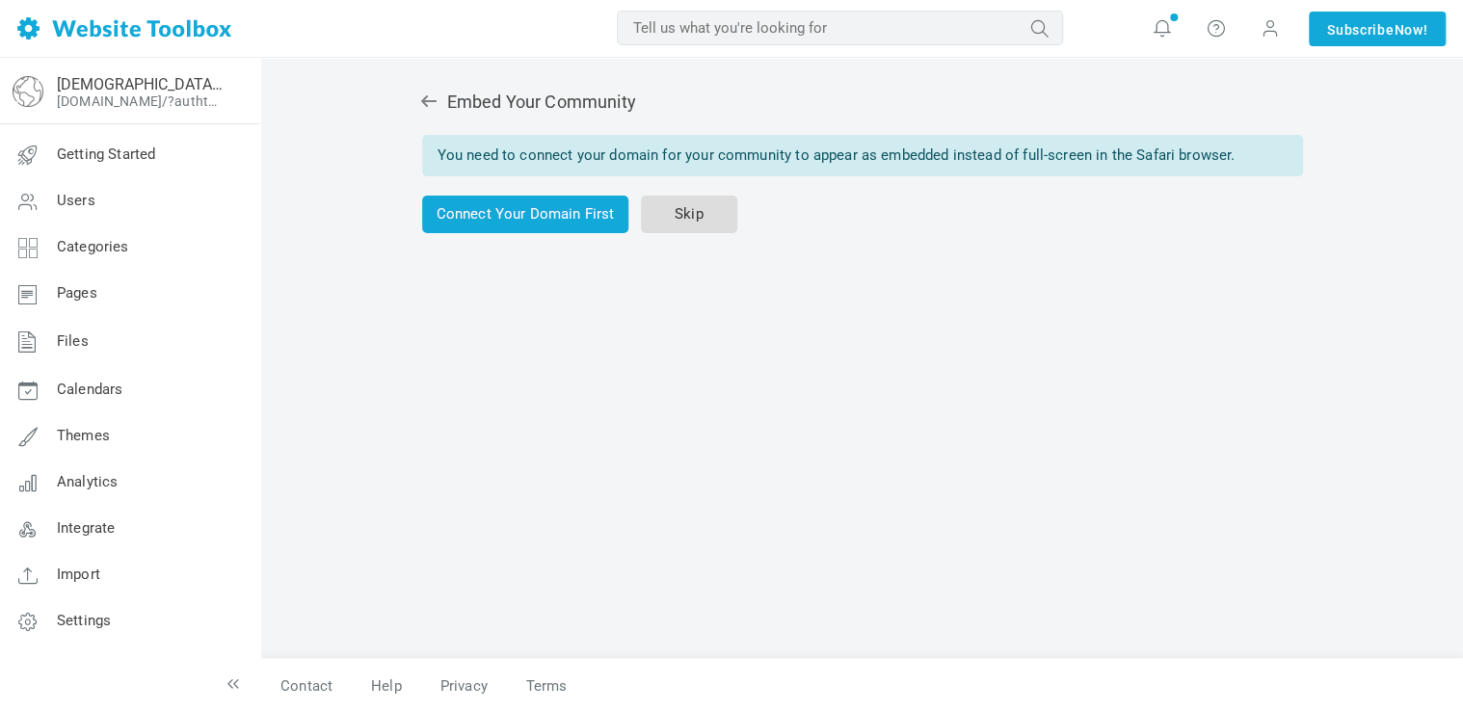
click at [672, 212] on link "Skip" at bounding box center [689, 215] width 96 height 38
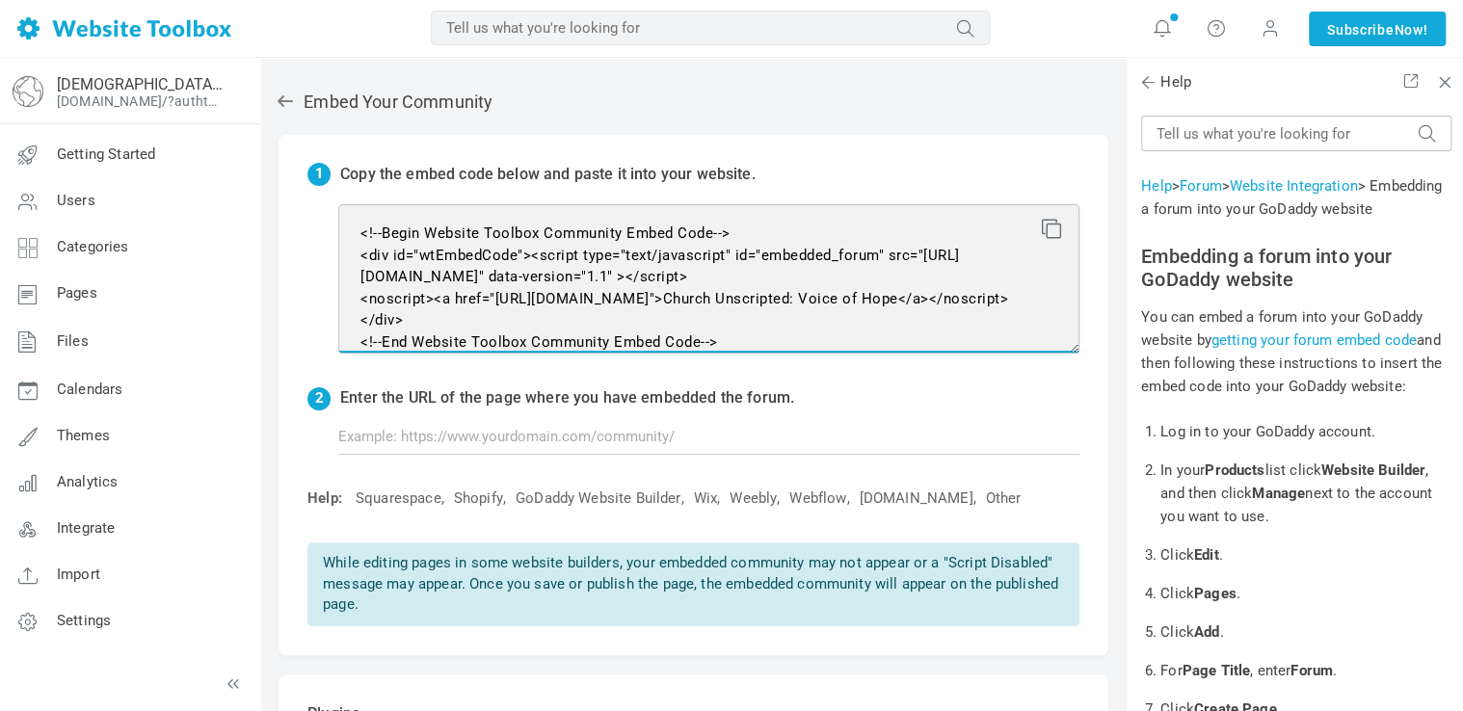
click at [633, 276] on textarea "<!--Begin Website Toolbox Community Embed Code--> <div id="wtEmbedCode"><script…" at bounding box center [708, 278] width 741 height 149
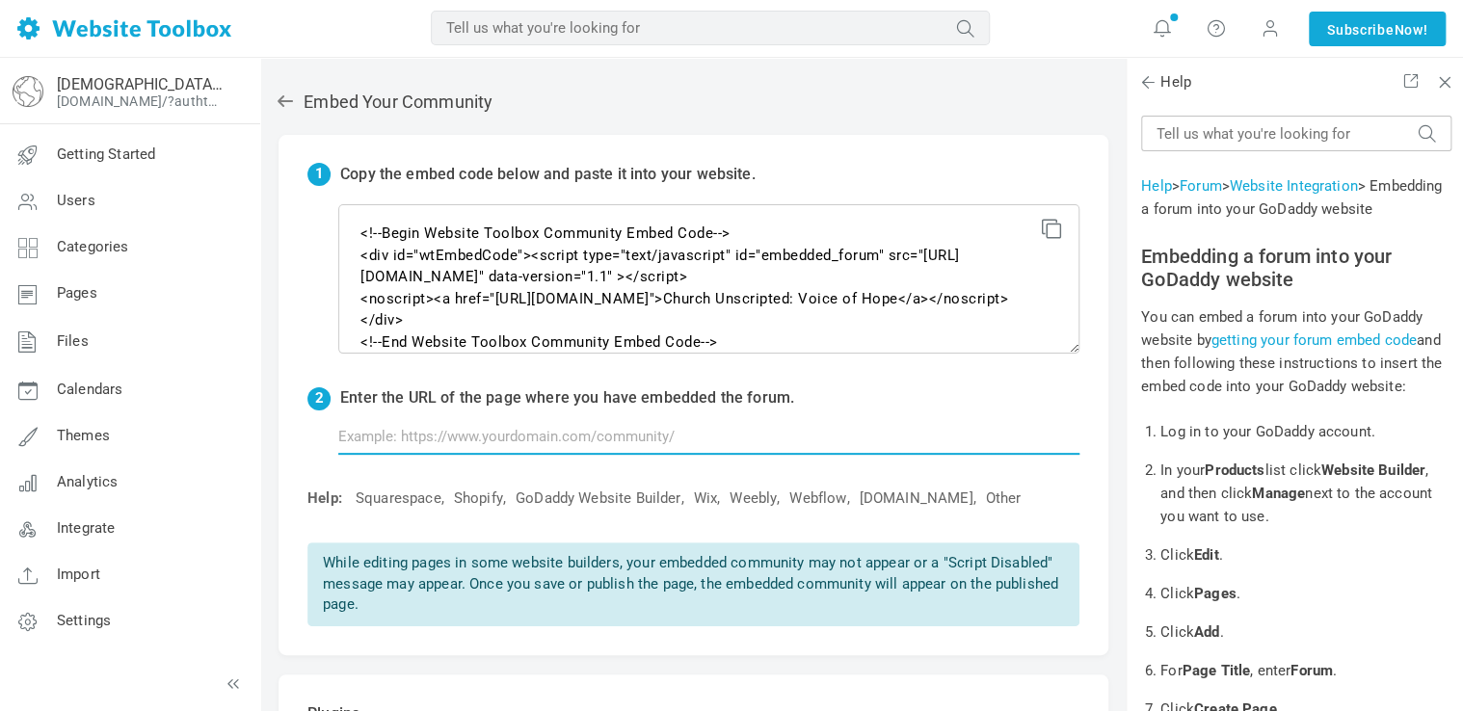
click at [527, 444] on input "text" at bounding box center [708, 436] width 741 height 37
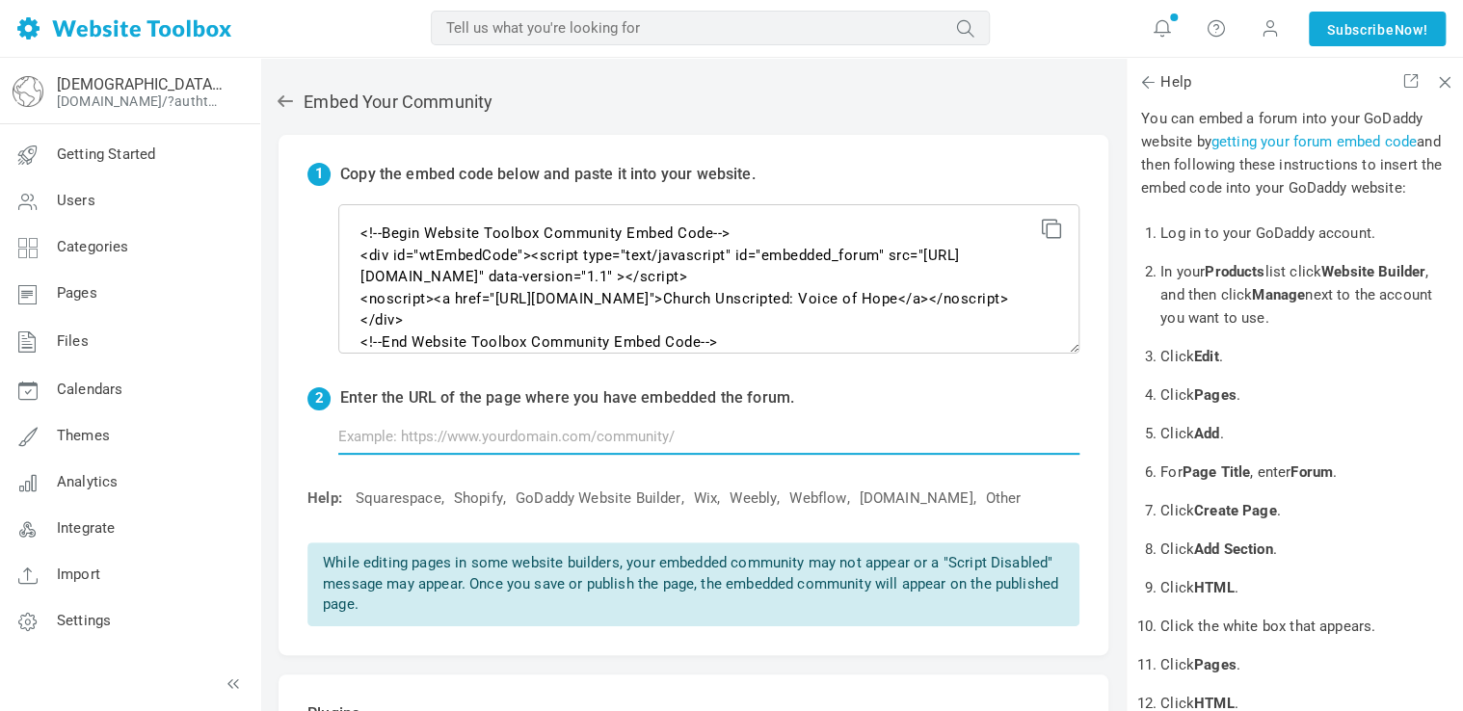
scroll to position [199, 0]
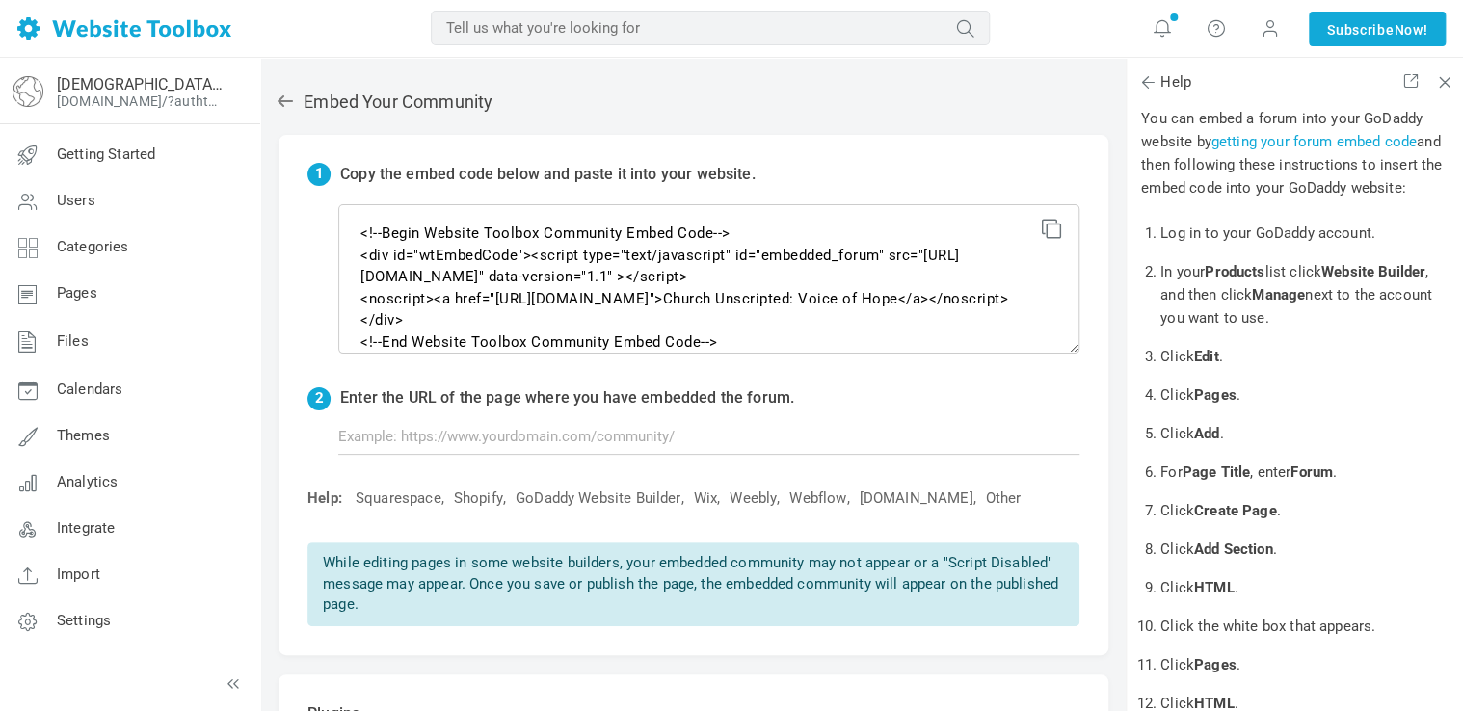
click at [289, 108] on icon at bounding box center [285, 101] width 19 height 19
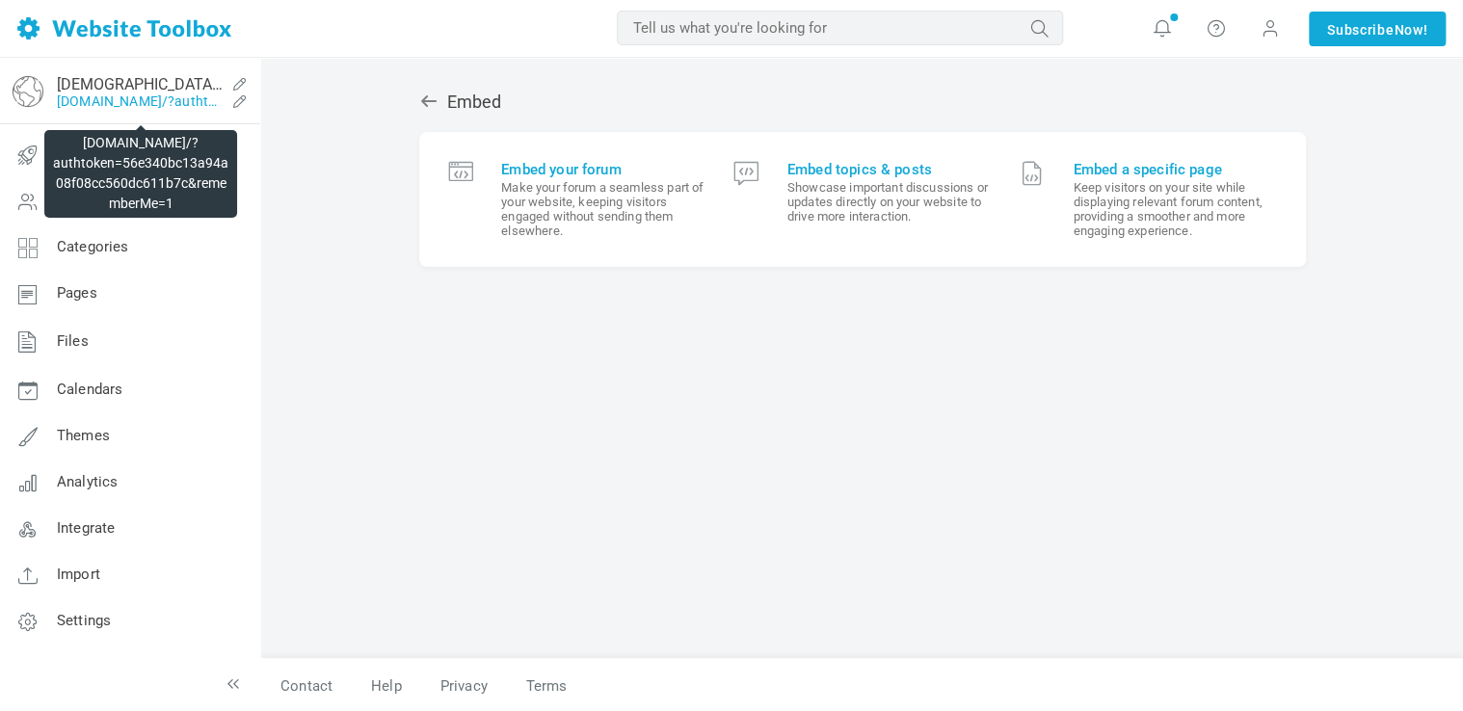
click at [96, 95] on link "[DOMAIN_NAME]/?authtoken=56e340bc13a94a08f08cc560dc611b7c&rememberMe=1" at bounding box center [141, 101] width 168 height 15
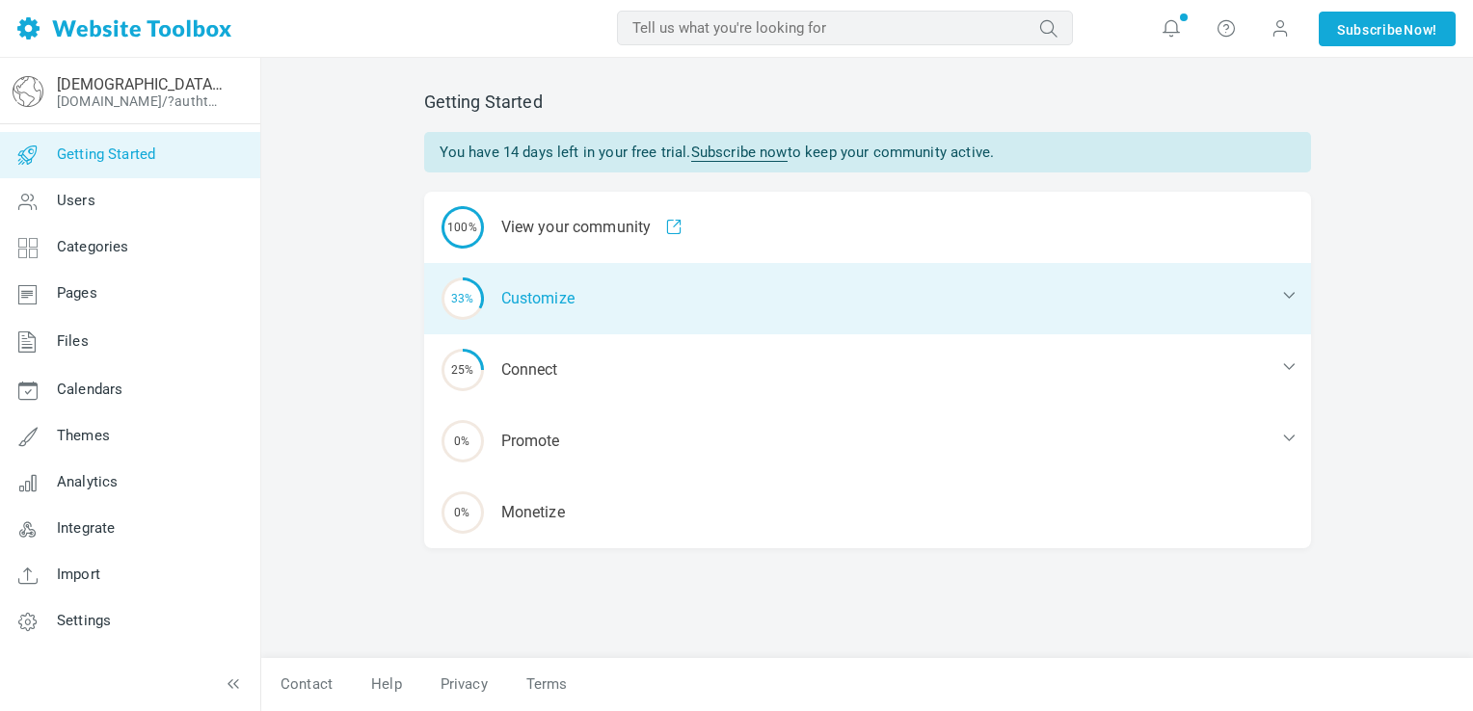
click at [694, 323] on div "33% Customize" at bounding box center [867, 298] width 887 height 71
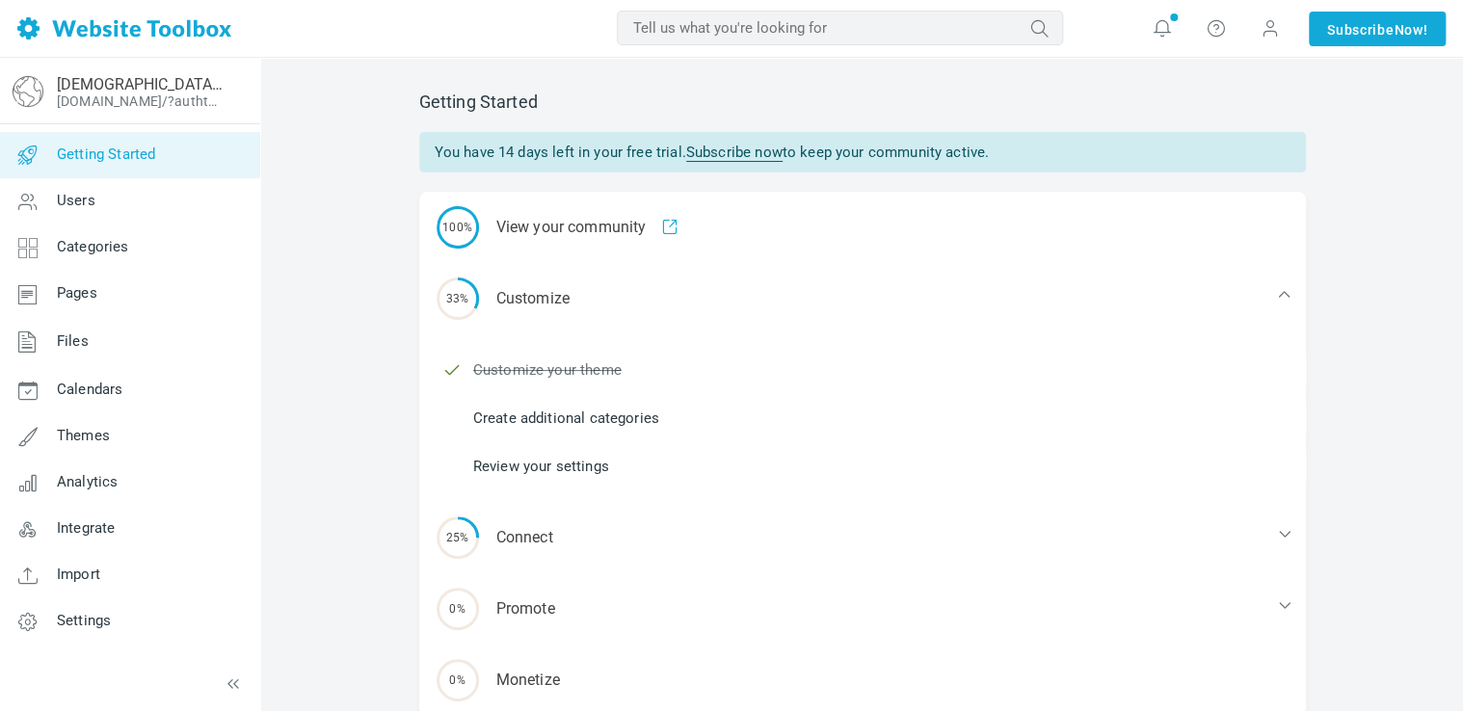
click at [645, 412] on link "Create additional categories" at bounding box center [566, 418] width 186 height 21
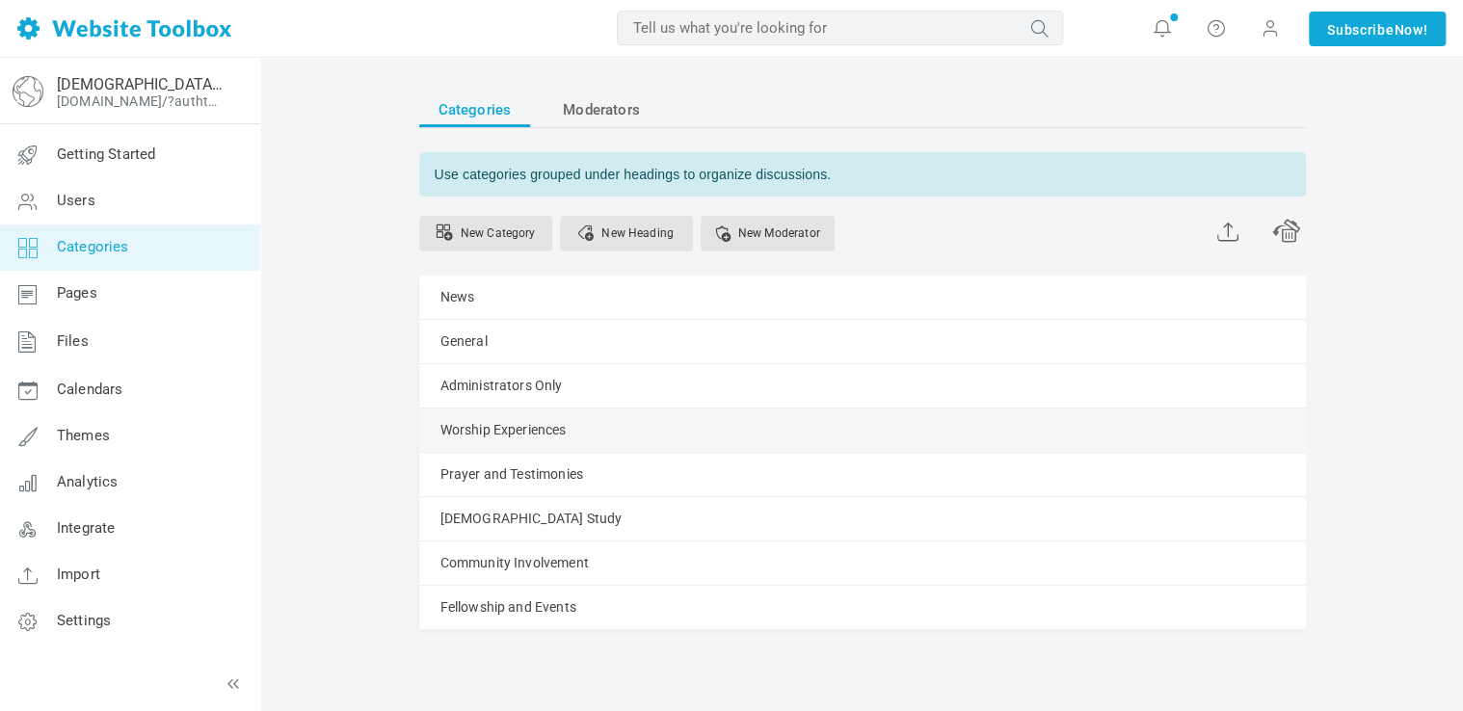
click at [0, 0] on link "Manage" at bounding box center [0, 0] width 0 height 0
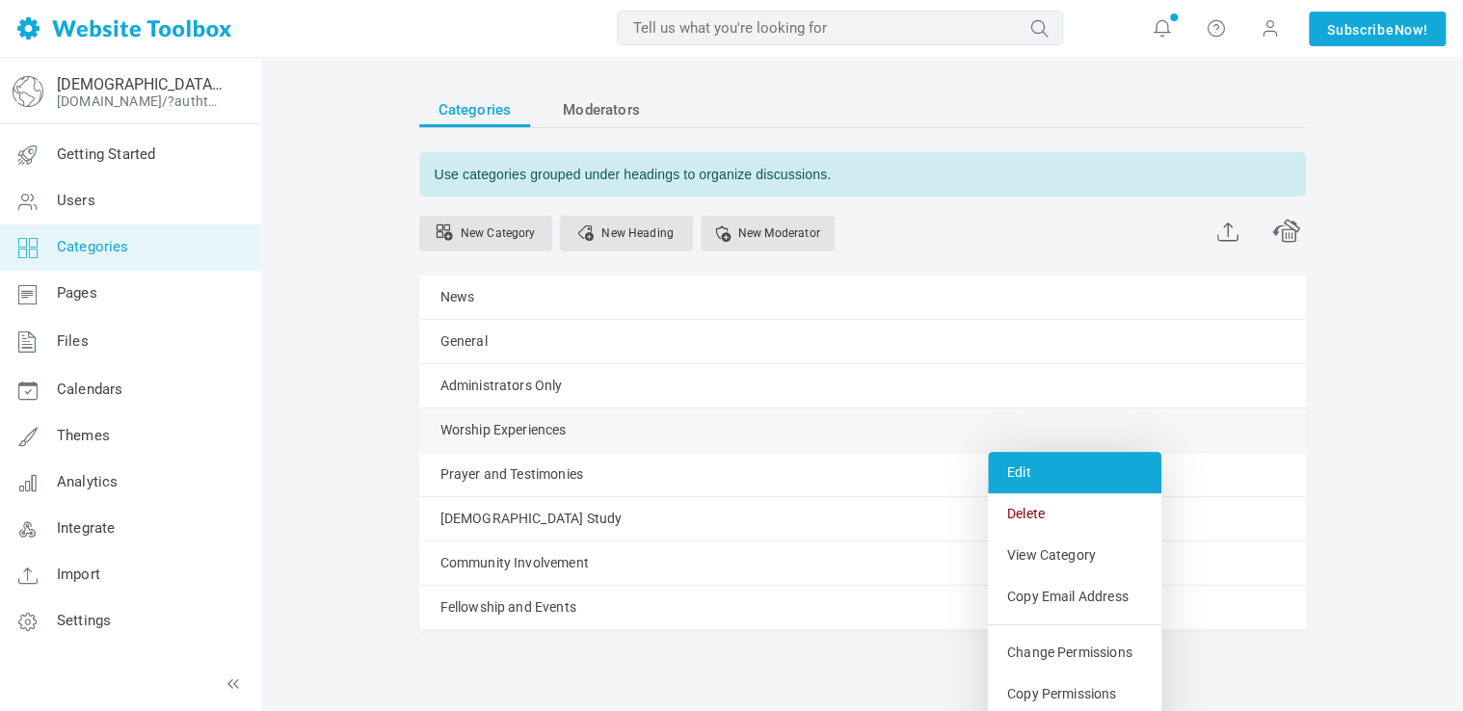
click at [1009, 474] on link "Edit" at bounding box center [1075, 472] width 174 height 41
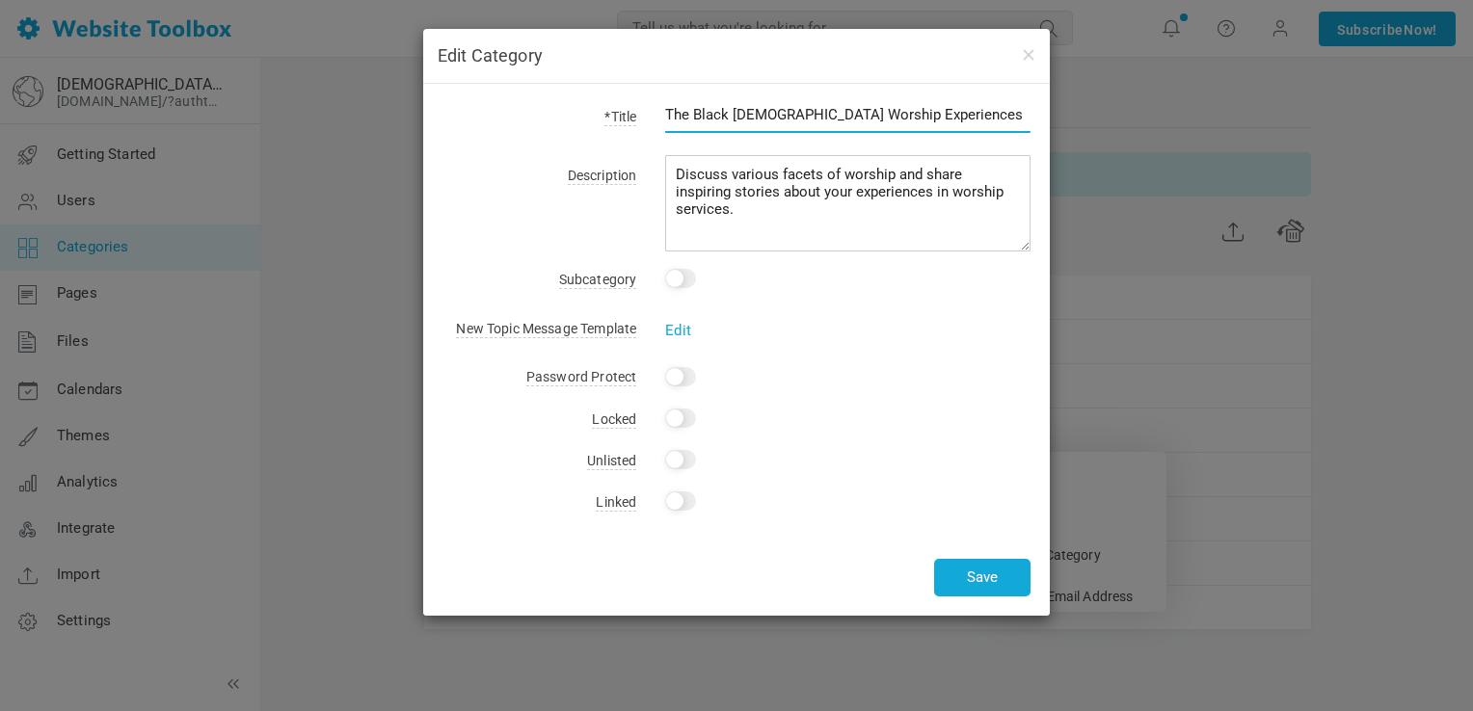
click at [941, 114] on input "The Black [DEMOGRAPHIC_DATA] Worship Experiences" at bounding box center [847, 114] width 365 height 37
type input "The Black [DEMOGRAPHIC_DATA] Worship Experience"
click at [999, 575] on button "Save" at bounding box center [982, 578] width 96 height 38
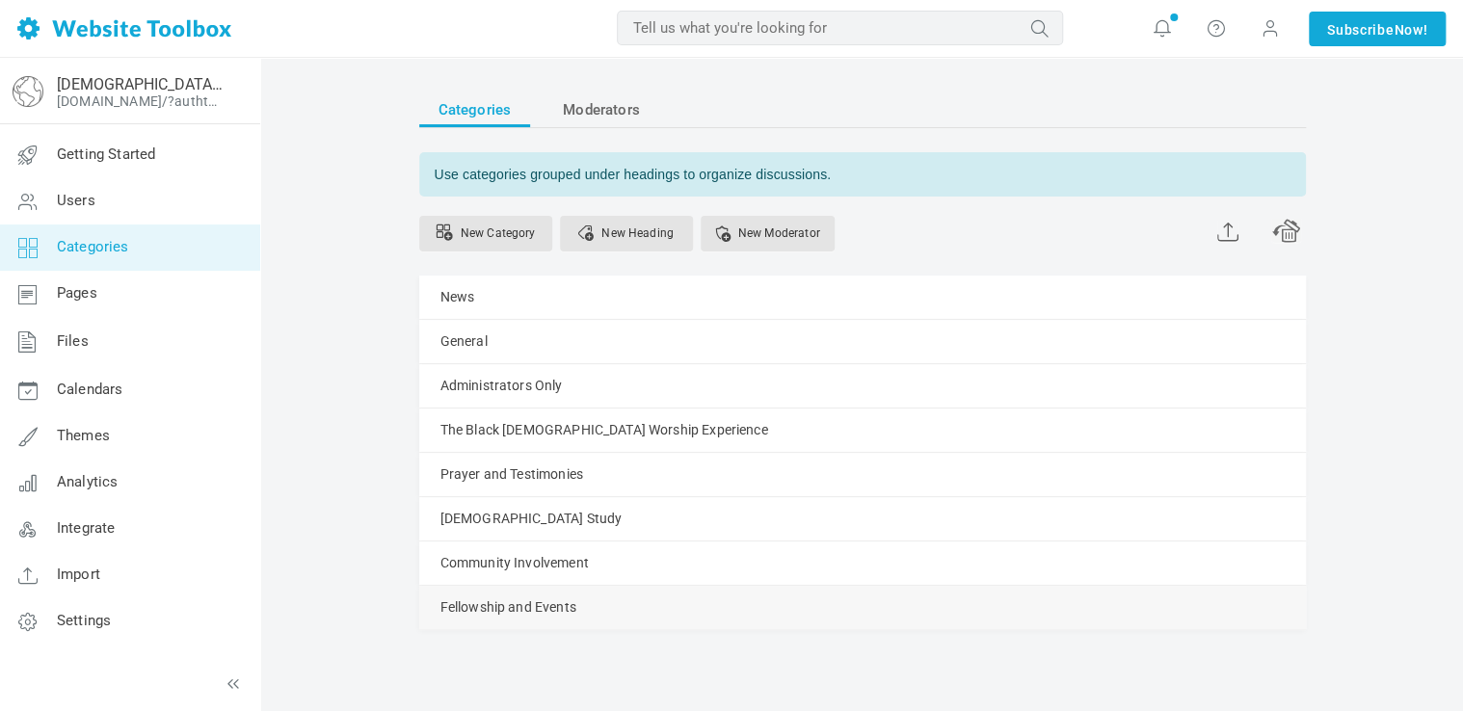
click at [0, 0] on link "Manage" at bounding box center [0, 0] width 0 height 0
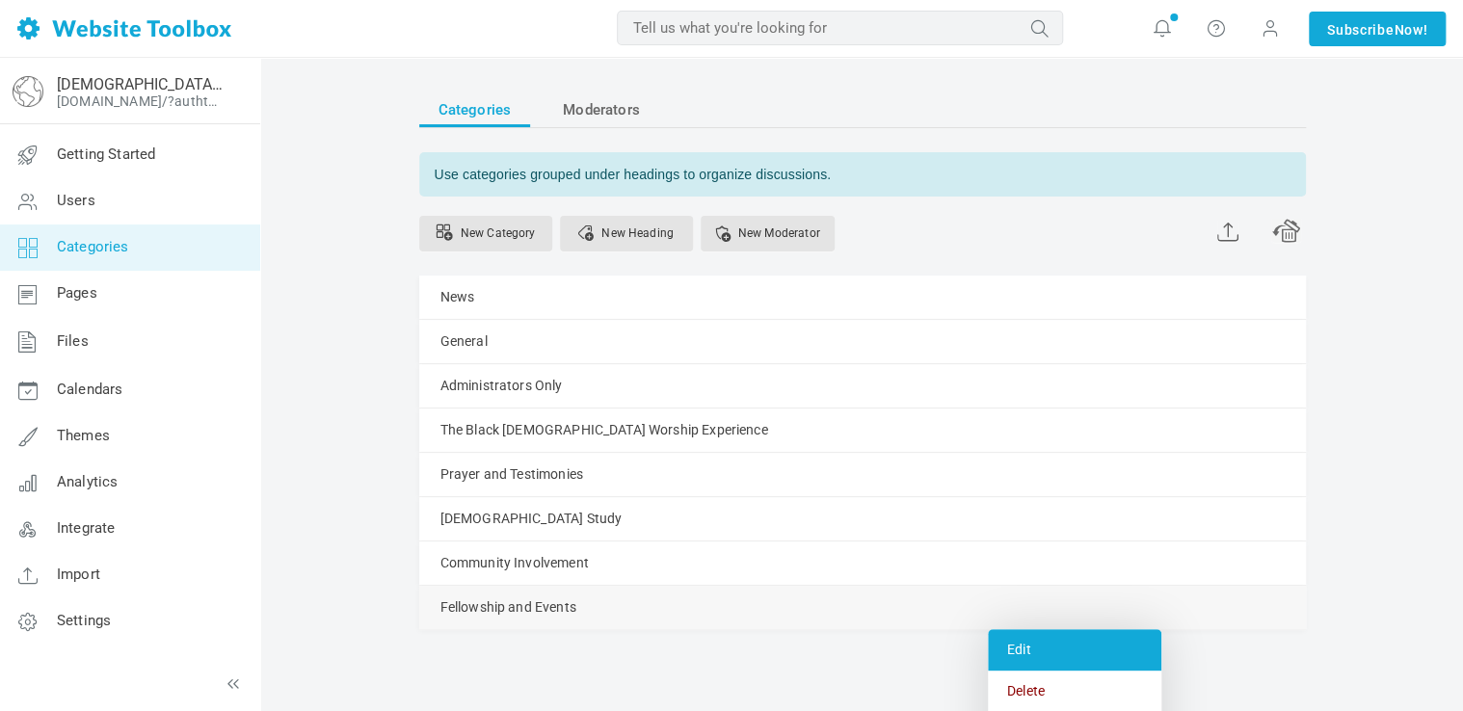
click at [1018, 640] on link "Edit" at bounding box center [1075, 649] width 174 height 41
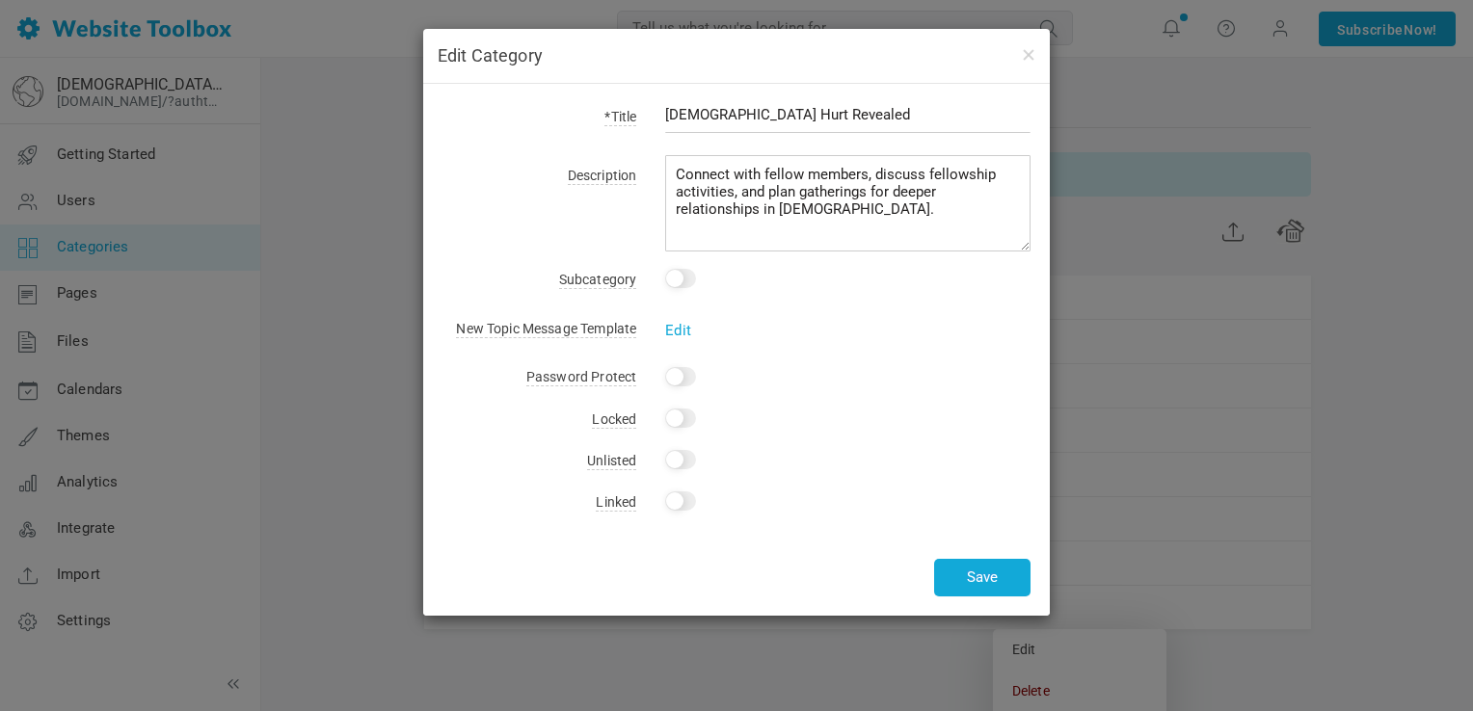
type input "Church Hurt Revealed"
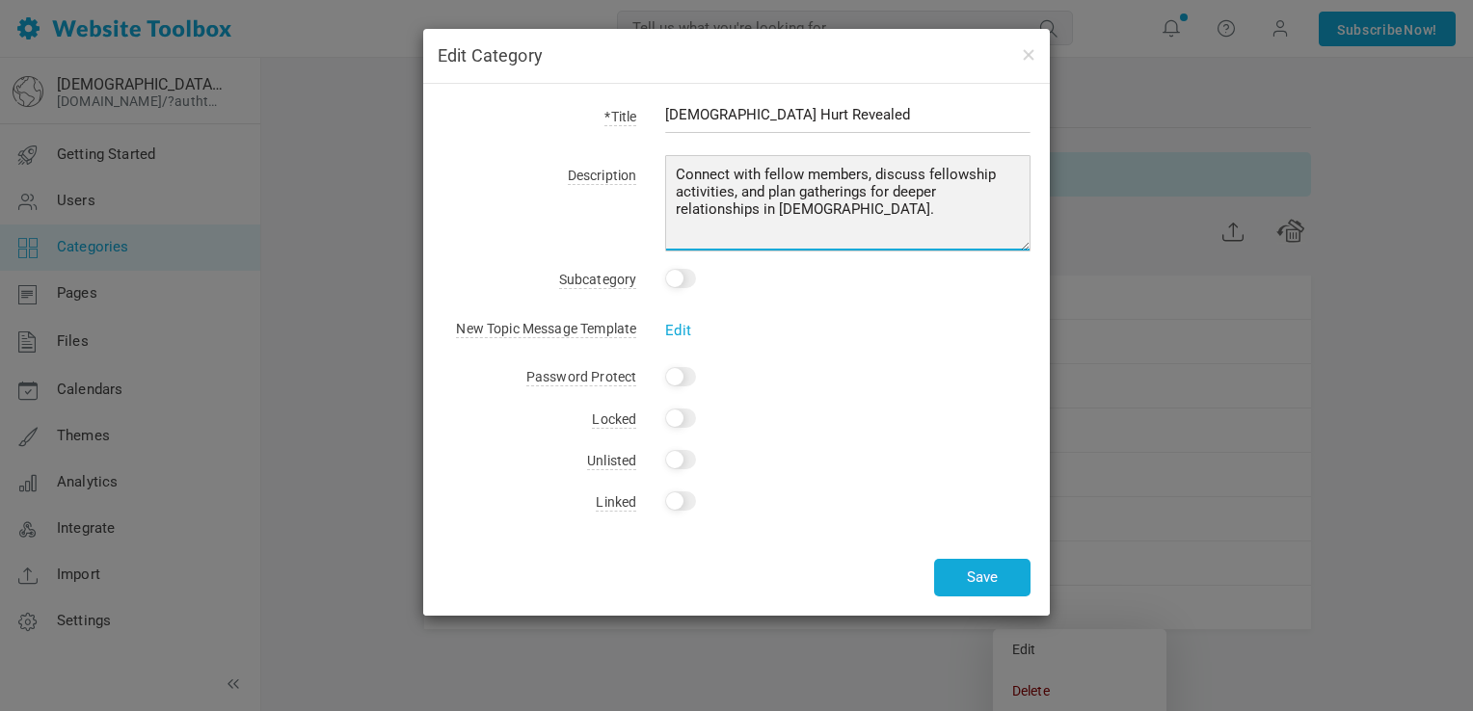
click at [829, 218] on textarea "Connect with fellow members, discuss fellowship activities, and plan gatherings…" at bounding box center [847, 203] width 365 height 96
paste textarea "This is a space for those who have been wounded by the very place meant to brin…"
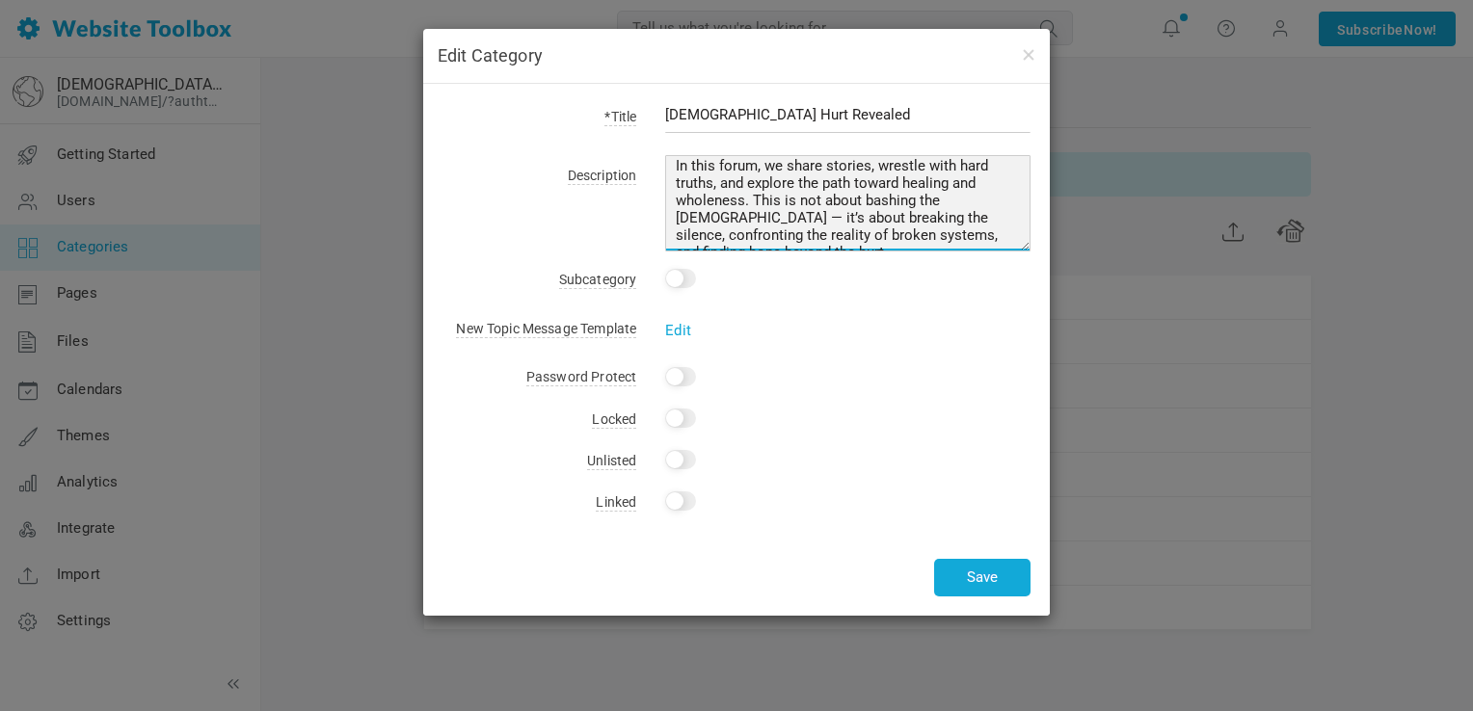
scroll to position [129, 0]
click at [983, 206] on textarea "Connect with fellow members, discuss fellowship activities, and plan gatherings…" at bounding box center [847, 203] width 365 height 96
click at [855, 206] on textarea "Connect with fellow members, discuss fellowship activities, and plan gatherings…" at bounding box center [847, 203] width 365 height 96
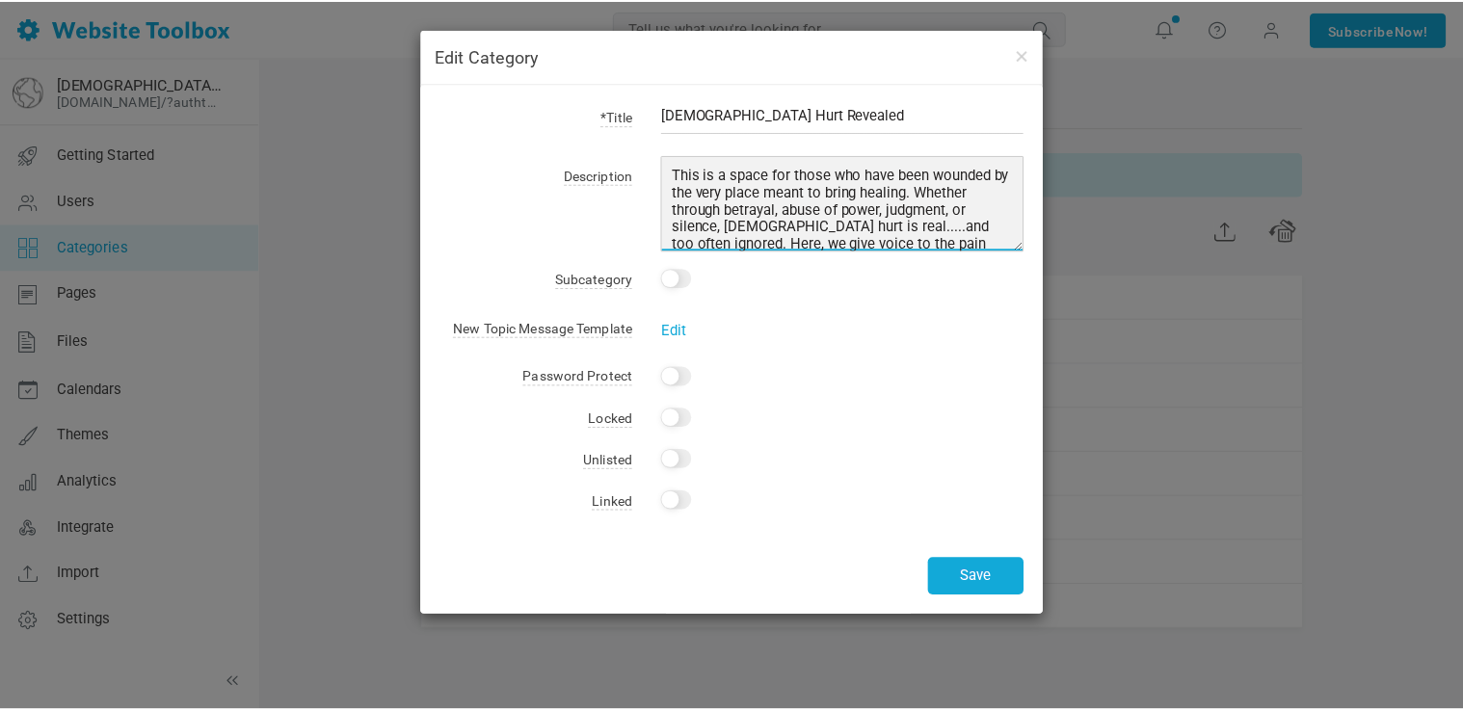
scroll to position [0, 0]
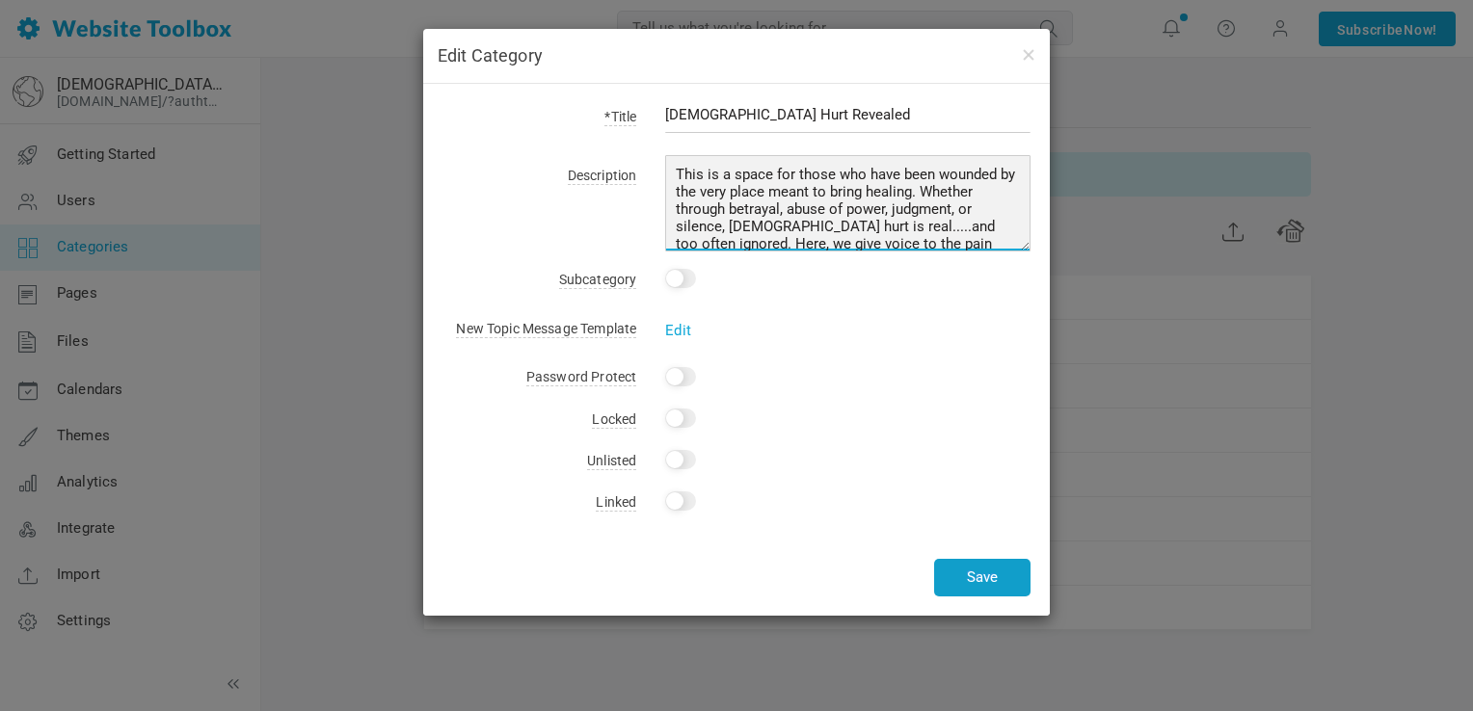
type textarea "This is a space for those who have been wounded by the very place meant to brin…"
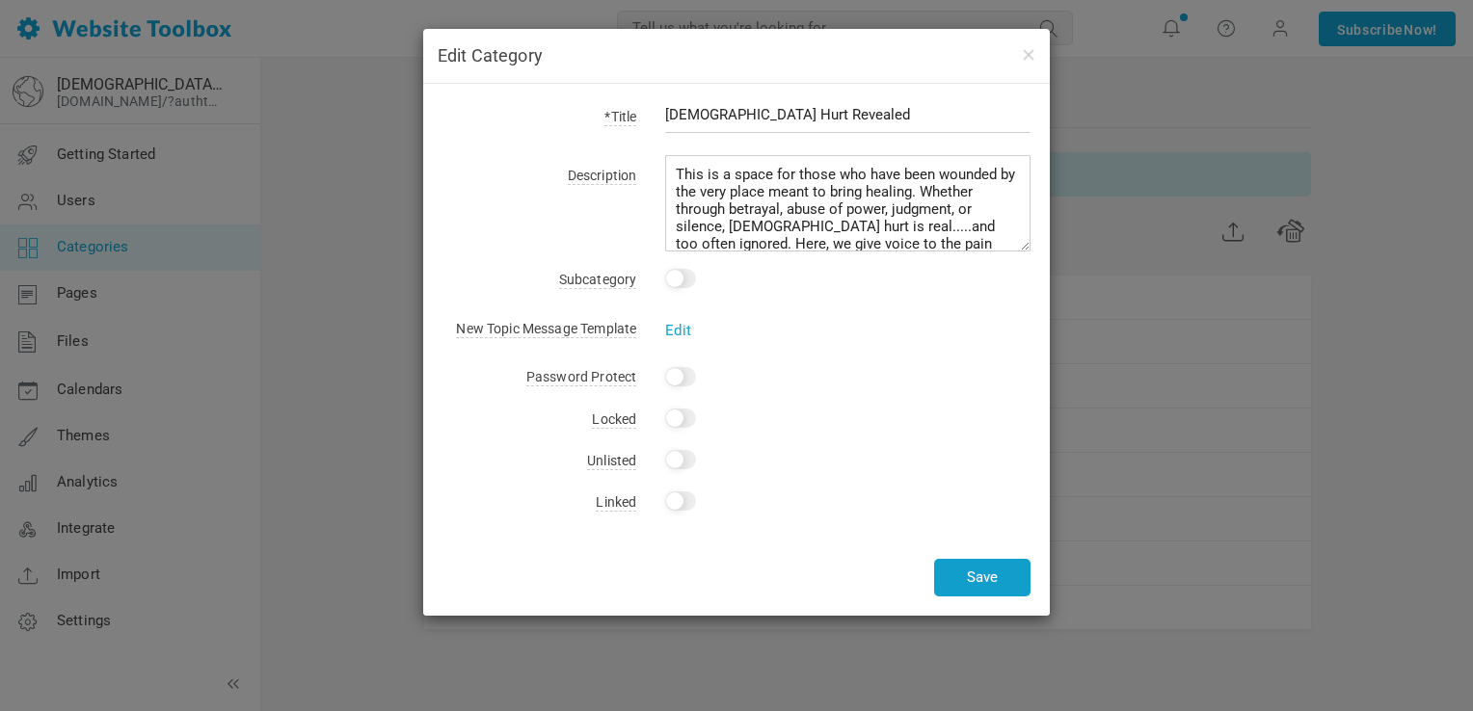
click at [968, 588] on button "Save" at bounding box center [982, 578] width 96 height 38
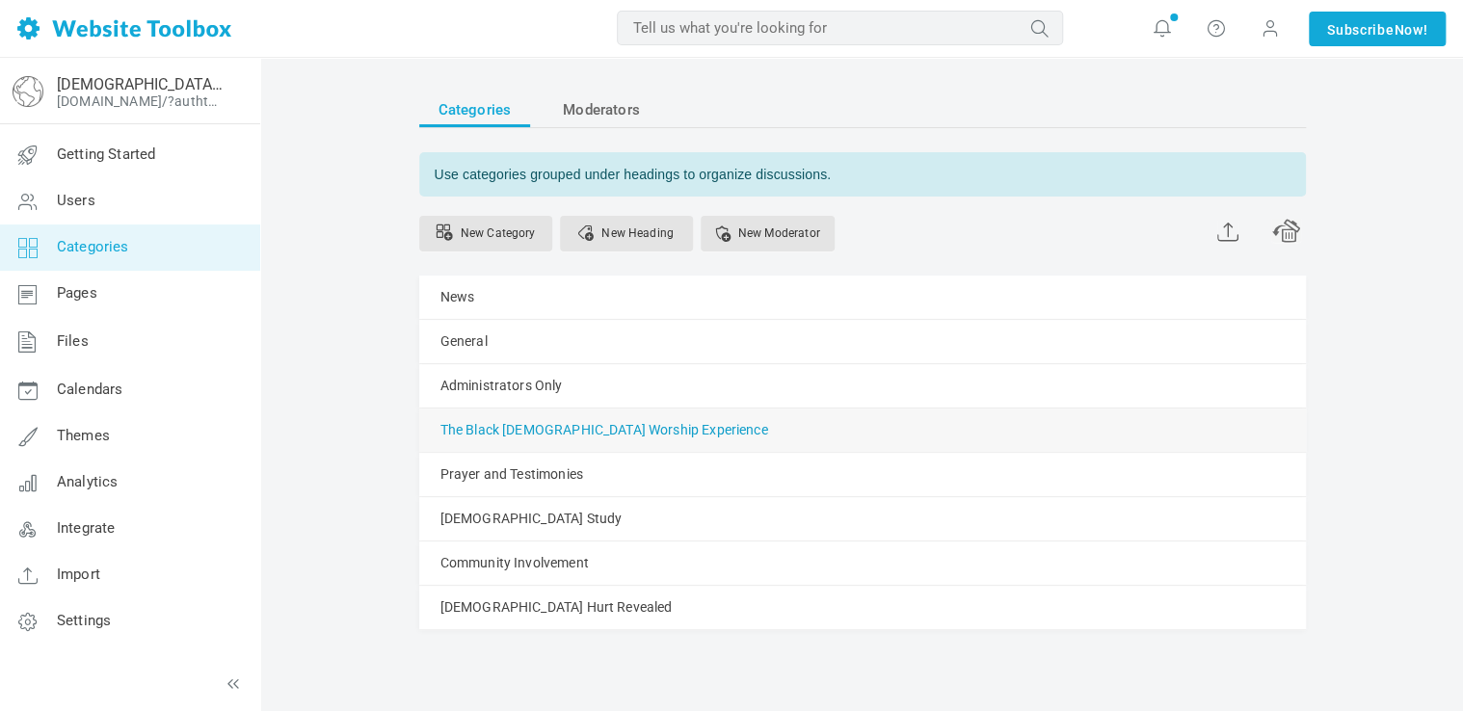
click at [611, 422] on link "The Black Church Worship Experience" at bounding box center [605, 430] width 328 height 24
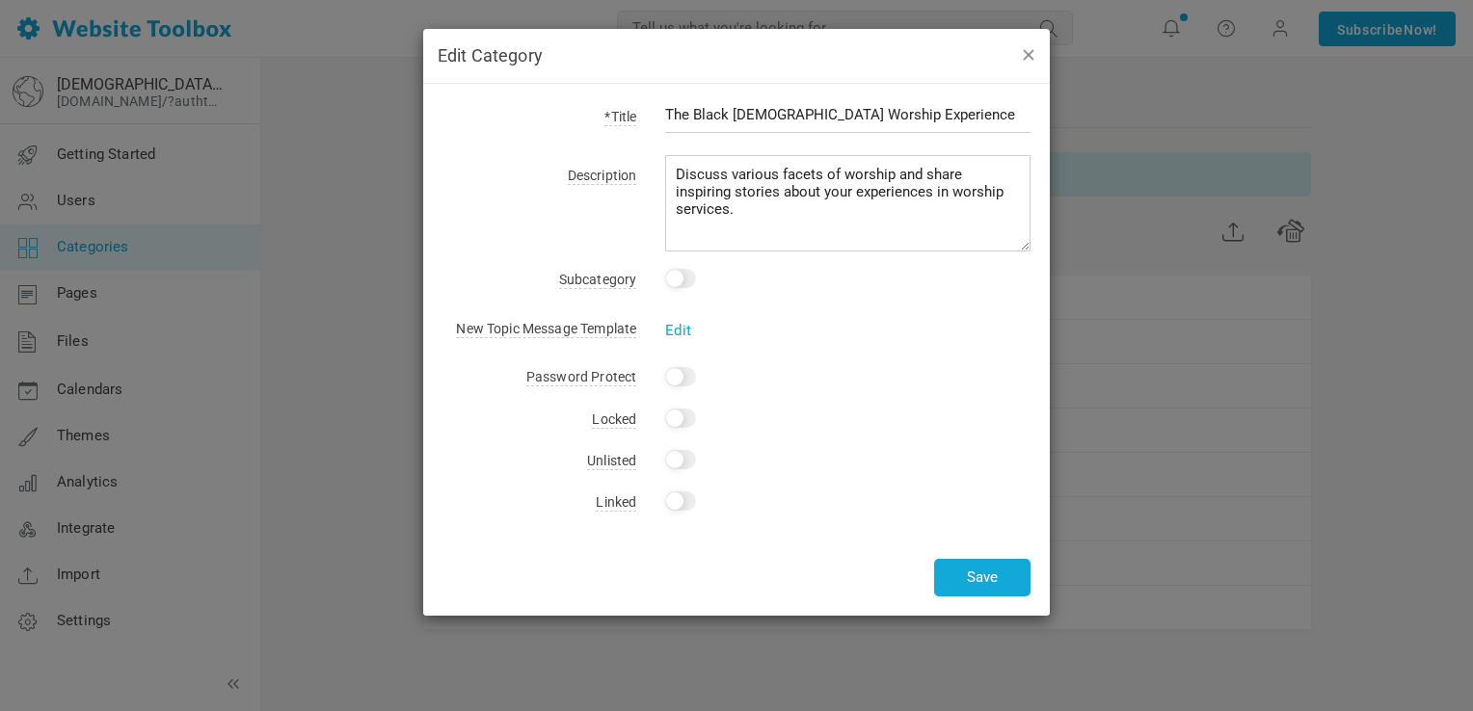
click at [1023, 60] on button "button" at bounding box center [1027, 53] width 15 height 21
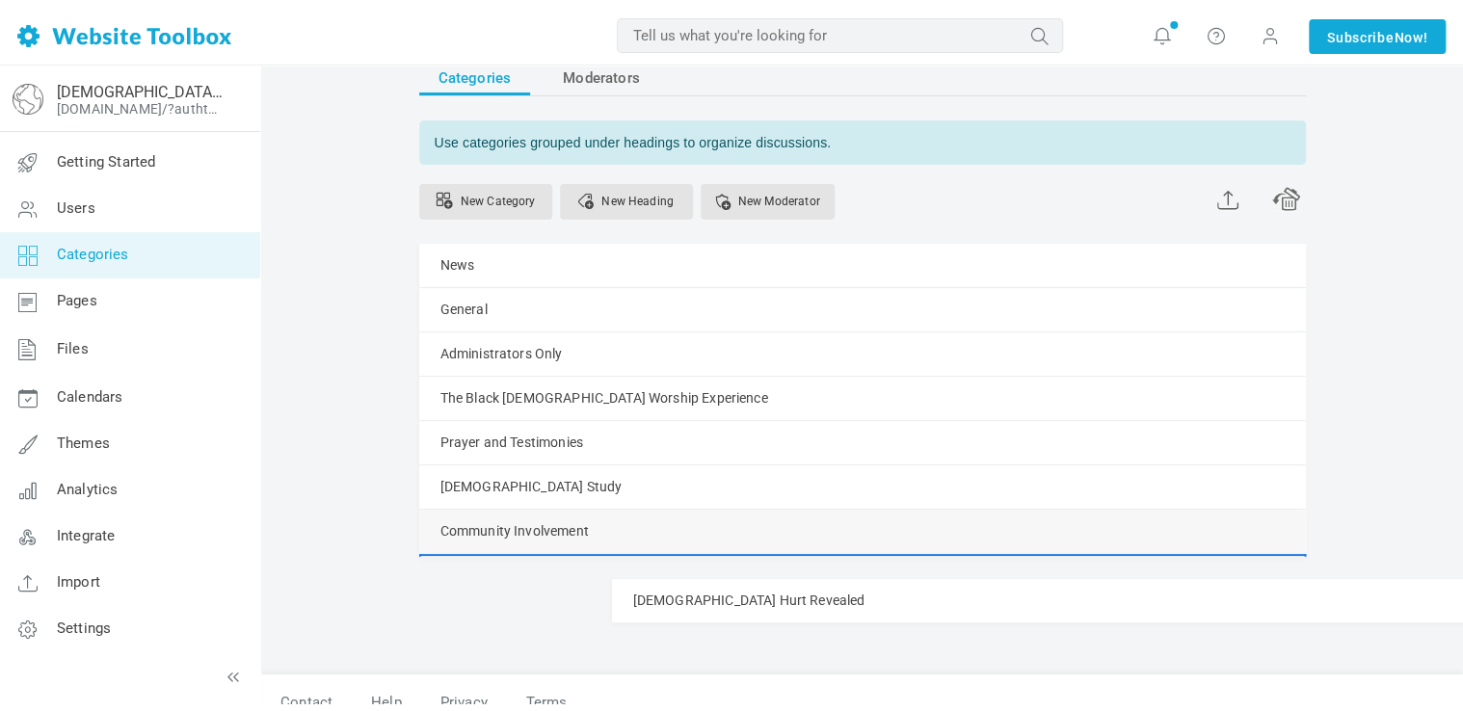
scroll to position [62, 0]
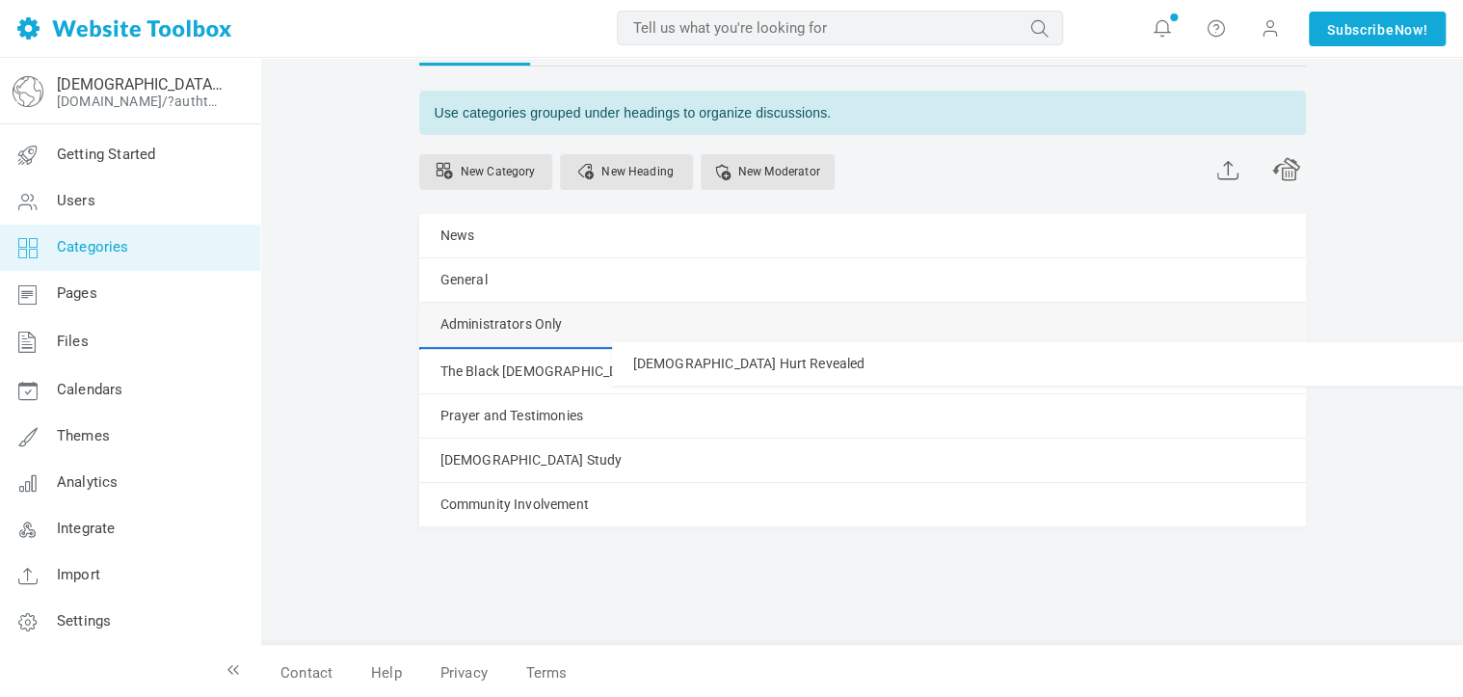
drag, startPoint x: 423, startPoint y: 610, endPoint x: 468, endPoint y: 342, distance: 271.6
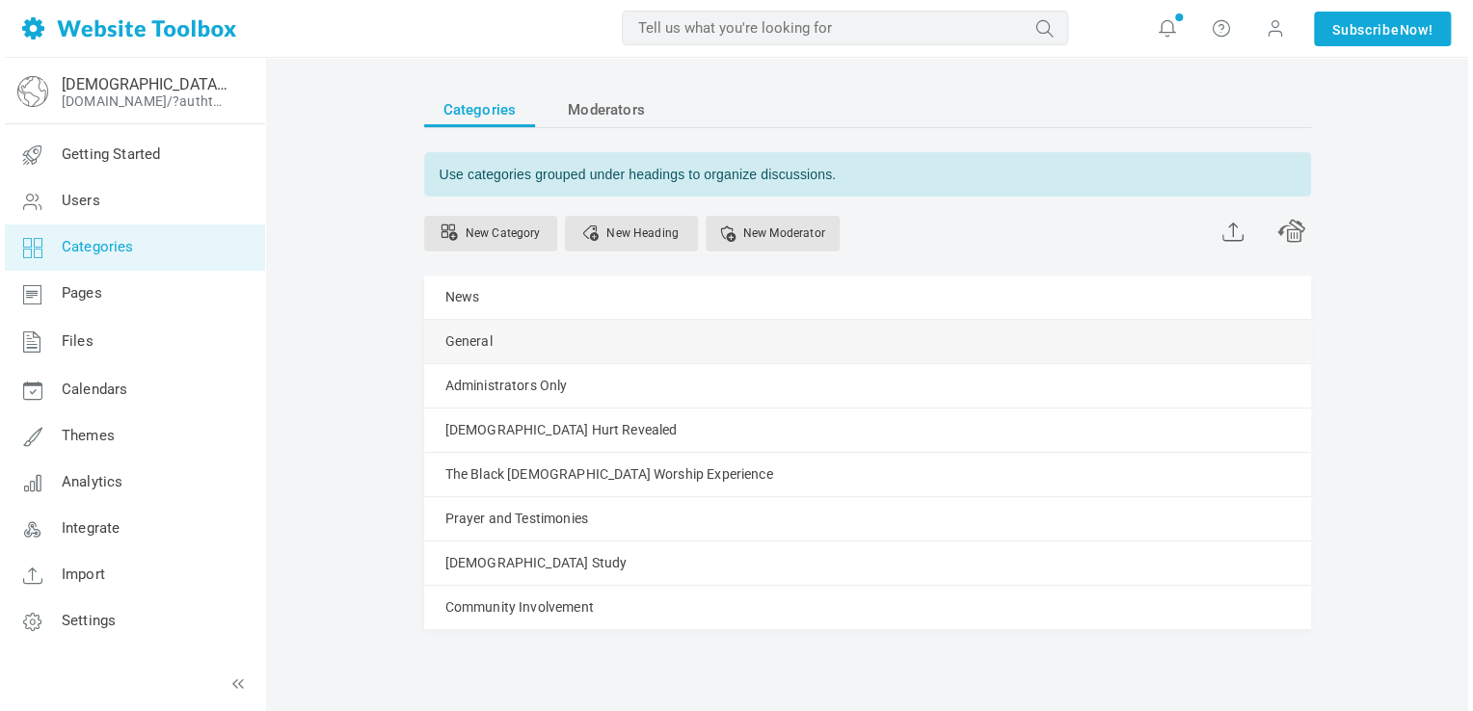
scroll to position [0, 0]
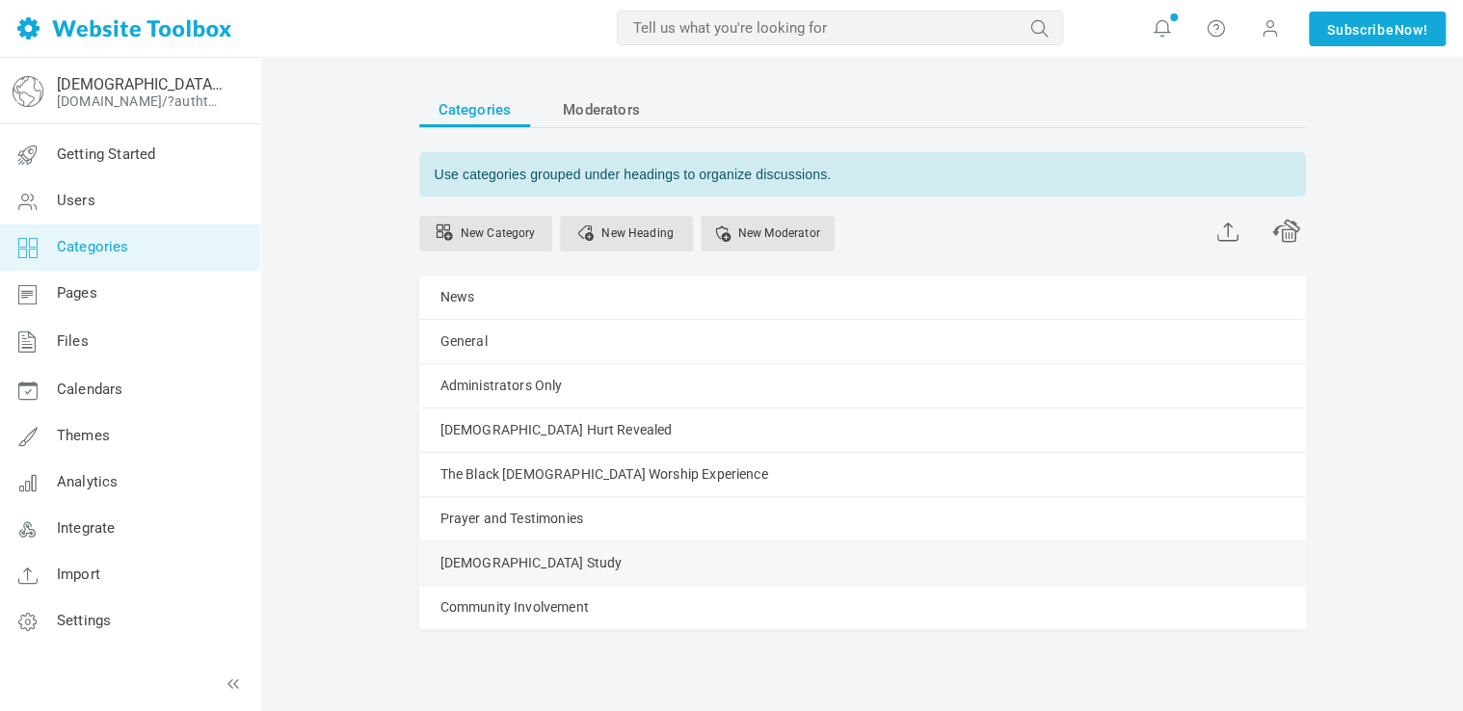
click at [0, 0] on link "Manage" at bounding box center [0, 0] width 0 height 0
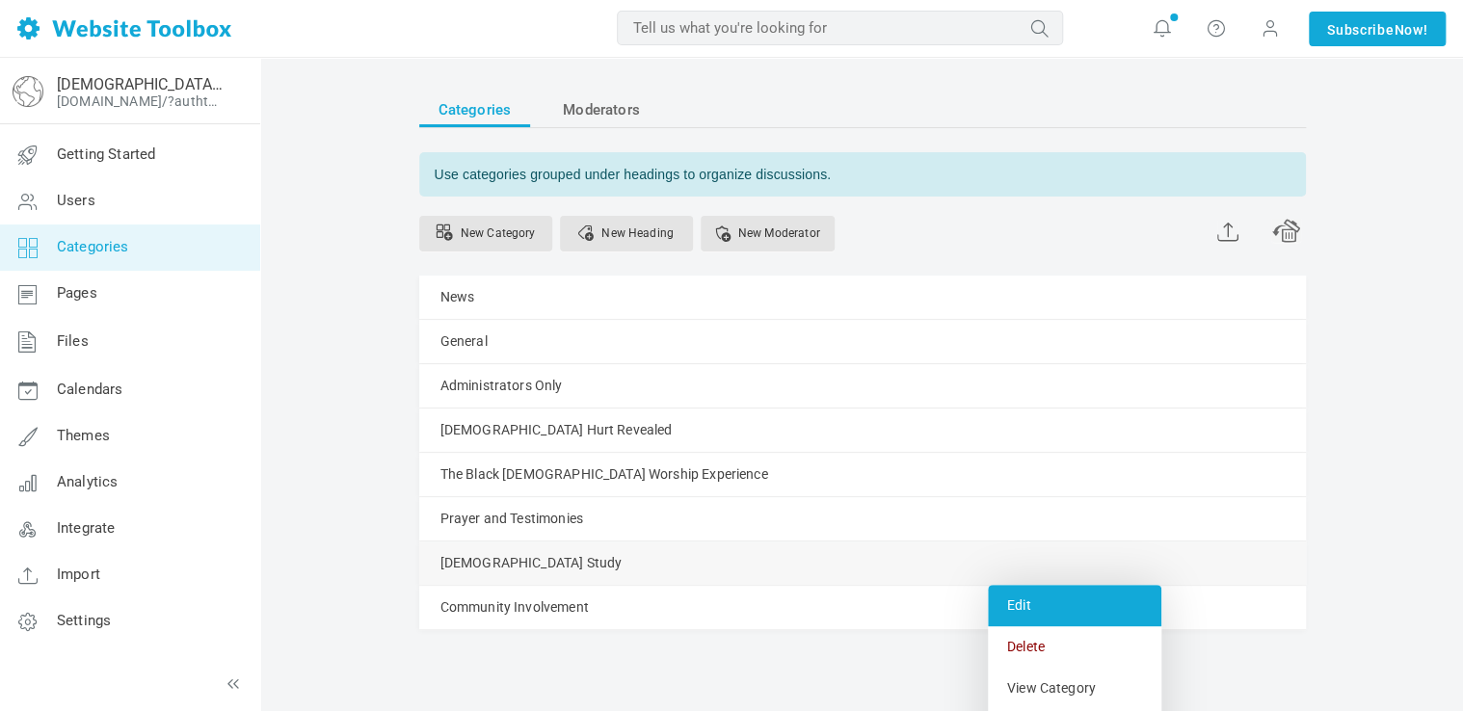
click at [1033, 619] on link "Edit" at bounding box center [1075, 605] width 174 height 41
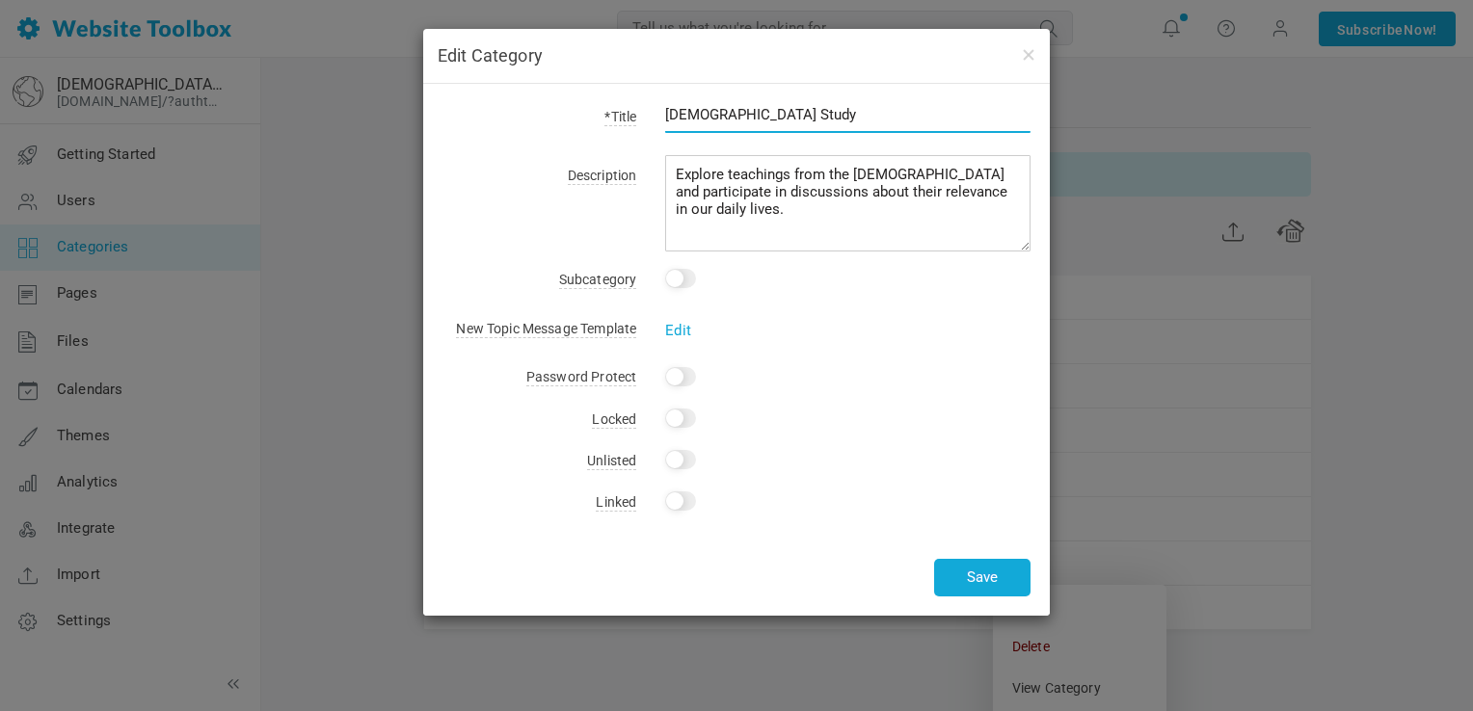
click at [748, 120] on input "Bible Study" at bounding box center [847, 114] width 365 height 37
type input "Bible Study- Make It Make Sense"
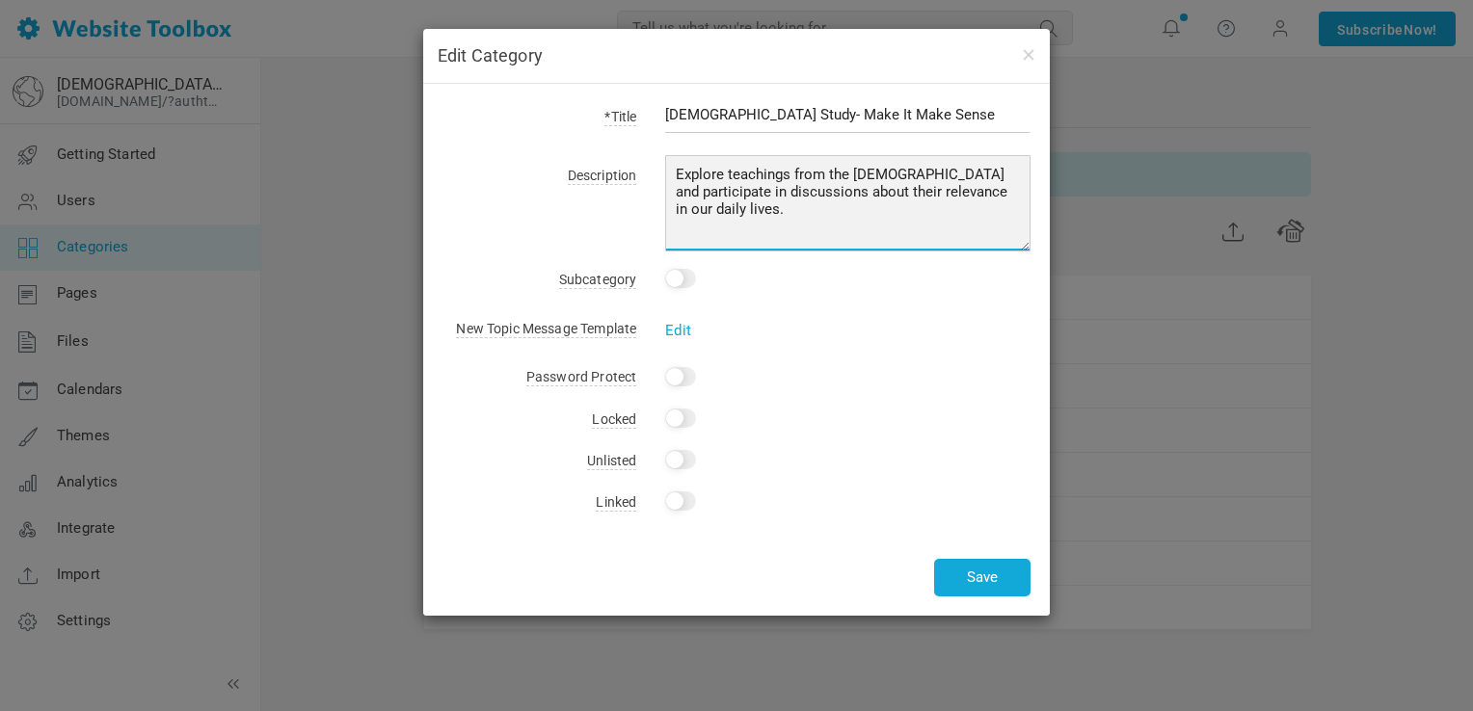
click at [728, 204] on textarea "Explore teachings from the Bible and participate in discussions about their rel…" at bounding box center [847, 203] width 365 height 96
drag, startPoint x: 728, startPoint y: 204, endPoint x: 708, endPoint y: 214, distance: 22.4
click at [708, 214] on textarea "Explore teachings from the Bible and participate in discussions about their rel…" at bounding box center [847, 203] width 365 height 96
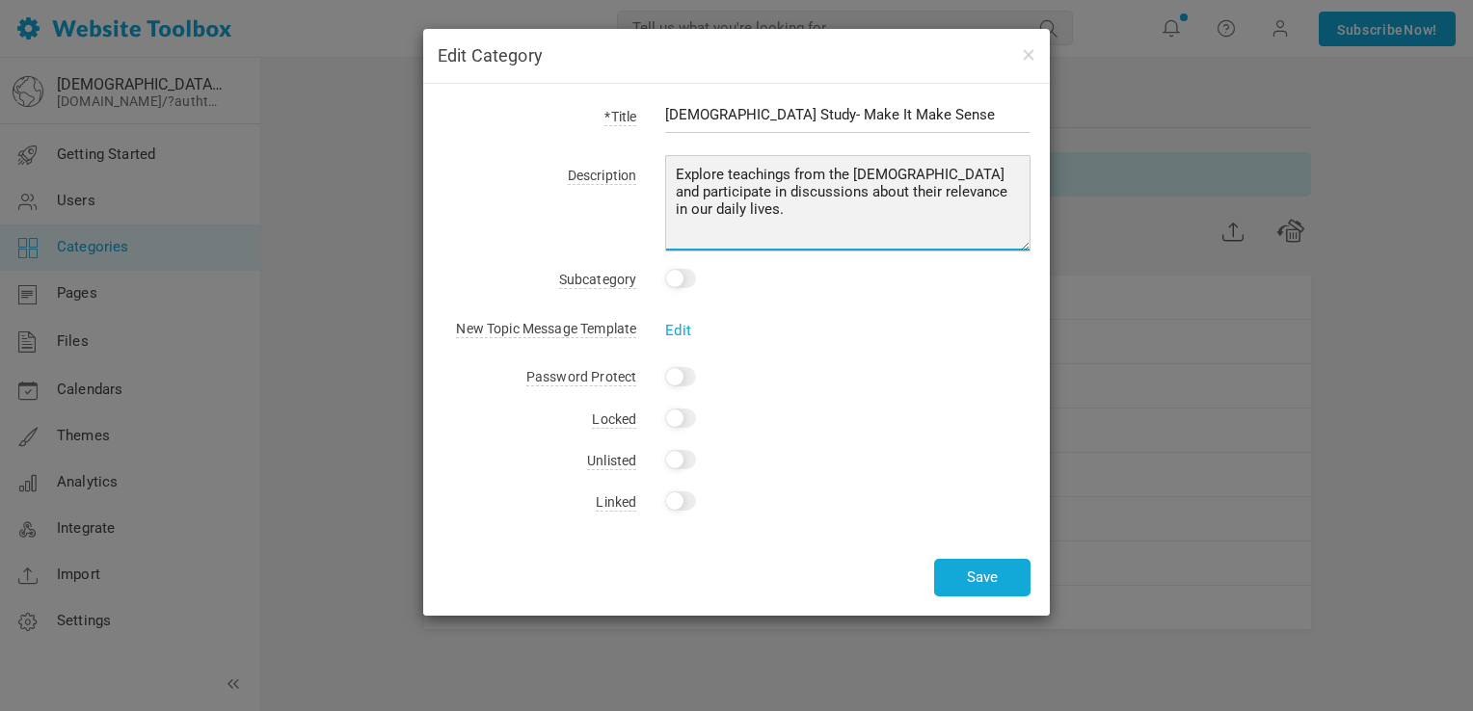
click at [708, 214] on textarea "Explore teachings from the Bible and participate in discussions about their rel…" at bounding box center [847, 203] width 365 height 96
paste textarea "Faith doesn’t grow by avoiding questions — it grows by facing them head-on. Thi…"
click at [951, 175] on textarea "Explore teachings from the Bible and participate in discussions about their rel…" at bounding box center [847, 203] width 365 height 96
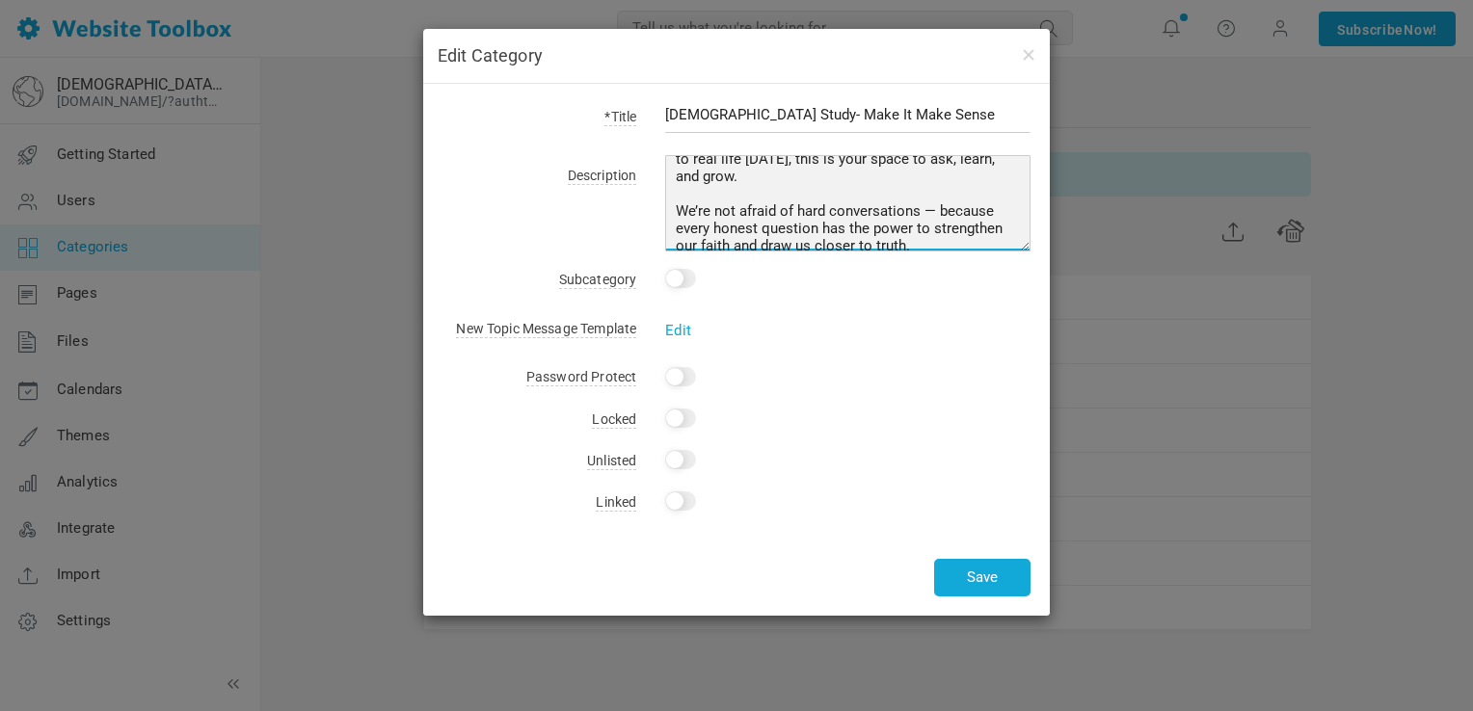
scroll to position [193, 0]
click at [821, 182] on textarea "Explore teachings from the Bible and participate in discussions about their rel…" at bounding box center [847, 203] width 365 height 96
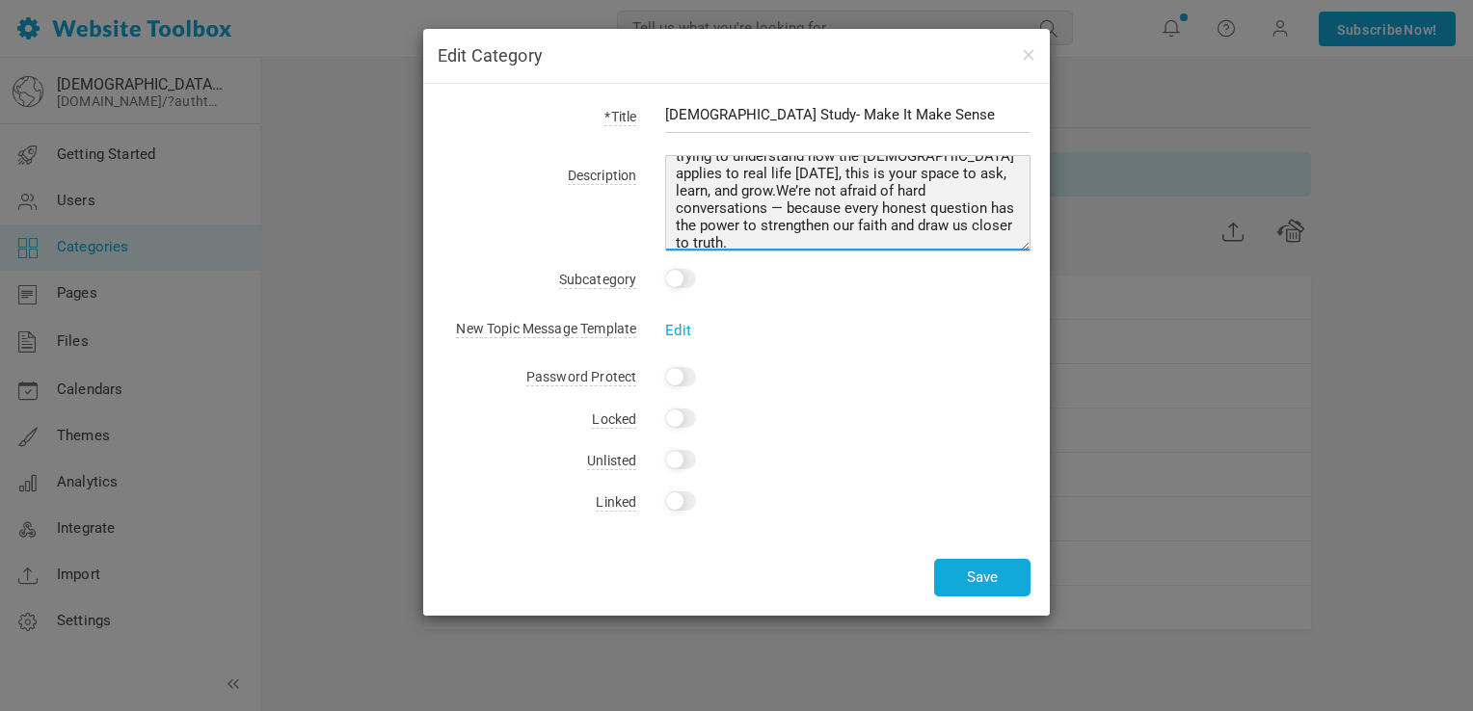
scroll to position [157, 0]
click at [989, 214] on textarea "Explore teachings from the Bible and participate in discussions about their rel…" at bounding box center [847, 203] width 365 height 96
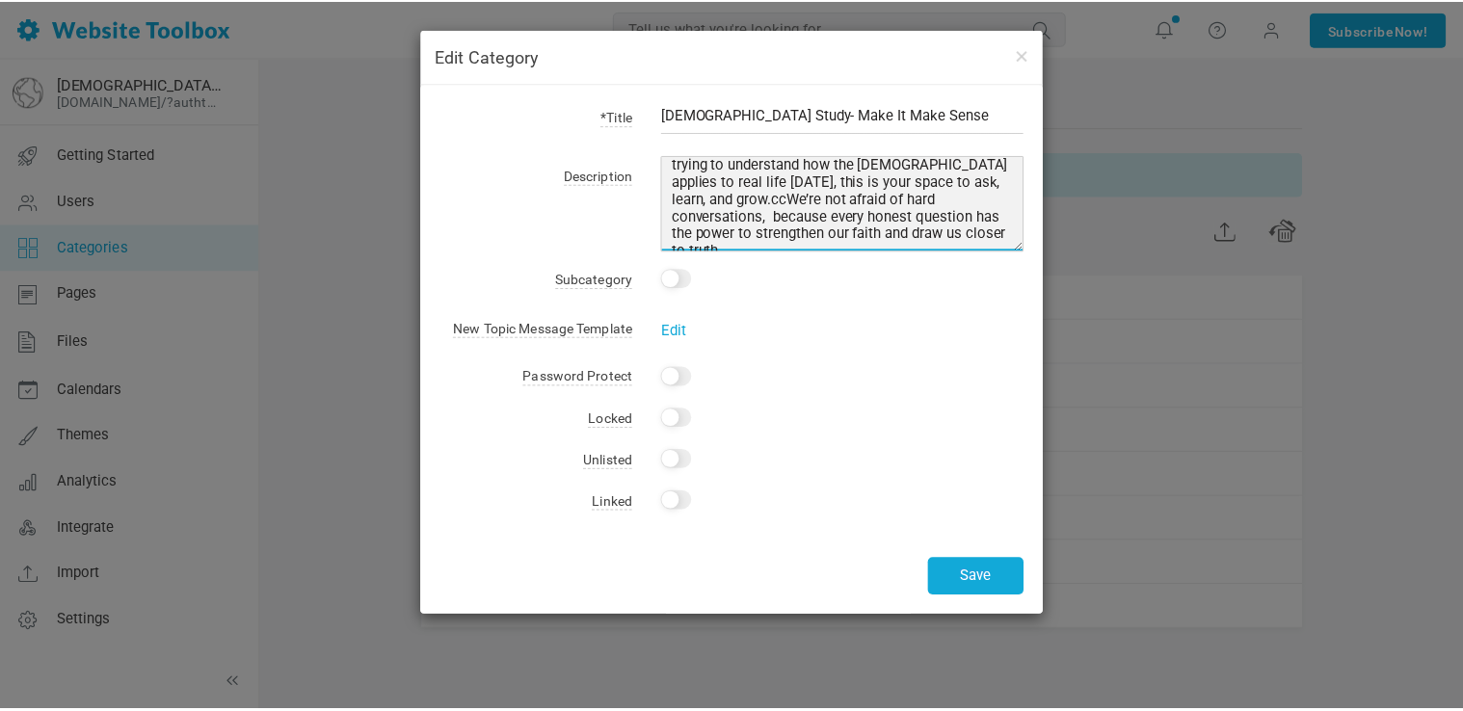
scroll to position [173, 0]
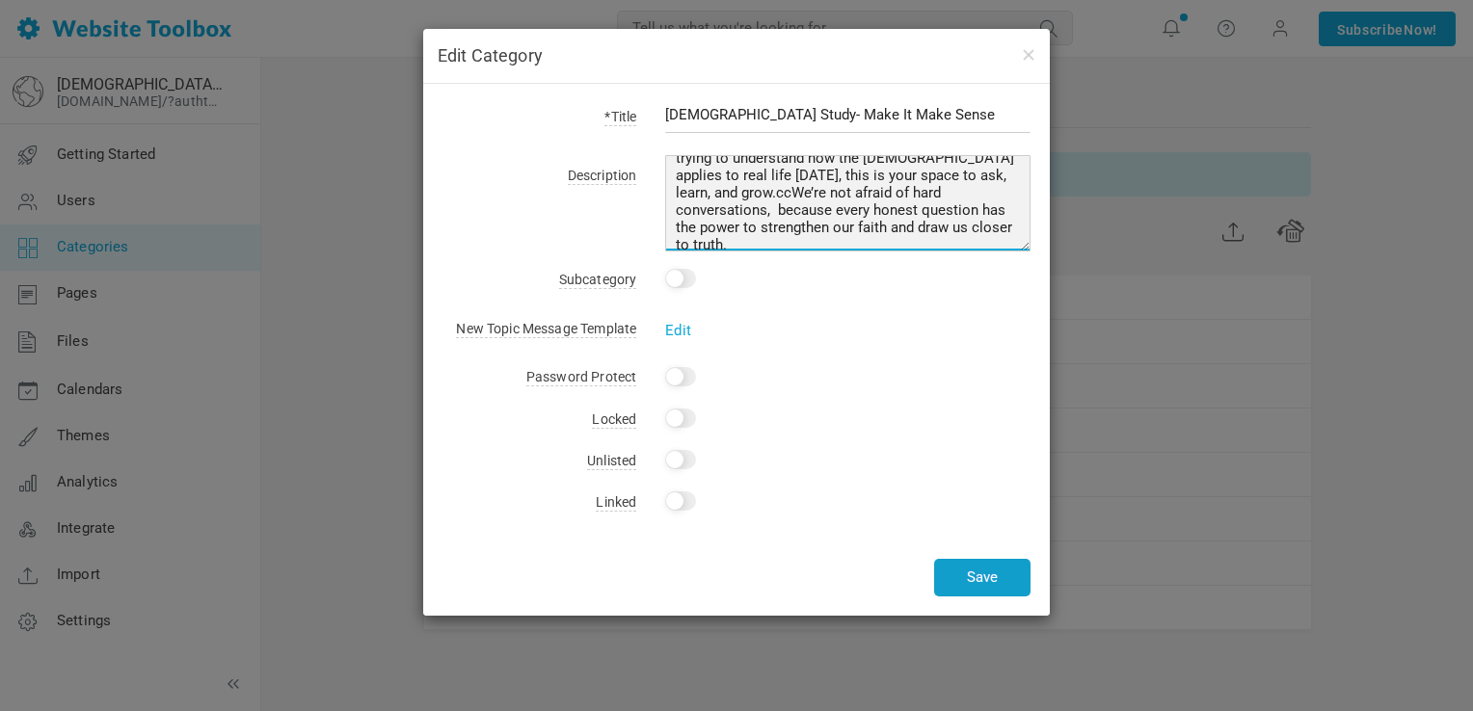
type textarea "Faith doesn’t grow by avoiding questions. It grows by facing them head-on. This…"
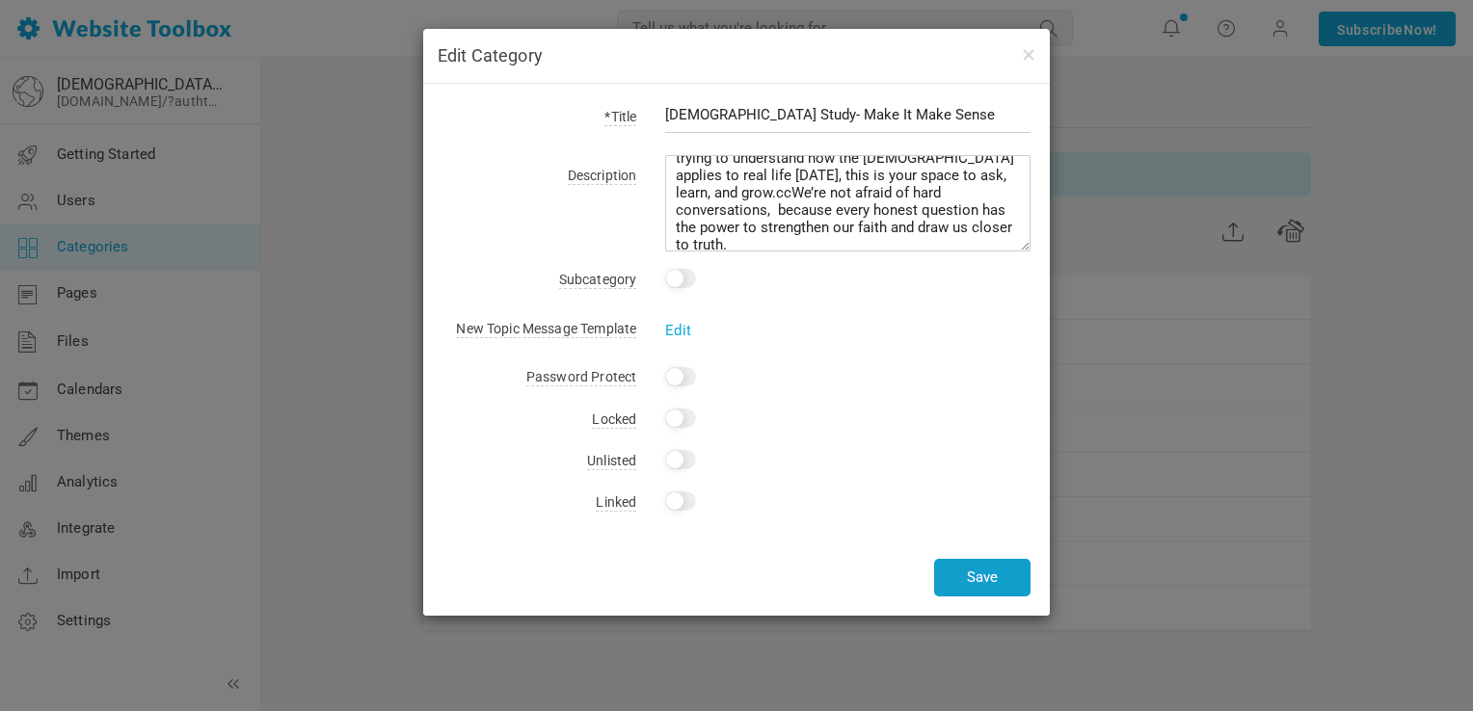
click at [984, 585] on button "Save" at bounding box center [982, 578] width 96 height 38
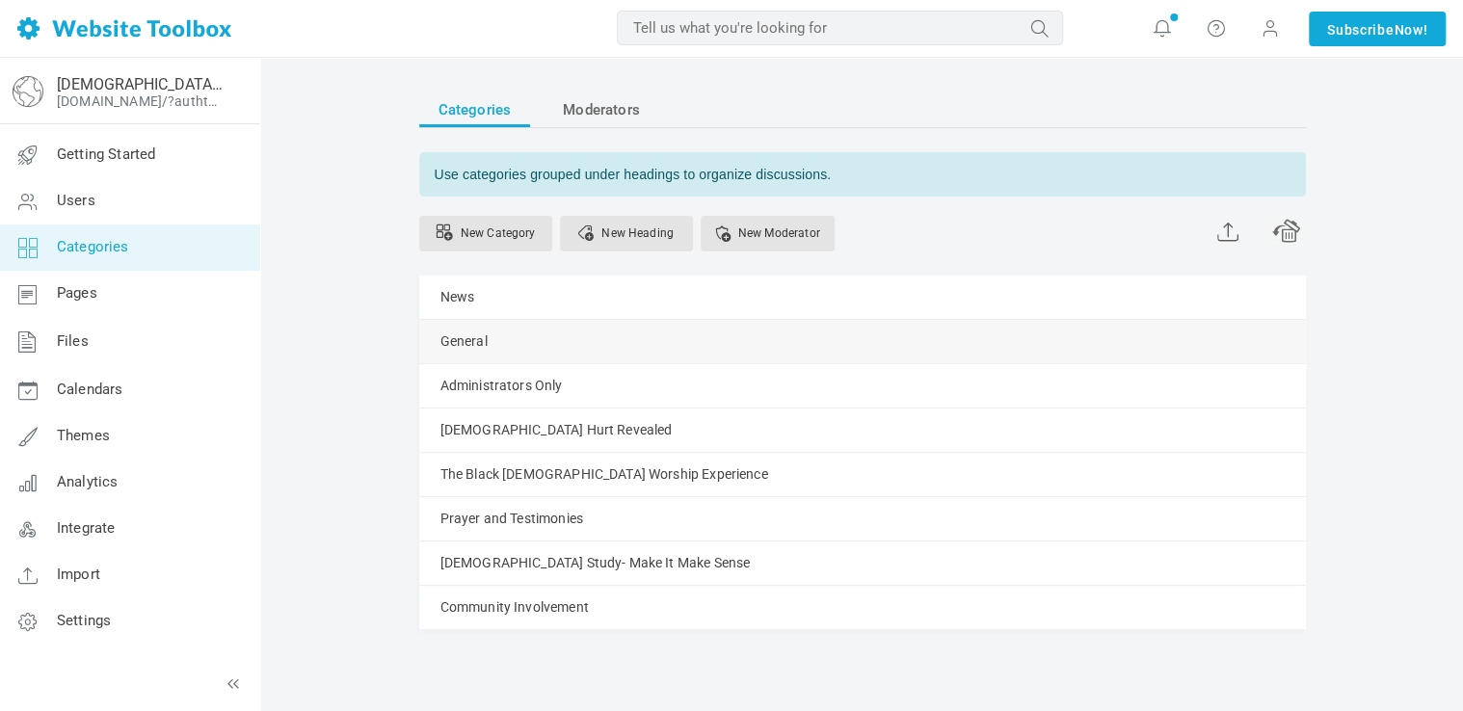
click at [910, 348] on div "General Manage Edit Delete View Category Change Permissions Copy Permissions Pr…" at bounding box center [862, 341] width 887 height 43
click at [0, 0] on link "Manage" at bounding box center [0, 0] width 0 height 0
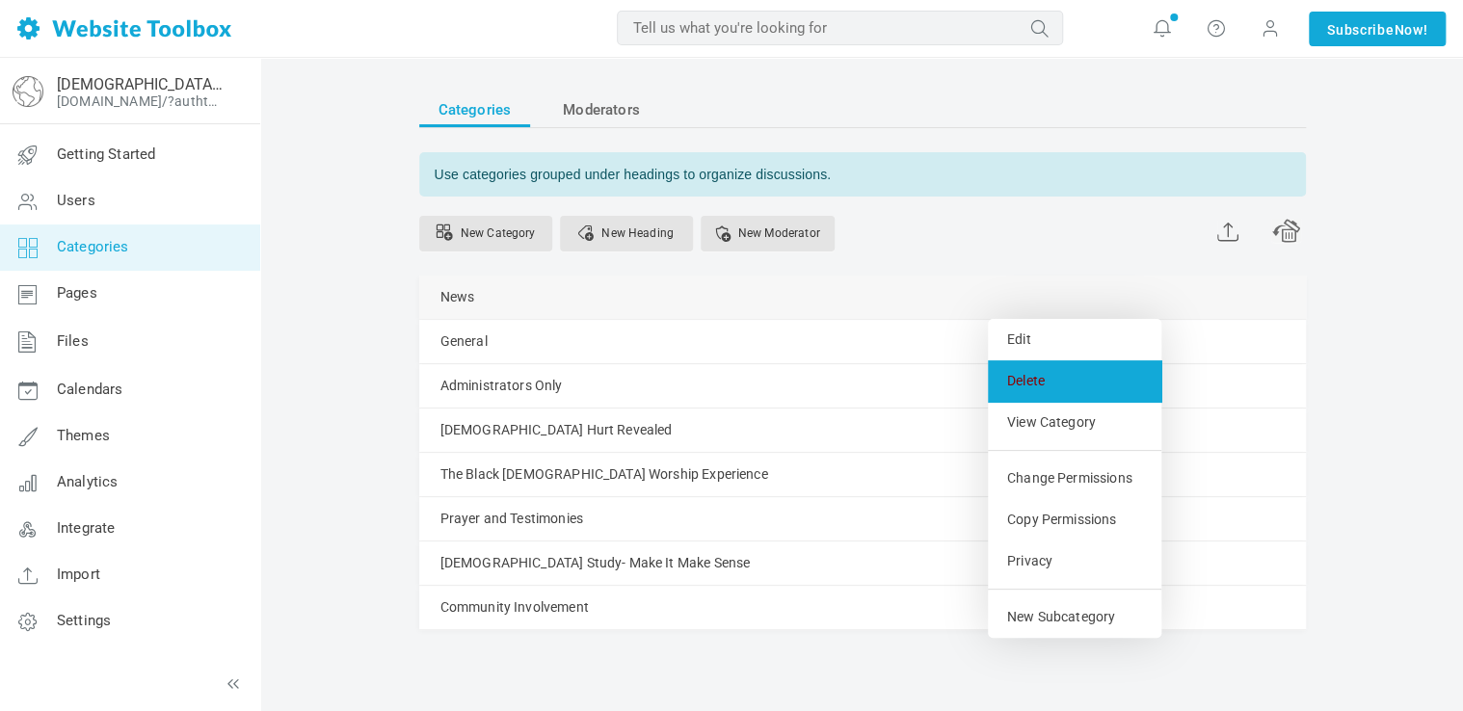
click at [1024, 378] on link "Delete" at bounding box center [1075, 381] width 174 height 41
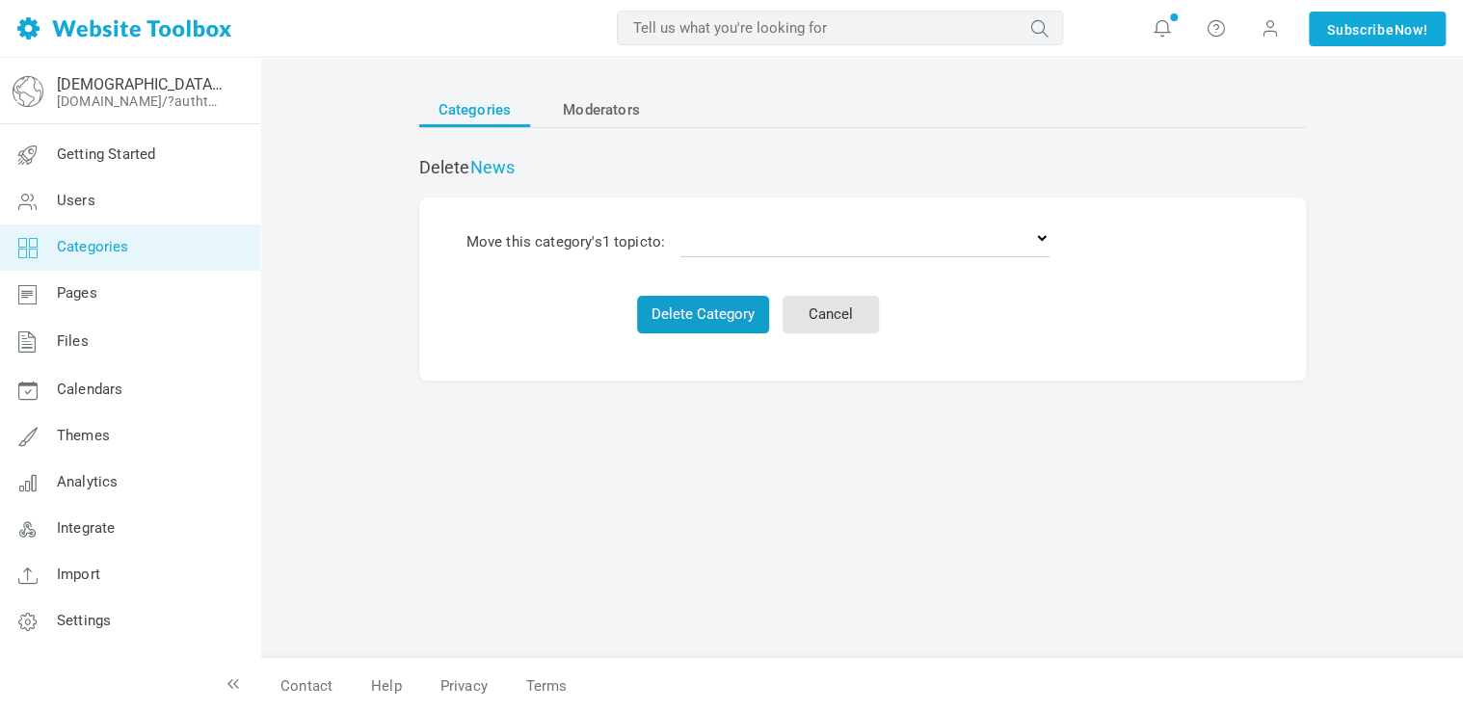
click at [670, 314] on button "Delete Category" at bounding box center [703, 315] width 132 height 38
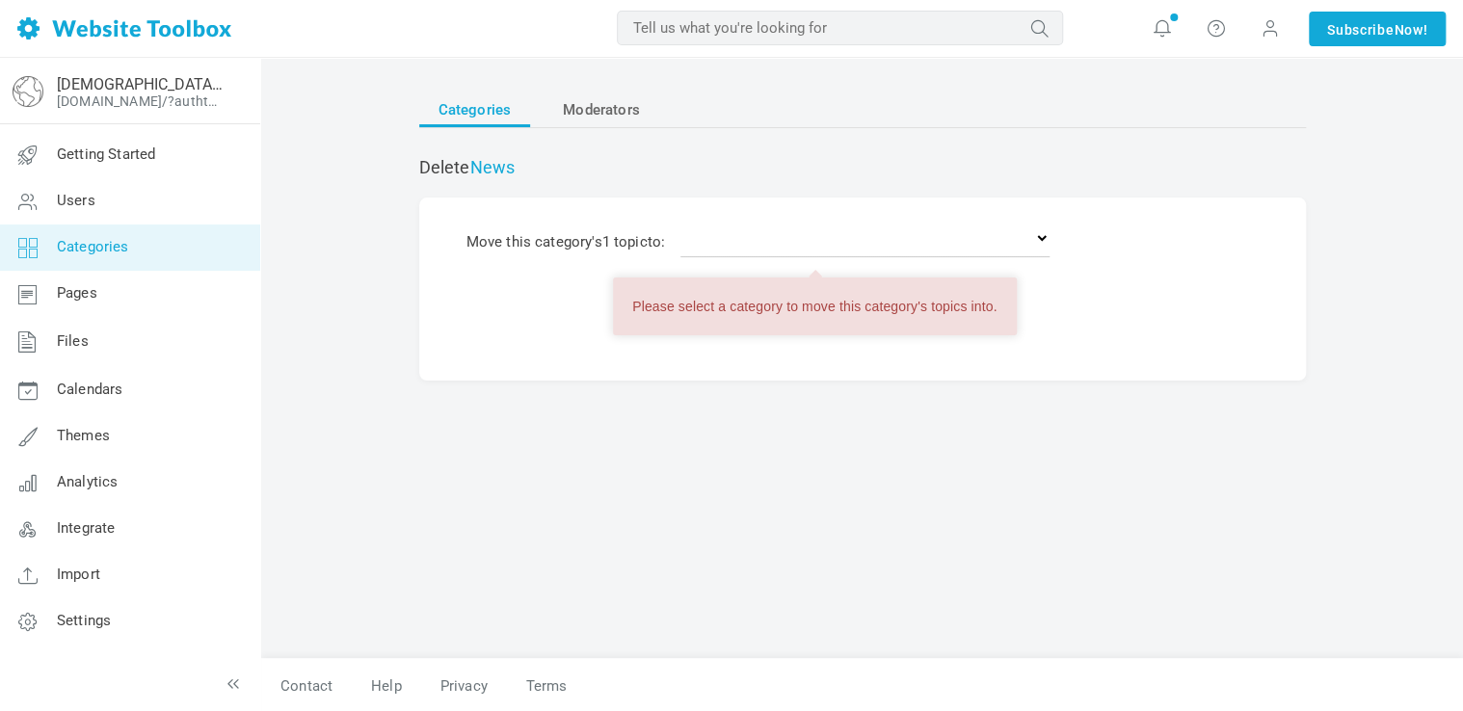
click at [637, 313] on button "Delete Category" at bounding box center [703, 315] width 132 height 38
click at [669, 371] on form "Move this category's 1 topic to: Delete the topics General Administrators Only …" at bounding box center [862, 289] width 887 height 183
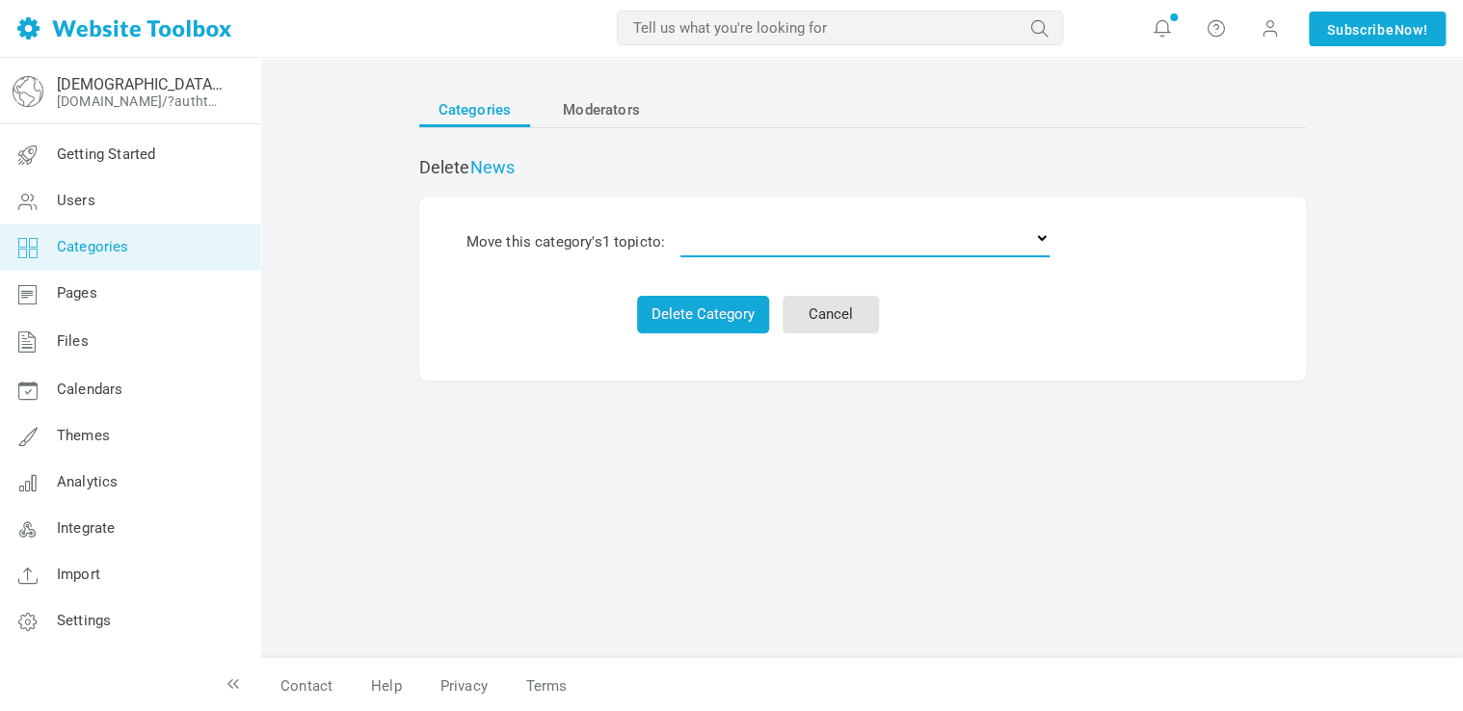
click at [767, 249] on select "Delete the topics General Administrators Only [DEMOGRAPHIC_DATA] Hurt Revealed …" at bounding box center [865, 238] width 369 height 39
select select "0"
click at [683, 219] on select "Delete the topics General Administrators Only [DEMOGRAPHIC_DATA] Hurt Revealed …" at bounding box center [865, 238] width 369 height 39
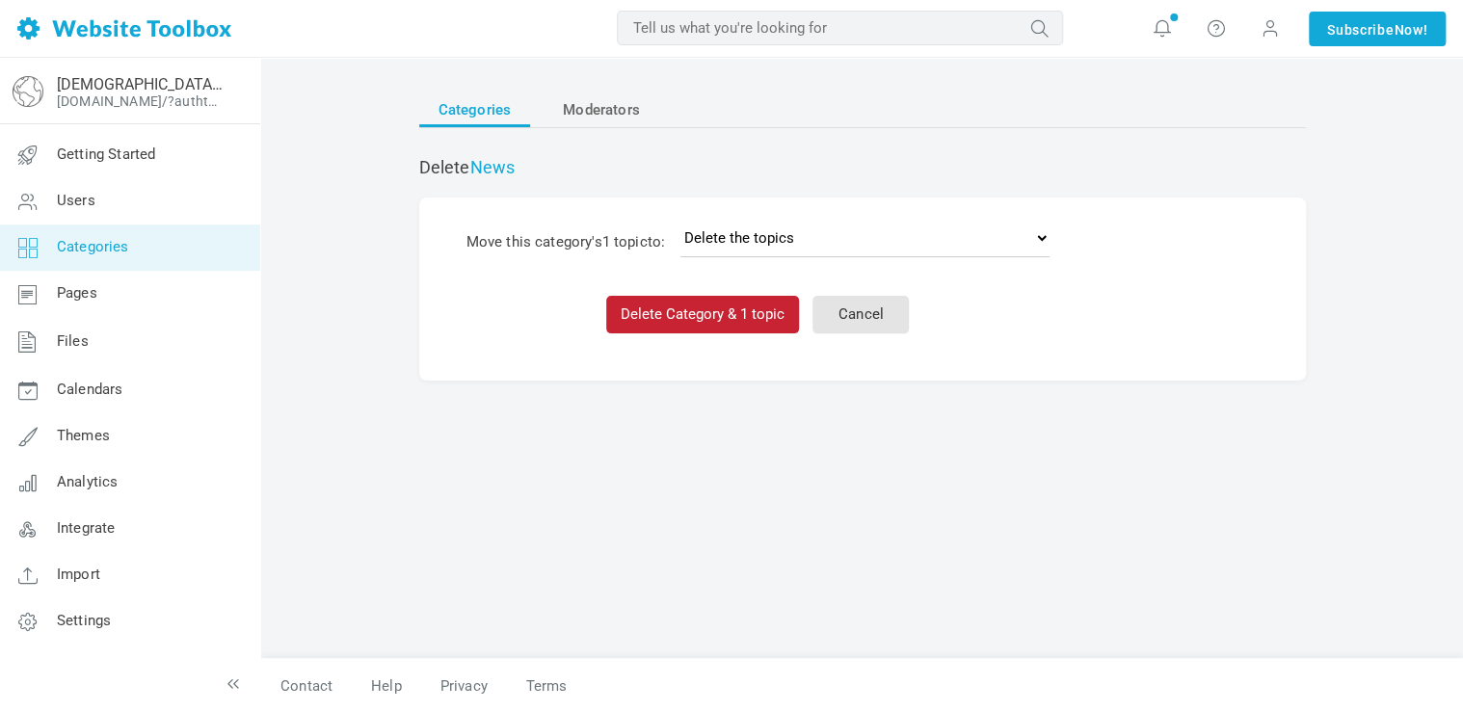
click at [690, 315] on button "Delete Category & 1 topic" at bounding box center [702, 315] width 193 height 38
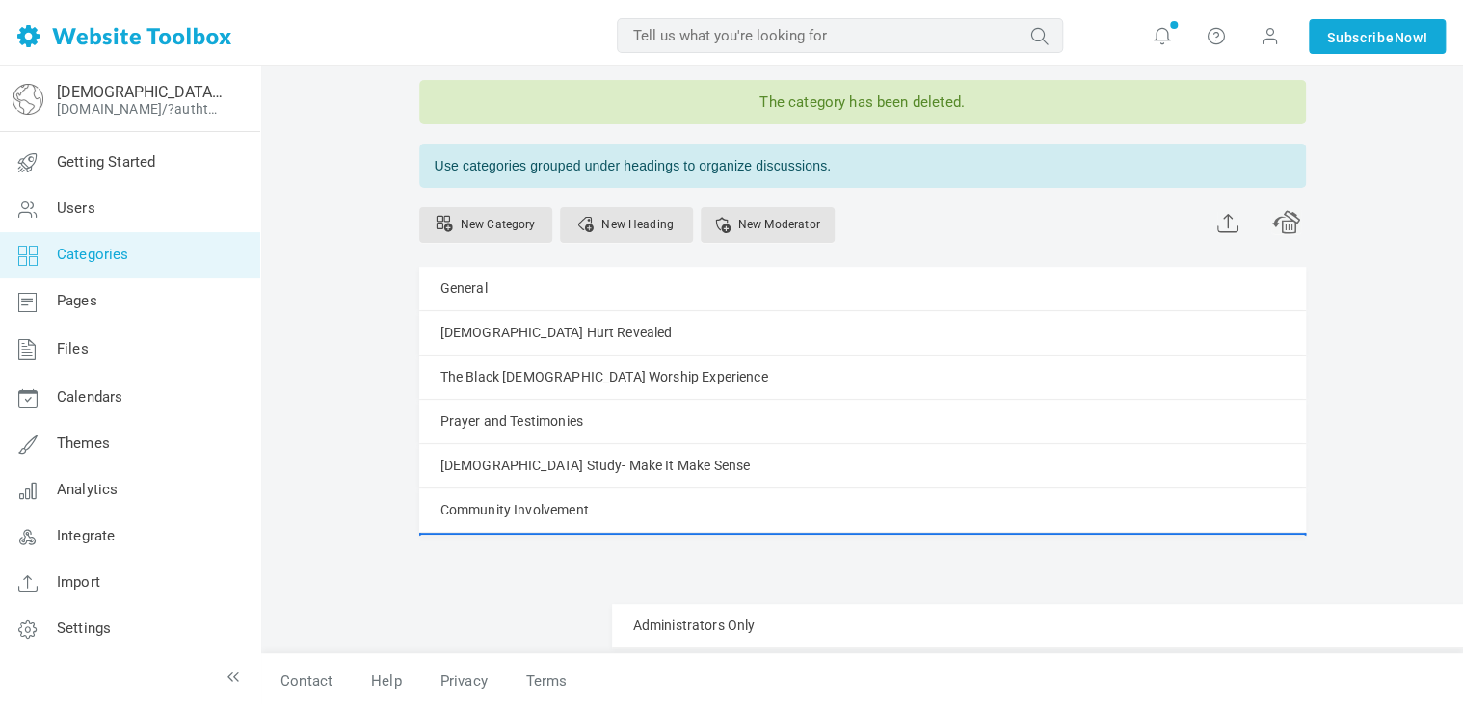
scroll to position [81, 0]
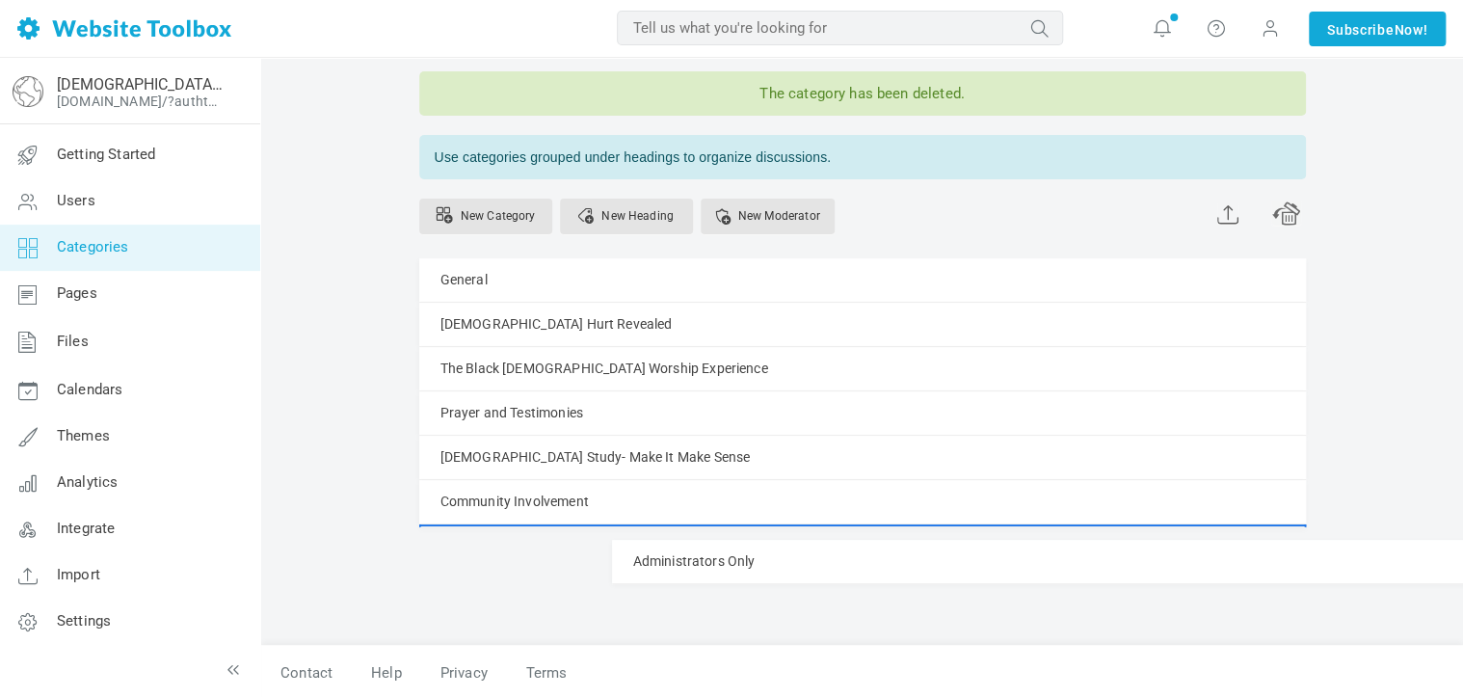
drag, startPoint x: 520, startPoint y: 418, endPoint x: 509, endPoint y: 539, distance: 121.0
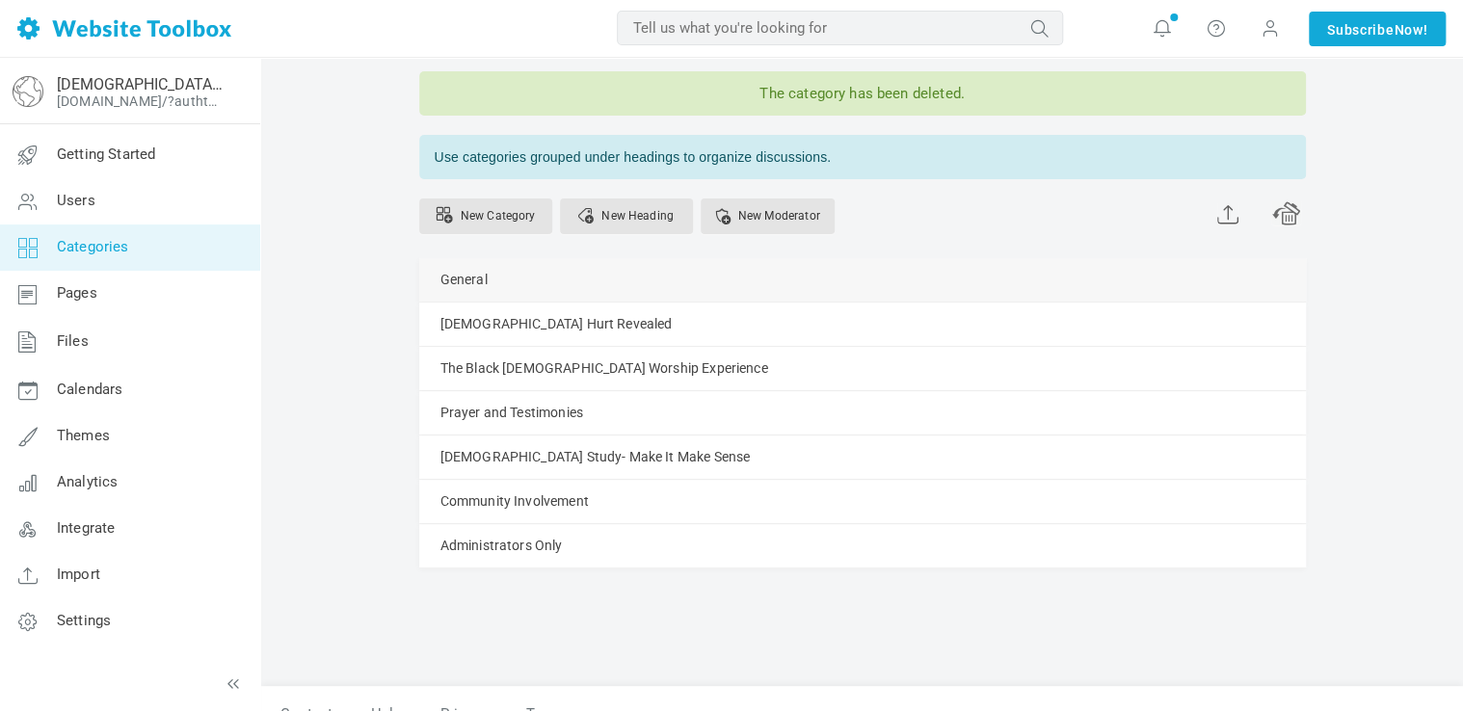
click at [0, 0] on link "Manage" at bounding box center [0, 0] width 0 height 0
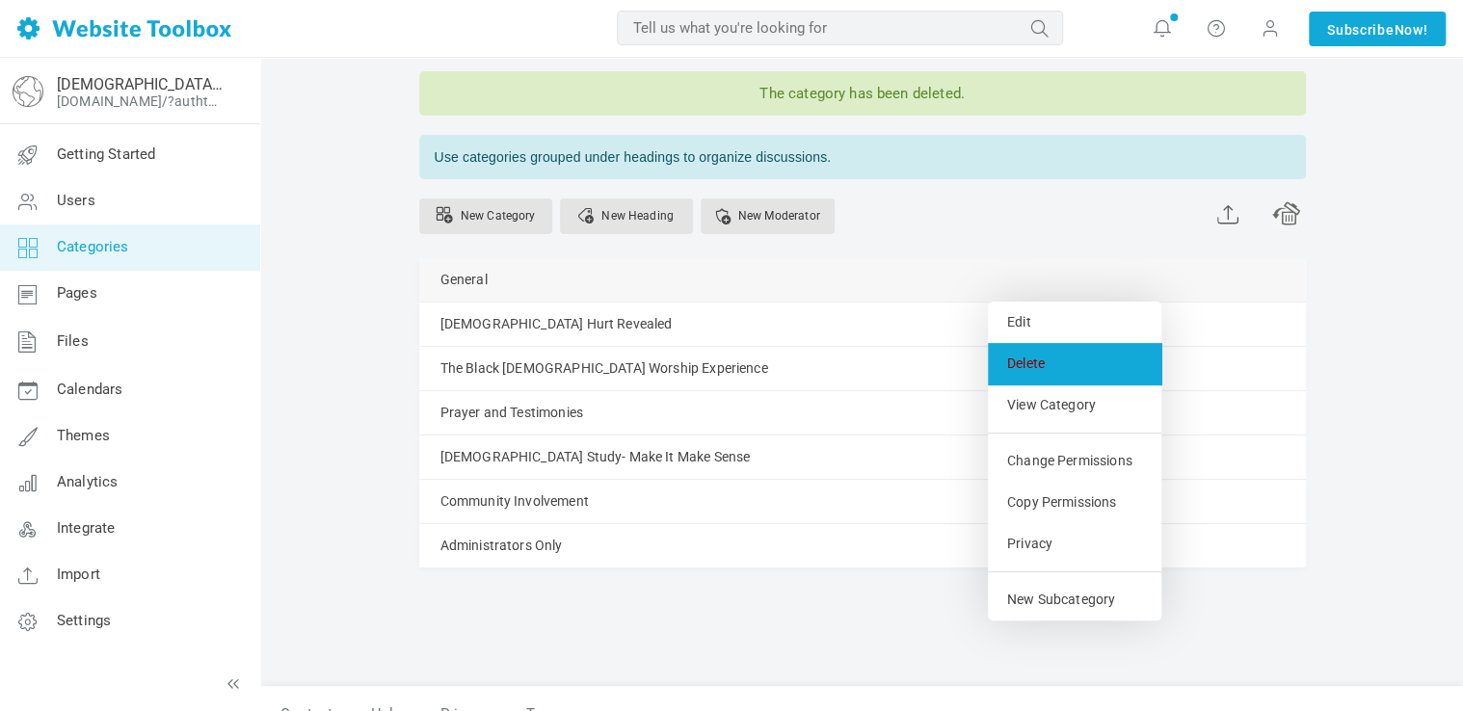
click at [1024, 358] on link "Delete" at bounding box center [1075, 363] width 174 height 41
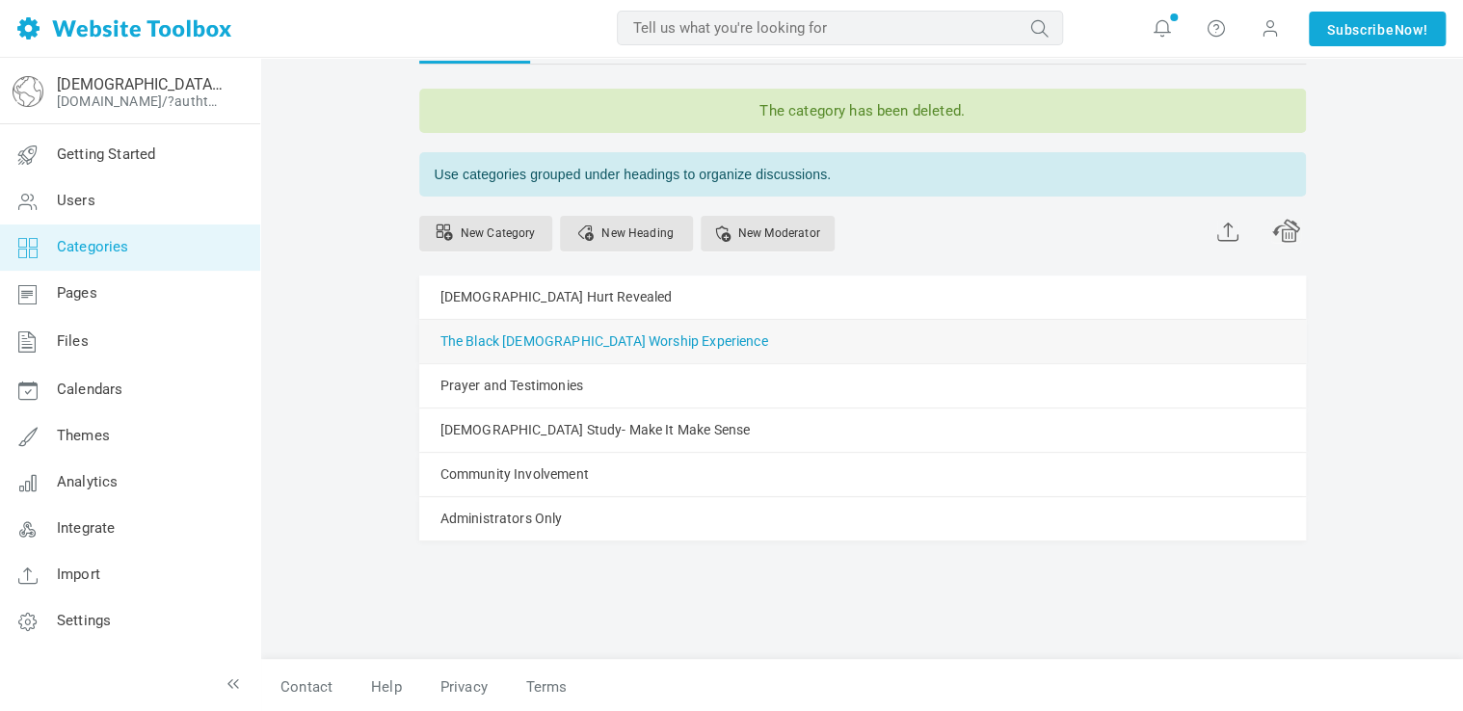
scroll to position [19, 0]
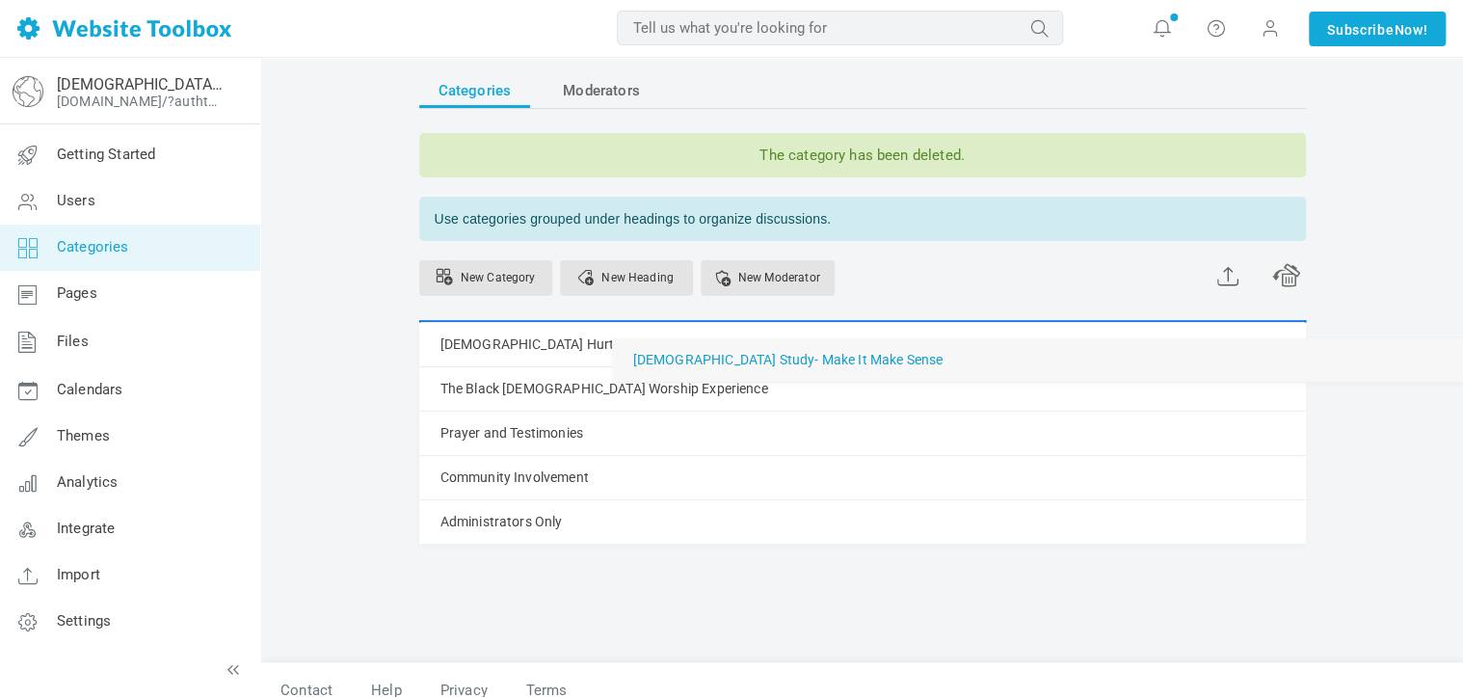
drag, startPoint x: 496, startPoint y: 423, endPoint x: 501, endPoint y: 335, distance: 87.9
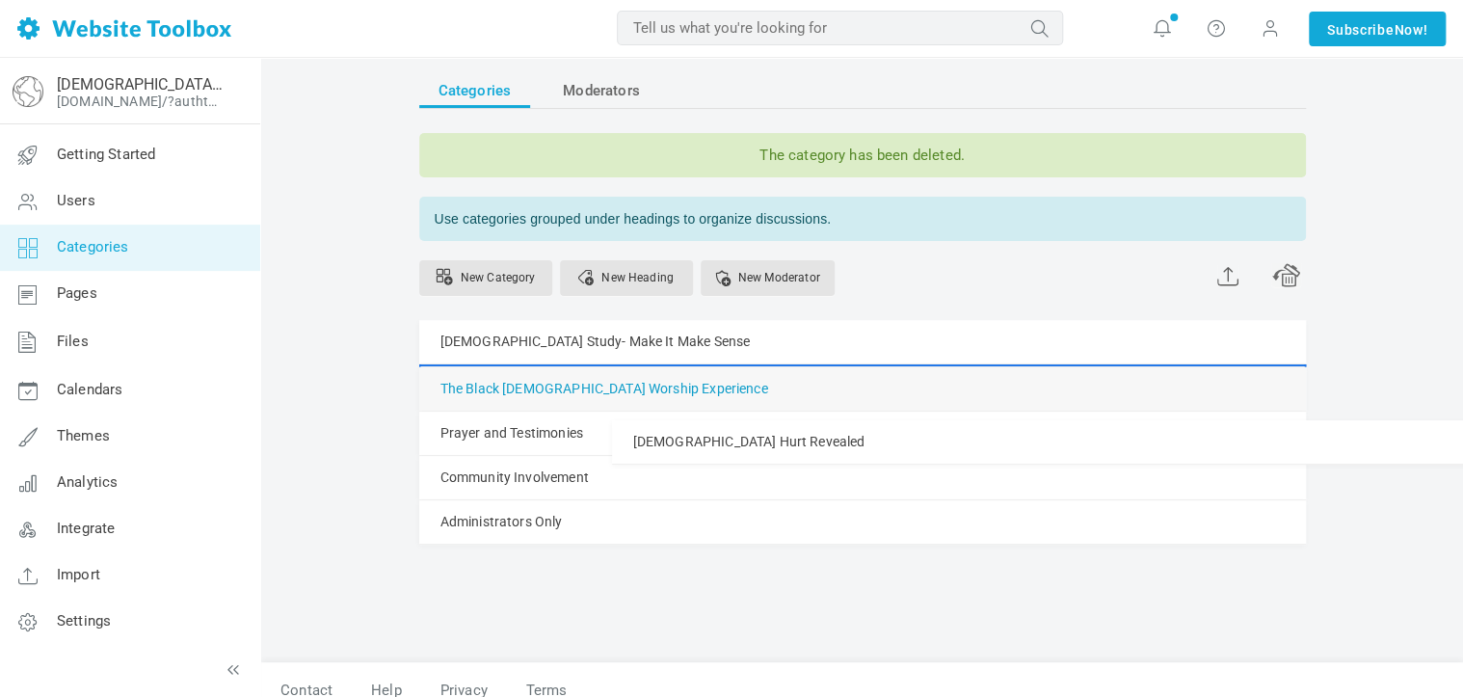
drag, startPoint x: 495, startPoint y: 382, endPoint x: 494, endPoint y: 417, distance: 35.7
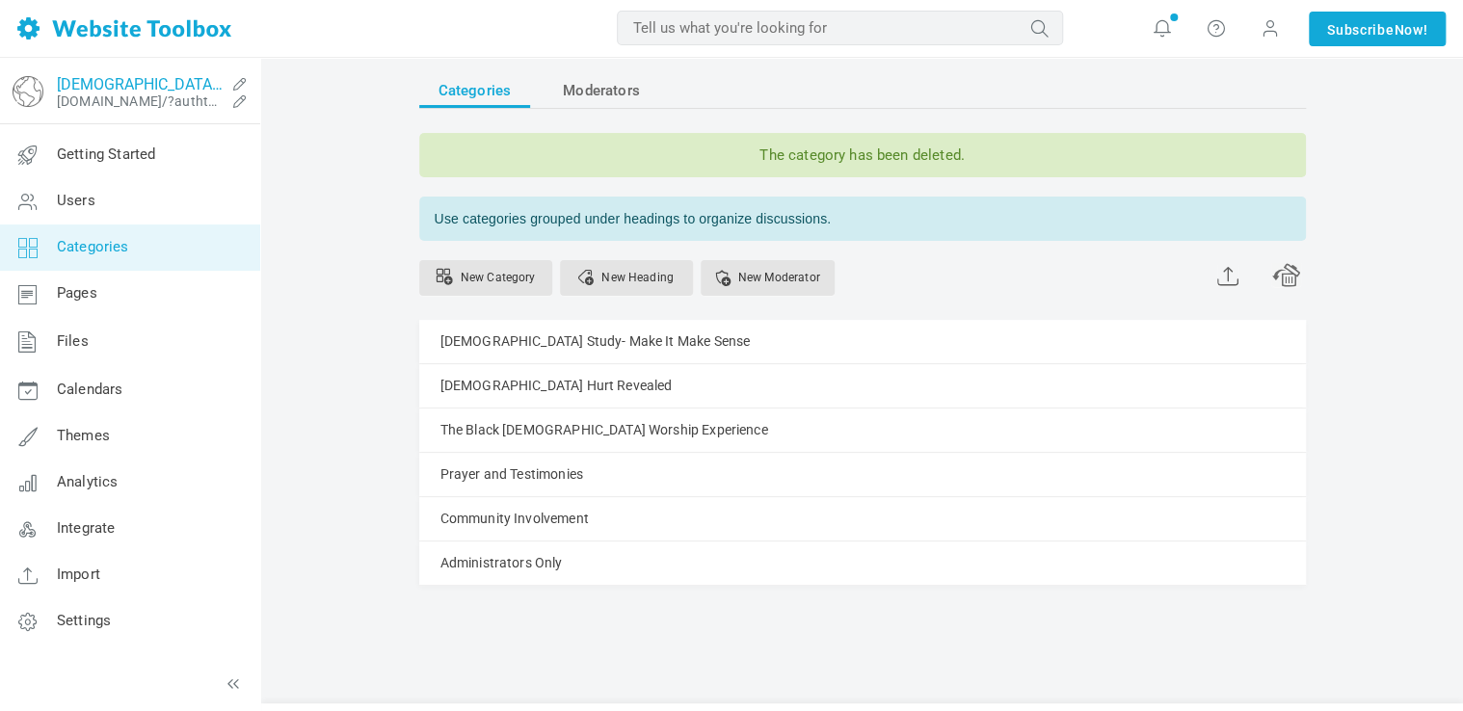
click at [113, 82] on link "[DEMOGRAPHIC_DATA] Unscripted: Voice of Hope" at bounding box center [141, 84] width 168 height 18
